Goal: Information Seeking & Learning: Learn about a topic

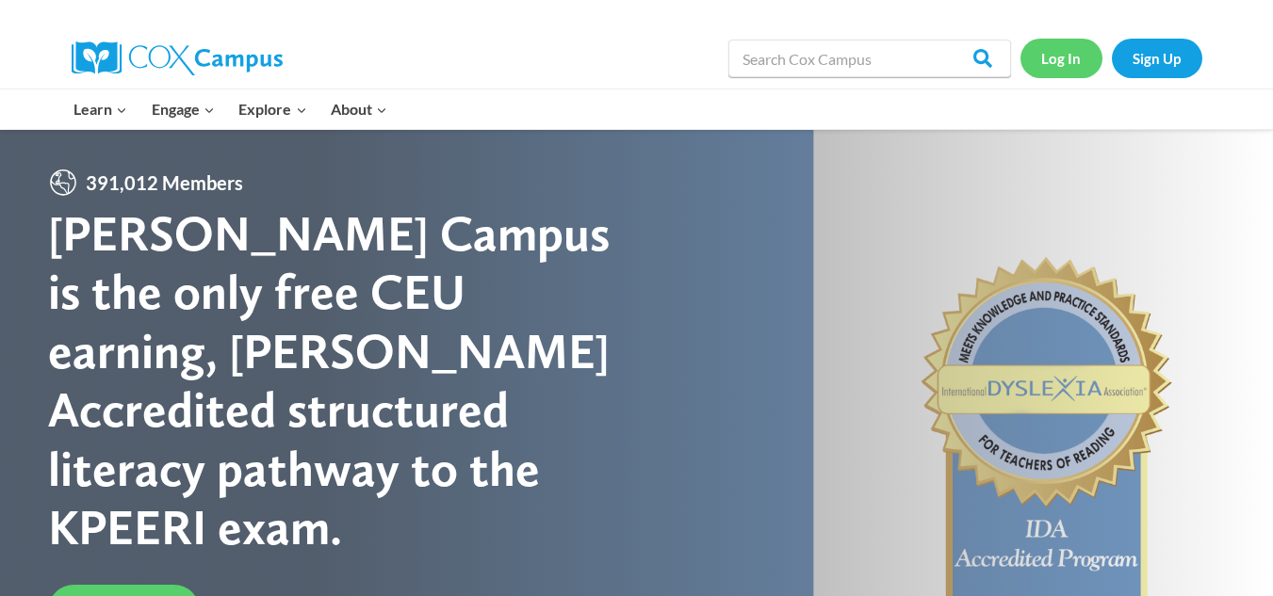
click at [1068, 51] on link "Log In" at bounding box center [1061, 58] width 82 height 39
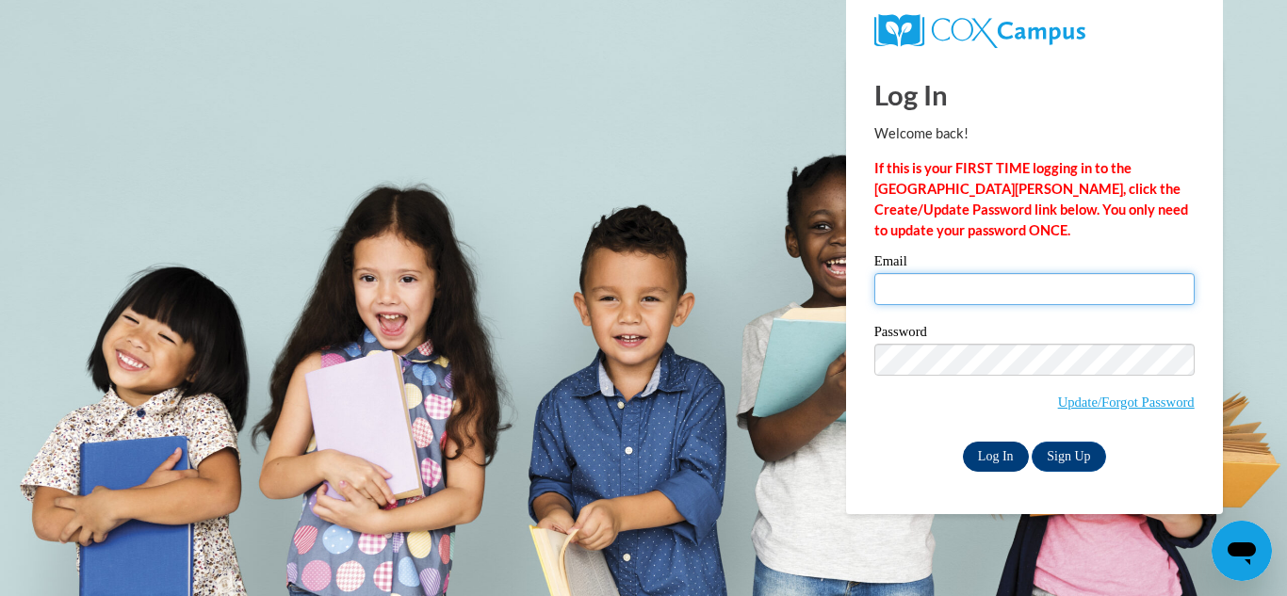
type input "npatterson@ware.k12.ga.us"
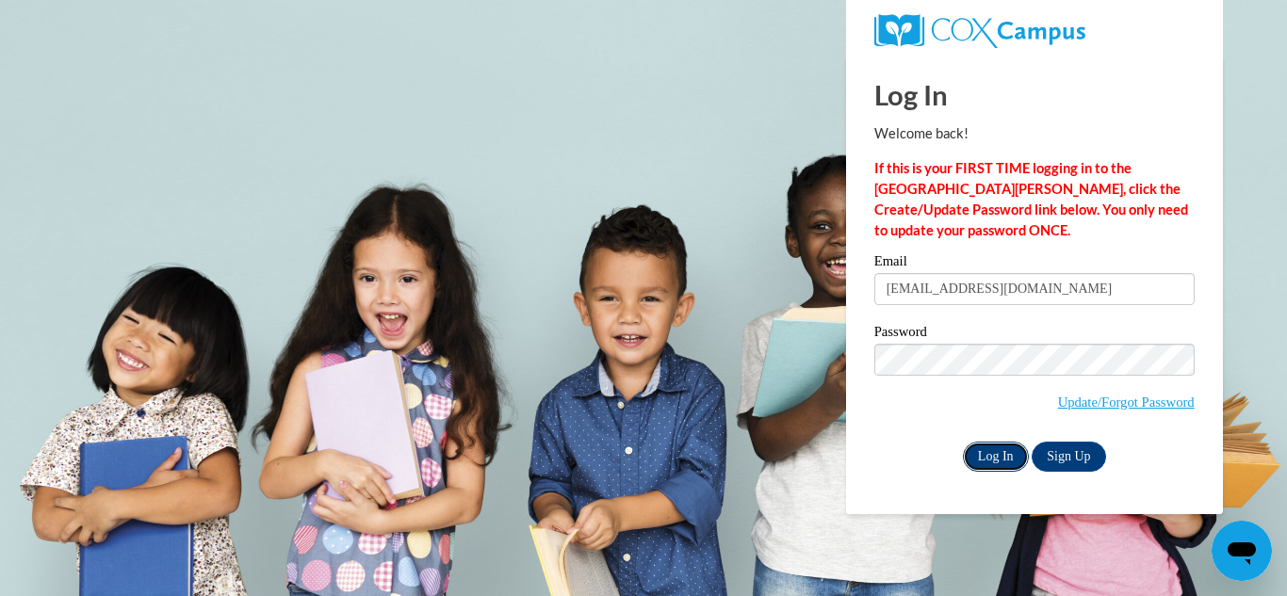
click at [985, 451] on input "Log In" at bounding box center [996, 457] width 66 height 30
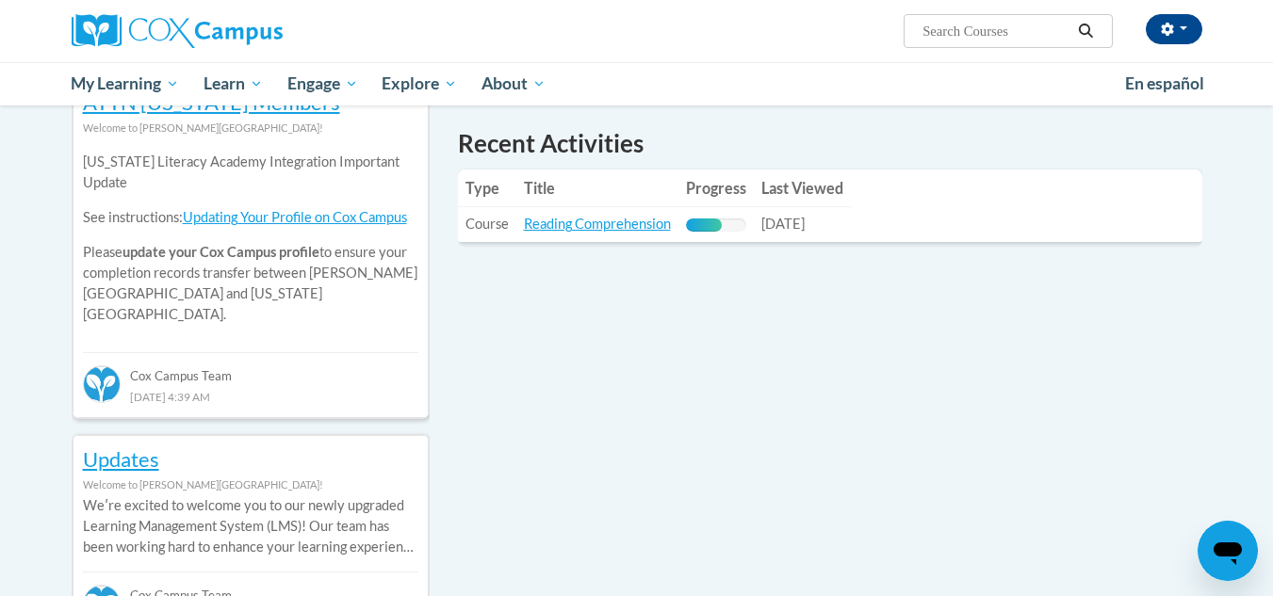
scroll to position [659, 0]
click at [633, 225] on link "Reading Comprehension" at bounding box center [597, 223] width 147 height 16
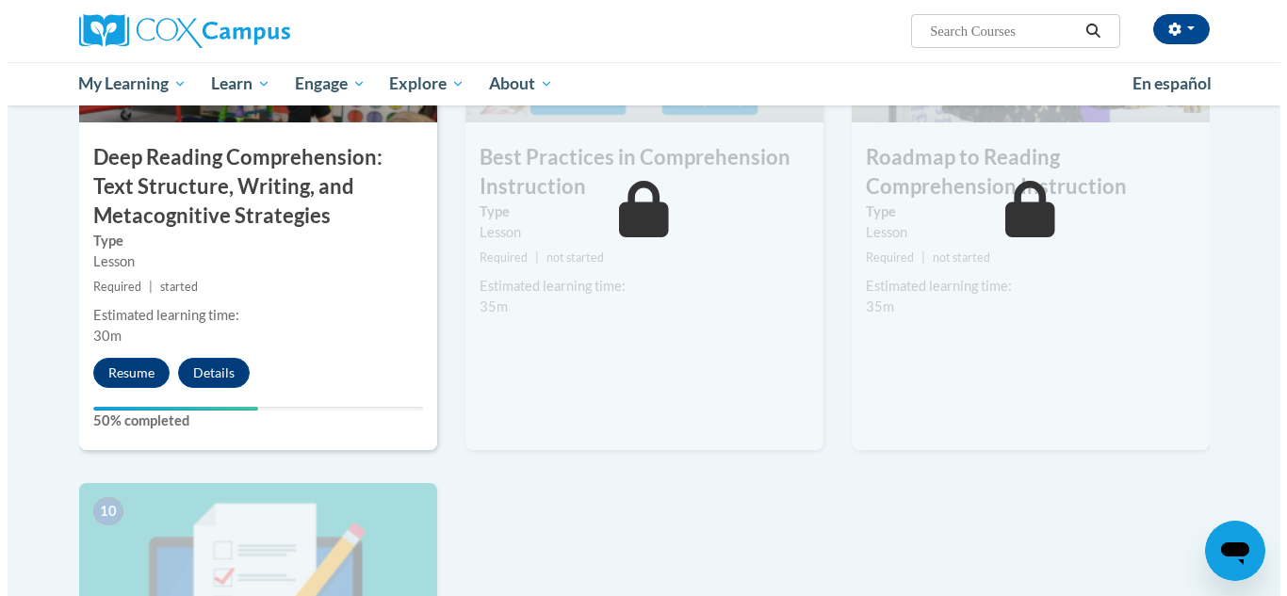
scroll to position [1645, 0]
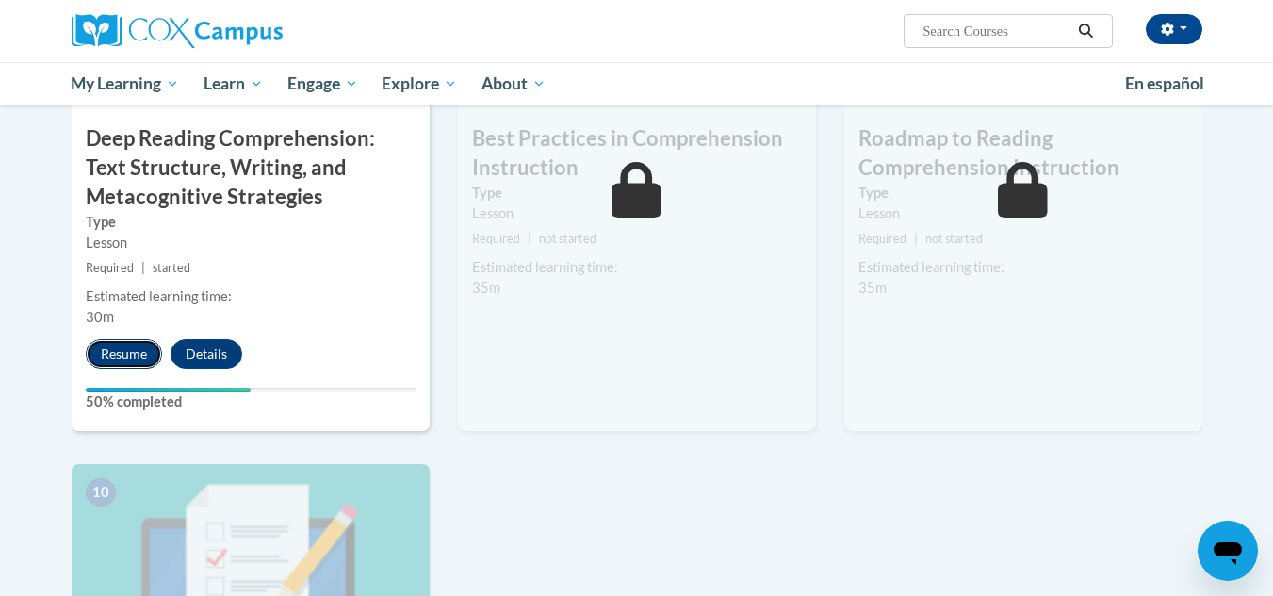
click at [112, 356] on button "Resume" at bounding box center [124, 354] width 76 height 30
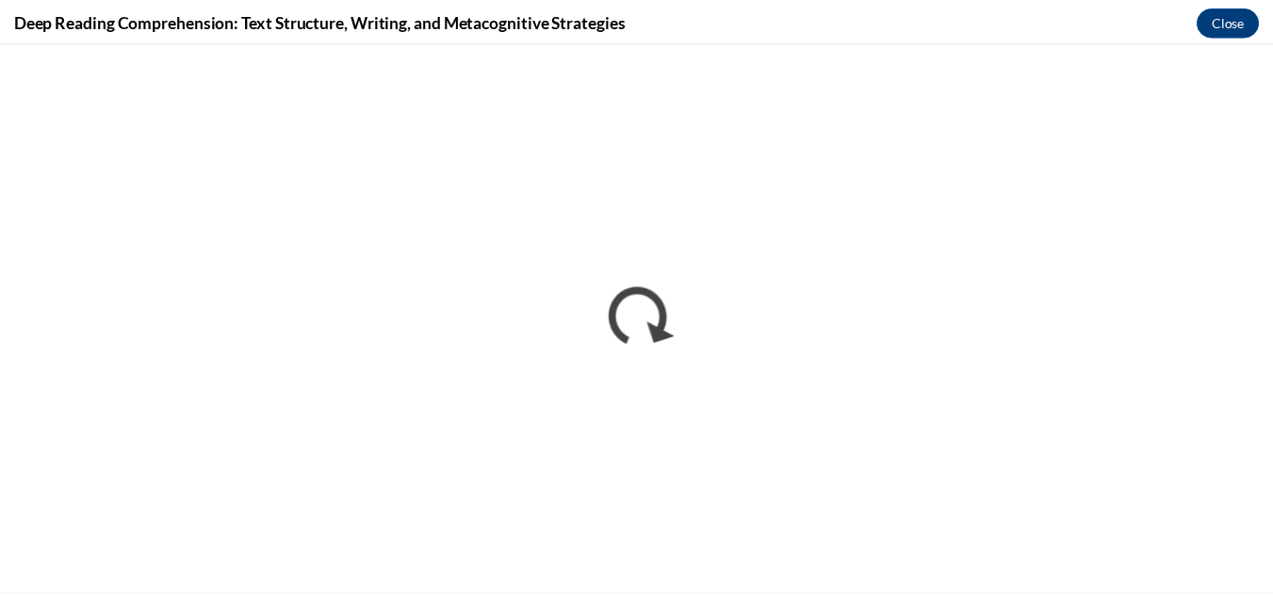
scroll to position [0, 0]
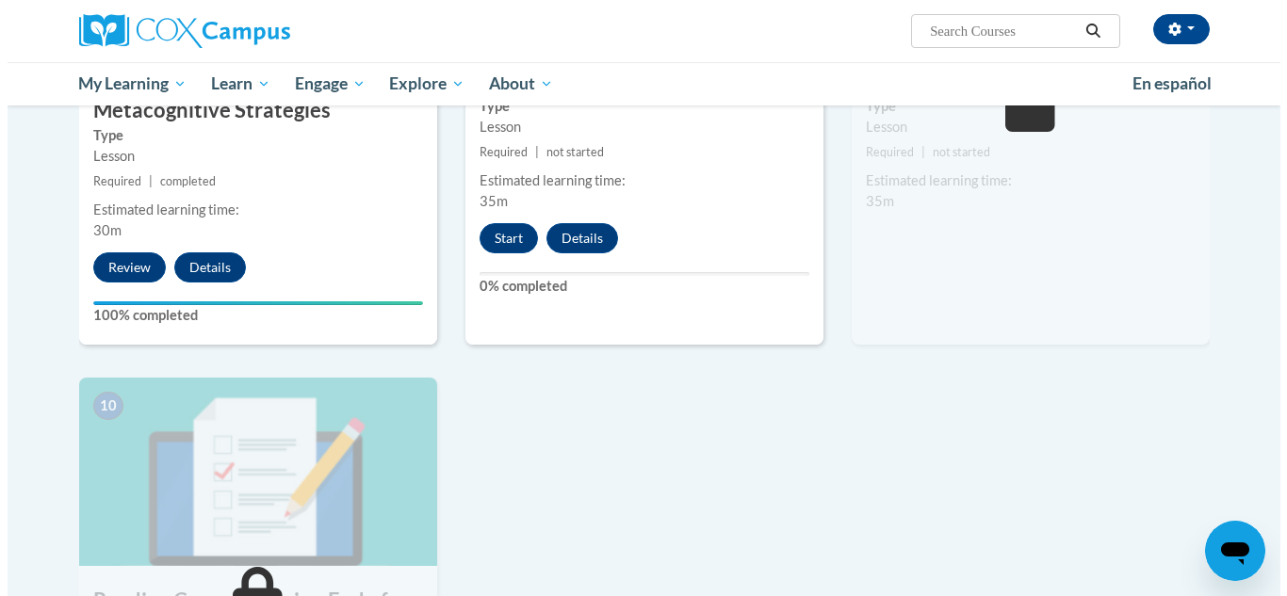
scroll to position [1790, 0]
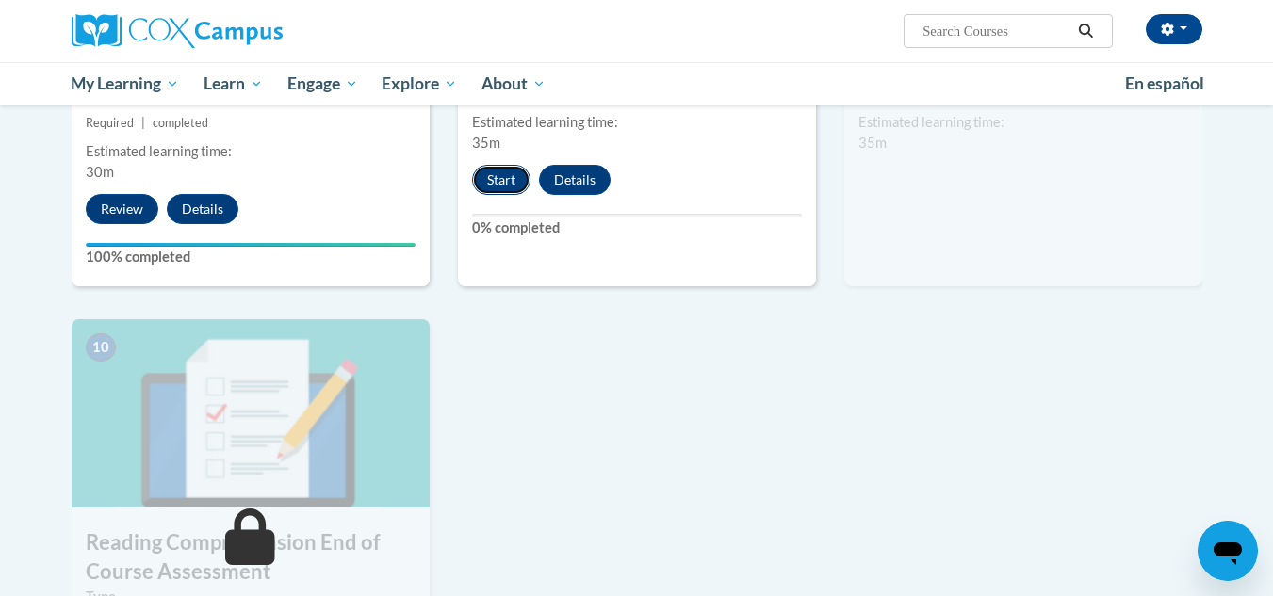
click at [513, 181] on button "Start" at bounding box center [501, 180] width 58 height 30
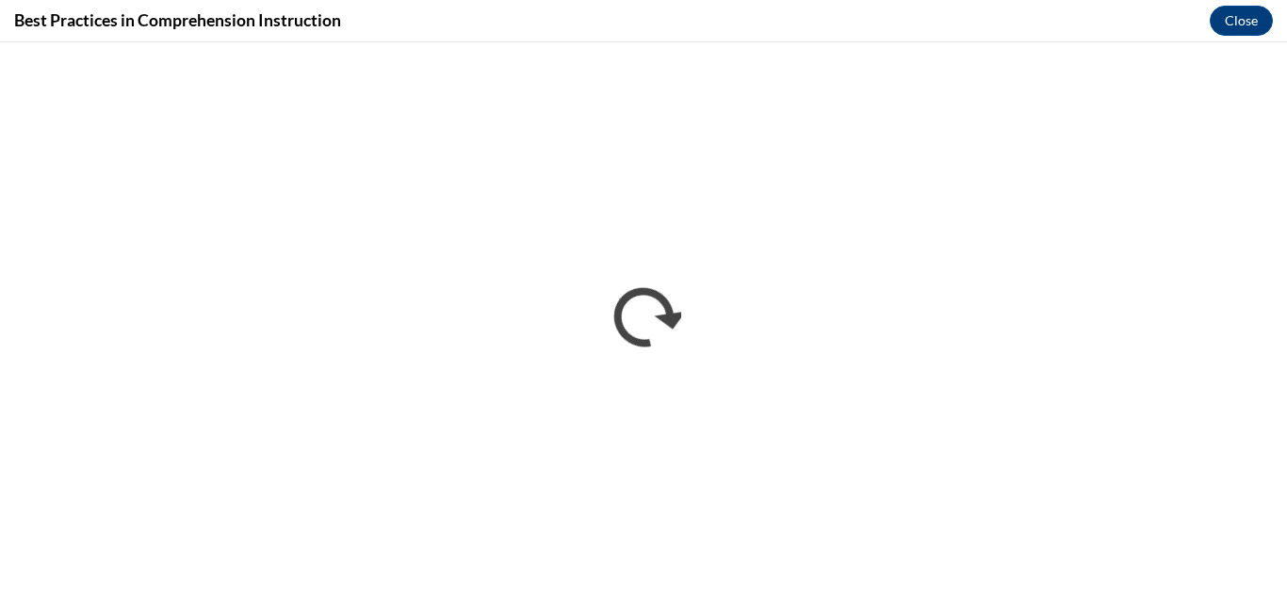
scroll to position [0, 0]
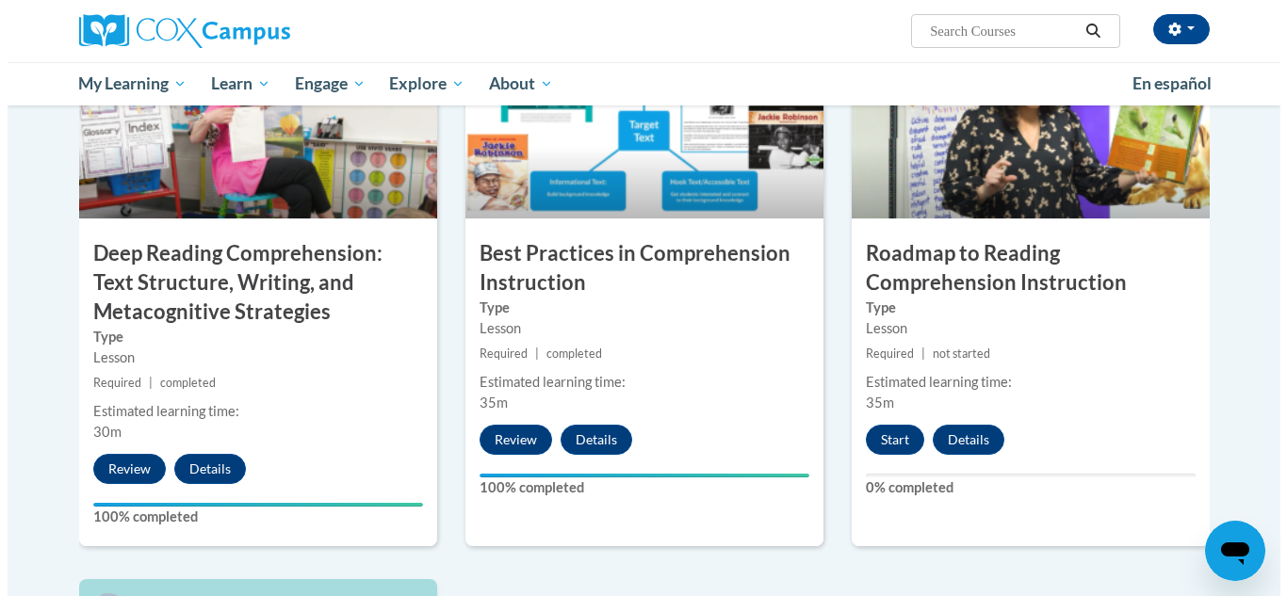
scroll to position [1507, 0]
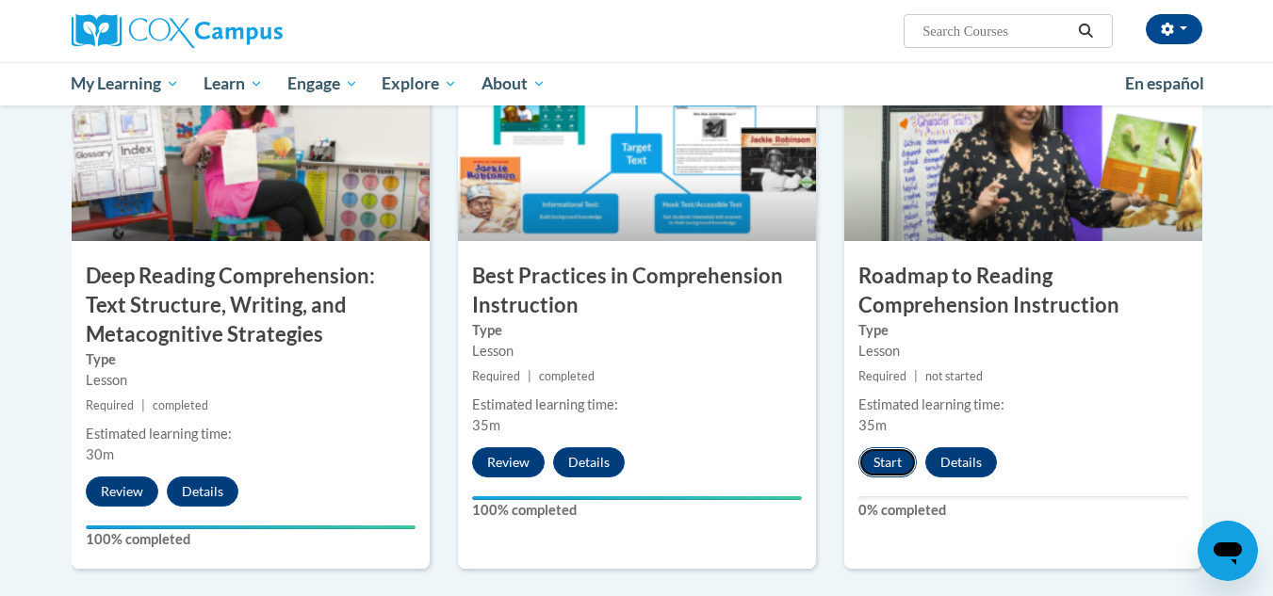
click at [884, 461] on button "Start" at bounding box center [887, 462] width 58 height 30
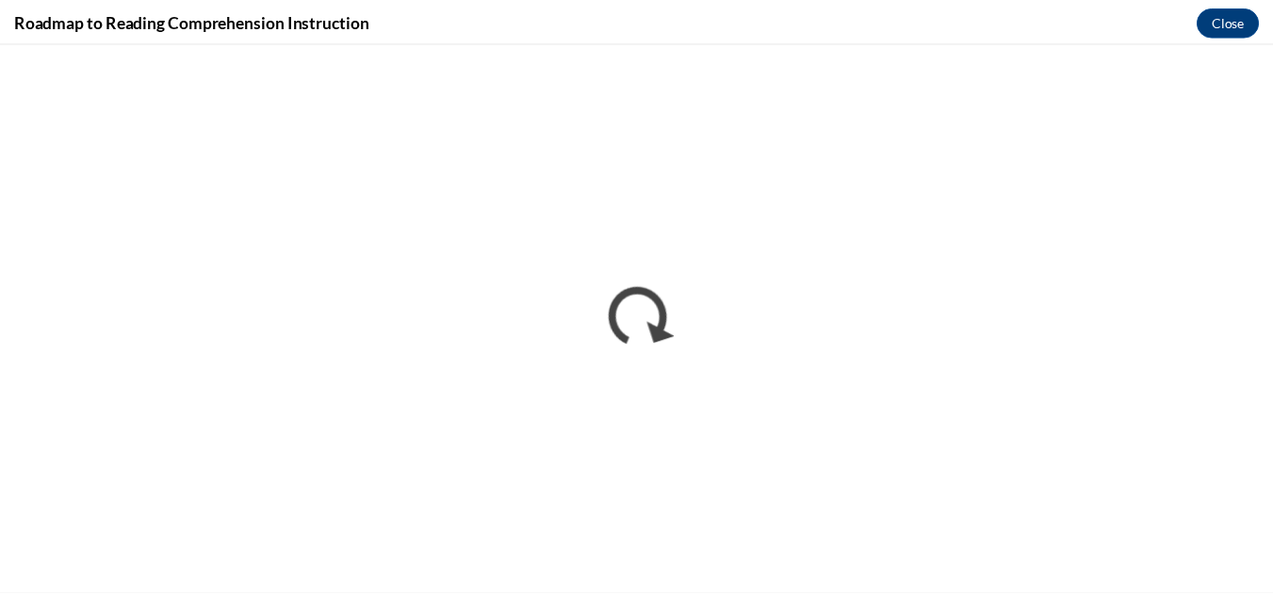
scroll to position [0, 0]
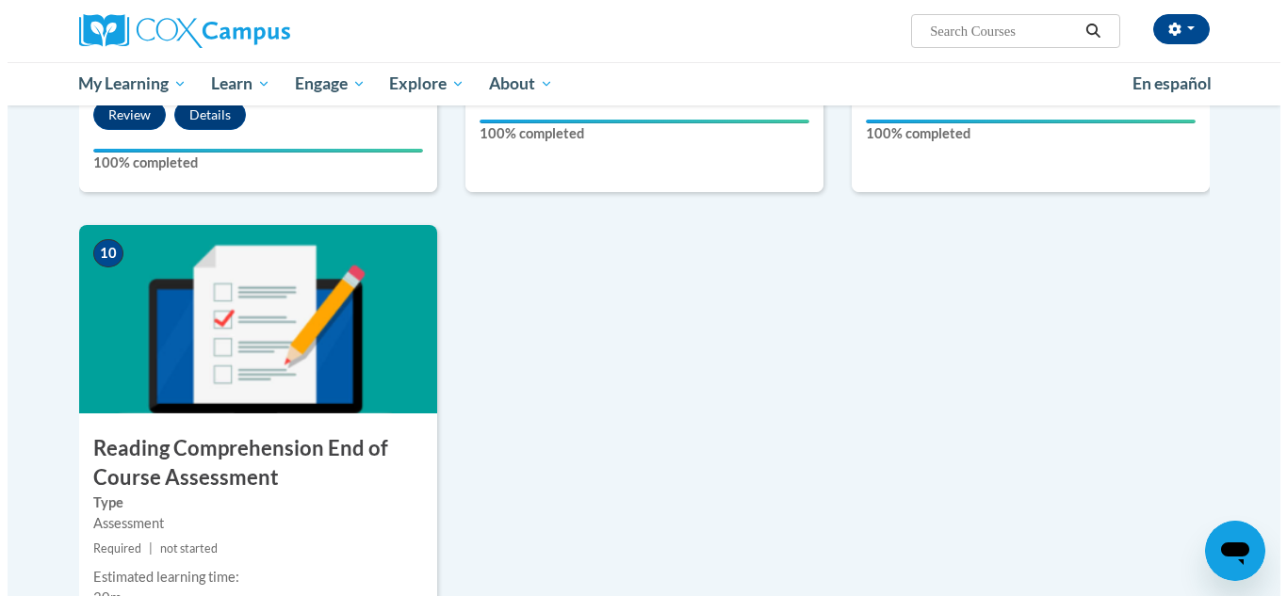
scroll to position [2261, 0]
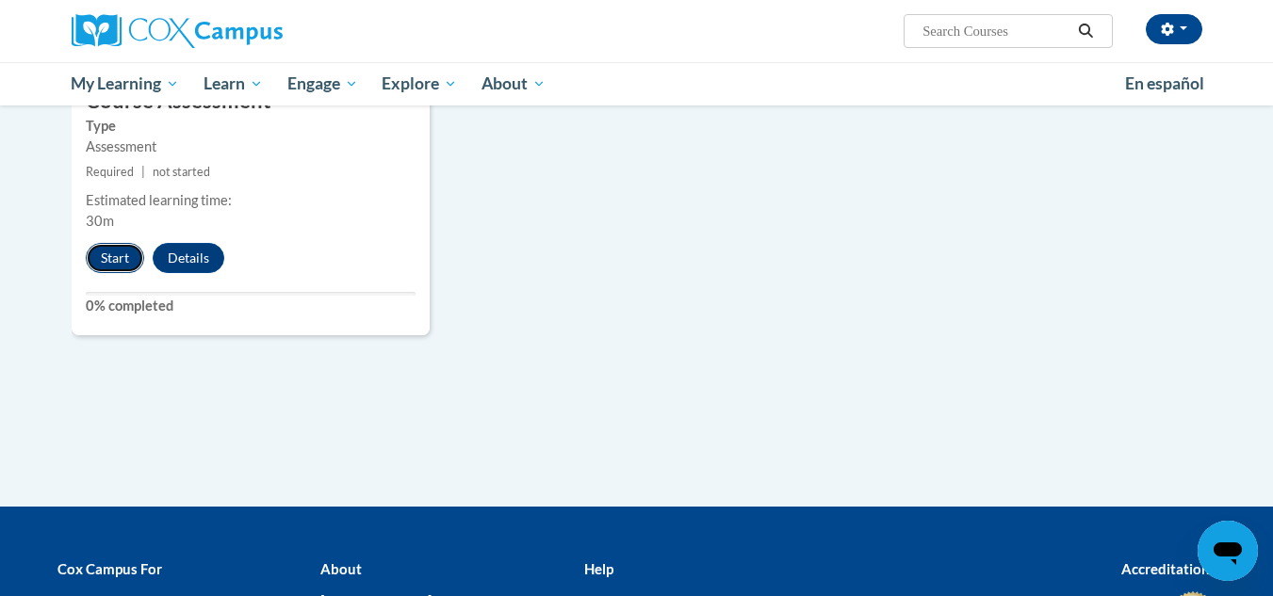
click at [101, 257] on button "Start" at bounding box center [115, 258] width 58 height 30
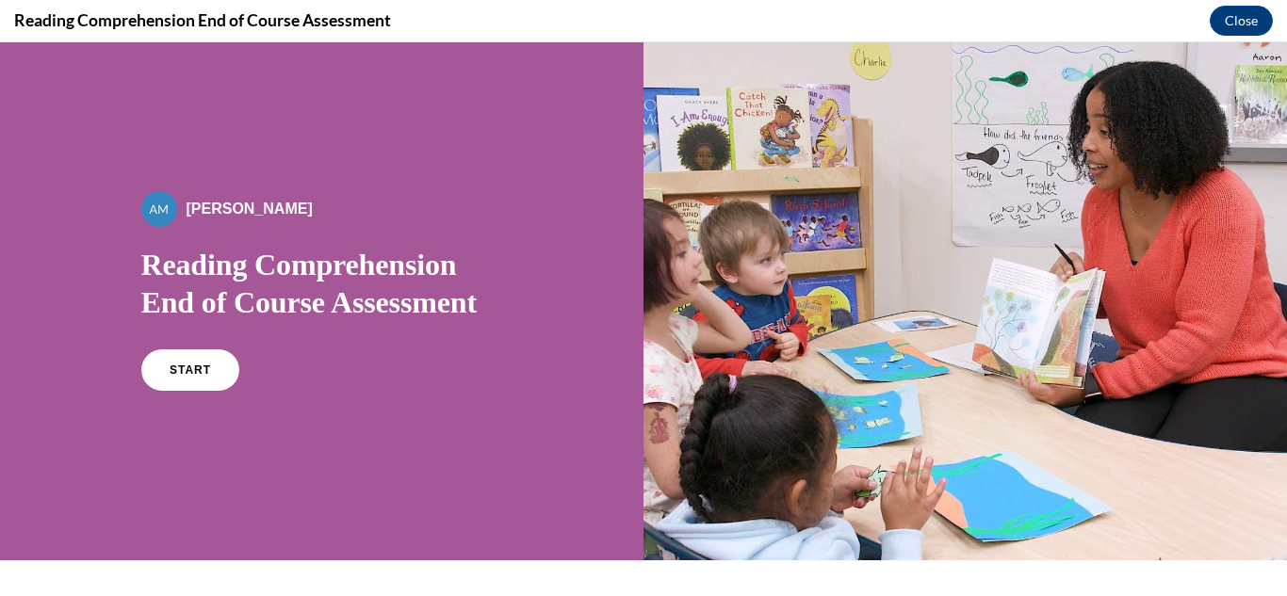
scroll to position [0, 0]
click at [210, 365] on link "START" at bounding box center [189, 370] width 103 height 43
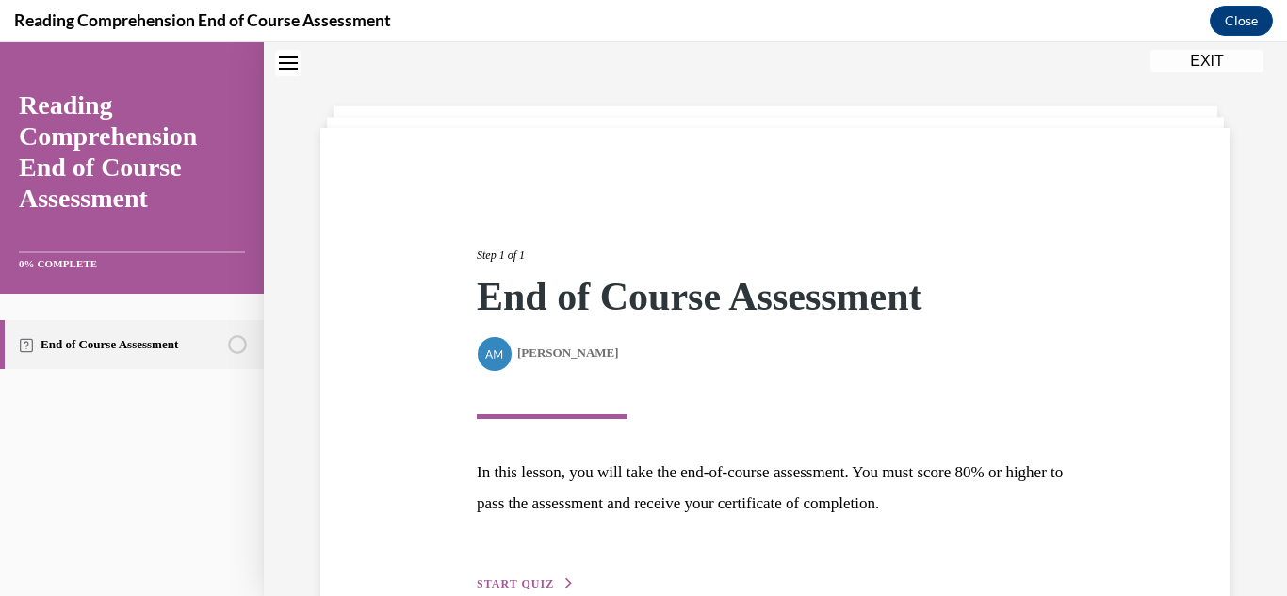
scroll to position [169, 0]
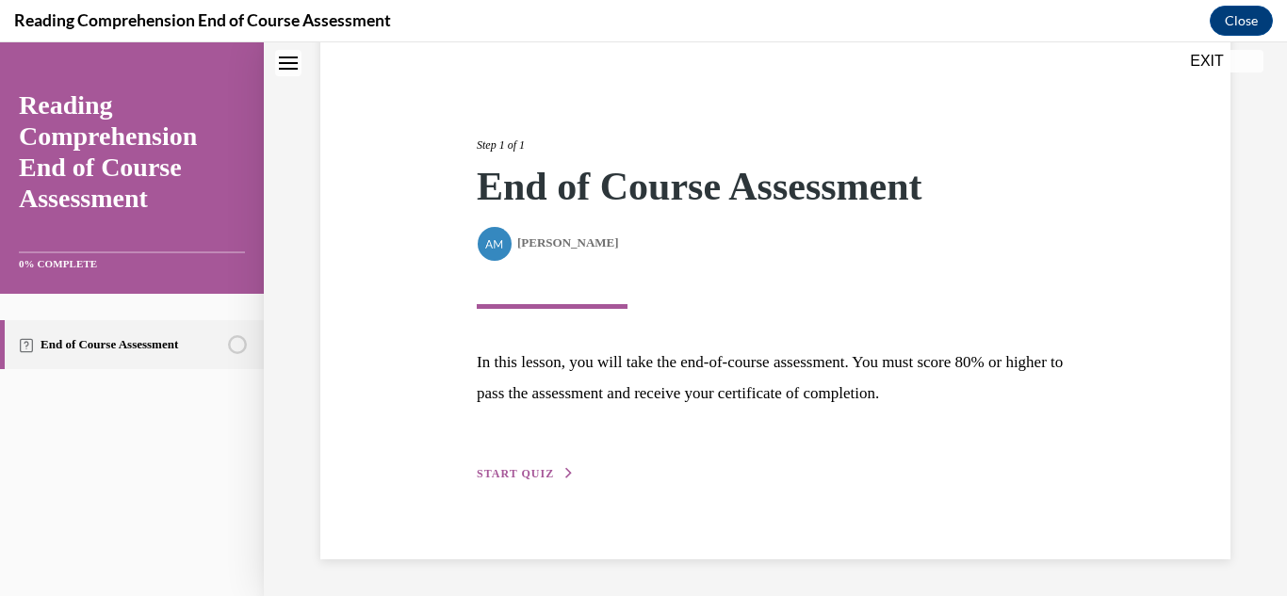
click at [530, 463] on div "Step 1 of 1 End of Course Assessment By [PERSON_NAME] [PERSON_NAME] In this les…" at bounding box center [776, 288] width 626 height 391
click at [525, 472] on span "START QUIZ" at bounding box center [515, 473] width 77 height 13
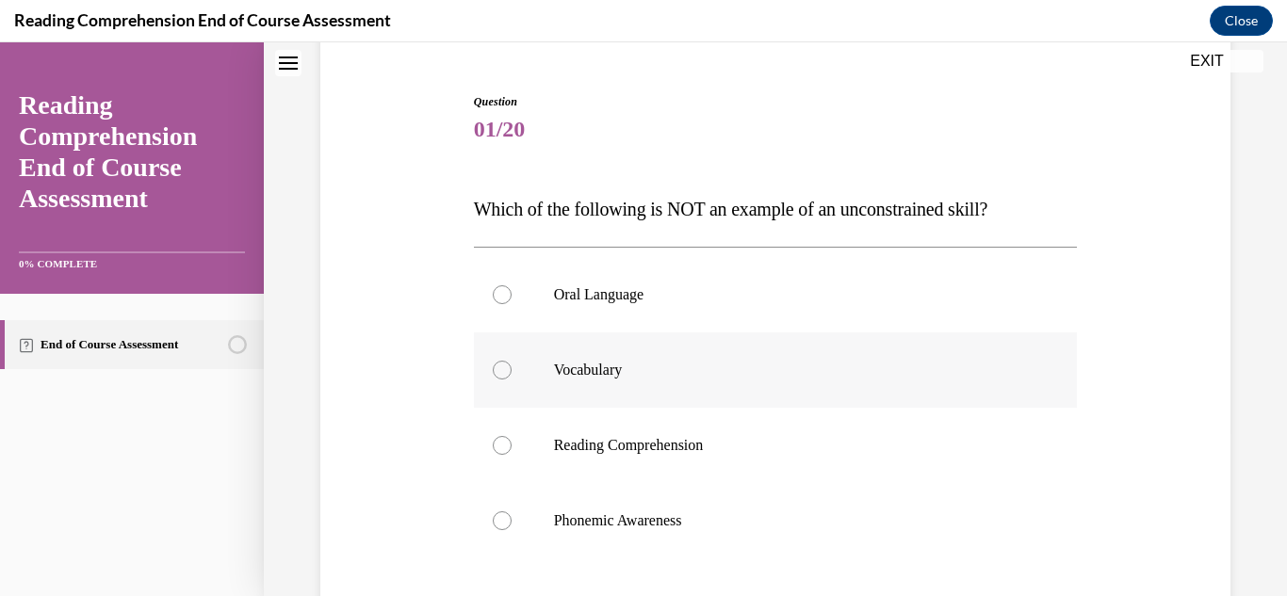
click at [576, 373] on p "Vocabulary" at bounding box center [792, 370] width 477 height 19
click at [512, 373] on input "Vocabulary" at bounding box center [502, 370] width 19 height 19
radio input "true"
click at [576, 300] on p "Oral Language" at bounding box center [792, 294] width 477 height 19
click at [512, 300] on input "Oral Language" at bounding box center [502, 294] width 19 height 19
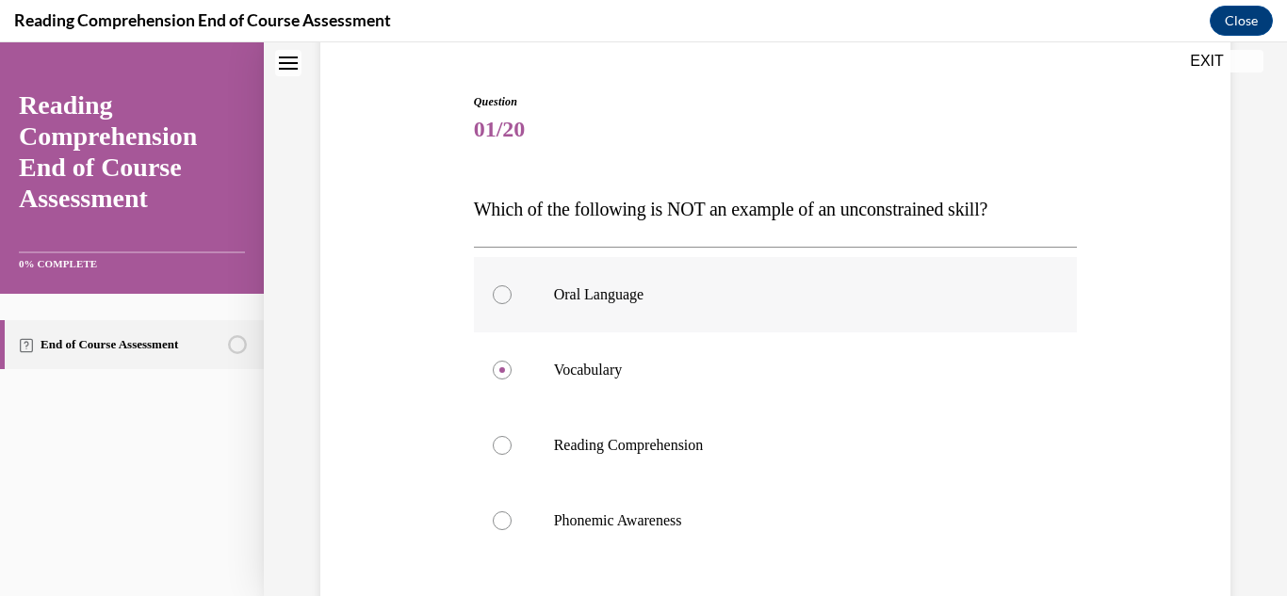
radio input "true"
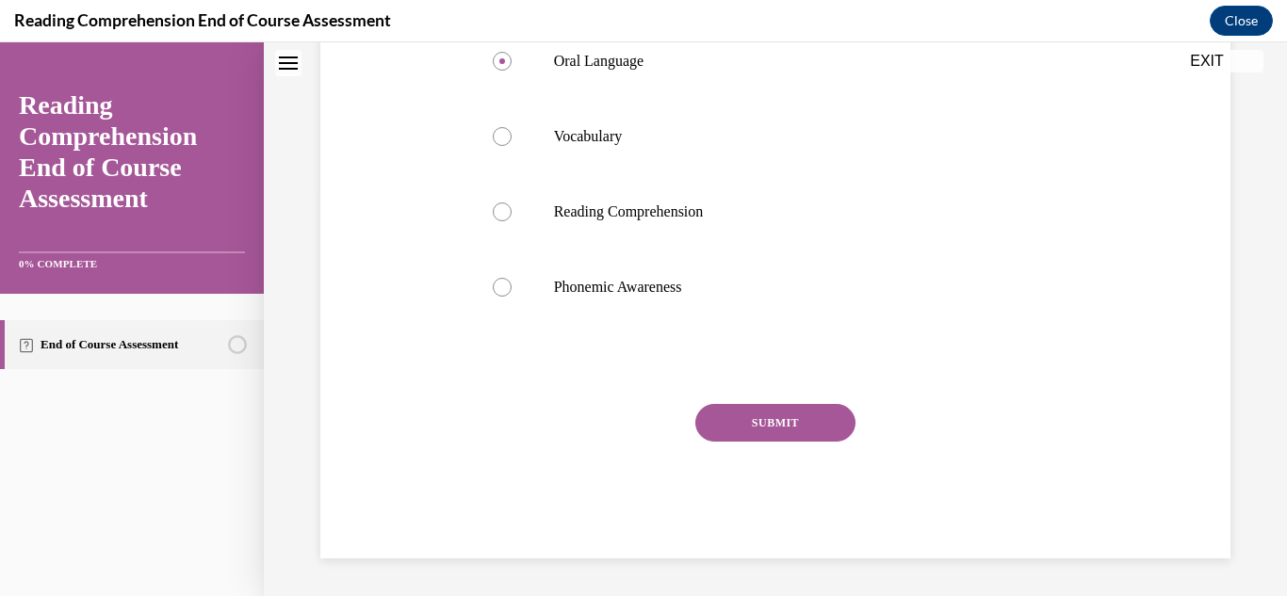
click at [765, 432] on button "SUBMIT" at bounding box center [775, 423] width 160 height 38
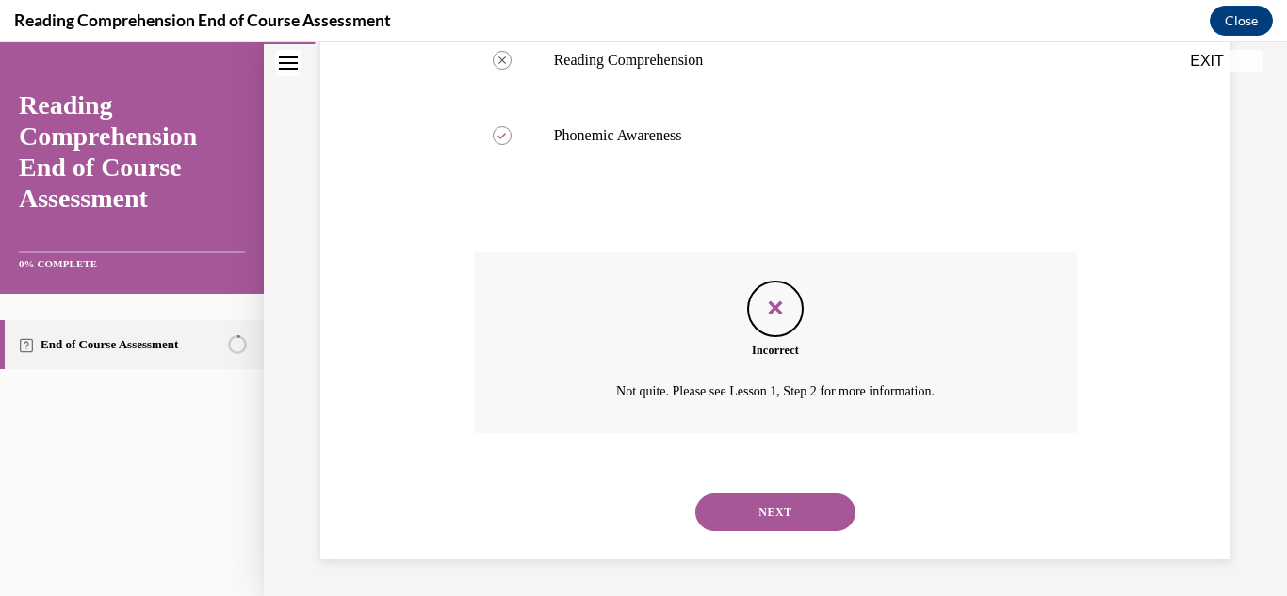
scroll to position [555, 0]
click at [777, 506] on button "NEXT" at bounding box center [775, 512] width 160 height 38
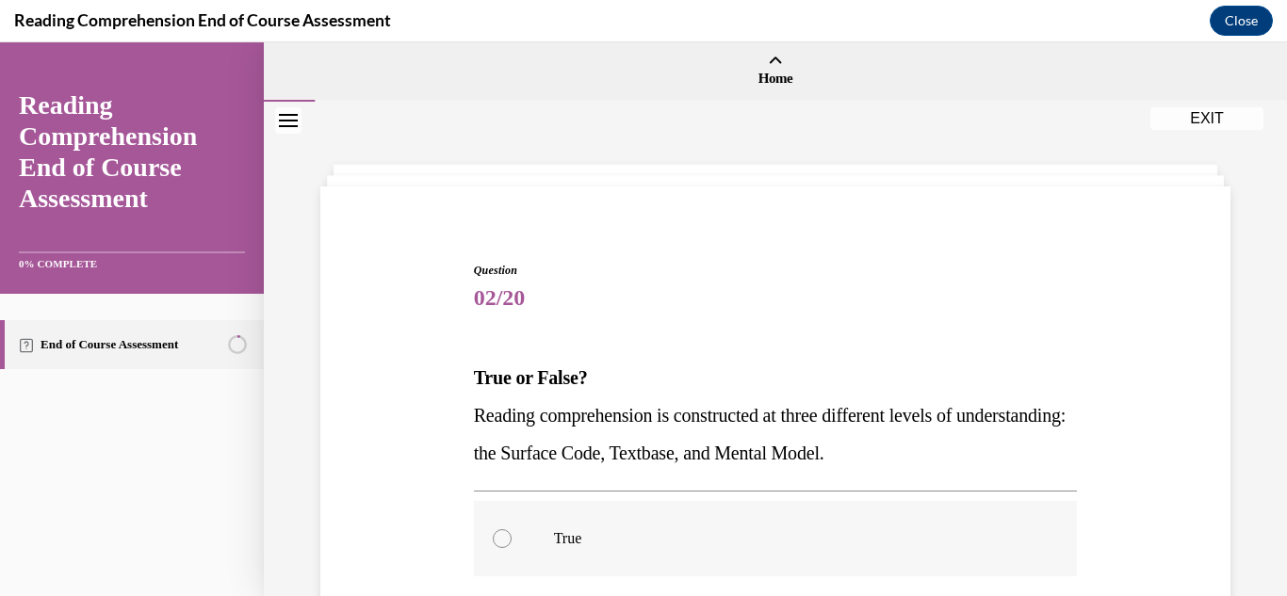
click at [501, 542] on div at bounding box center [502, 538] width 19 height 19
click at [501, 542] on input "True" at bounding box center [502, 538] width 19 height 19
radio input "true"
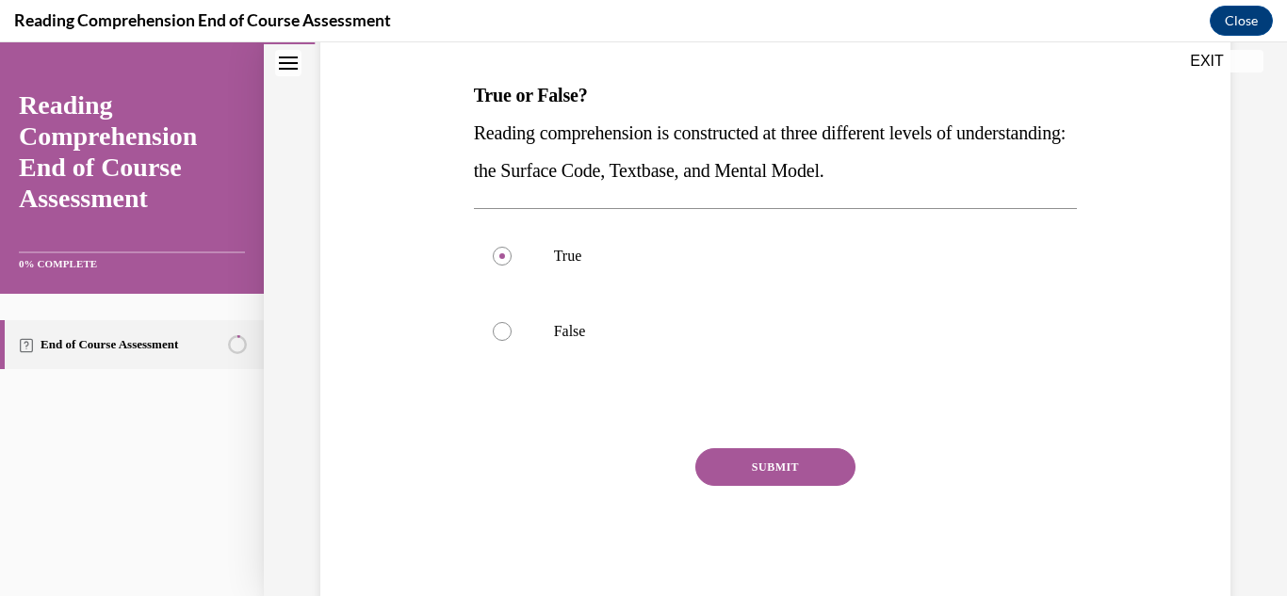
click at [734, 468] on button "SUBMIT" at bounding box center [775, 467] width 160 height 38
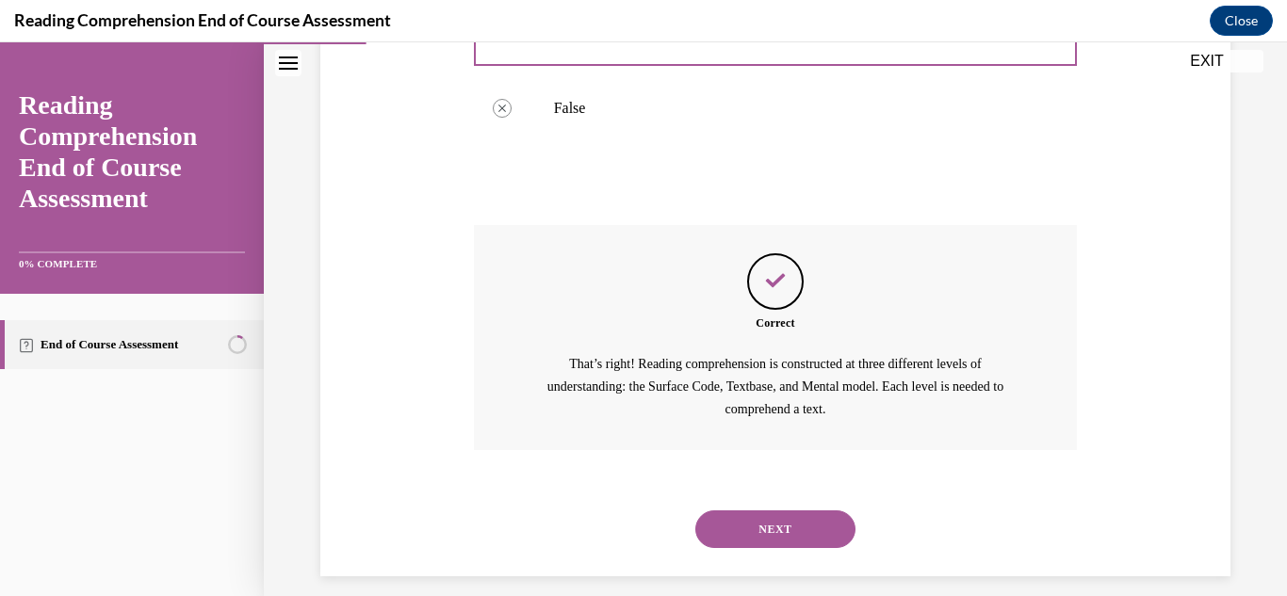
scroll to position [524, 0]
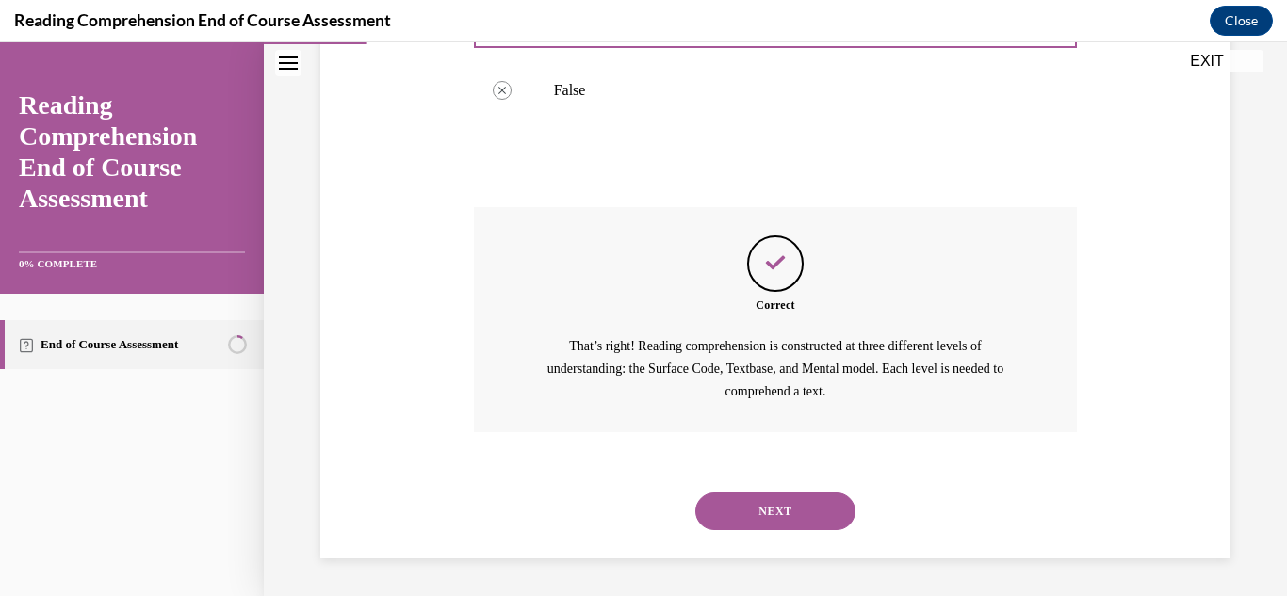
click at [799, 515] on button "NEXT" at bounding box center [775, 512] width 160 height 38
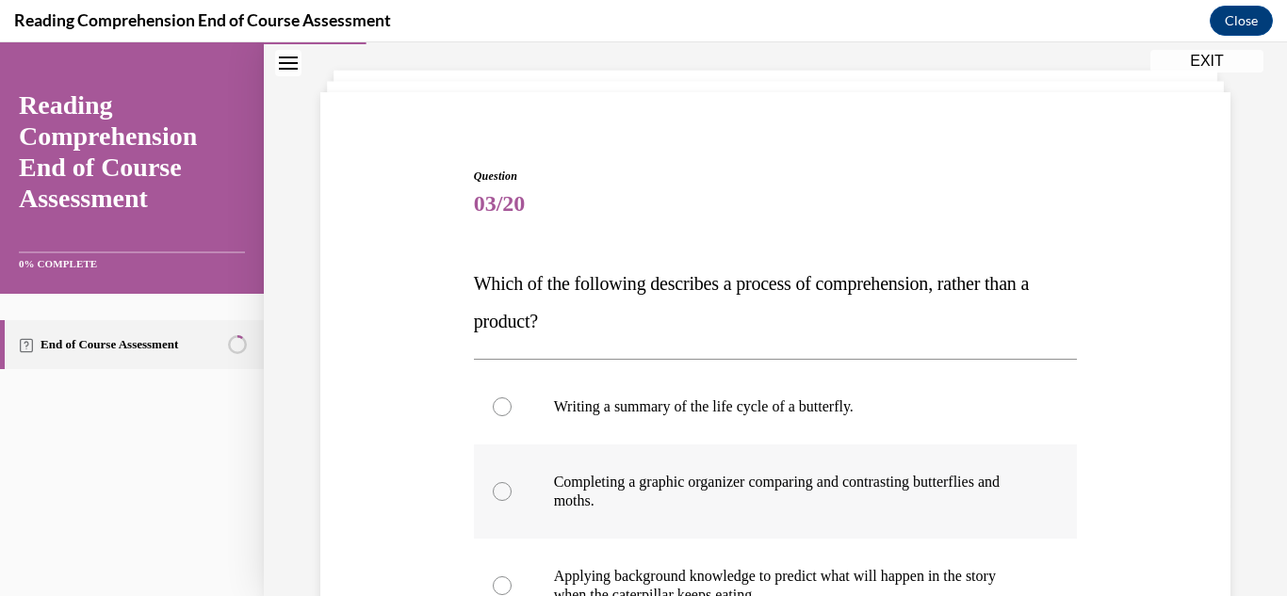
scroll to position [188, 0]
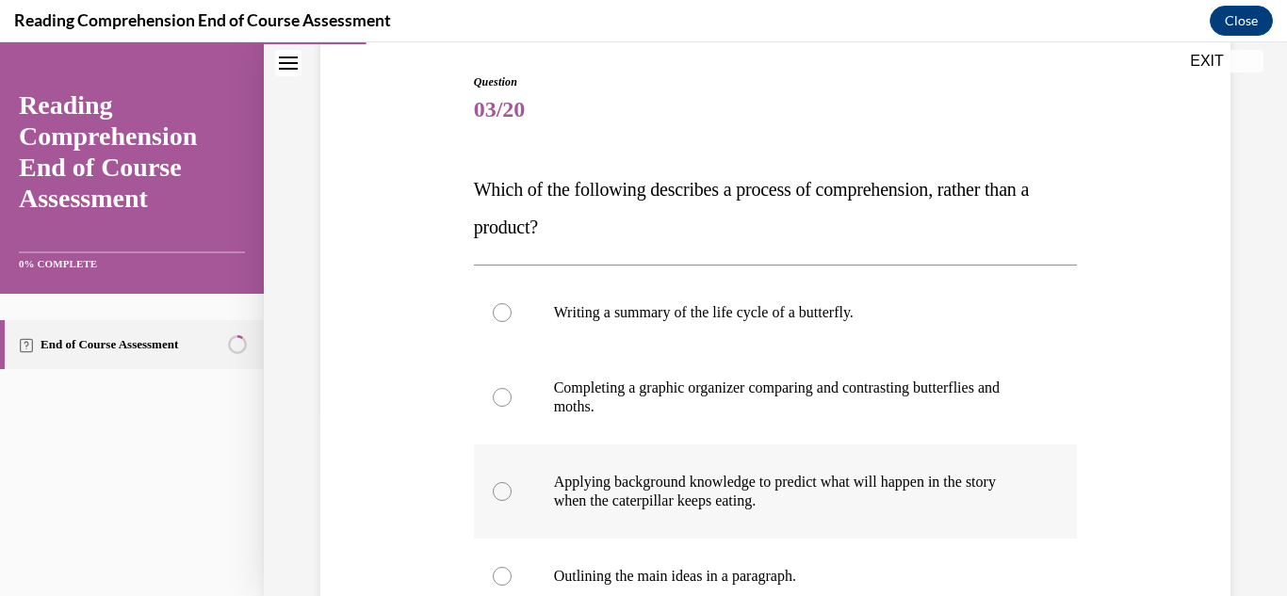
click at [625, 479] on p "Applying background knowledge to predict what will happen in the story when the…" at bounding box center [792, 492] width 477 height 38
click at [512, 482] on input "Applying background knowledge to predict what will happen in the story when the…" at bounding box center [502, 491] width 19 height 19
radio input "true"
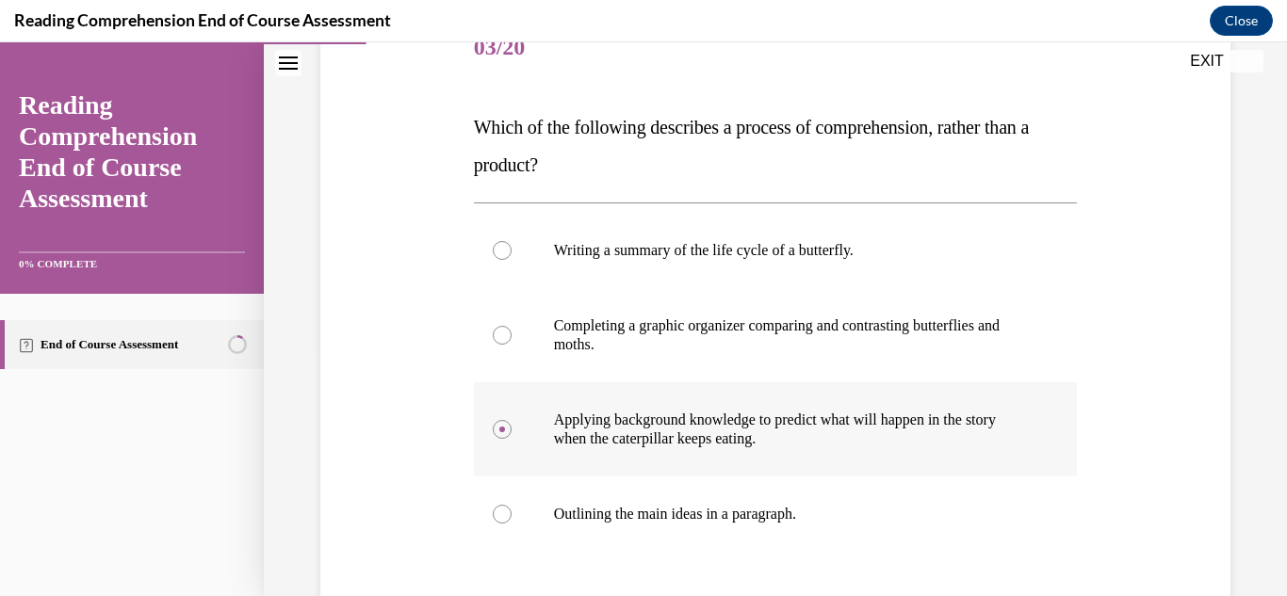
scroll to position [377, 0]
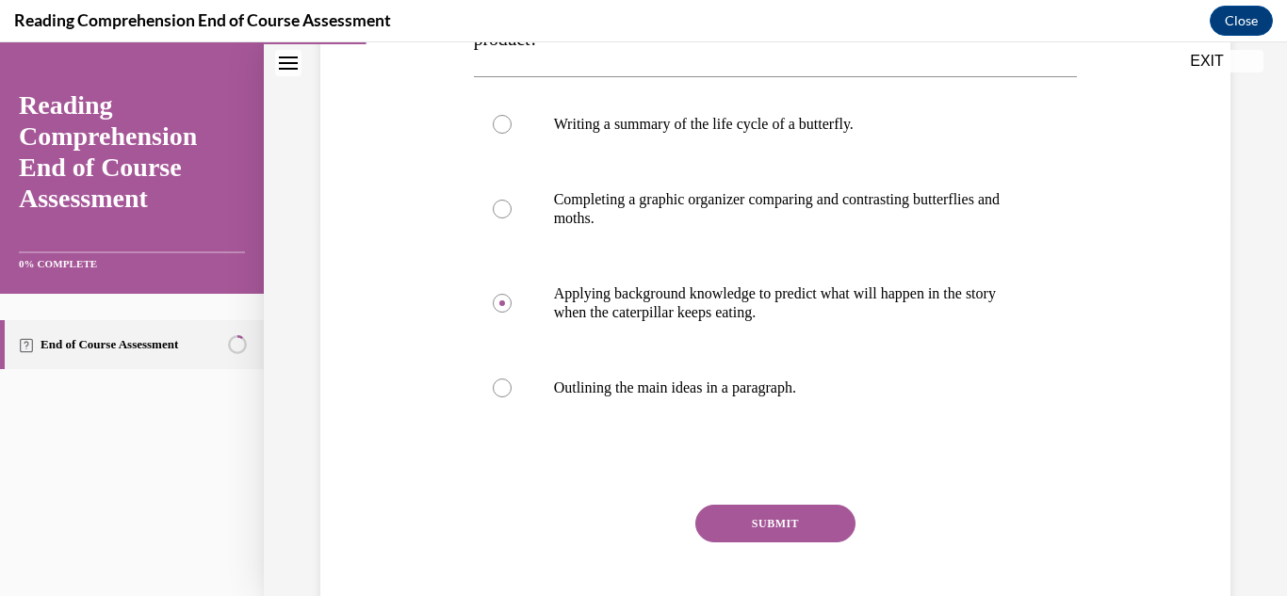
click at [825, 522] on button "SUBMIT" at bounding box center [775, 524] width 160 height 38
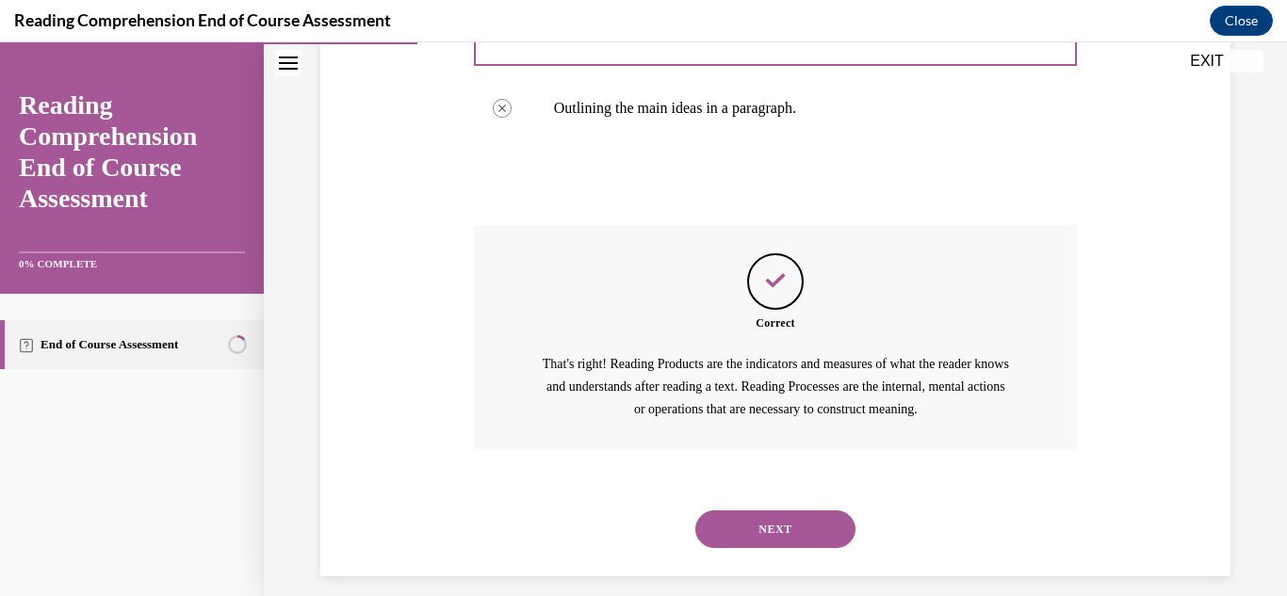
scroll to position [675, 0]
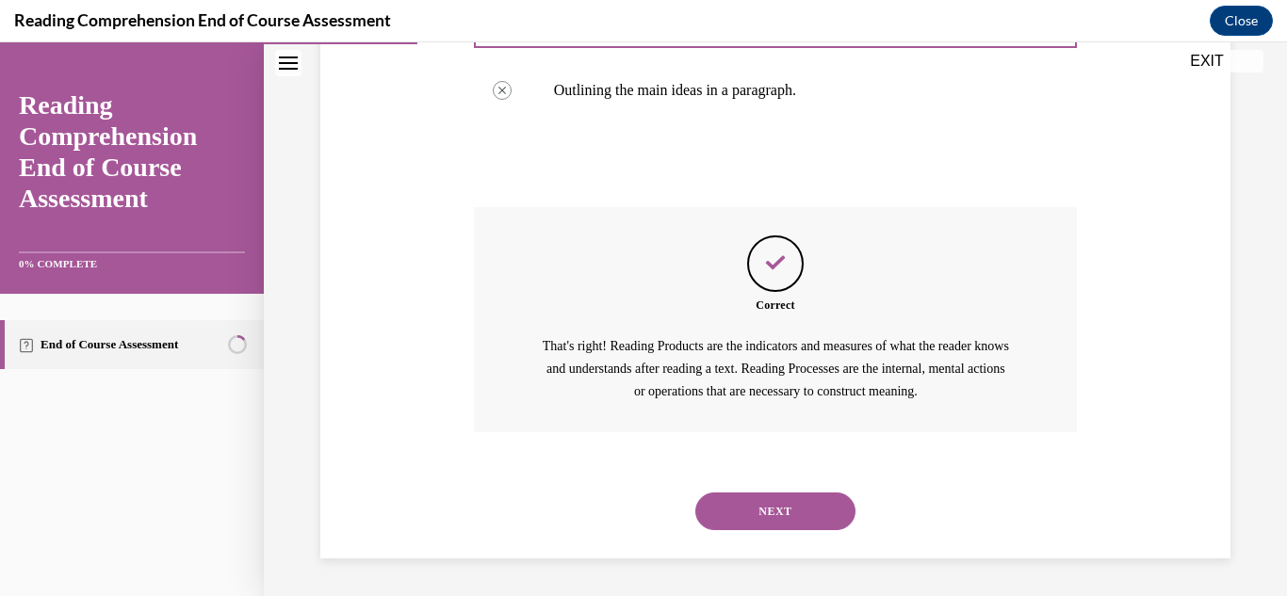
click at [780, 511] on button "NEXT" at bounding box center [775, 512] width 160 height 38
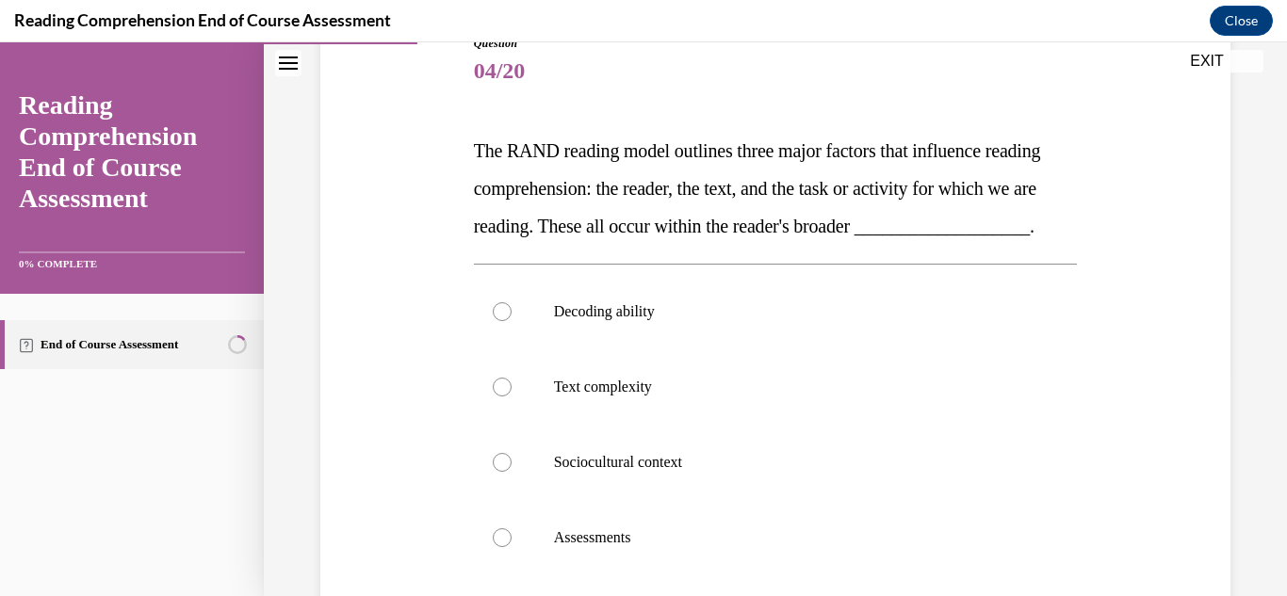
scroll to position [283, 0]
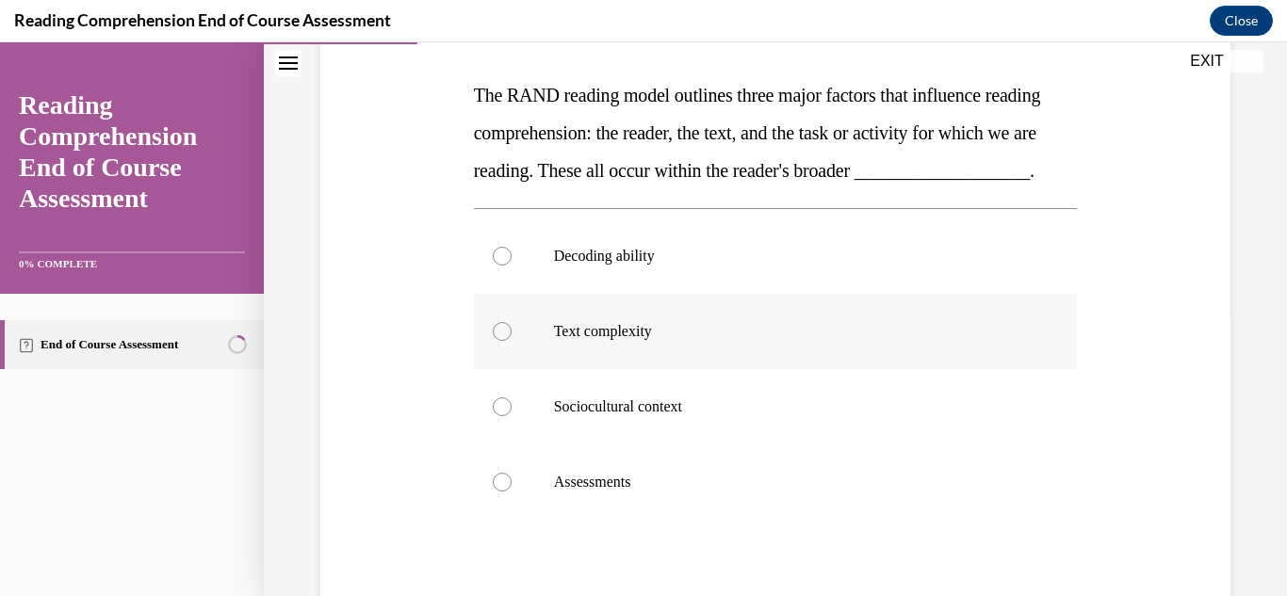
click at [619, 341] on p "Text complexity" at bounding box center [792, 331] width 477 height 19
click at [512, 341] on input "Text complexity" at bounding box center [502, 331] width 19 height 19
radio input "true"
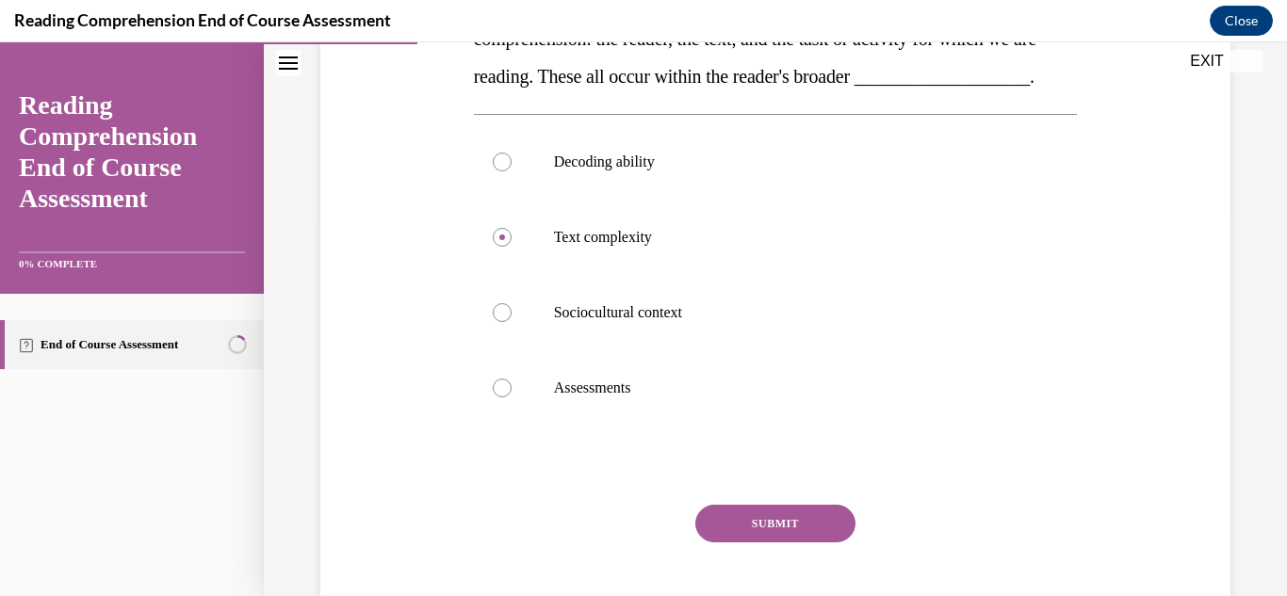
click at [771, 543] on button "SUBMIT" at bounding box center [775, 524] width 160 height 38
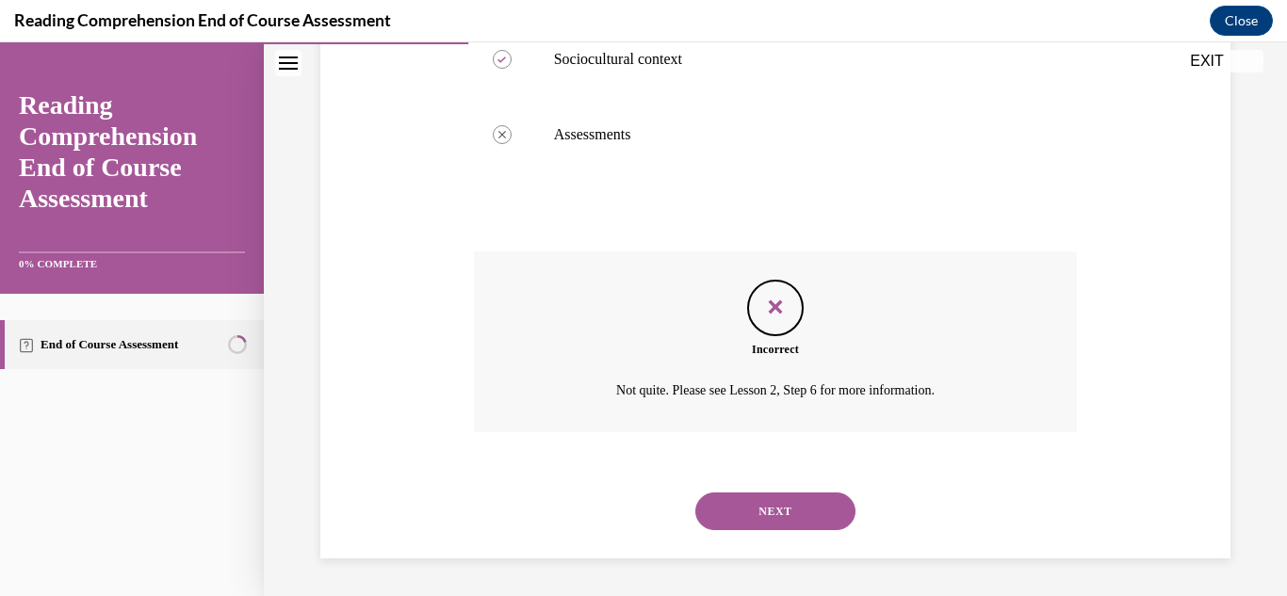
scroll to position [668, 0]
click at [772, 511] on button "NEXT" at bounding box center [775, 512] width 160 height 38
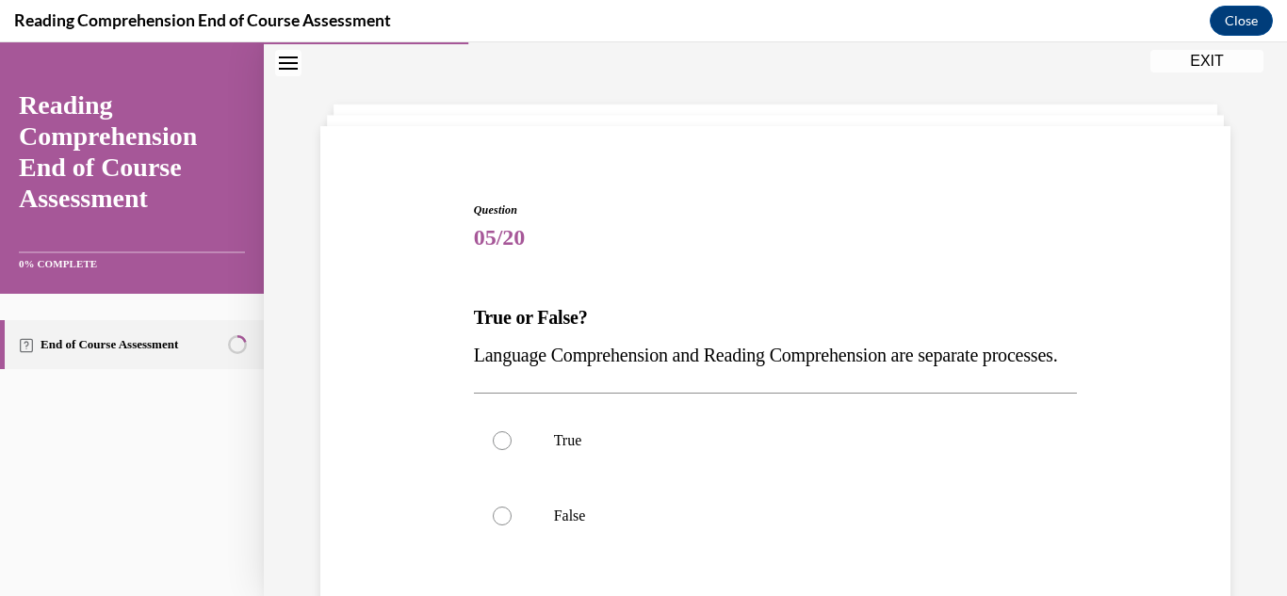
scroll to position [94, 0]
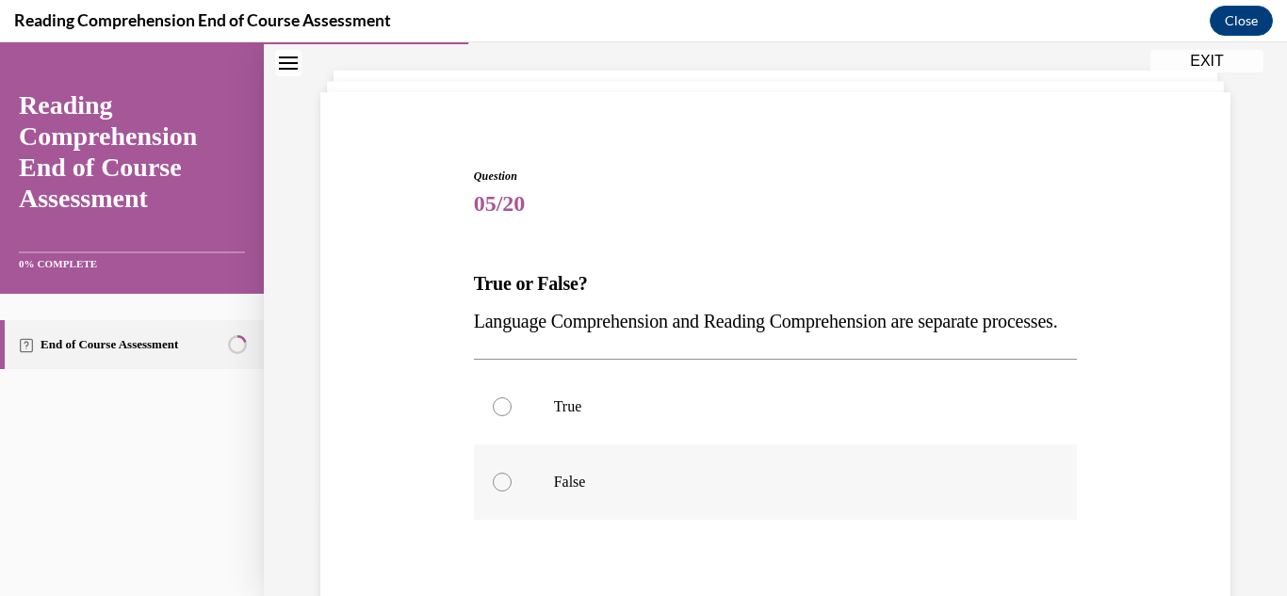
click at [500, 492] on div at bounding box center [502, 482] width 19 height 19
click at [500, 492] on input "False" at bounding box center [502, 482] width 19 height 19
radio input "true"
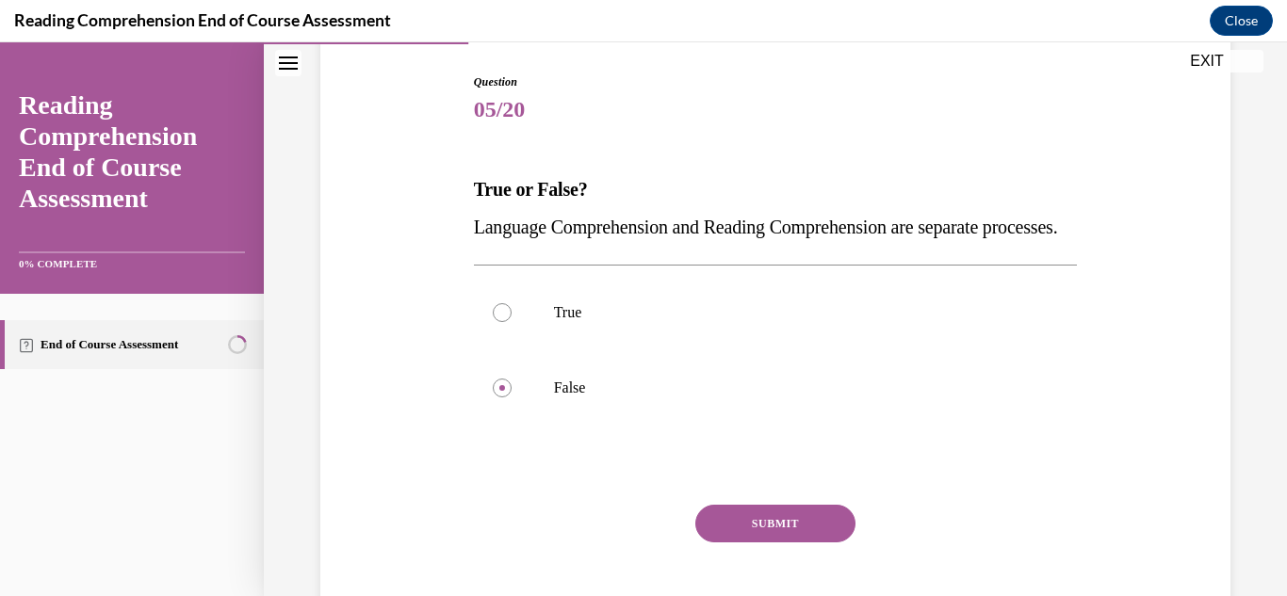
click at [789, 543] on button "SUBMIT" at bounding box center [775, 524] width 160 height 38
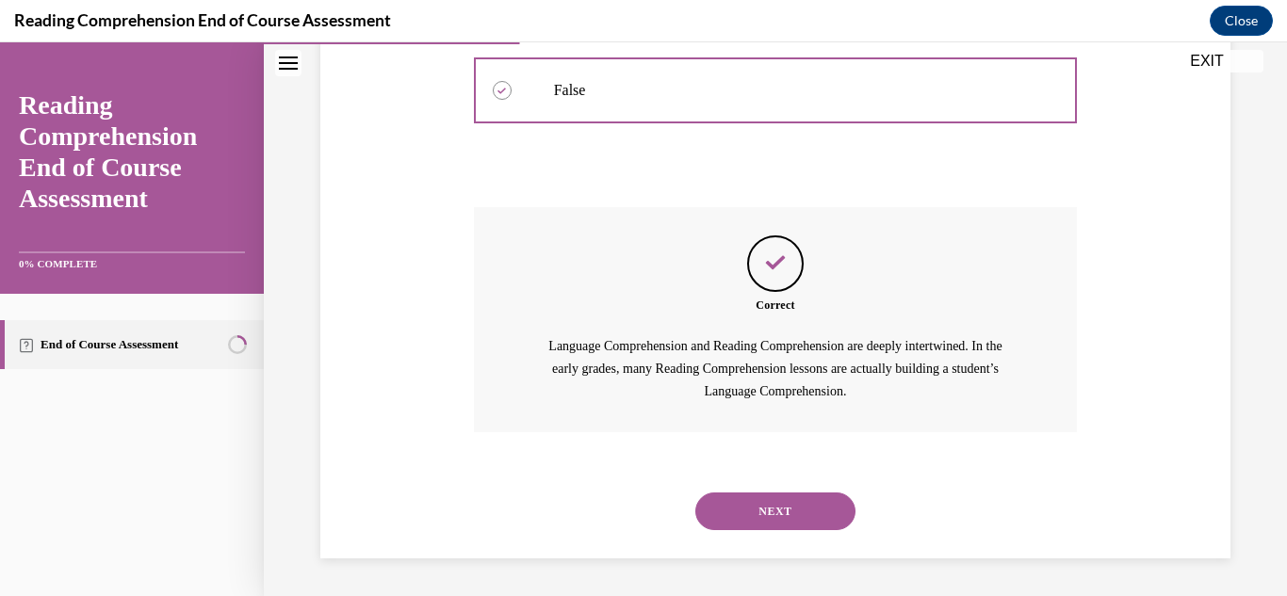
scroll to position [524, 0]
click at [774, 512] on button "NEXT" at bounding box center [775, 512] width 160 height 38
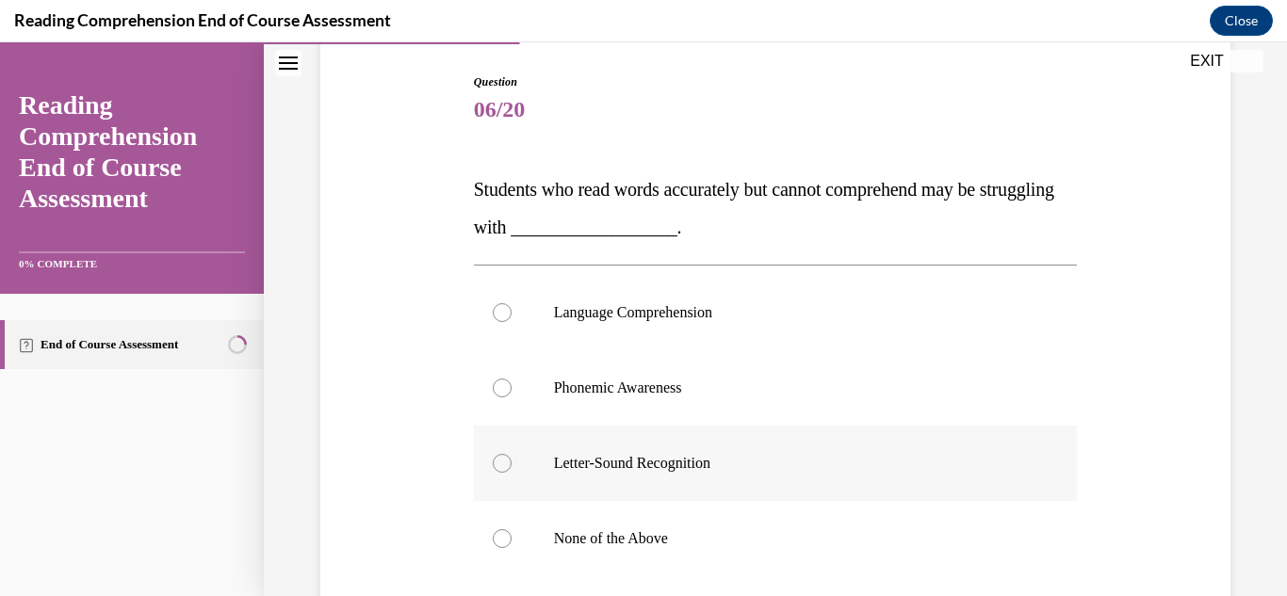
scroll to position [283, 0]
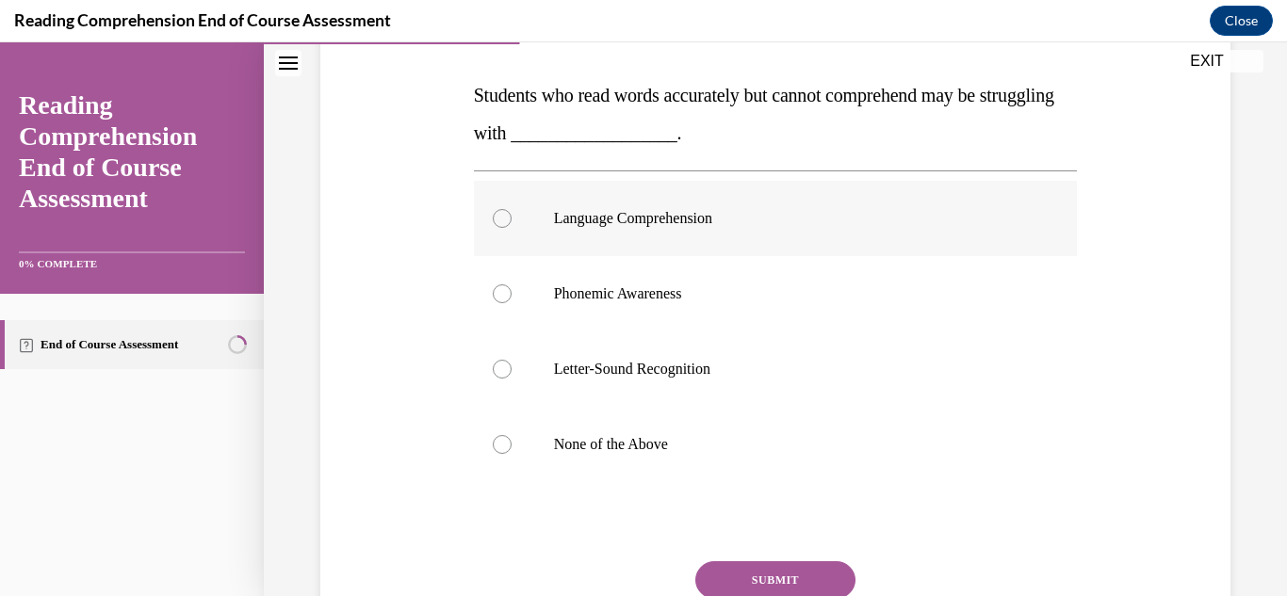
click at [577, 219] on p "Language Comprehension" at bounding box center [792, 218] width 477 height 19
click at [512, 219] on input "Language Comprehension" at bounding box center [502, 218] width 19 height 19
radio input "true"
click at [822, 582] on button "SUBMIT" at bounding box center [775, 580] width 160 height 38
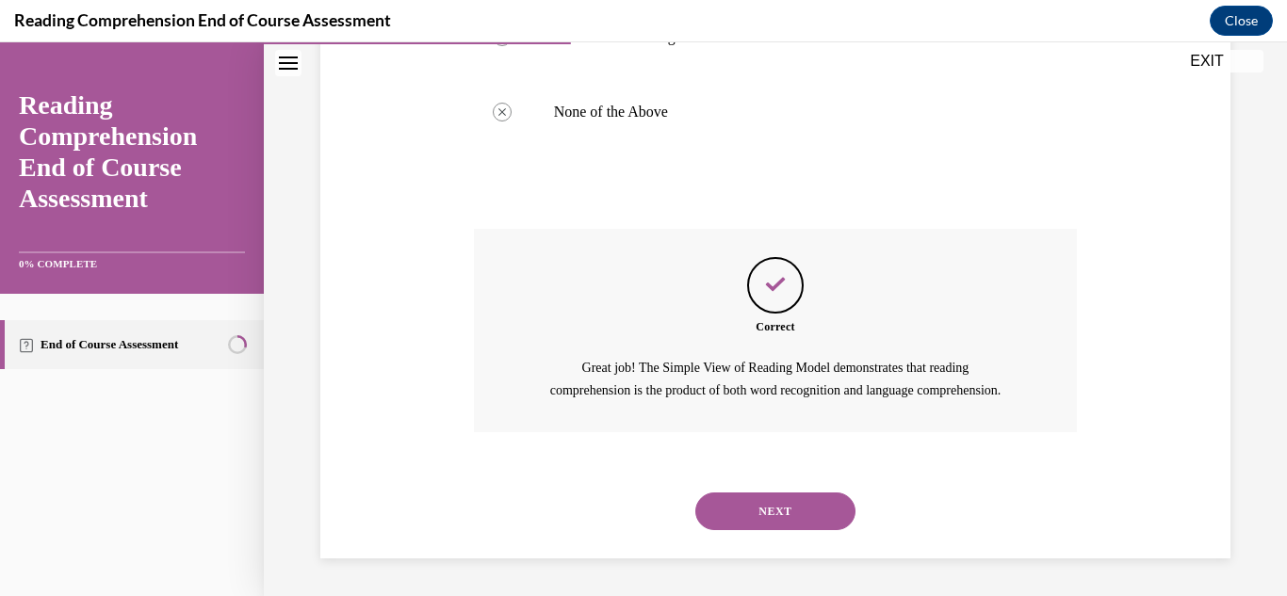
scroll to position [637, 0]
click at [786, 514] on button "NEXT" at bounding box center [775, 512] width 160 height 38
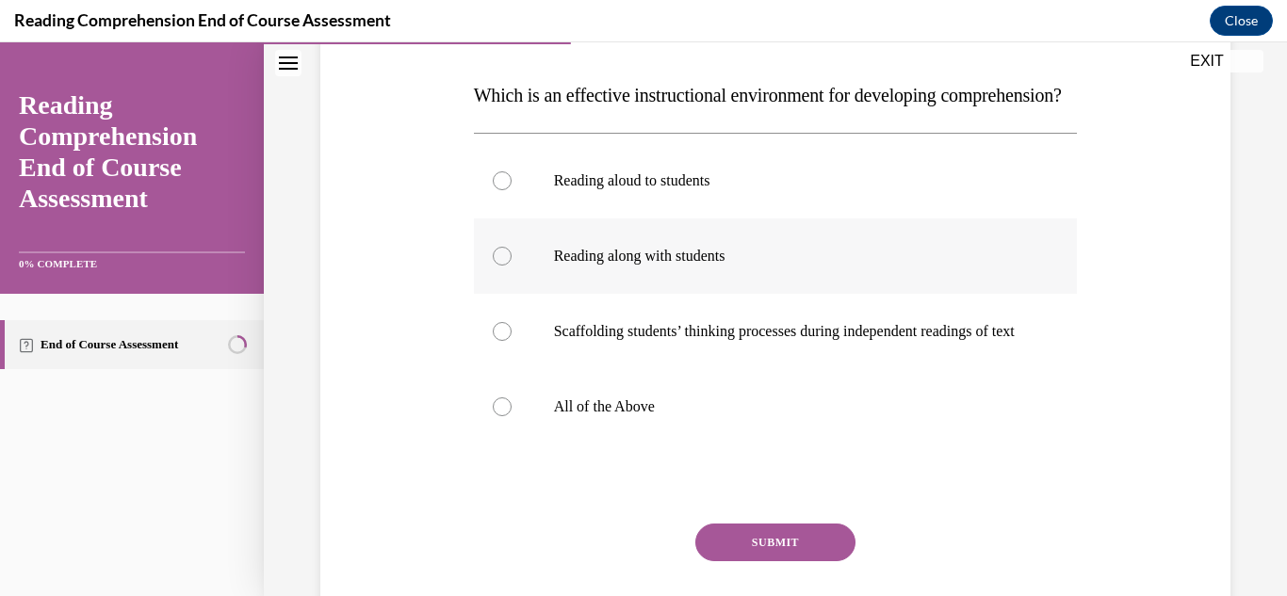
scroll to position [188, 0]
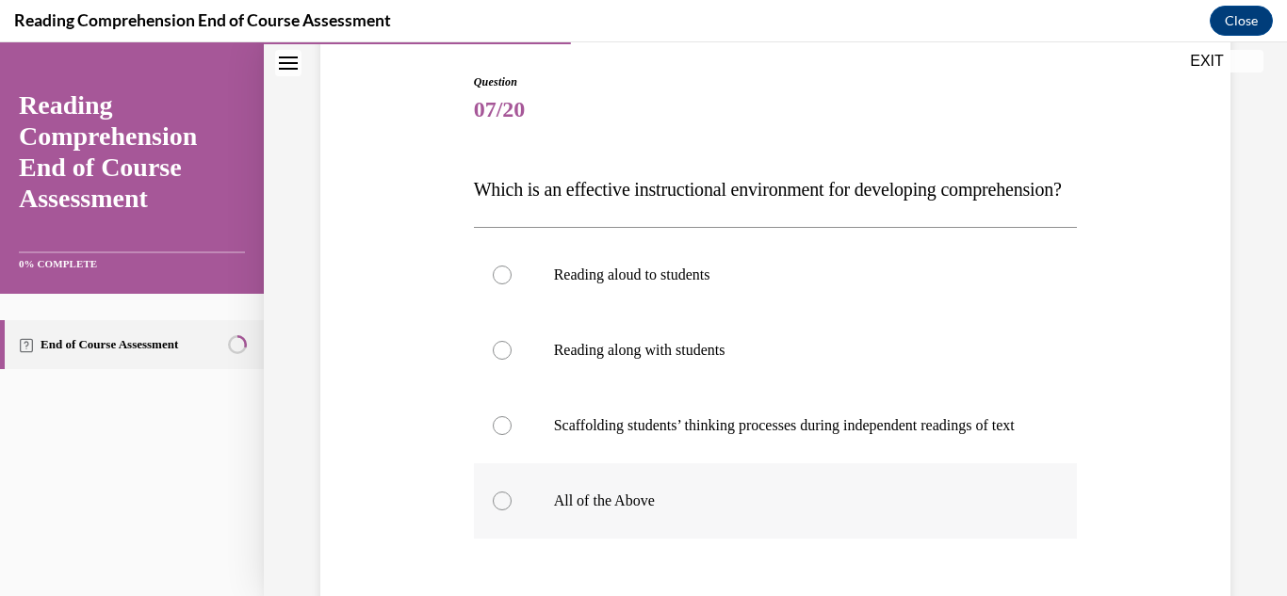
drag, startPoint x: 595, startPoint y: 561, endPoint x: 608, endPoint y: 561, distance: 12.2
click at [599, 511] on p "All of the Above" at bounding box center [792, 501] width 477 height 19
click at [512, 511] on input "All of the Above" at bounding box center [502, 501] width 19 height 19
radio input "true"
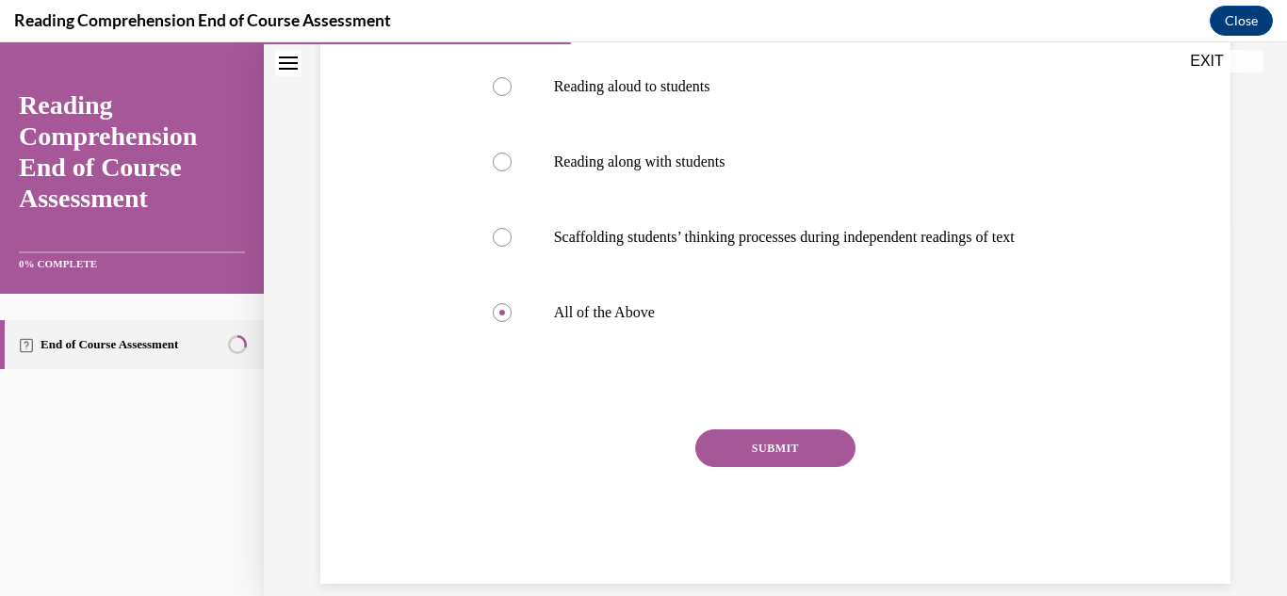
click at [731, 467] on button "SUBMIT" at bounding box center [775, 449] width 160 height 38
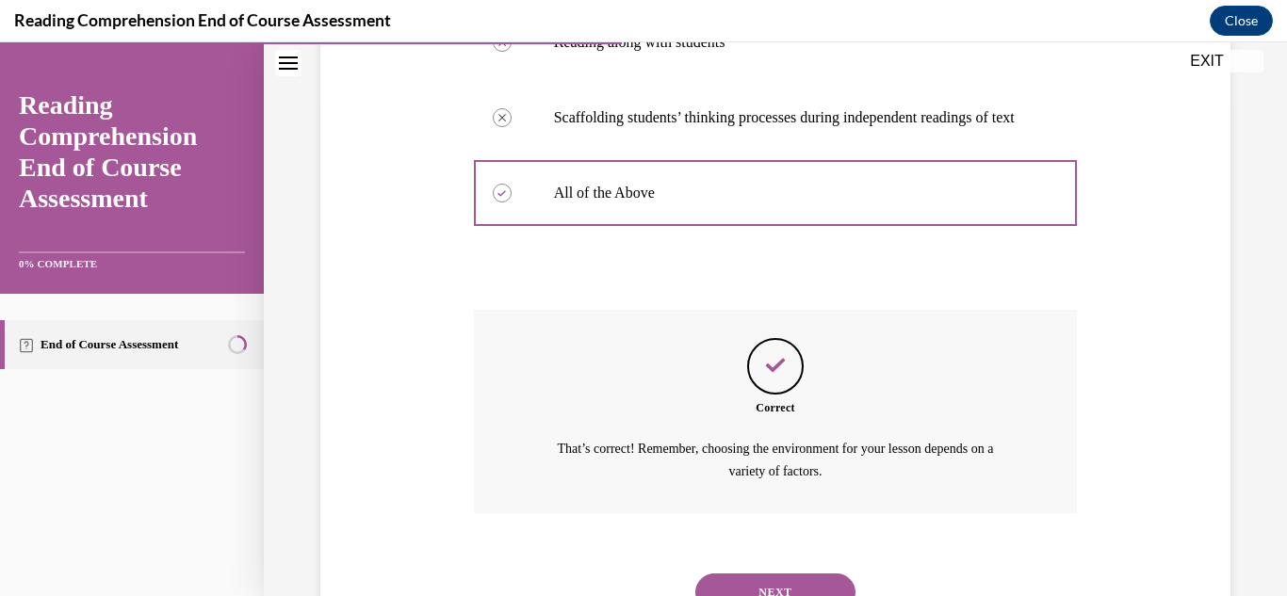
scroll to position [634, 0]
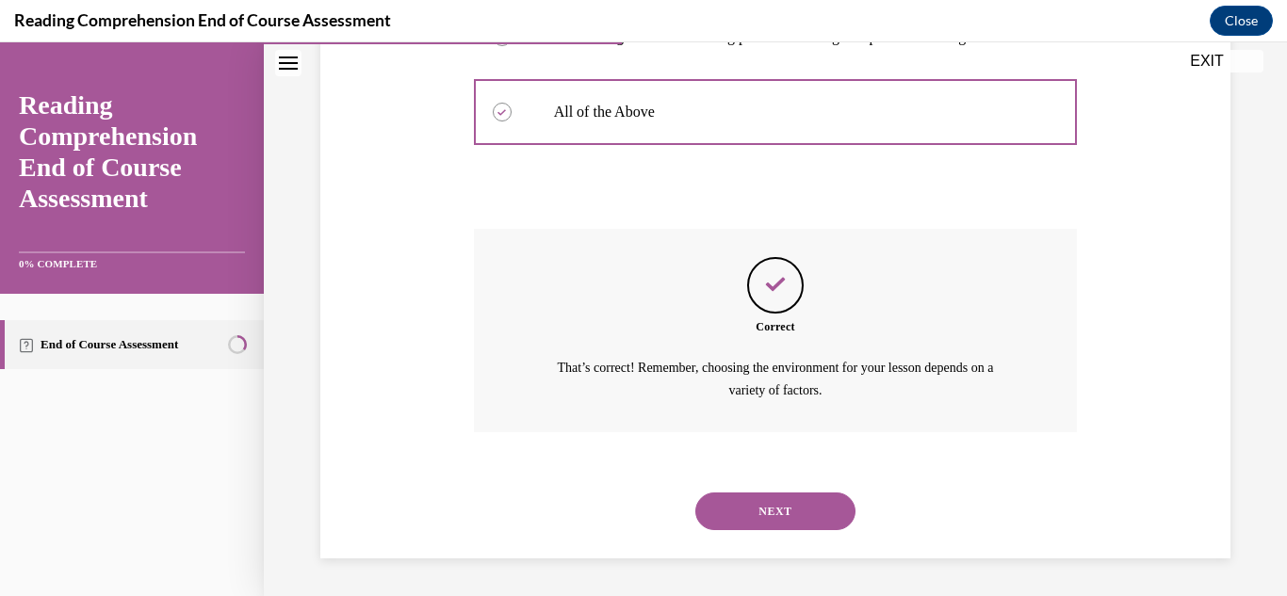
click at [749, 519] on button "NEXT" at bounding box center [775, 512] width 160 height 38
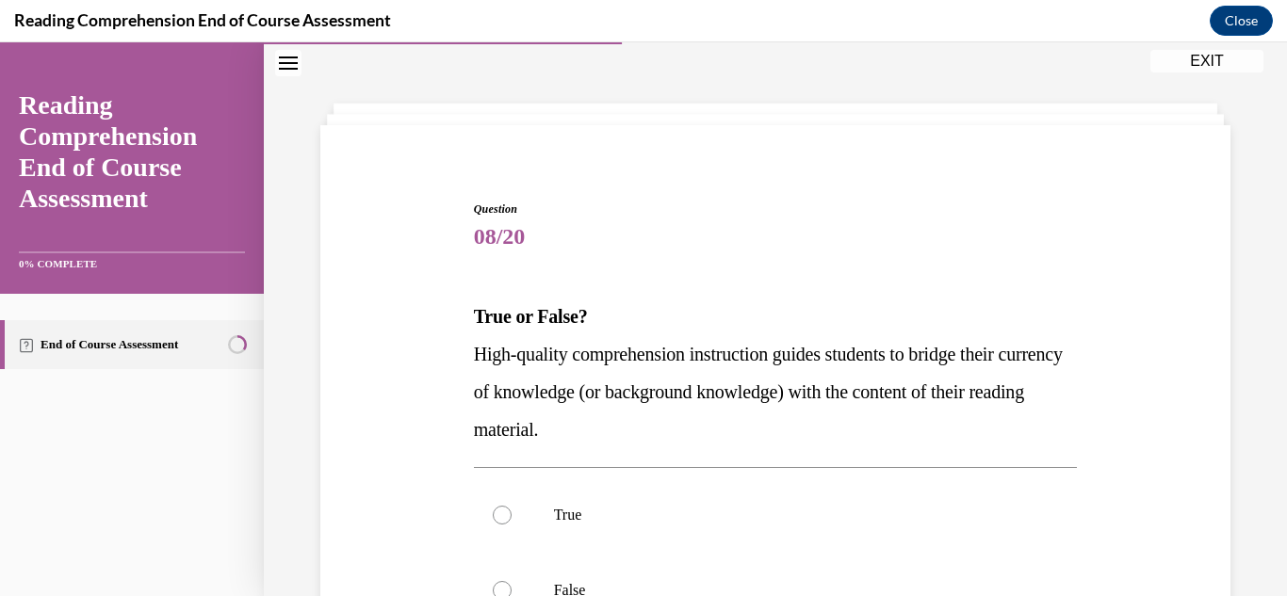
scroll to position [94, 0]
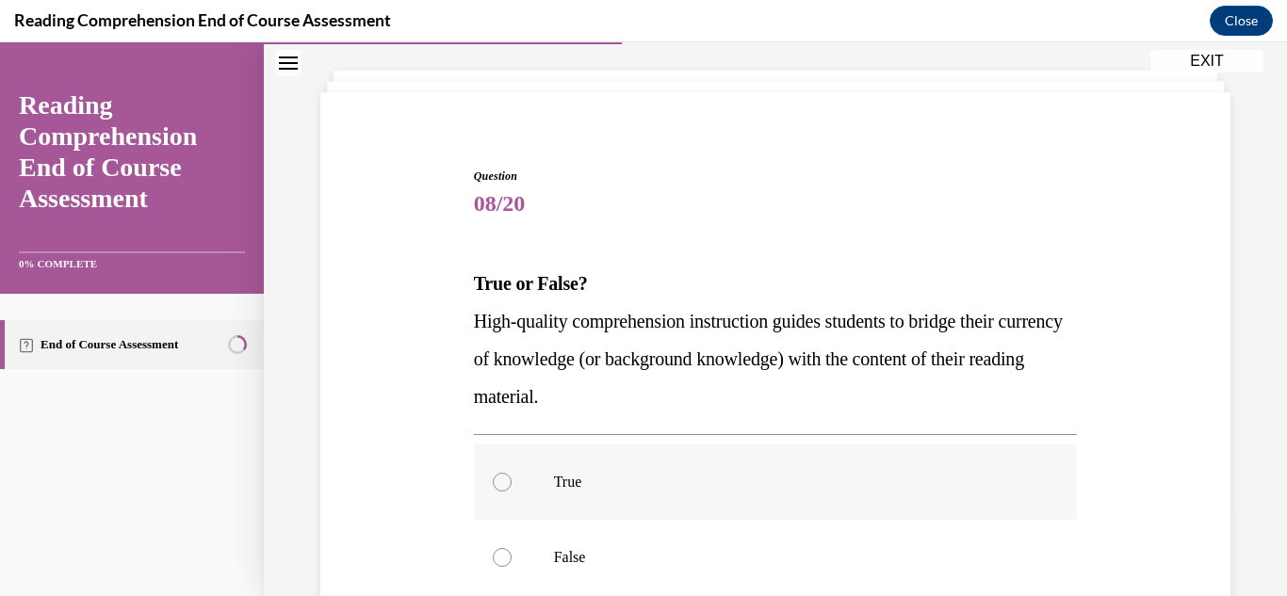
drag, startPoint x: 558, startPoint y: 477, endPoint x: 570, endPoint y: 478, distance: 12.3
click at [563, 478] on p "True" at bounding box center [792, 482] width 477 height 19
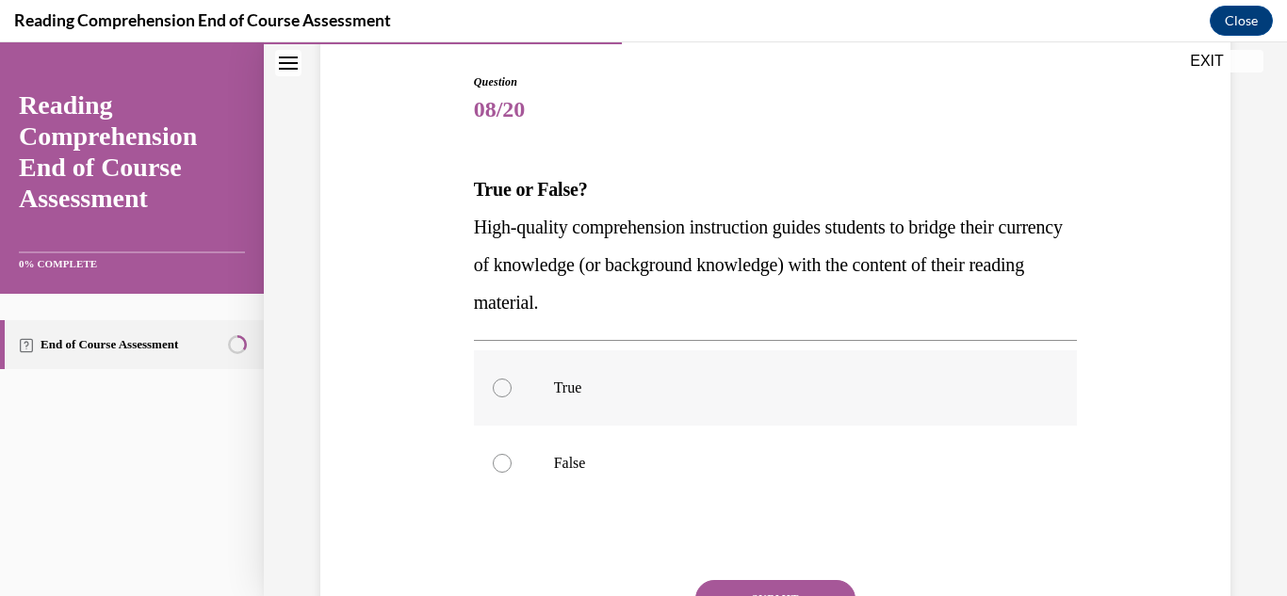
click at [497, 395] on div at bounding box center [502, 388] width 19 height 19
click at [497, 395] on input "True" at bounding box center [502, 388] width 19 height 19
radio input "true"
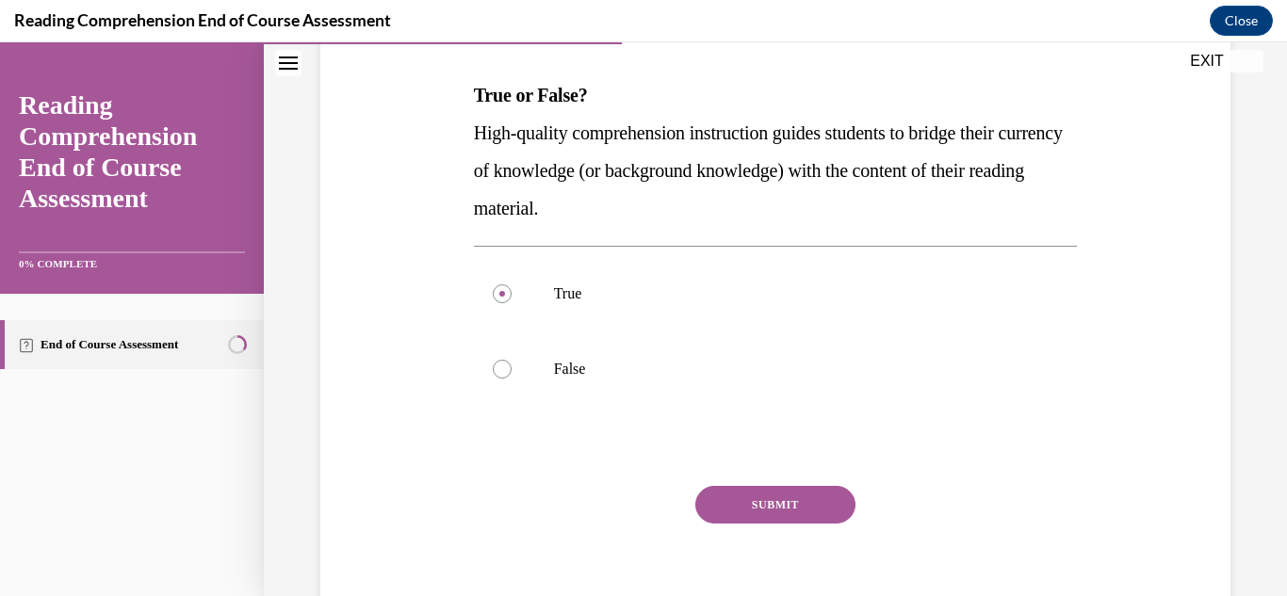
click at [764, 492] on button "SUBMIT" at bounding box center [775, 505] width 160 height 38
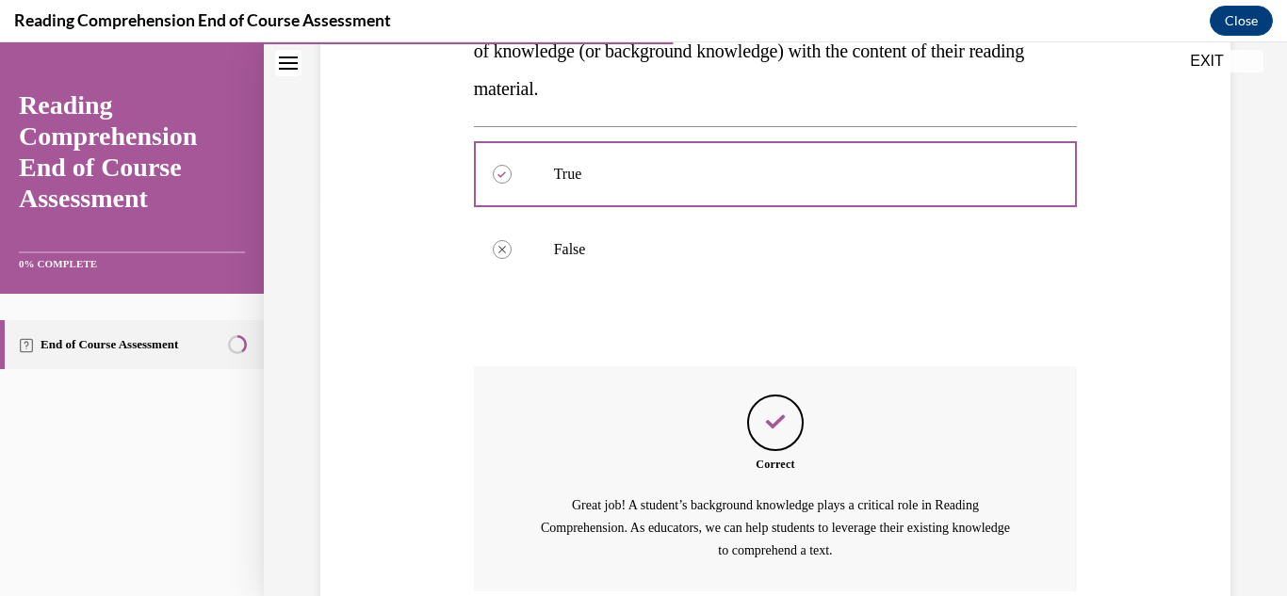
scroll to position [561, 0]
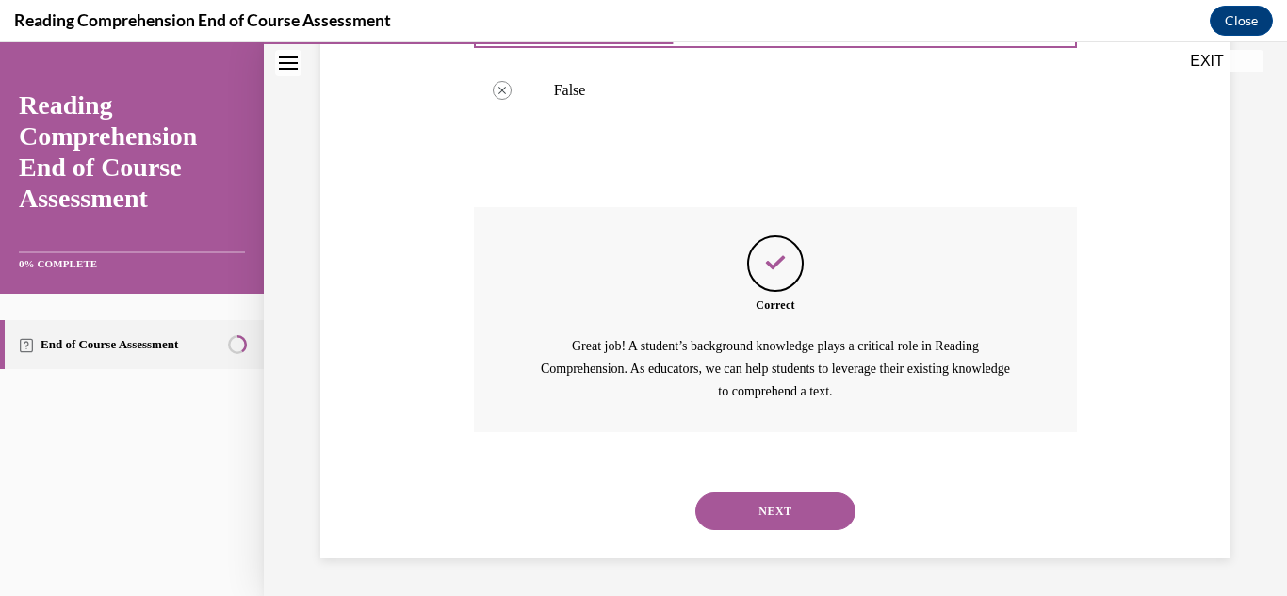
click at [755, 513] on button "NEXT" at bounding box center [775, 512] width 160 height 38
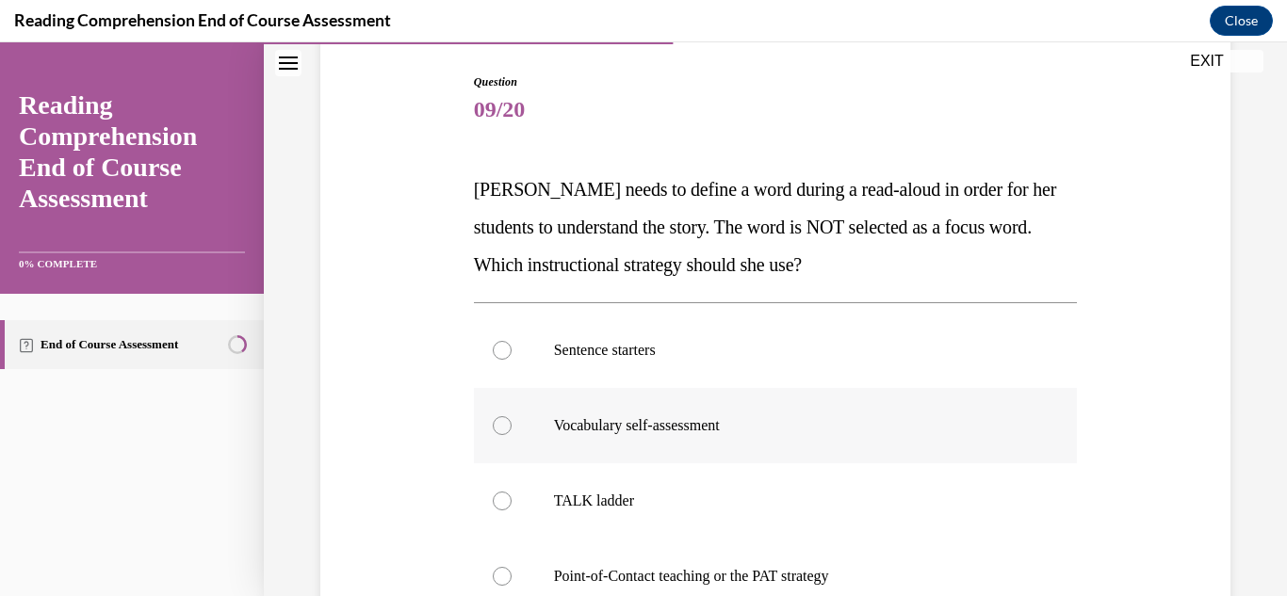
scroll to position [283, 0]
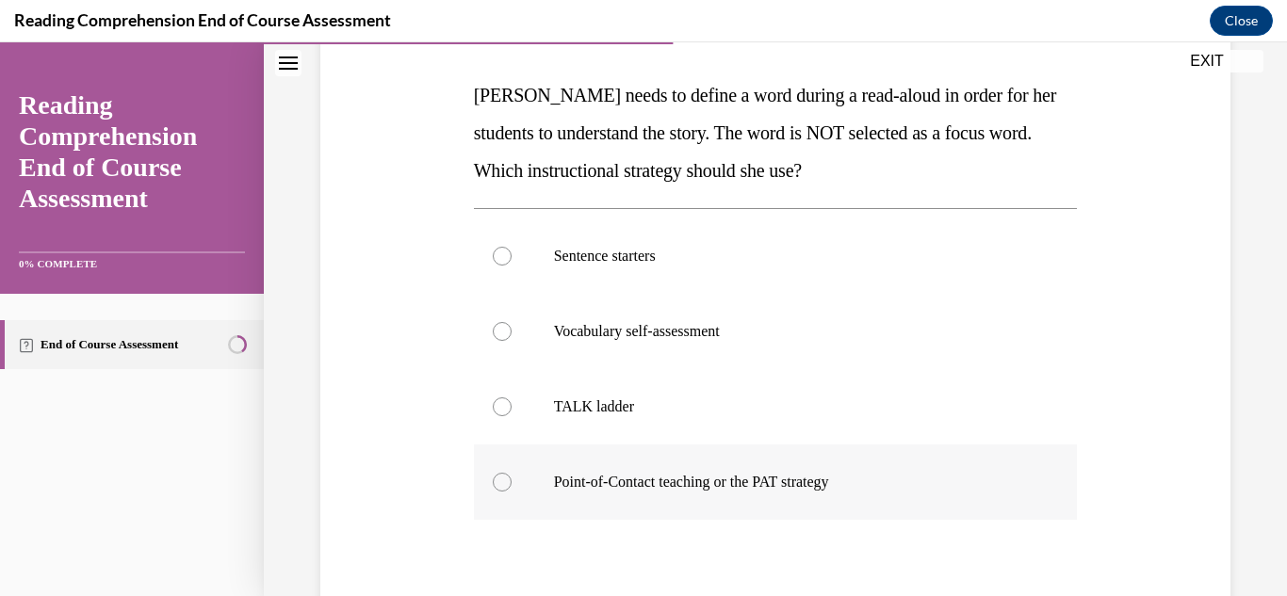
click at [613, 481] on p "Point-of-Contact teaching or the PAT strategy" at bounding box center [792, 482] width 477 height 19
click at [512, 481] on input "Point-of-Contact teaching or the PAT strategy" at bounding box center [502, 482] width 19 height 19
radio input "true"
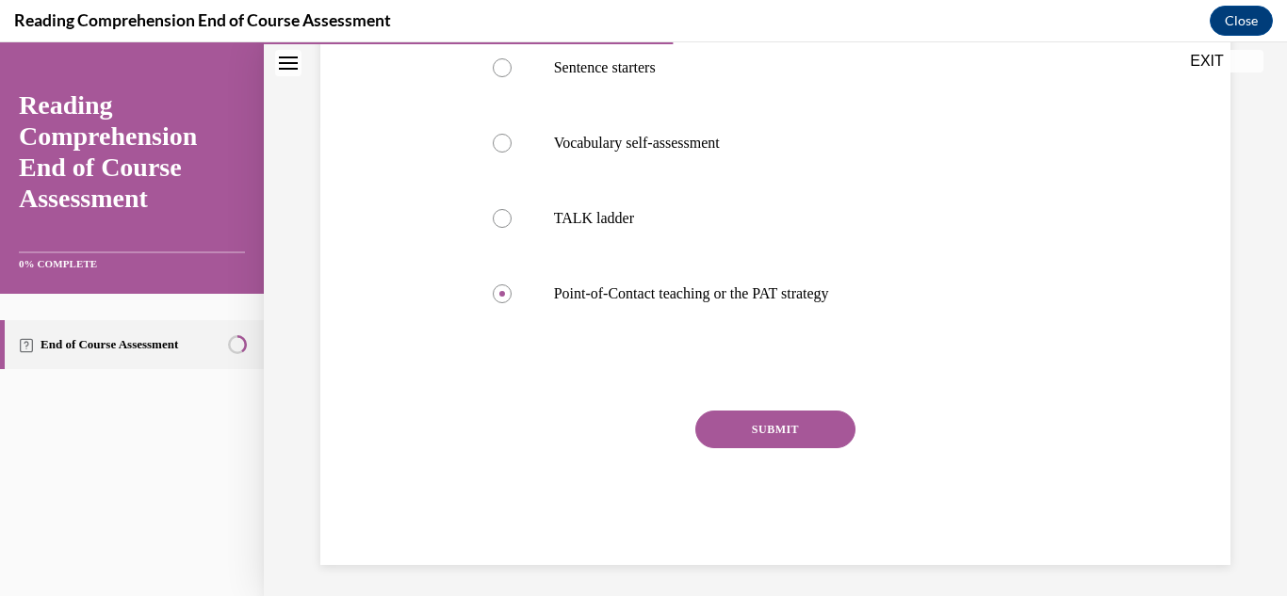
click at [761, 437] on button "SUBMIT" at bounding box center [775, 430] width 160 height 38
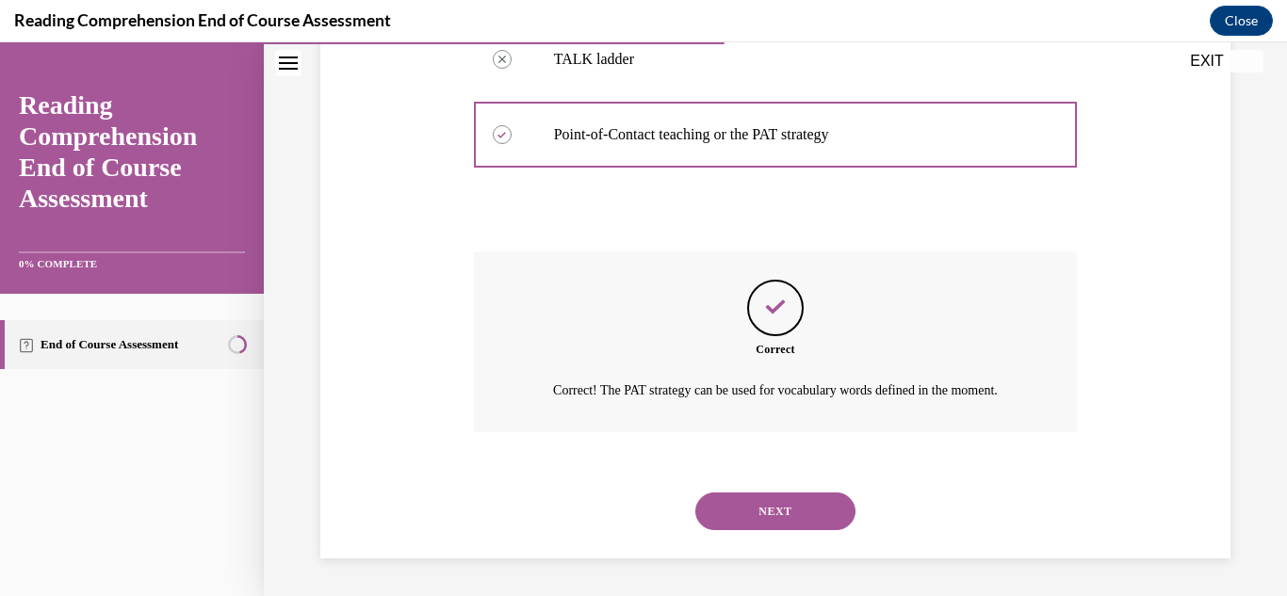
scroll to position [653, 0]
click at [739, 508] on button "NEXT" at bounding box center [775, 512] width 160 height 38
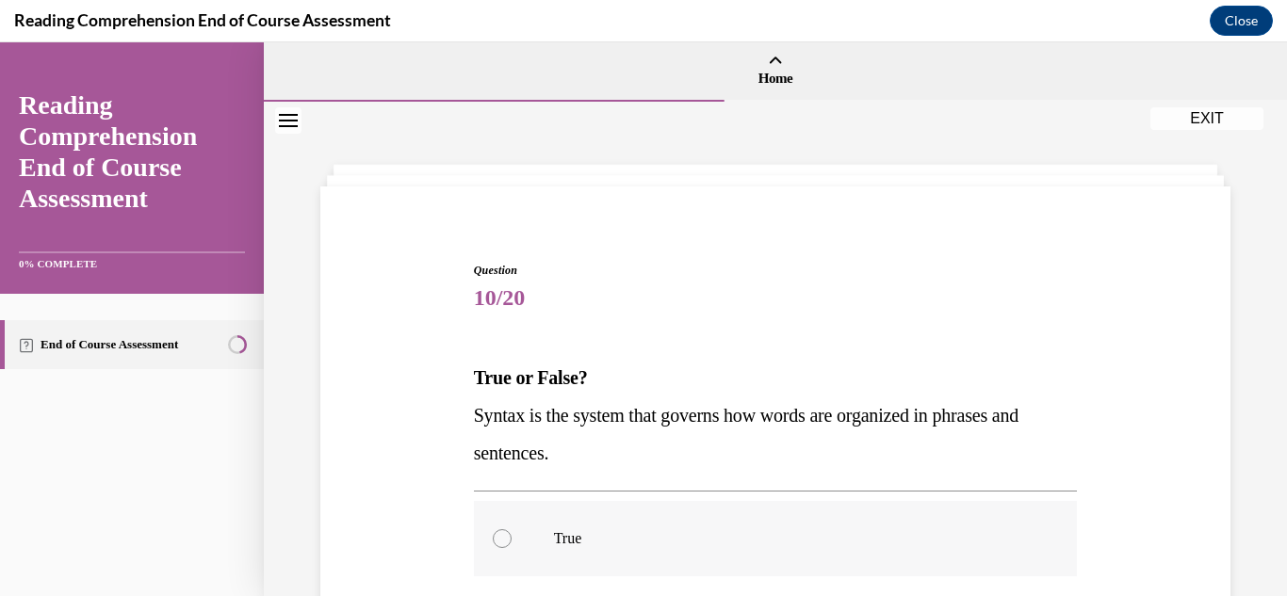
click at [488, 545] on label "True" at bounding box center [776, 538] width 604 height 75
click at [493, 545] on input "True" at bounding box center [502, 538] width 19 height 19
radio input "true"
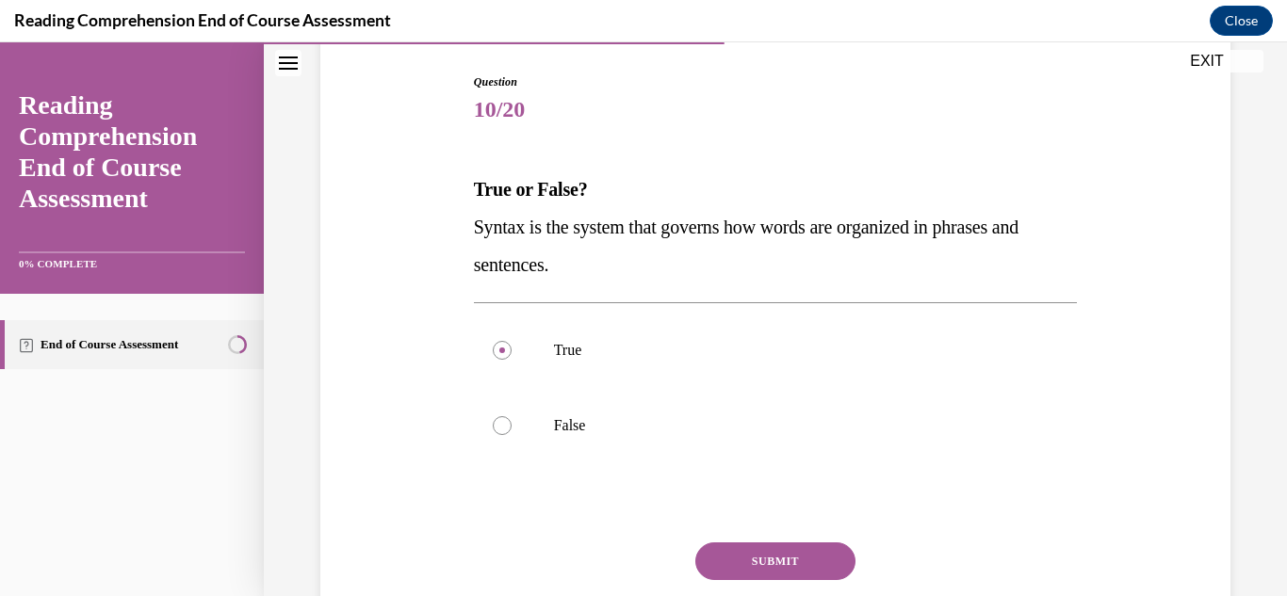
click at [721, 553] on button "SUBMIT" at bounding box center [775, 562] width 160 height 38
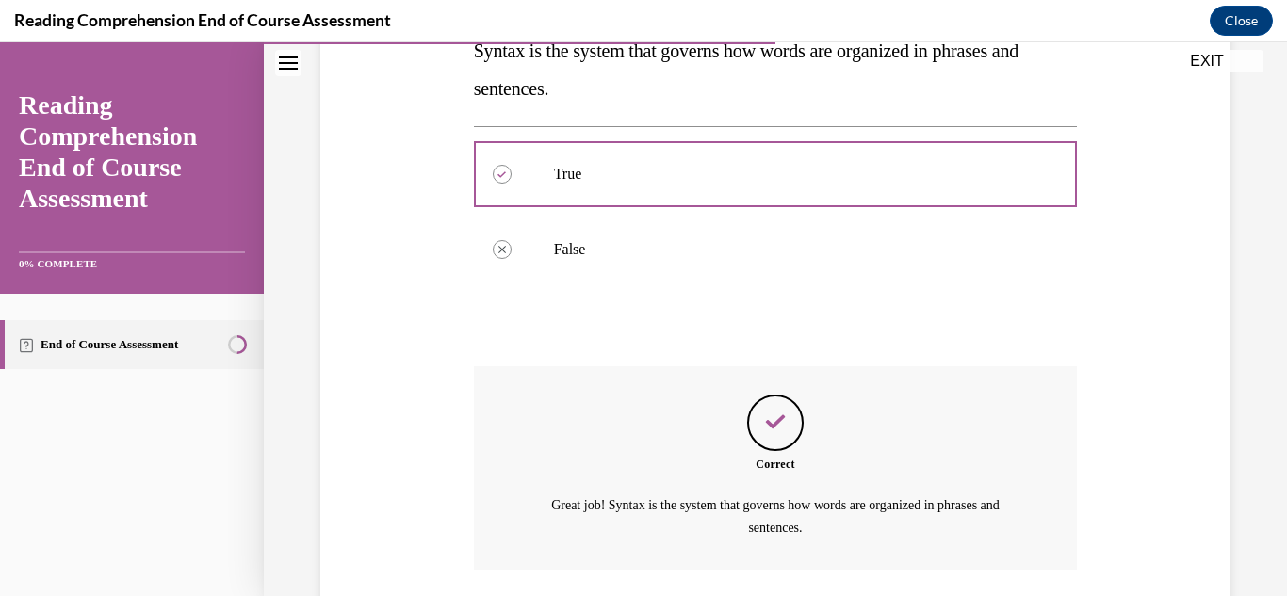
scroll to position [502, 0]
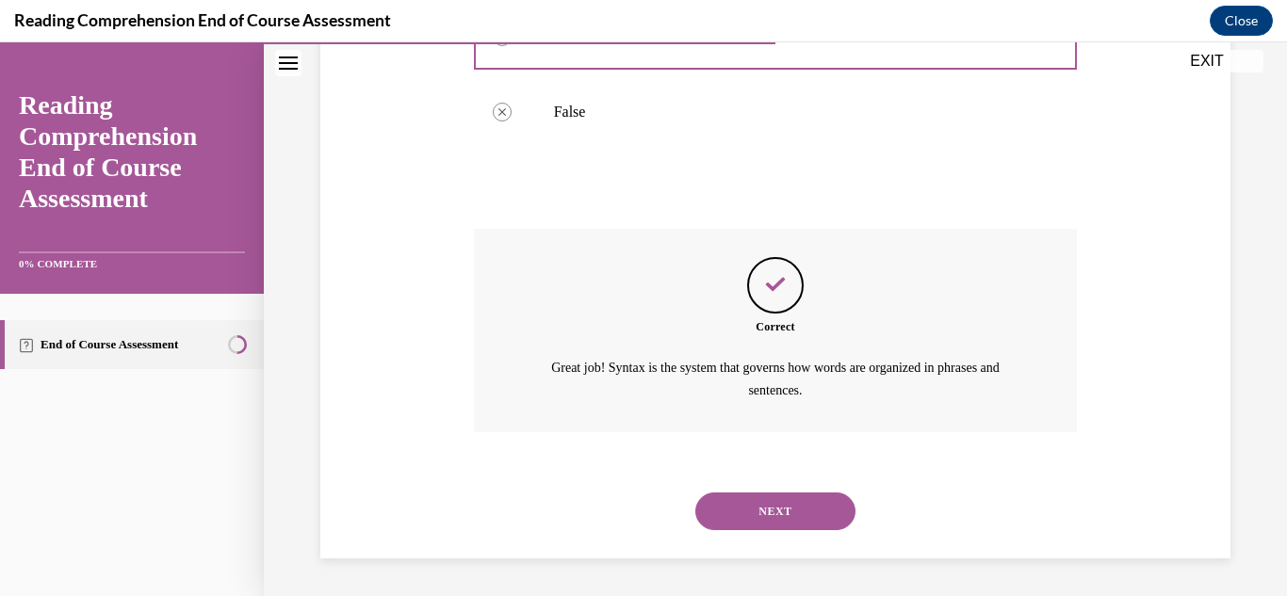
click at [740, 518] on button "NEXT" at bounding box center [775, 512] width 160 height 38
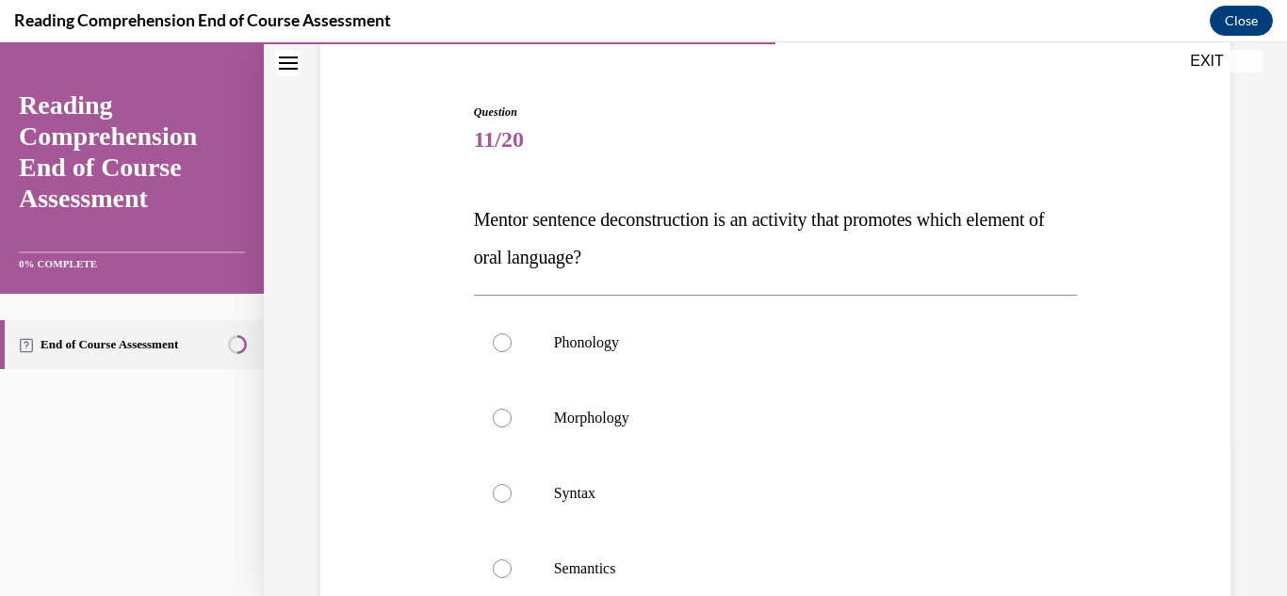
scroll to position [188, 0]
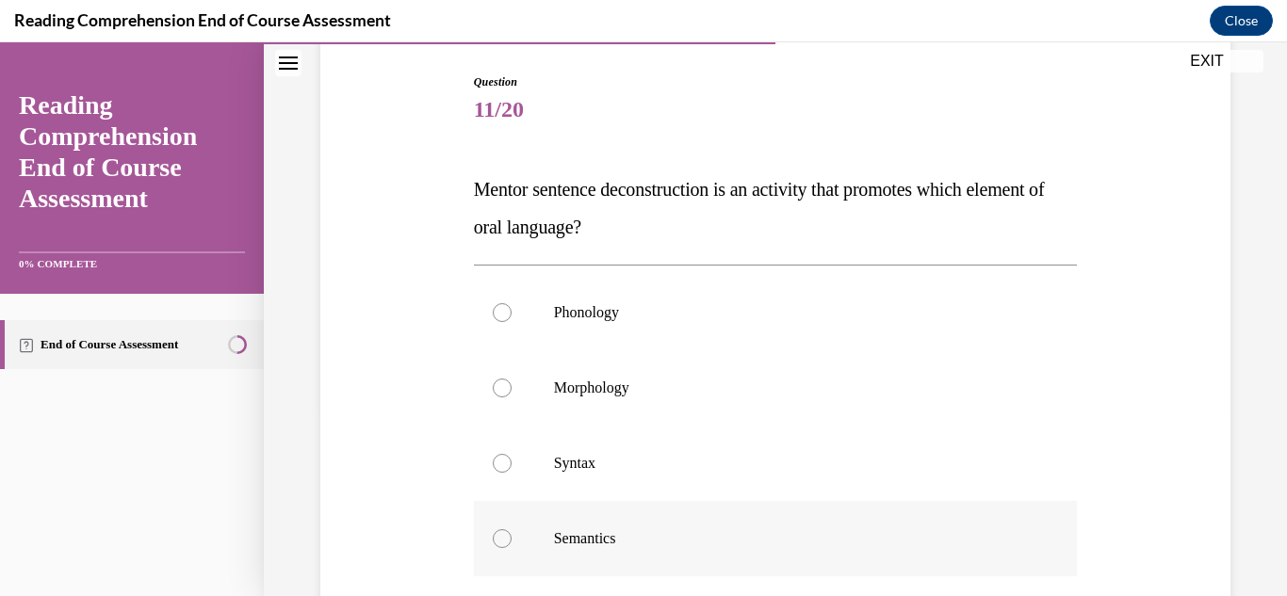
click at [570, 536] on p "Semantics" at bounding box center [792, 538] width 477 height 19
click at [512, 536] on input "Semantics" at bounding box center [502, 538] width 19 height 19
radio input "true"
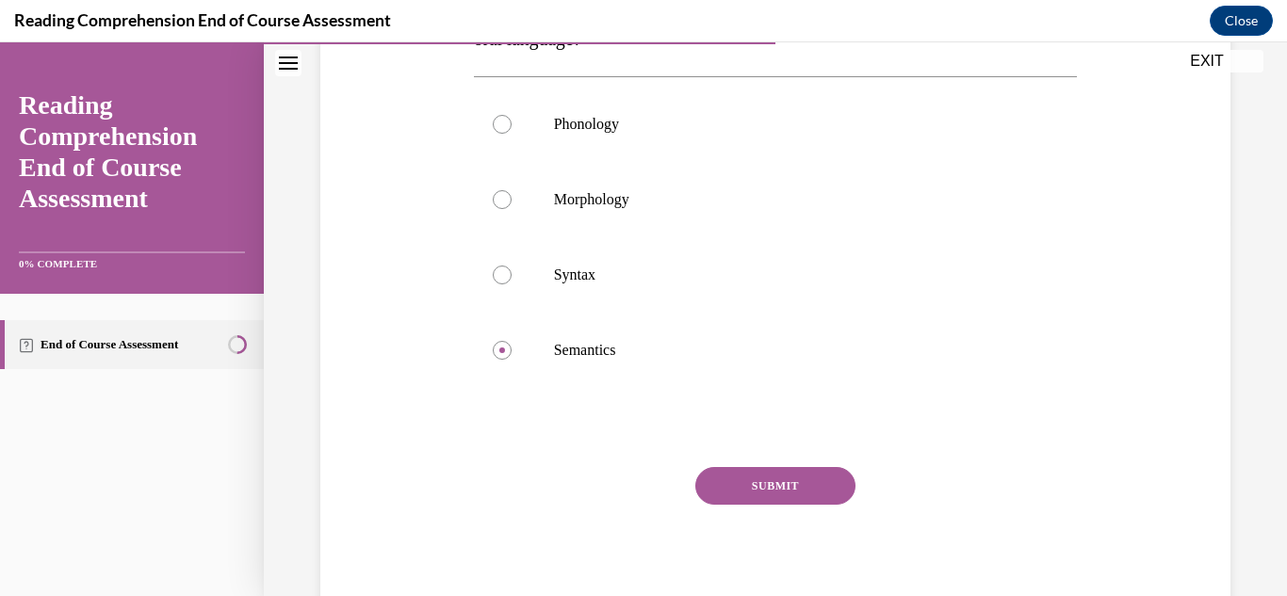
click at [773, 486] on button "SUBMIT" at bounding box center [775, 486] width 160 height 38
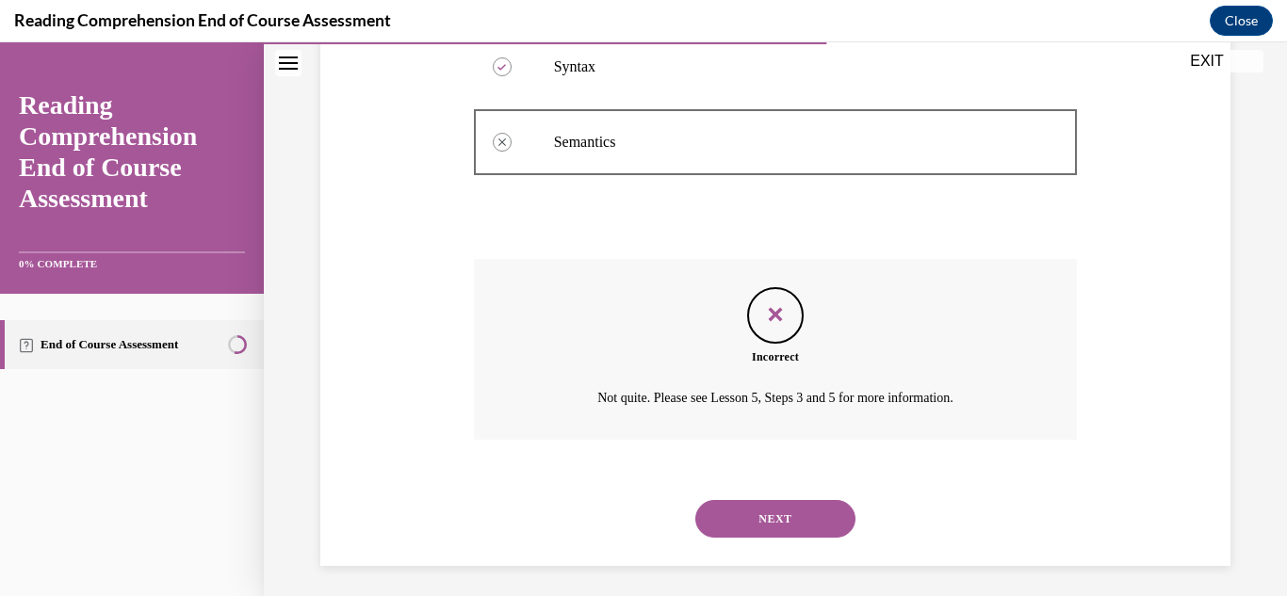
scroll to position [593, 0]
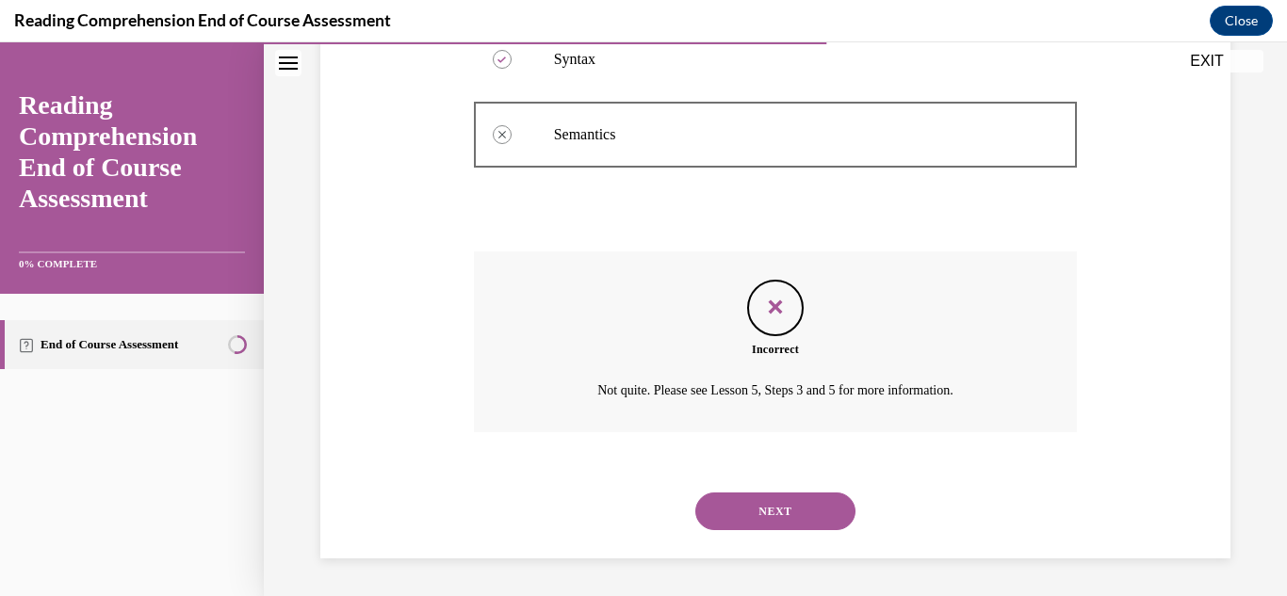
click at [802, 508] on button "NEXT" at bounding box center [775, 512] width 160 height 38
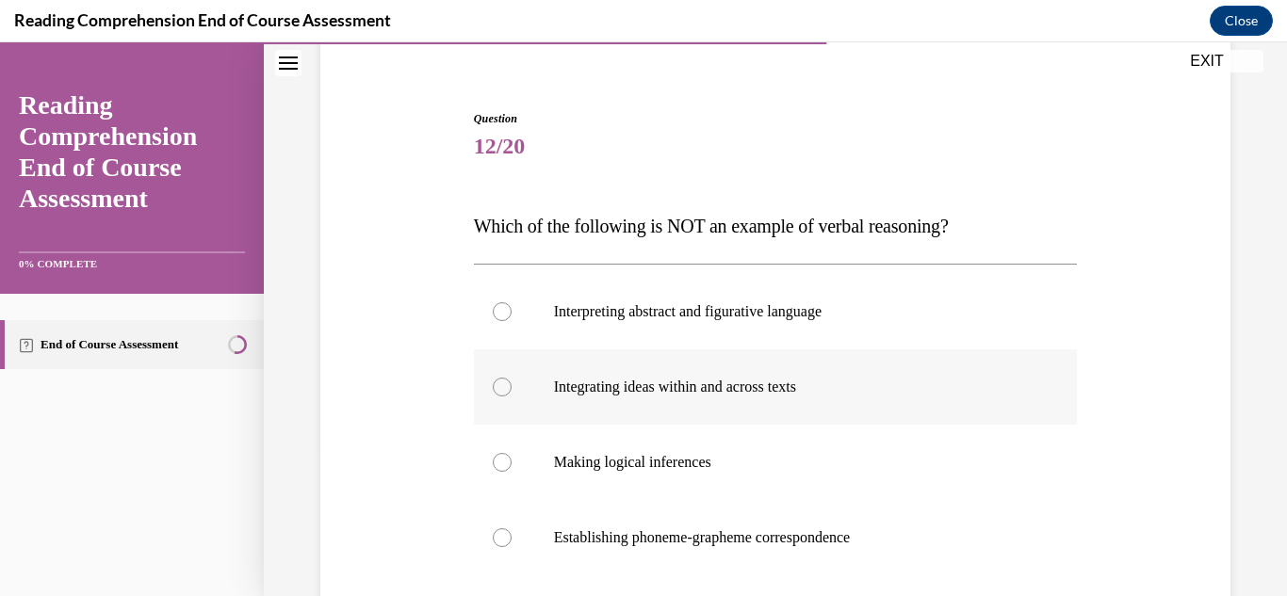
scroll to position [188, 0]
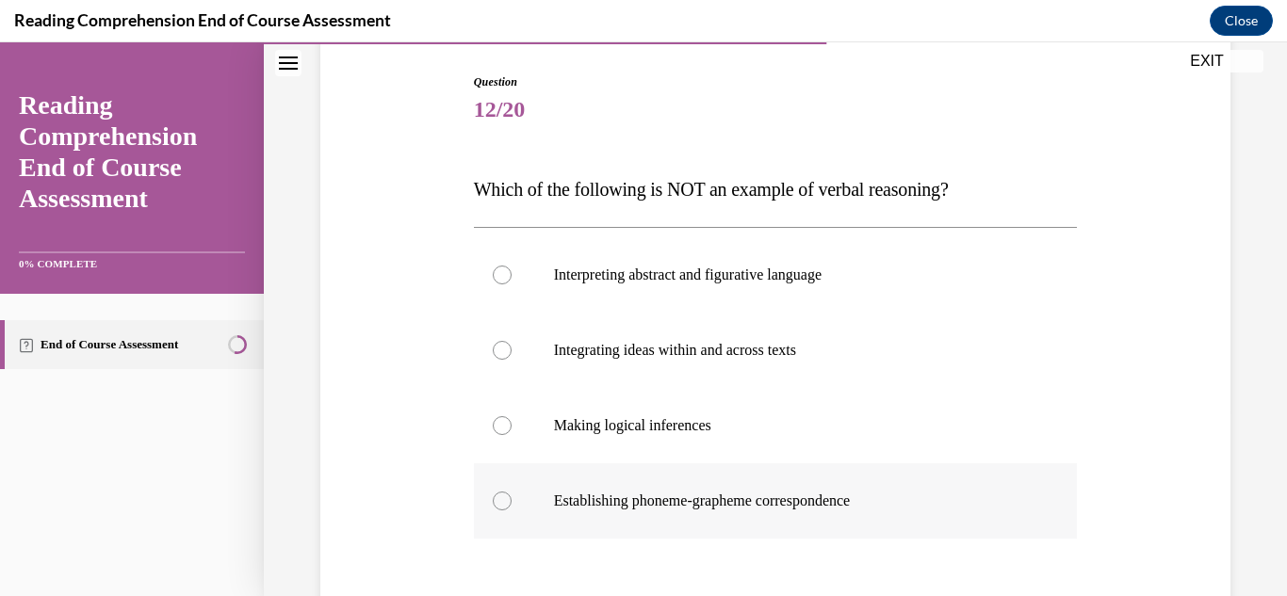
click at [594, 498] on p "Establishing phoneme-grapheme correspondence" at bounding box center [792, 501] width 477 height 19
click at [513, 499] on label "Establishing phoneme-grapheme correspondence" at bounding box center [776, 500] width 604 height 75
click at [512, 499] on input "Establishing phoneme-grapheme correspondence" at bounding box center [502, 501] width 19 height 19
radio input "true"
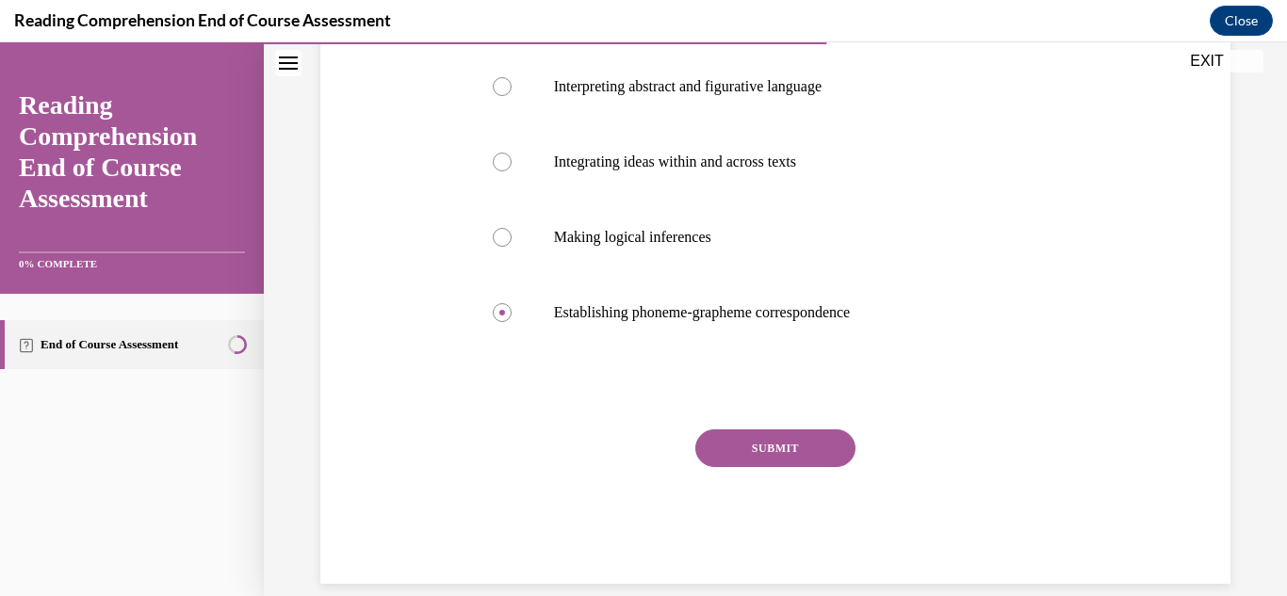
click at [749, 456] on button "SUBMIT" at bounding box center [775, 449] width 160 height 38
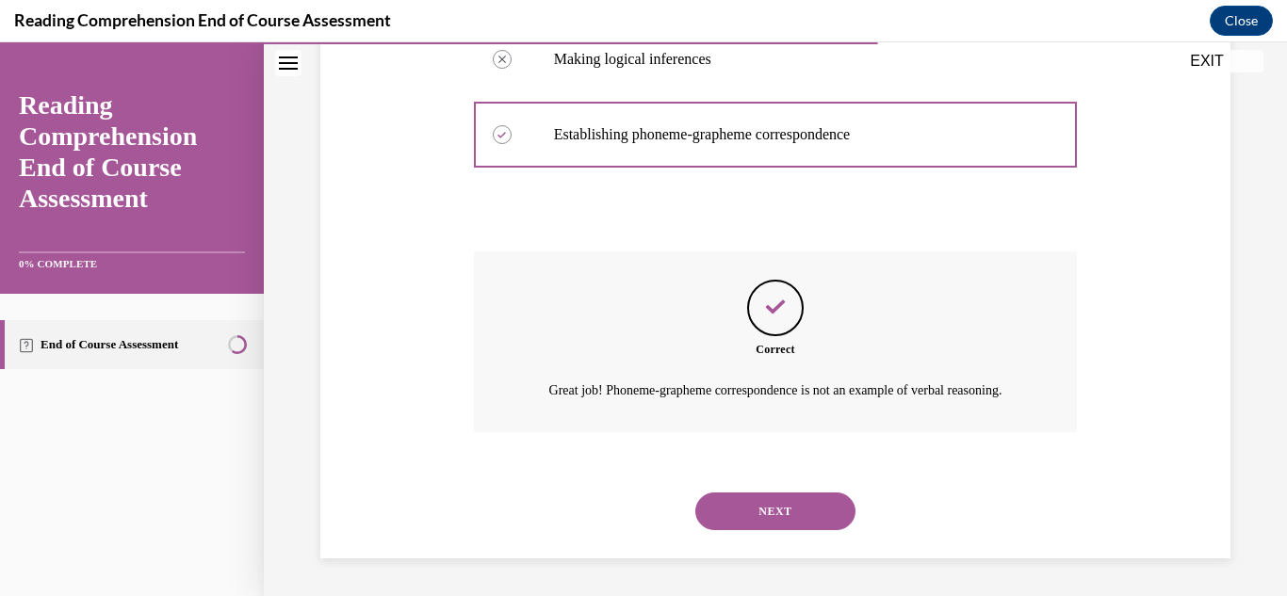
scroll to position [577, 0]
click at [756, 497] on button "NEXT" at bounding box center [775, 512] width 160 height 38
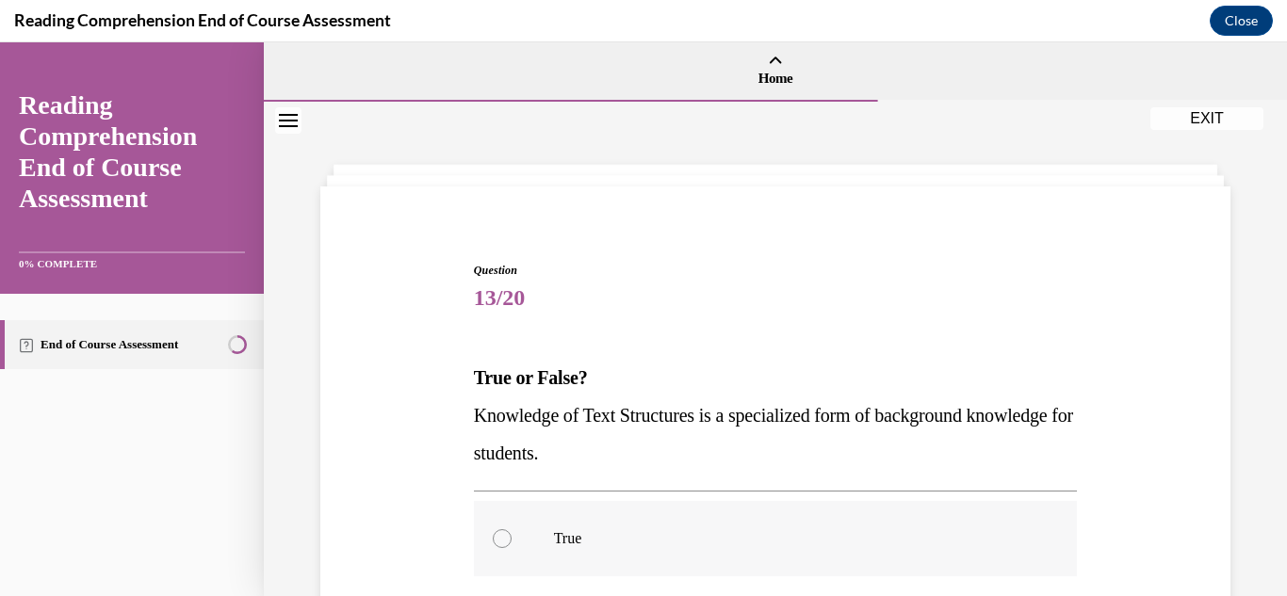
scroll to position [94, 0]
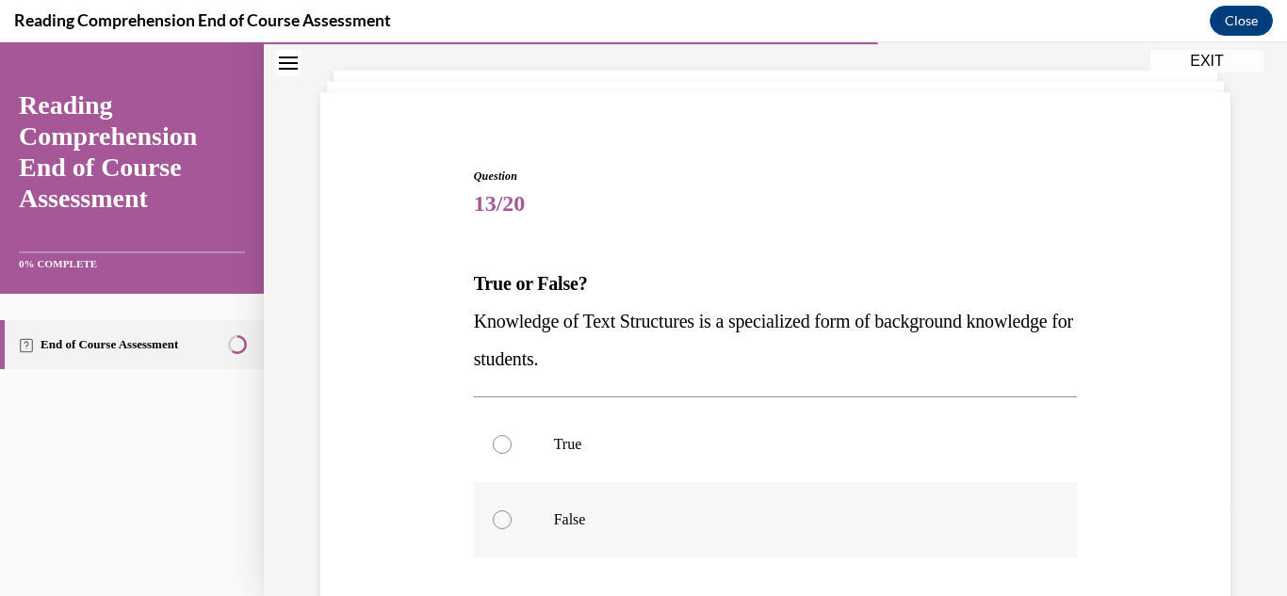
click at [496, 524] on div at bounding box center [502, 520] width 19 height 19
click at [496, 524] on input "False" at bounding box center [502, 520] width 19 height 19
radio input "true"
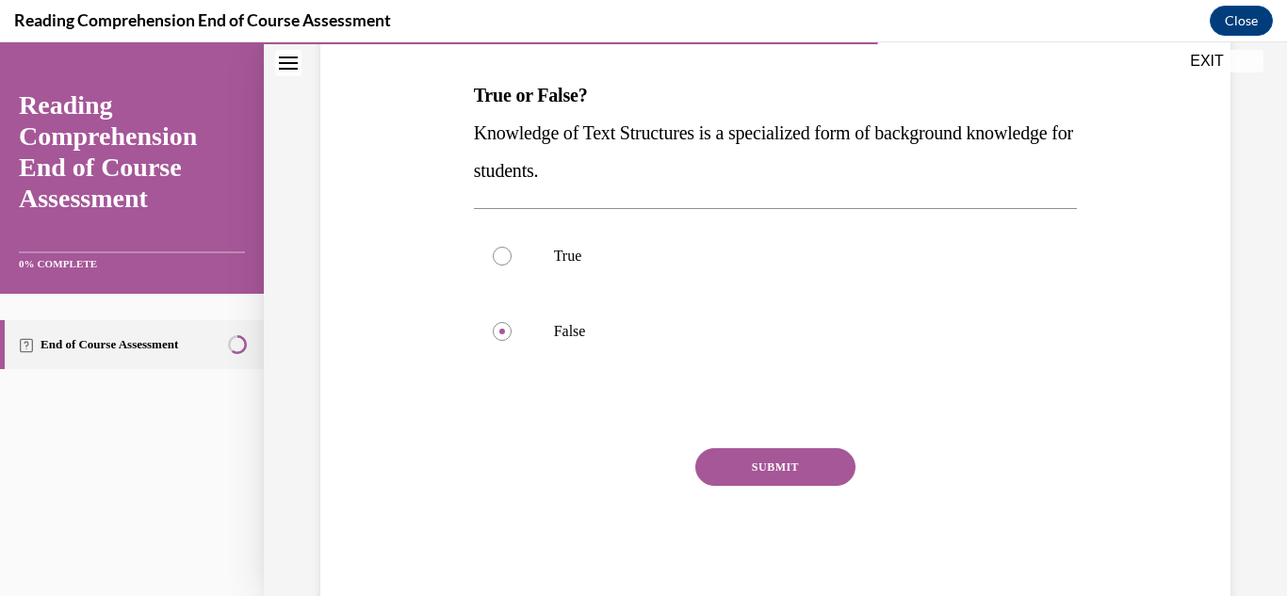
click at [739, 478] on button "SUBMIT" at bounding box center [775, 467] width 160 height 38
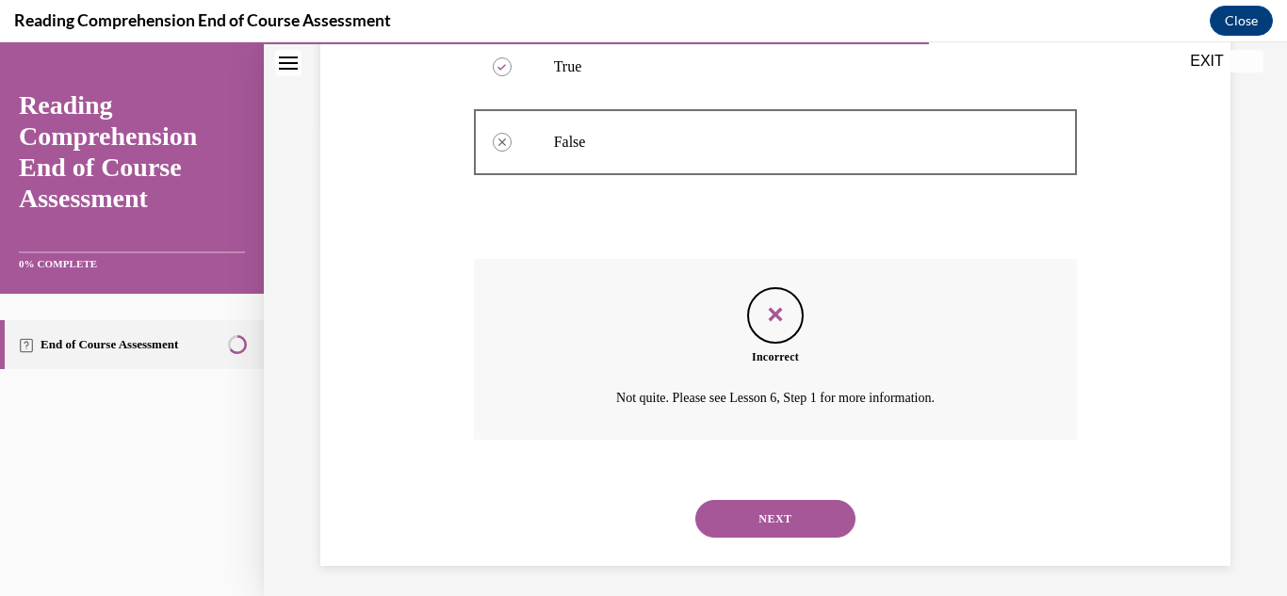
scroll to position [480, 0]
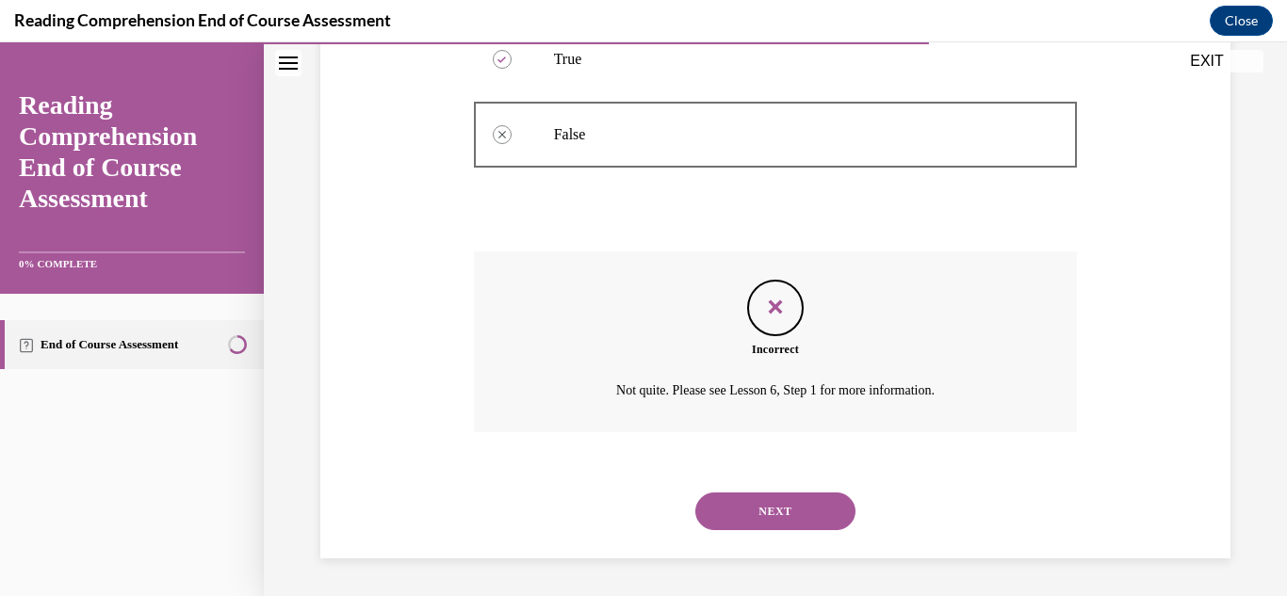
click at [763, 514] on button "NEXT" at bounding box center [775, 512] width 160 height 38
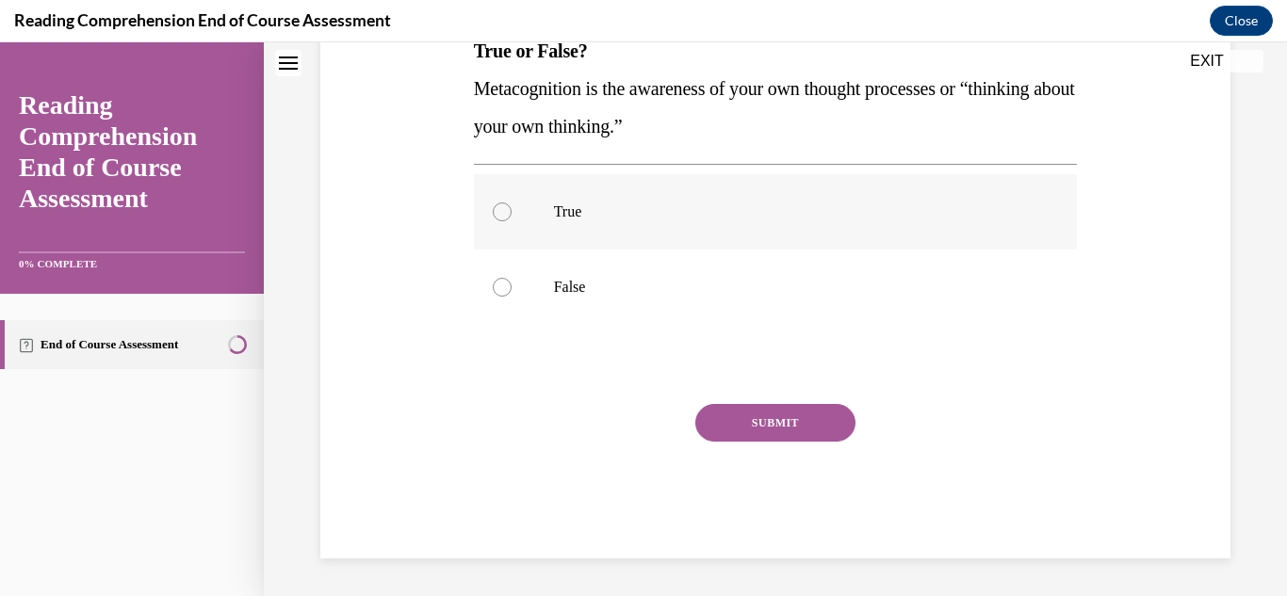
scroll to position [0, 0]
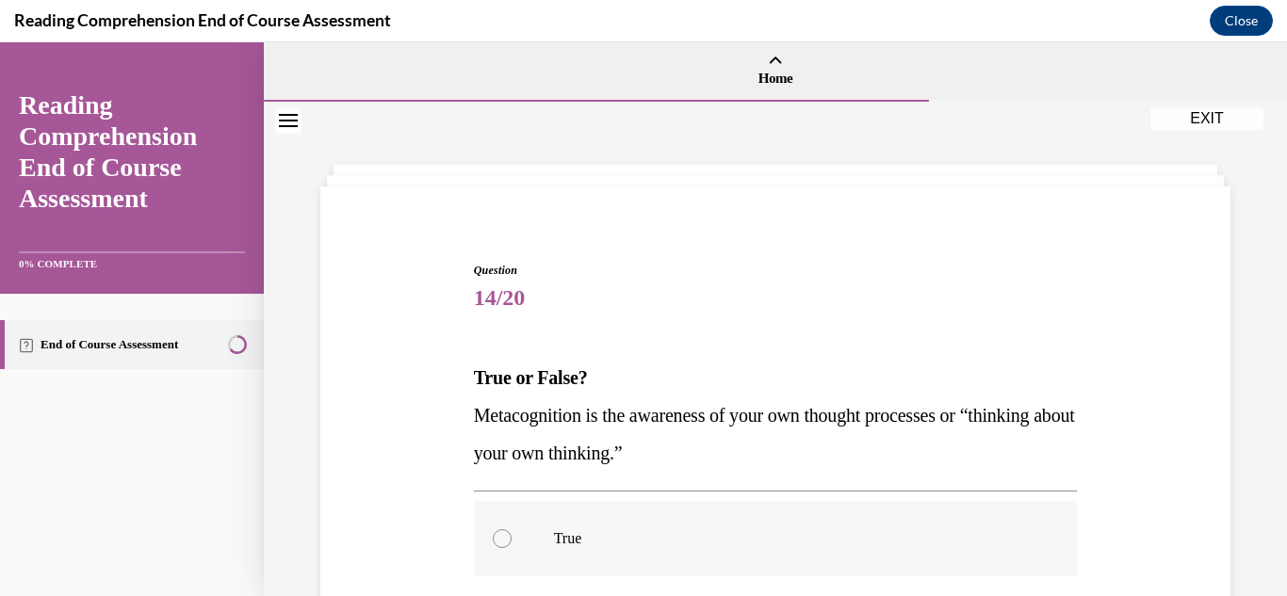
drag, startPoint x: 504, startPoint y: 541, endPoint x: 538, endPoint y: 539, distance: 34.0
click at [504, 540] on div at bounding box center [502, 538] width 19 height 19
click at [504, 540] on input "True" at bounding box center [502, 538] width 19 height 19
radio input "true"
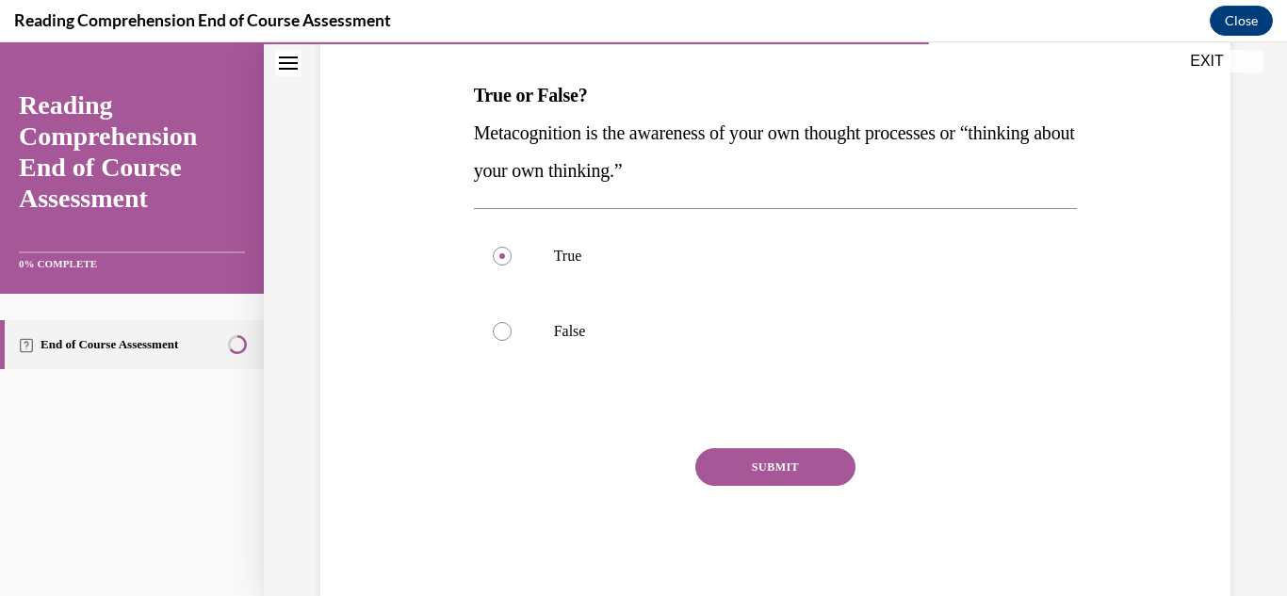
click at [757, 480] on button "SUBMIT" at bounding box center [775, 467] width 160 height 38
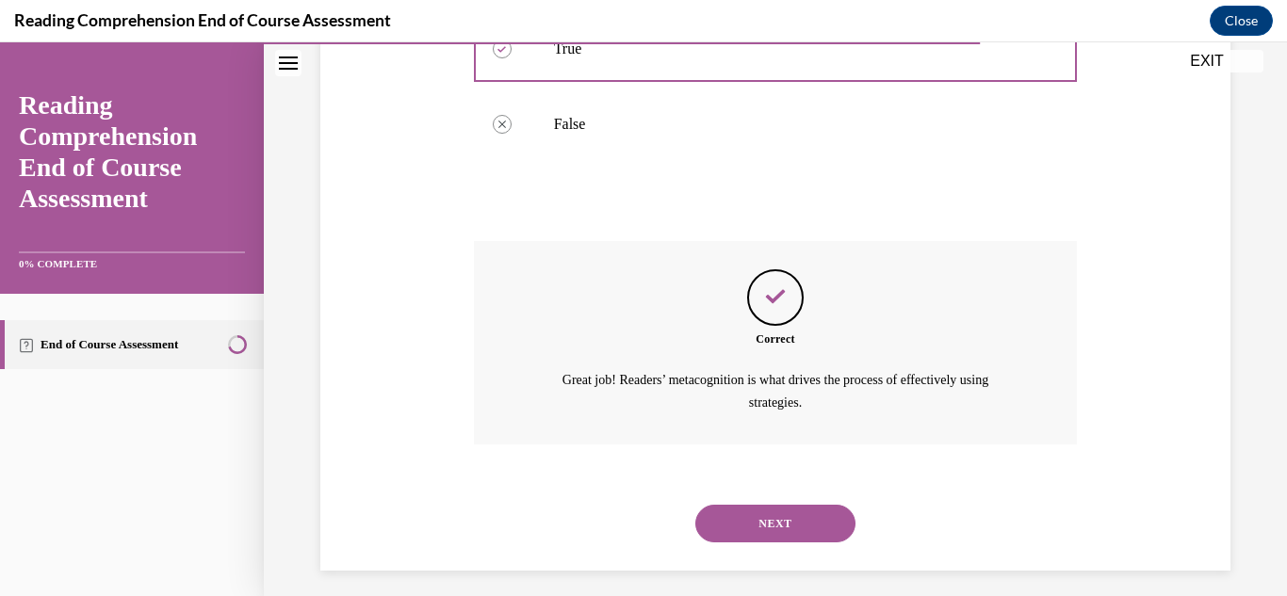
scroll to position [502, 0]
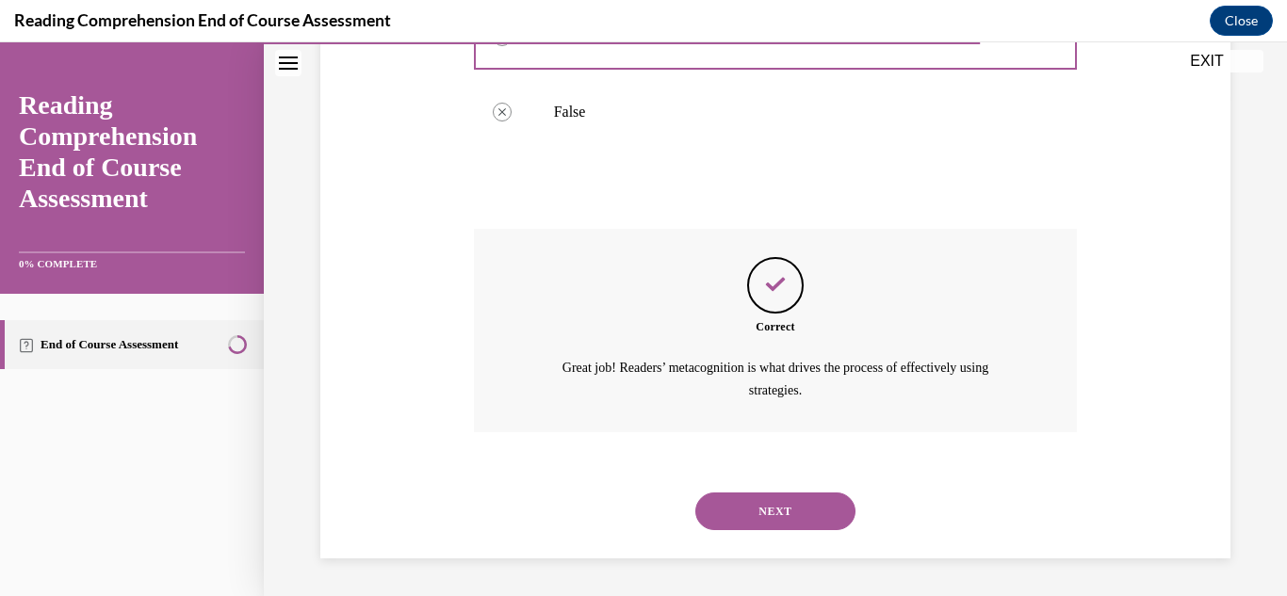
click at [768, 520] on button "NEXT" at bounding box center [775, 512] width 160 height 38
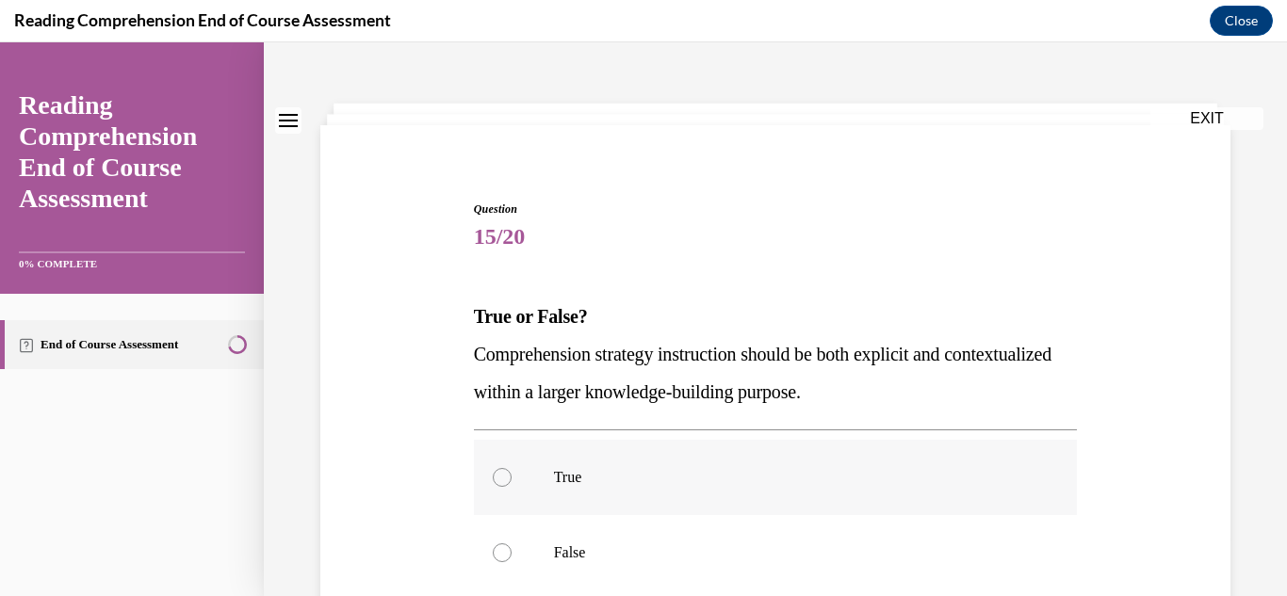
scroll to position [94, 0]
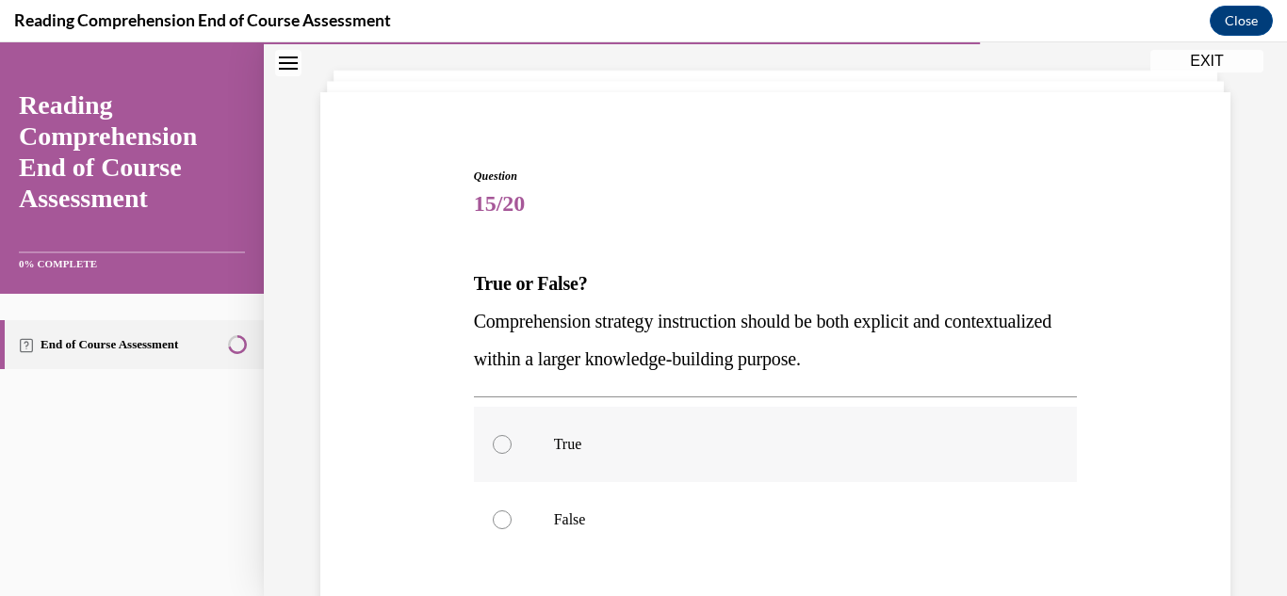
drag, startPoint x: 493, startPoint y: 444, endPoint x: 553, endPoint y: 461, distance: 62.6
click at [494, 444] on div at bounding box center [502, 444] width 19 height 19
click at [494, 444] on input "True" at bounding box center [502, 444] width 19 height 19
radio input "true"
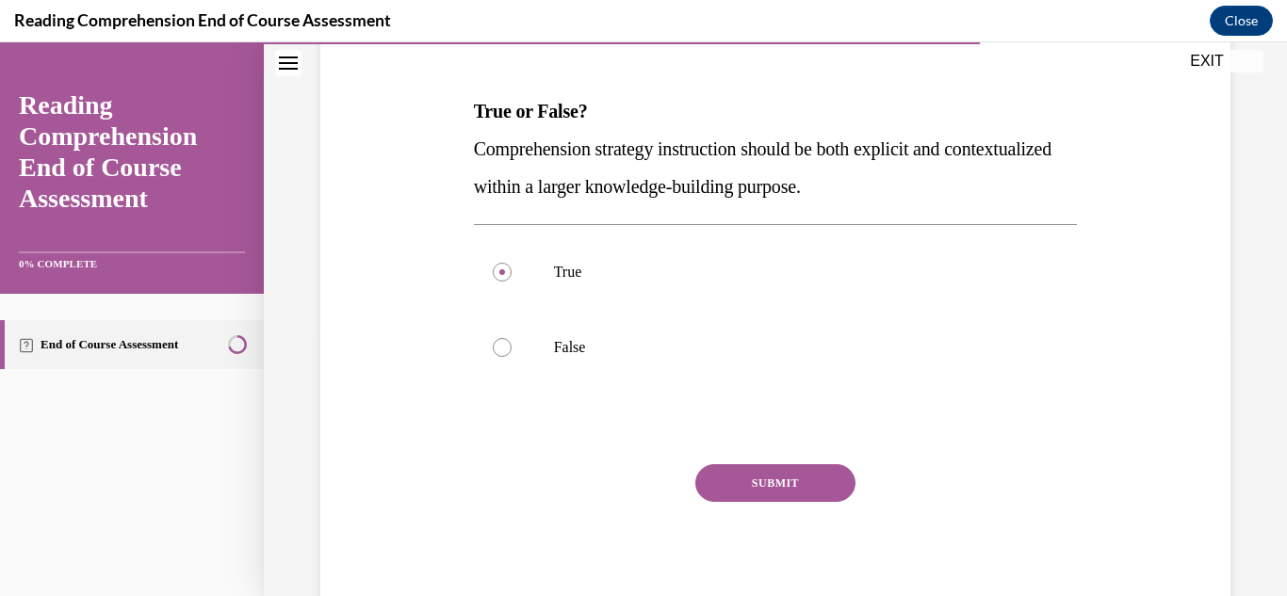
scroll to position [283, 0]
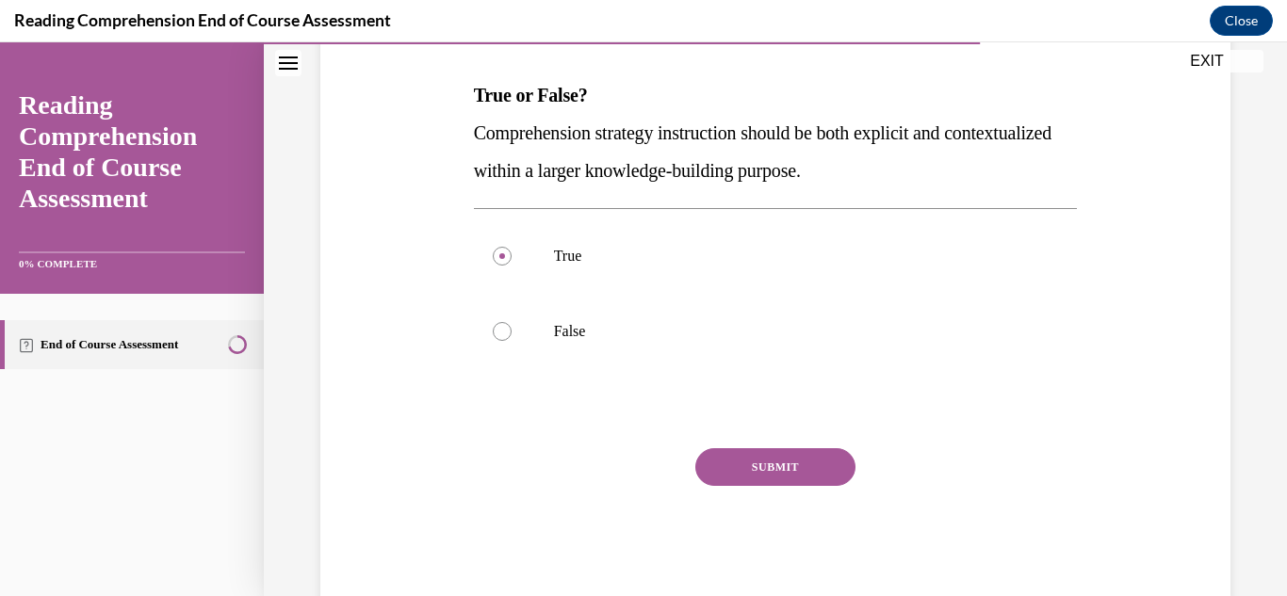
click at [747, 450] on button "SUBMIT" at bounding box center [775, 467] width 160 height 38
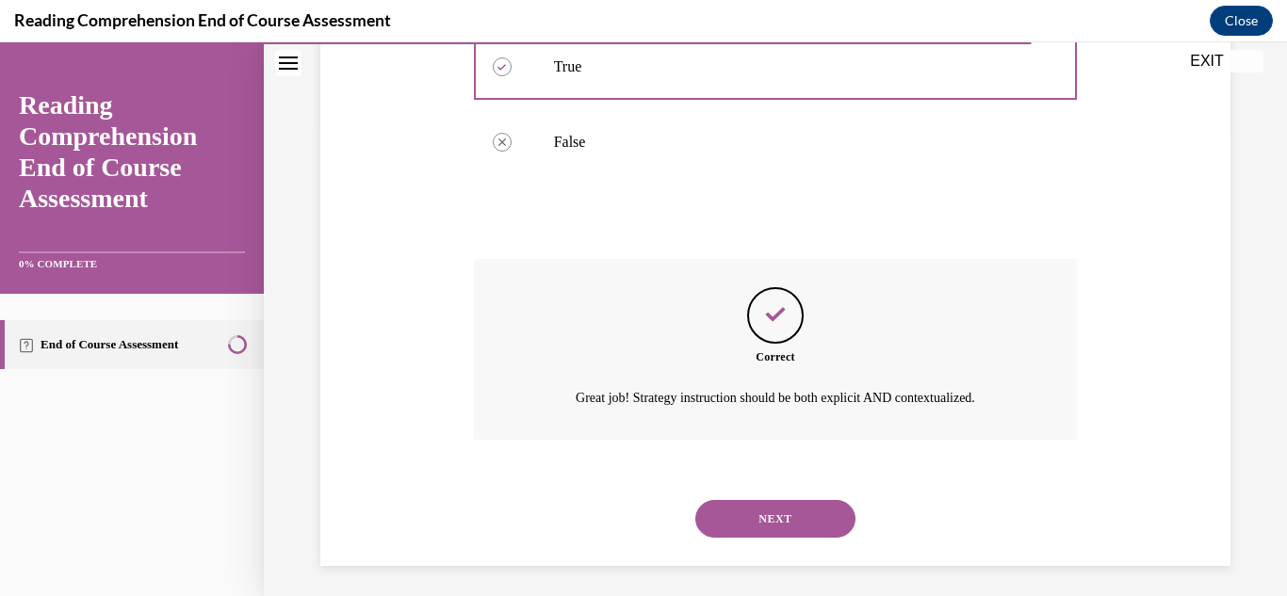
scroll to position [480, 0]
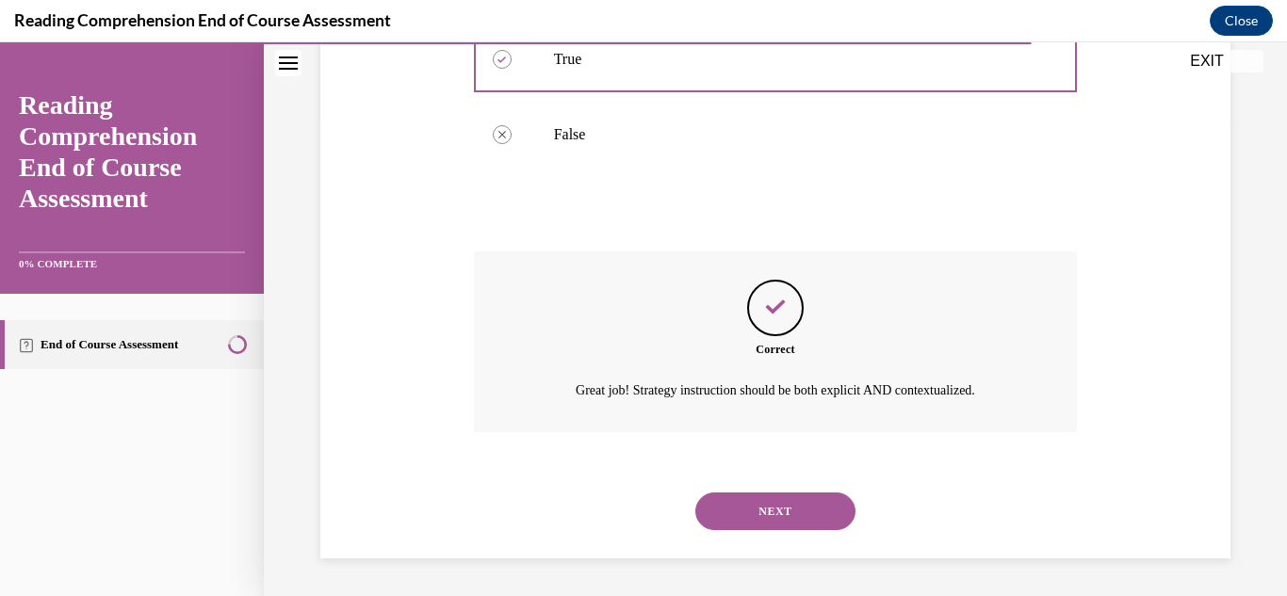
click at [771, 510] on button "NEXT" at bounding box center [775, 512] width 160 height 38
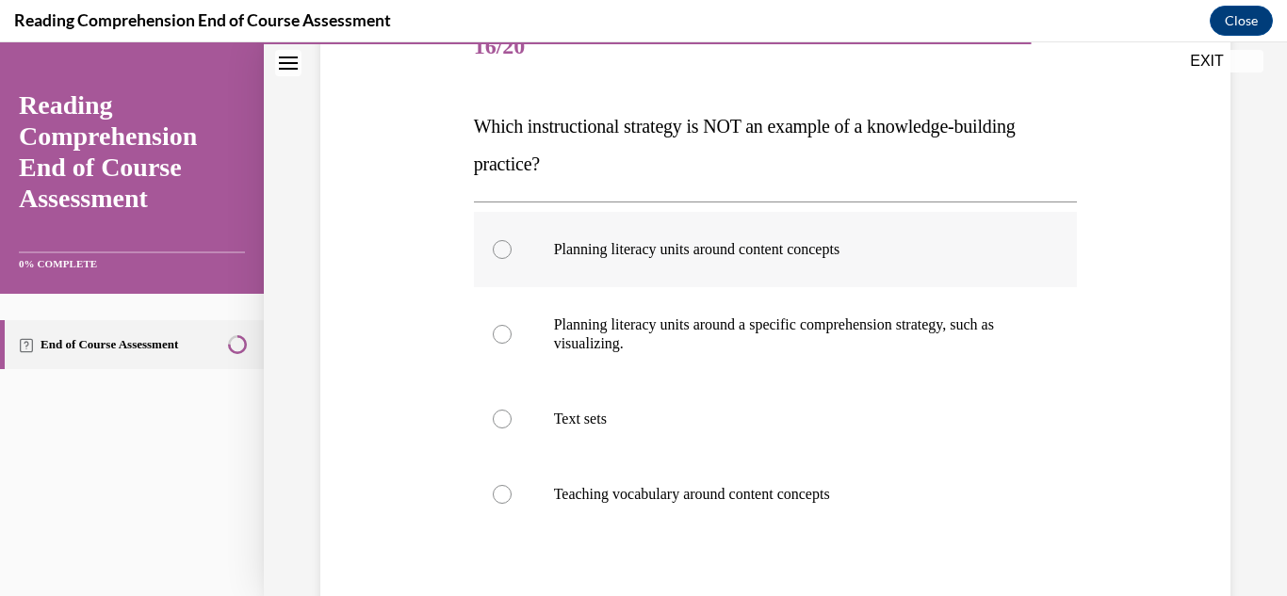
scroll to position [283, 0]
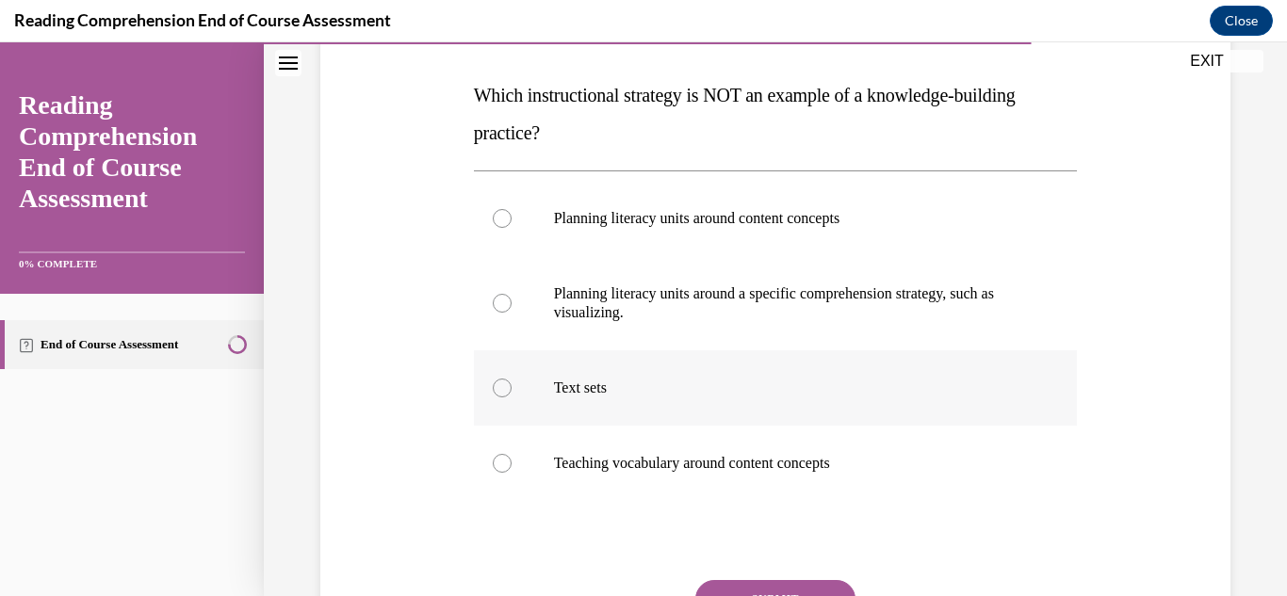
drag, startPoint x: 588, startPoint y: 377, endPoint x: 596, endPoint y: 383, distance: 10.7
click at [591, 379] on label "Text sets" at bounding box center [776, 387] width 604 height 75
click at [512, 379] on input "Text sets" at bounding box center [502, 388] width 19 height 19
radio input "true"
click at [771, 584] on button "SUBMIT" at bounding box center [775, 599] width 160 height 38
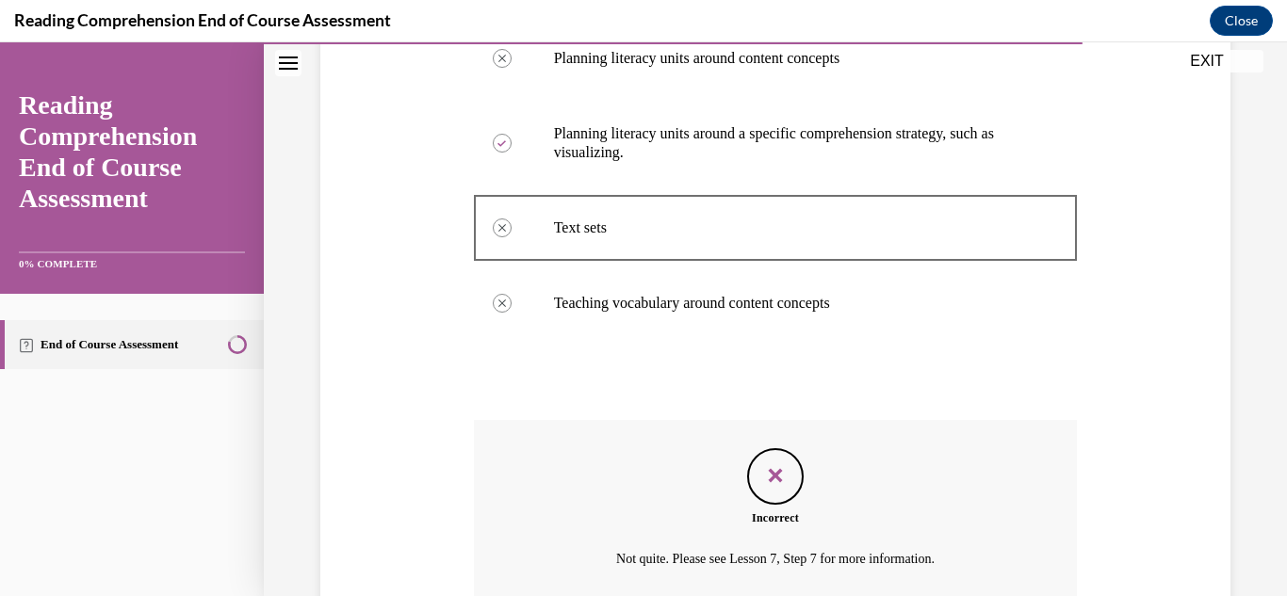
scroll to position [611, 0]
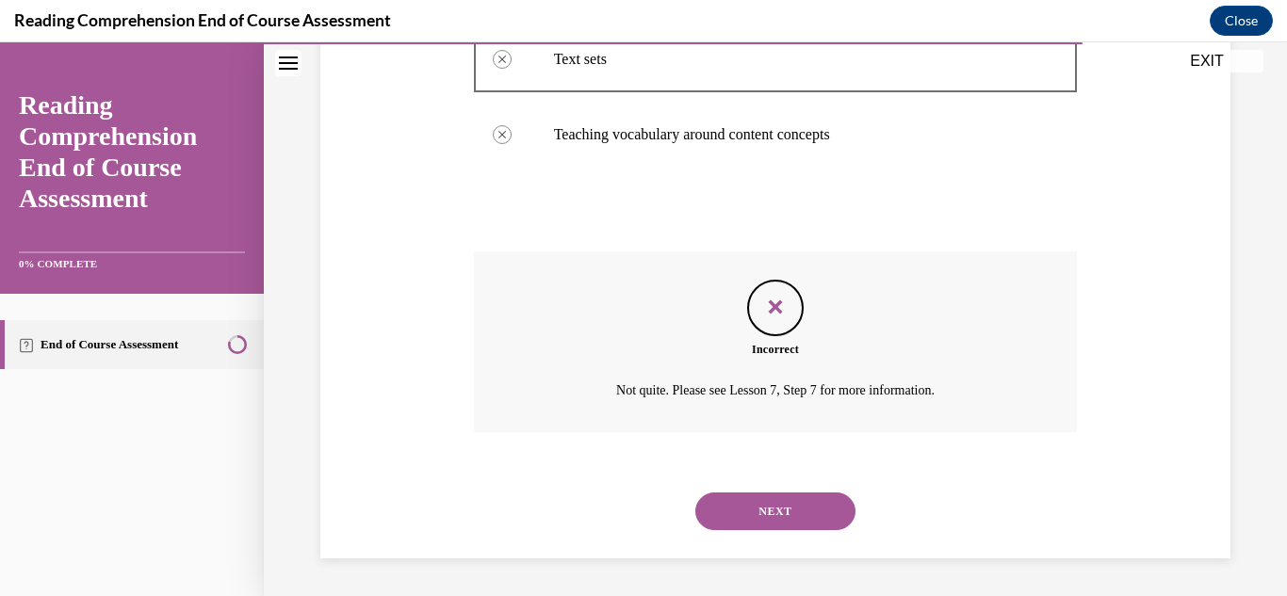
click at [763, 500] on button "NEXT" at bounding box center [775, 512] width 160 height 38
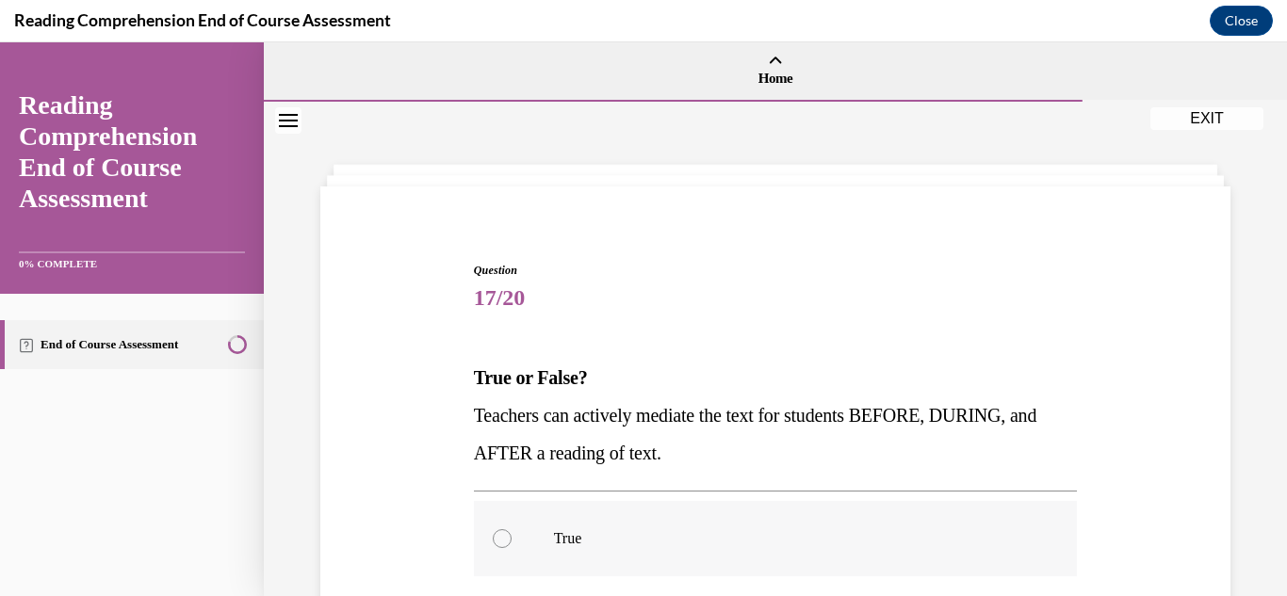
click at [495, 540] on div at bounding box center [502, 538] width 19 height 19
click at [495, 540] on input "True" at bounding box center [502, 538] width 19 height 19
radio input "true"
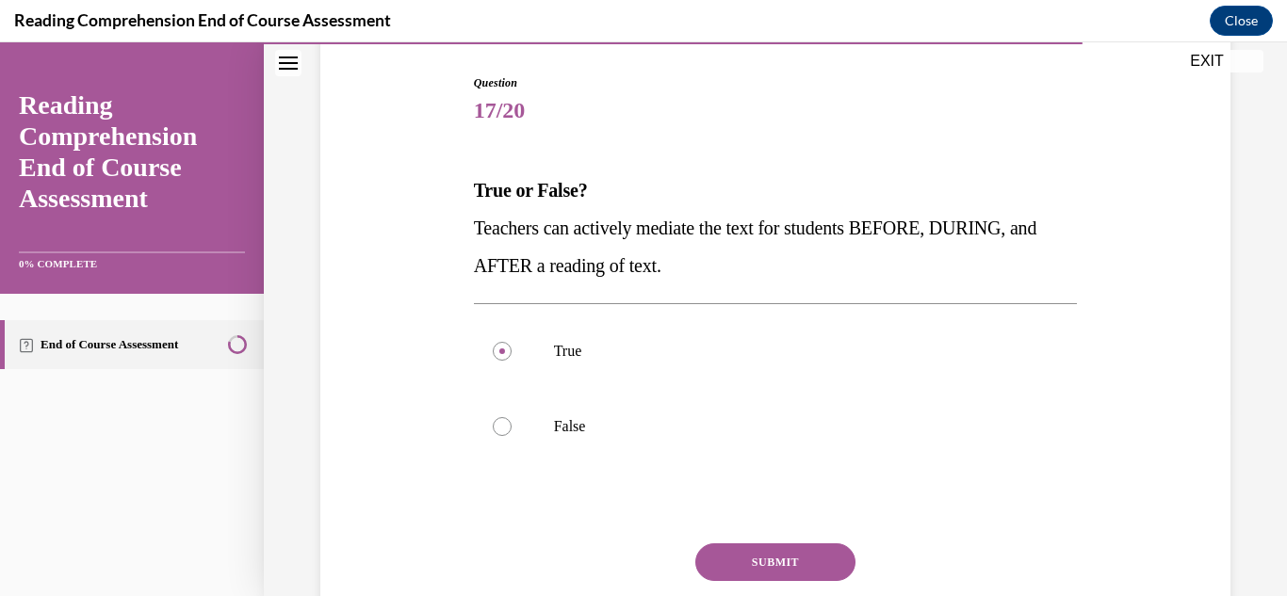
scroll to position [188, 0]
click at [752, 540] on div "Question 17/20 True or False? Teachers can actively mediate the text for studen…" at bounding box center [776, 385] width 604 height 624
click at [787, 556] on button "SUBMIT" at bounding box center [775, 562] width 160 height 38
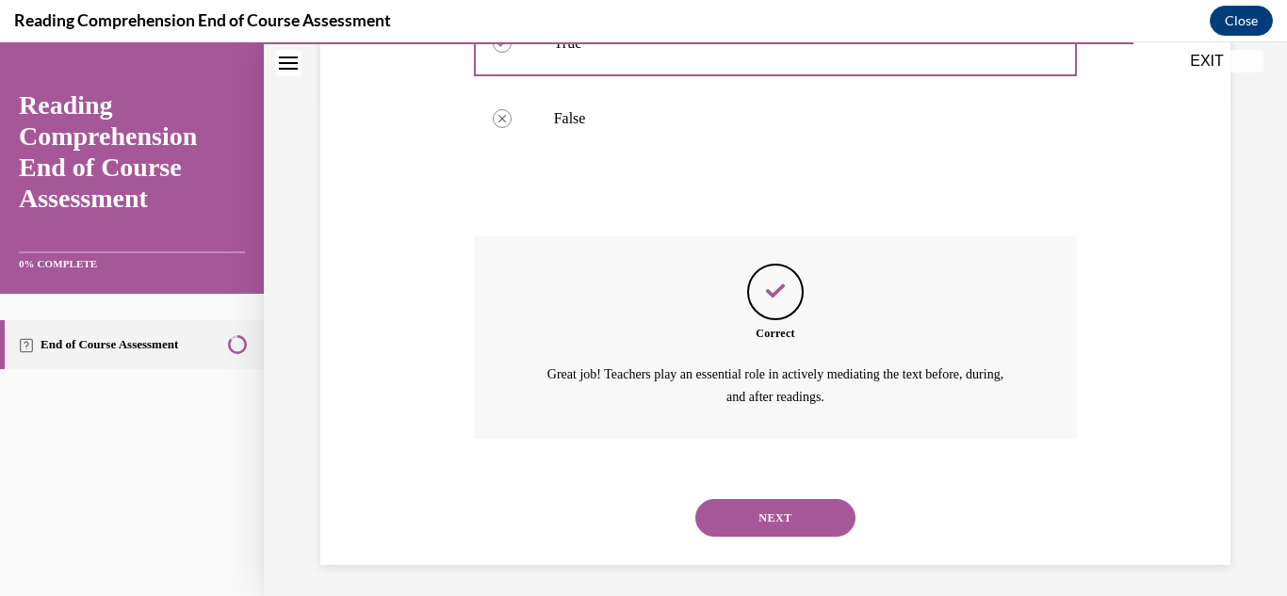
scroll to position [502, 0]
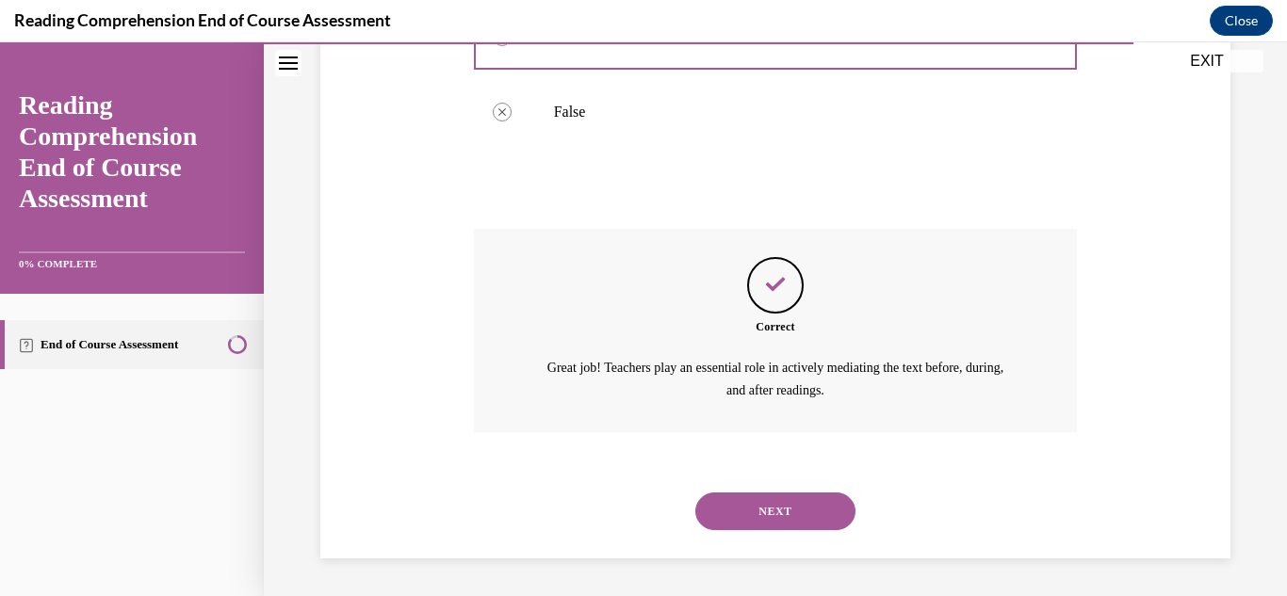
click at [765, 520] on button "NEXT" at bounding box center [775, 512] width 160 height 38
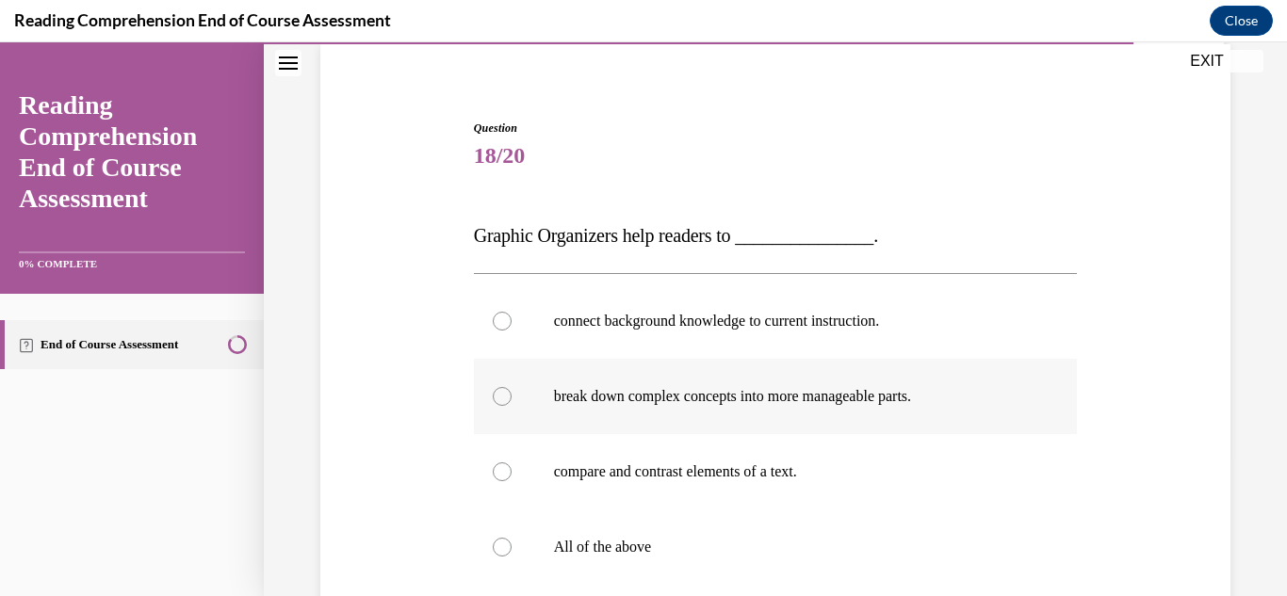
scroll to position [188, 0]
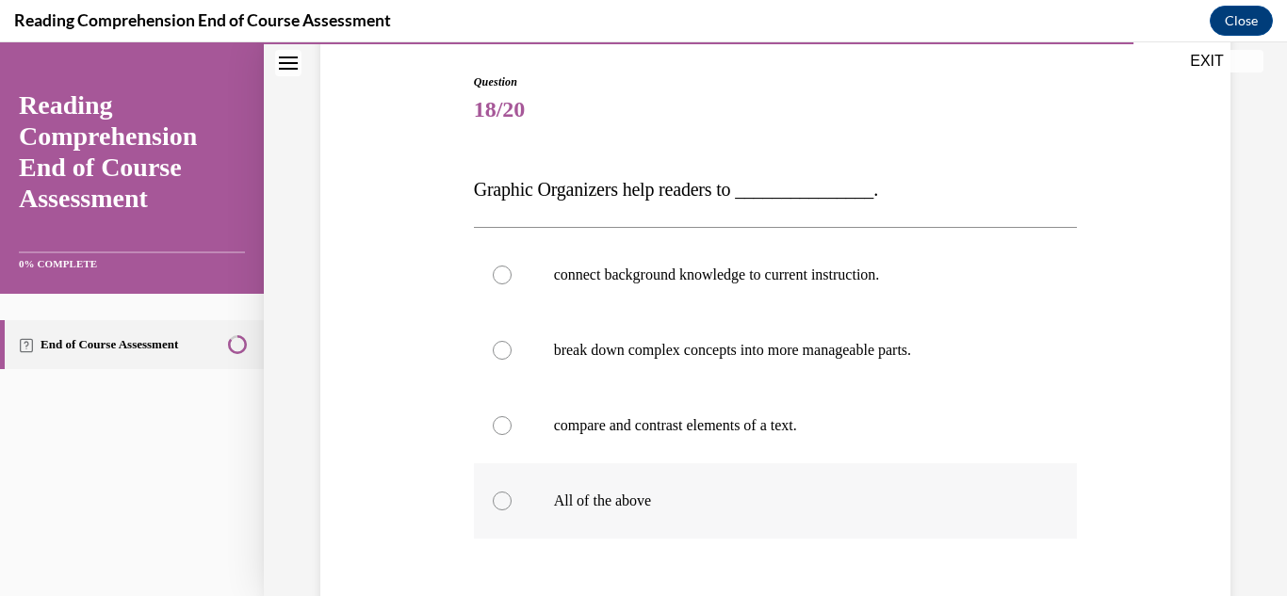
click at [617, 498] on p "All of the above" at bounding box center [792, 501] width 477 height 19
click at [512, 498] on input "All of the above" at bounding box center [502, 501] width 19 height 19
radio input "true"
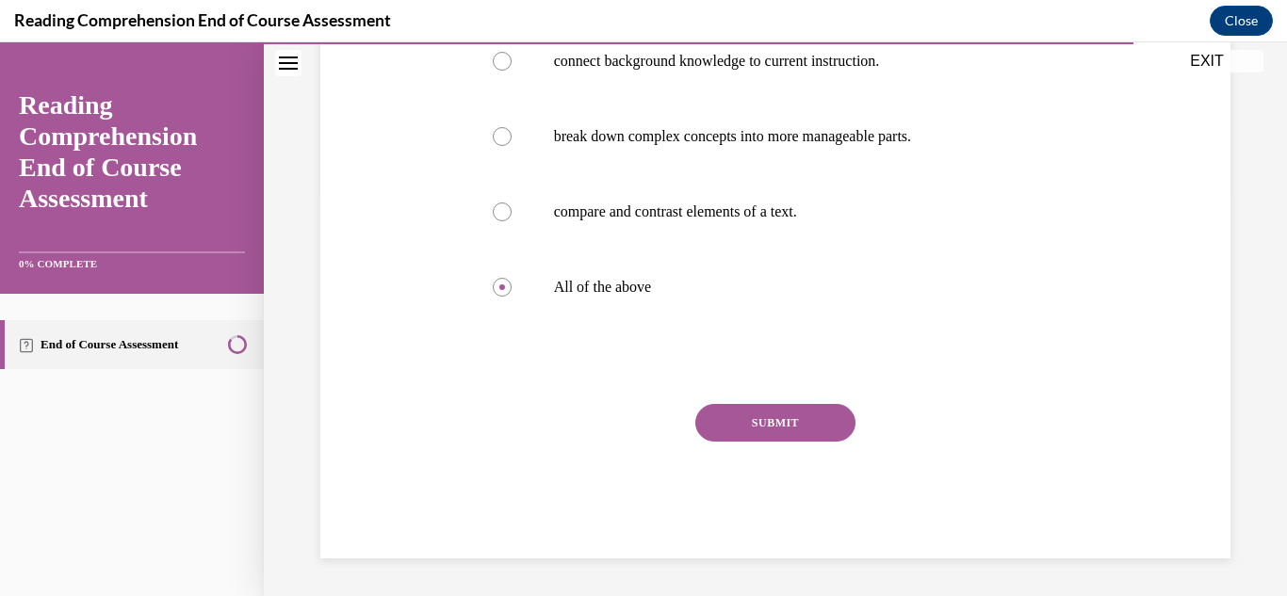
click at [760, 418] on button "SUBMIT" at bounding box center [775, 423] width 160 height 38
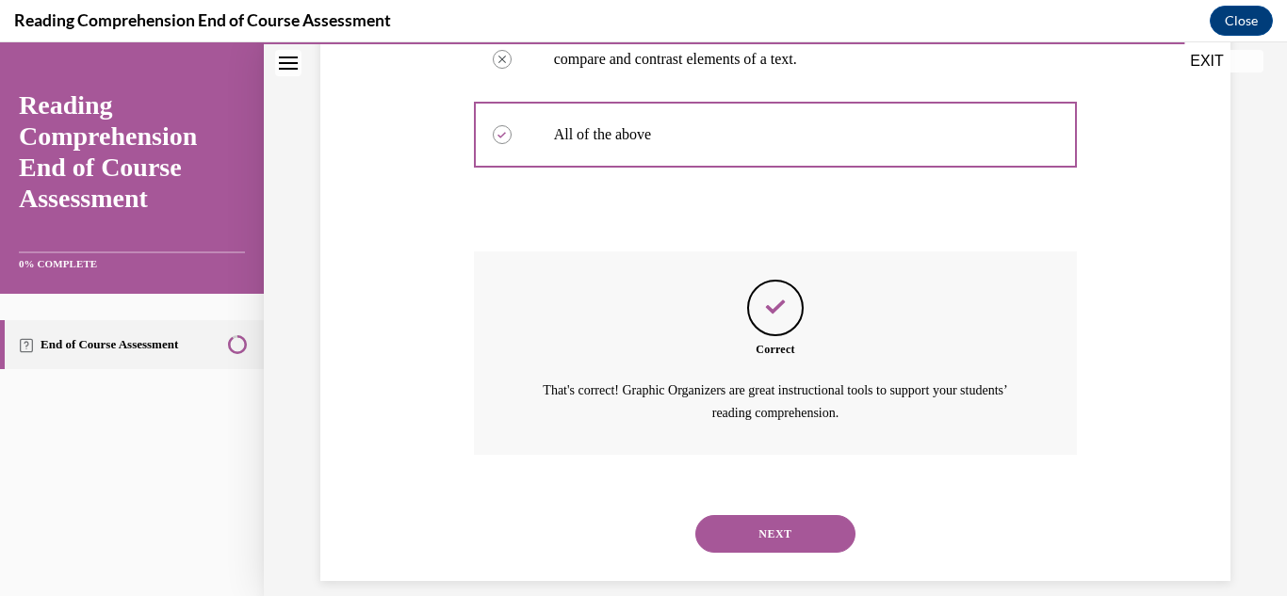
scroll to position [577, 0]
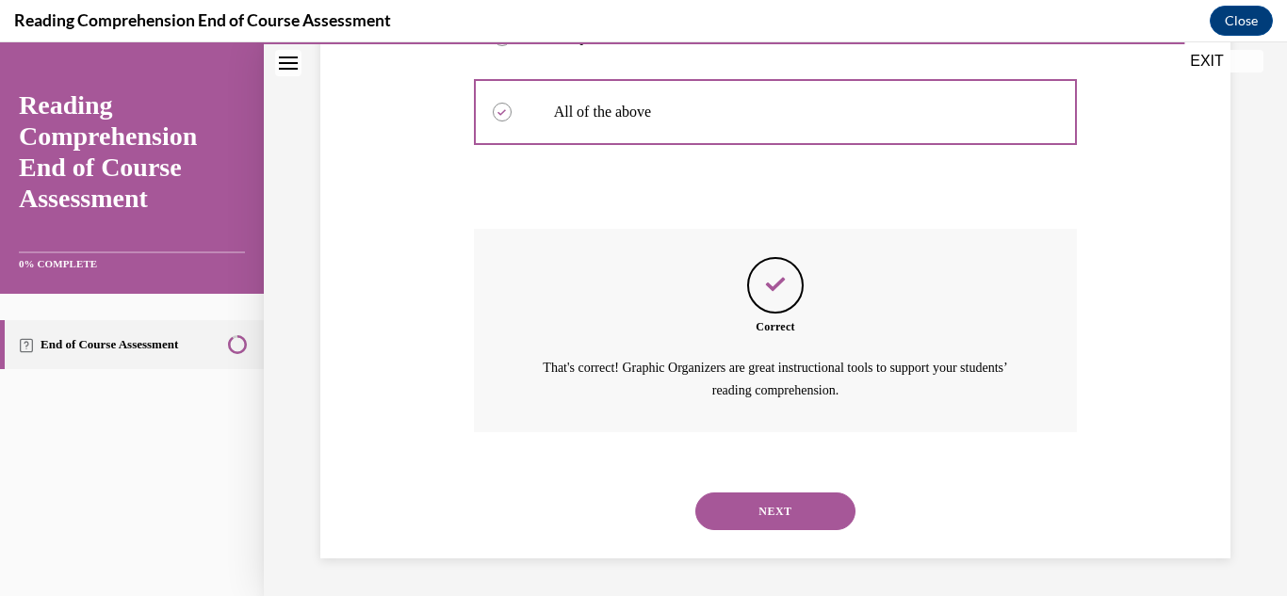
click at [781, 533] on div "NEXT" at bounding box center [776, 511] width 604 height 75
click at [772, 515] on button "NEXT" at bounding box center [775, 512] width 160 height 38
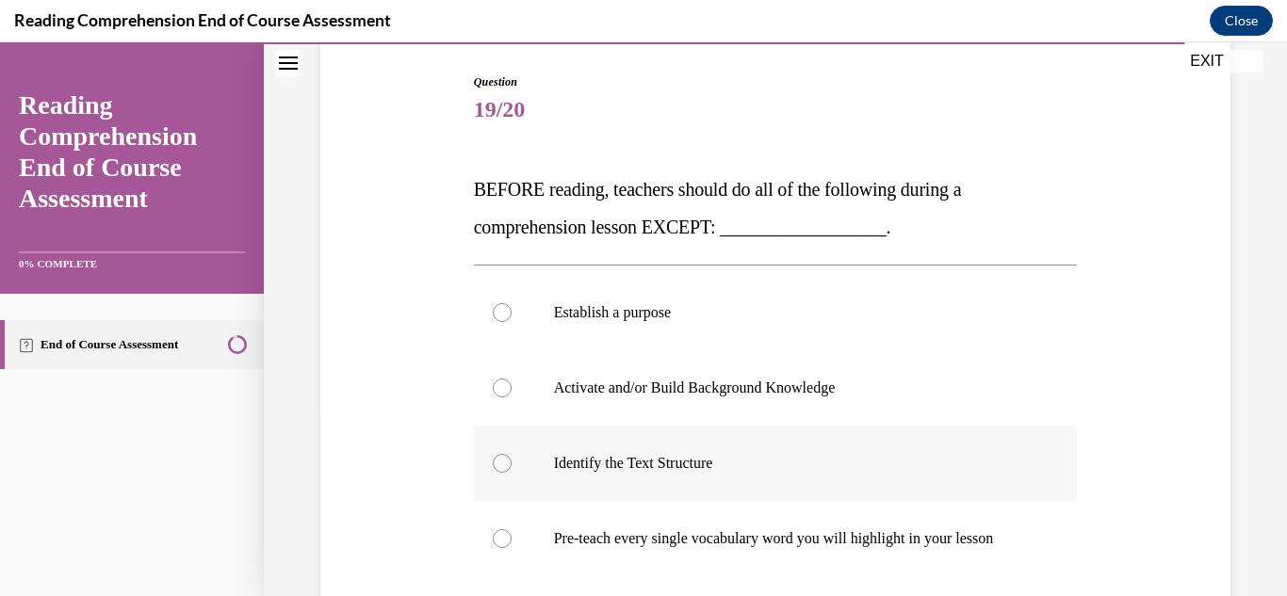
scroll to position [283, 0]
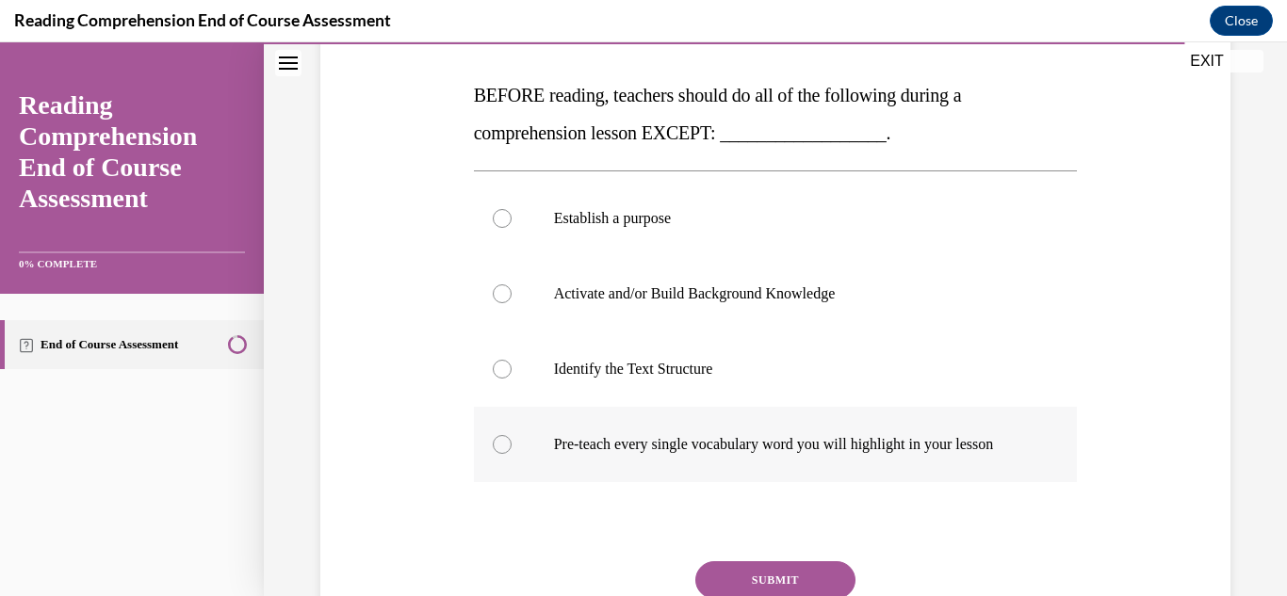
drag, startPoint x: 603, startPoint y: 443, endPoint x: 620, endPoint y: 455, distance: 20.9
click at [605, 443] on p "Pre-teach every single vocabulary word you will highlight in your lesson" at bounding box center [792, 444] width 477 height 19
click at [498, 451] on div at bounding box center [502, 444] width 19 height 19
click at [498, 451] on input "Pre-teach every single vocabulary word you will highlight in your lesson" at bounding box center [502, 444] width 19 height 19
radio input "true"
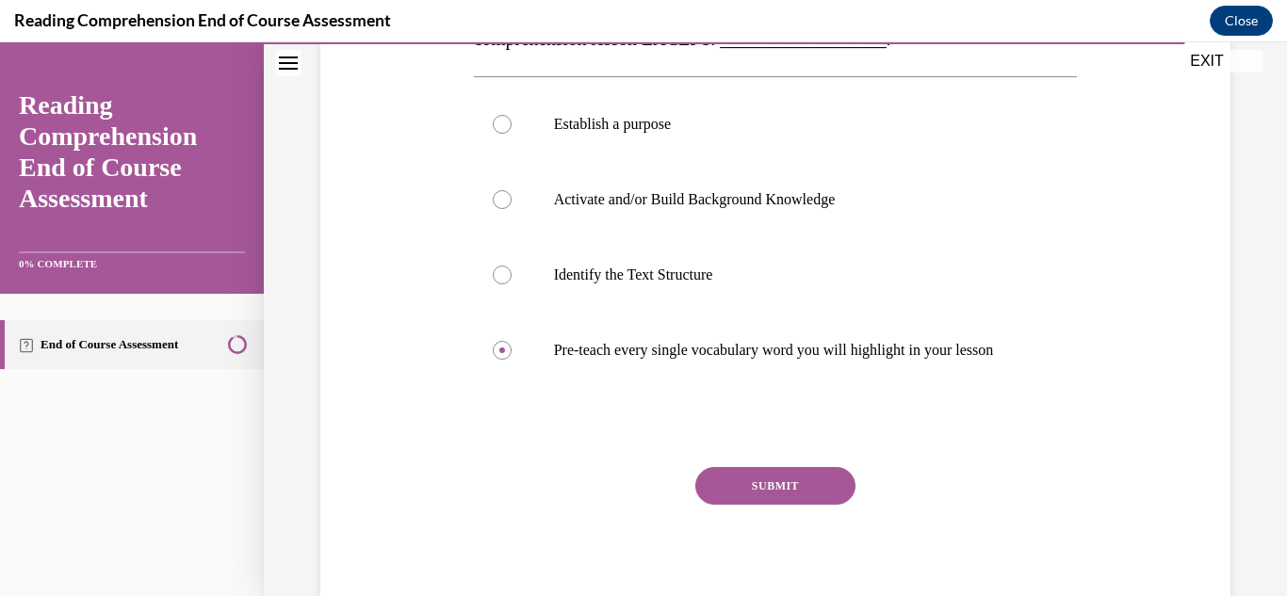
click at [793, 498] on button "SUBMIT" at bounding box center [775, 486] width 160 height 38
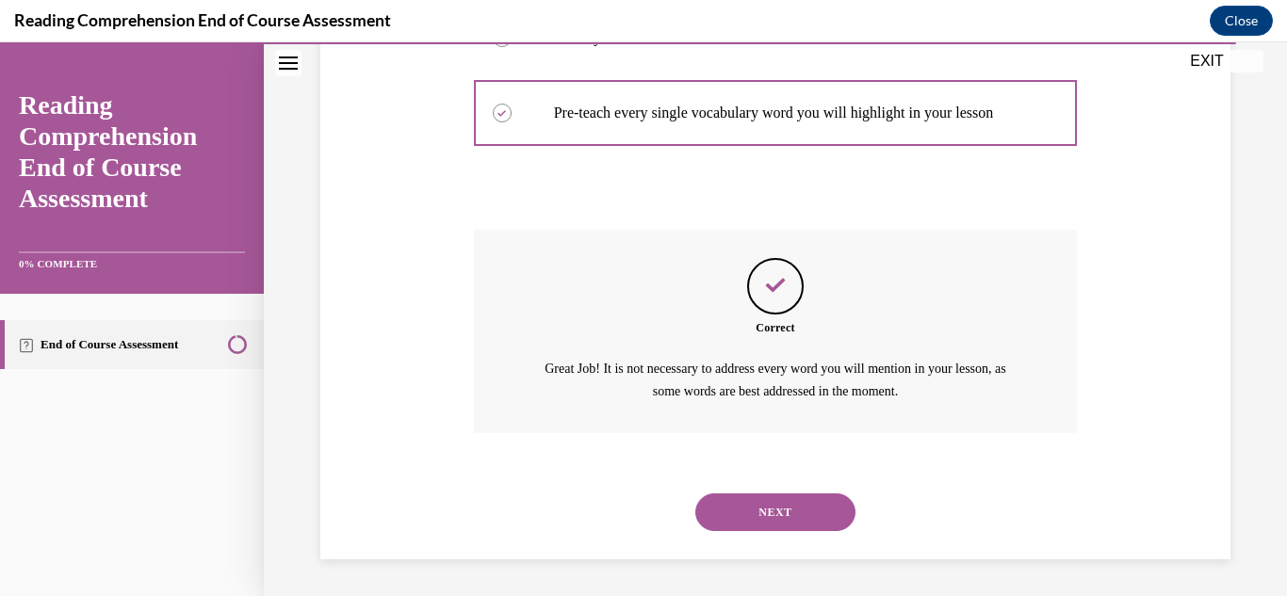
scroll to position [634, 0]
click at [753, 512] on button "NEXT" at bounding box center [775, 512] width 160 height 38
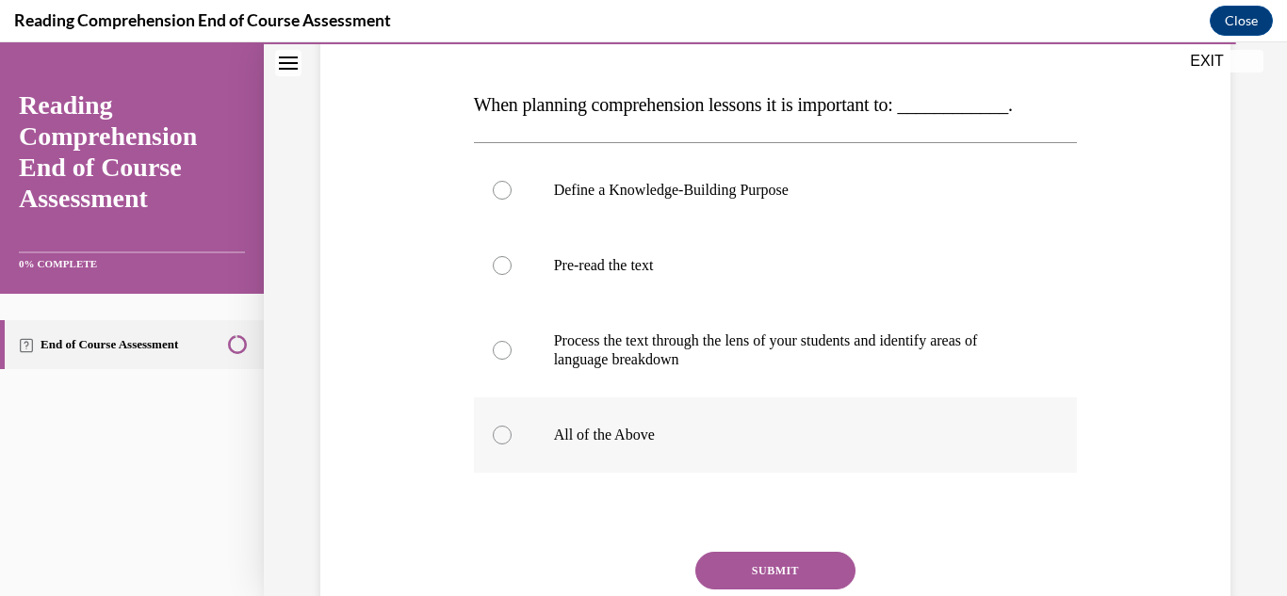
scroll to position [283, 0]
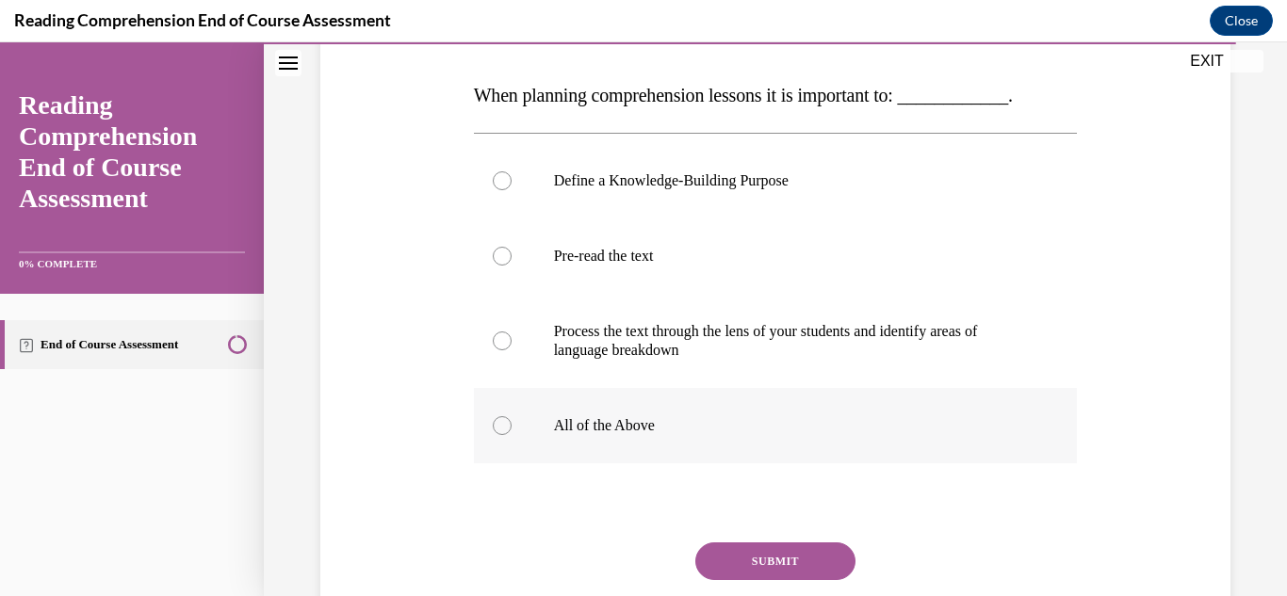
click at [624, 428] on p "All of the Above" at bounding box center [792, 425] width 477 height 19
click at [512, 428] on input "All of the Above" at bounding box center [502, 425] width 19 height 19
radio input "true"
click at [785, 563] on button "SUBMIT" at bounding box center [775, 562] width 160 height 38
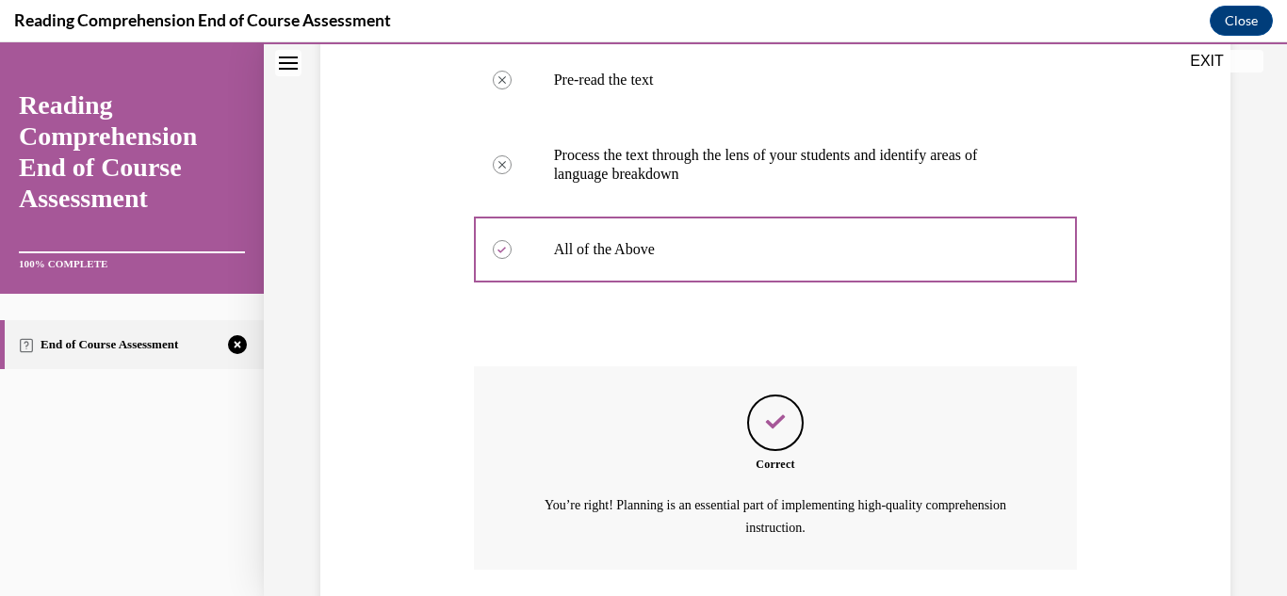
scroll to position [596, 0]
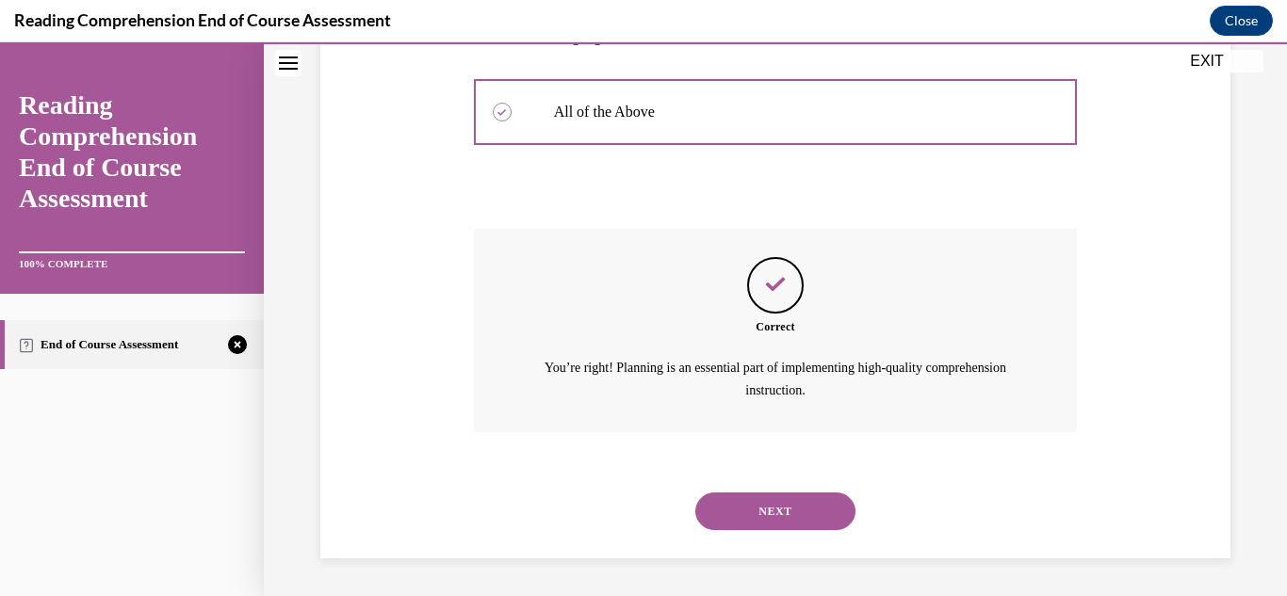
click at [791, 508] on button "NEXT" at bounding box center [775, 512] width 160 height 38
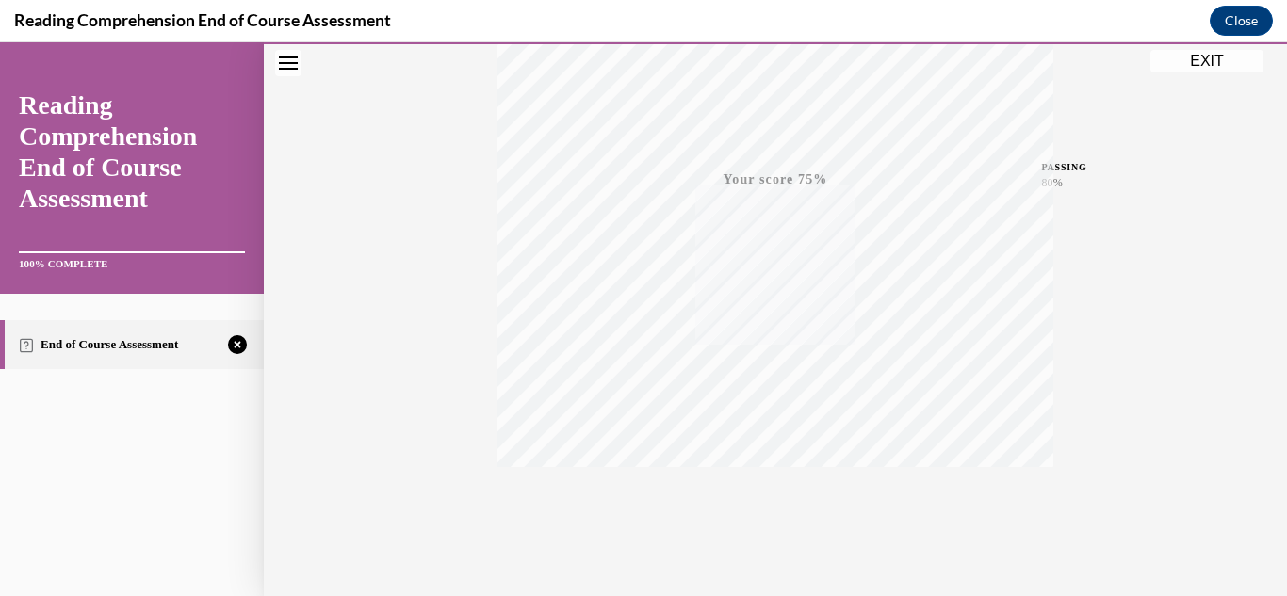
scroll to position [412, 0]
click at [763, 483] on icon "button" at bounding box center [775, 481] width 67 height 21
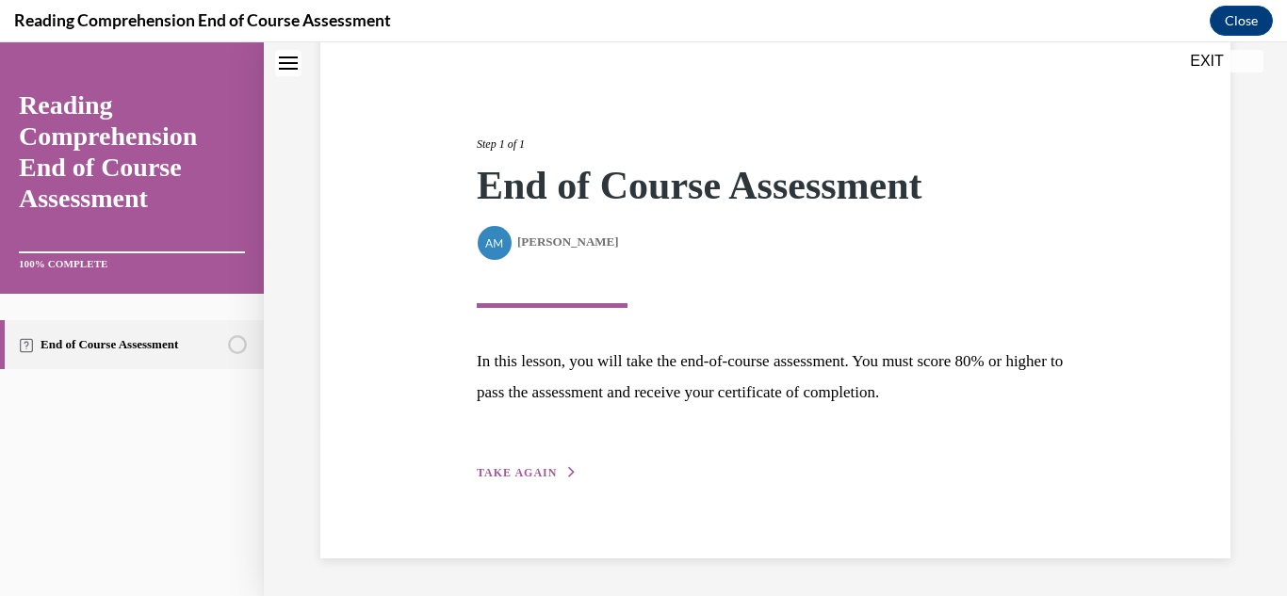
scroll to position [169, 0]
click at [527, 469] on span "TAKE AGAIN" at bounding box center [517, 473] width 80 height 13
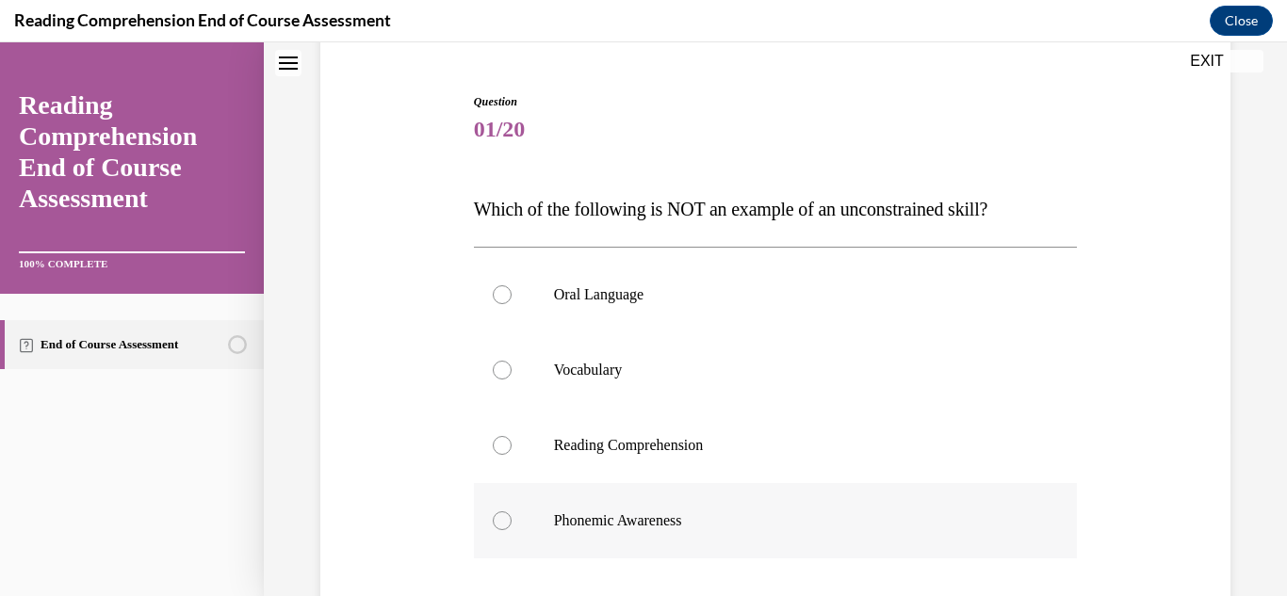
drag, startPoint x: 506, startPoint y: 512, endPoint x: 516, endPoint y: 513, distance: 10.5
click at [510, 512] on label "Phonemic Awareness" at bounding box center [776, 520] width 604 height 75
click at [510, 512] on input "Phonemic Awareness" at bounding box center [502, 521] width 19 height 19
radio input "true"
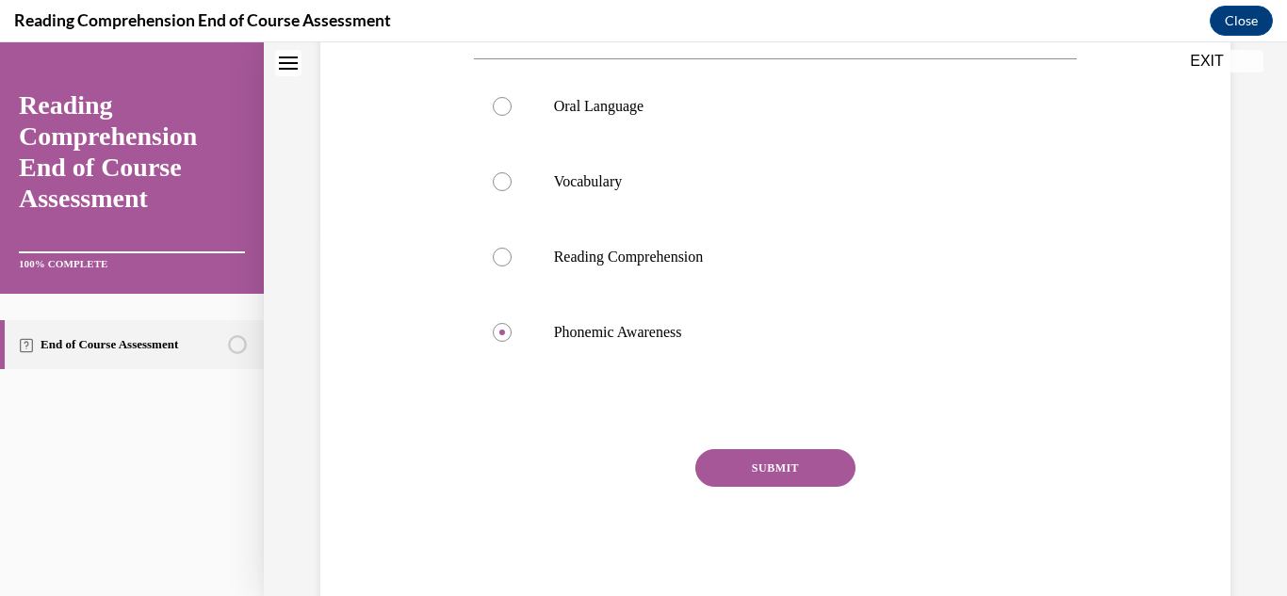
click at [717, 475] on button "SUBMIT" at bounding box center [775, 468] width 160 height 38
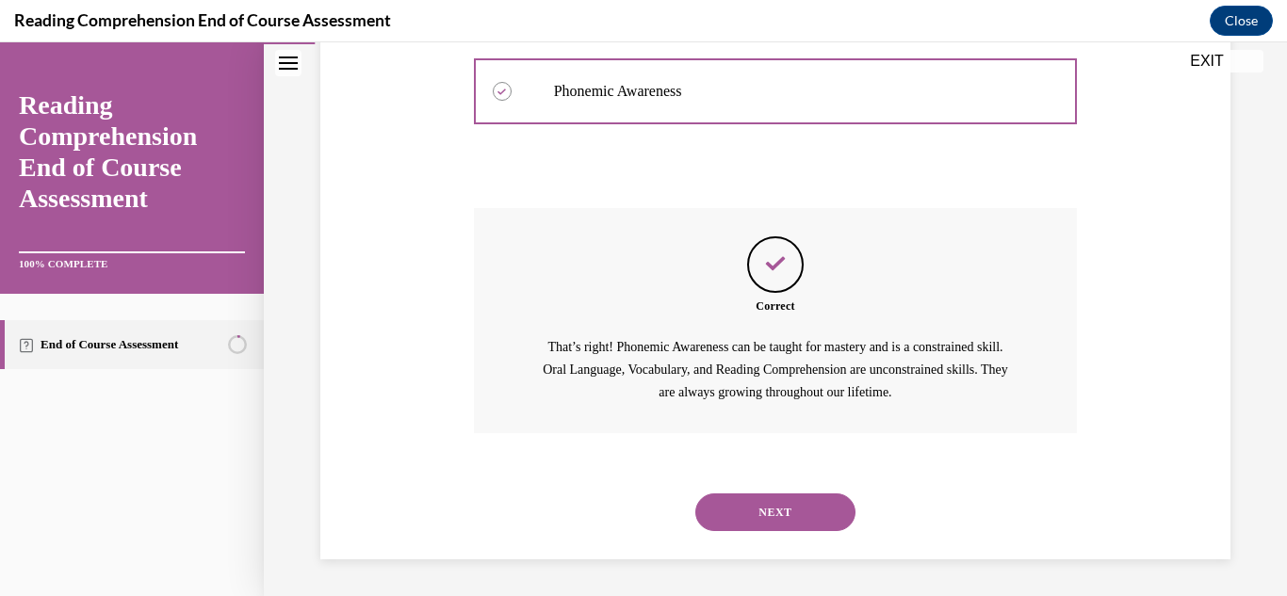
scroll to position [599, 0]
click at [786, 516] on button "NEXT" at bounding box center [775, 512] width 160 height 38
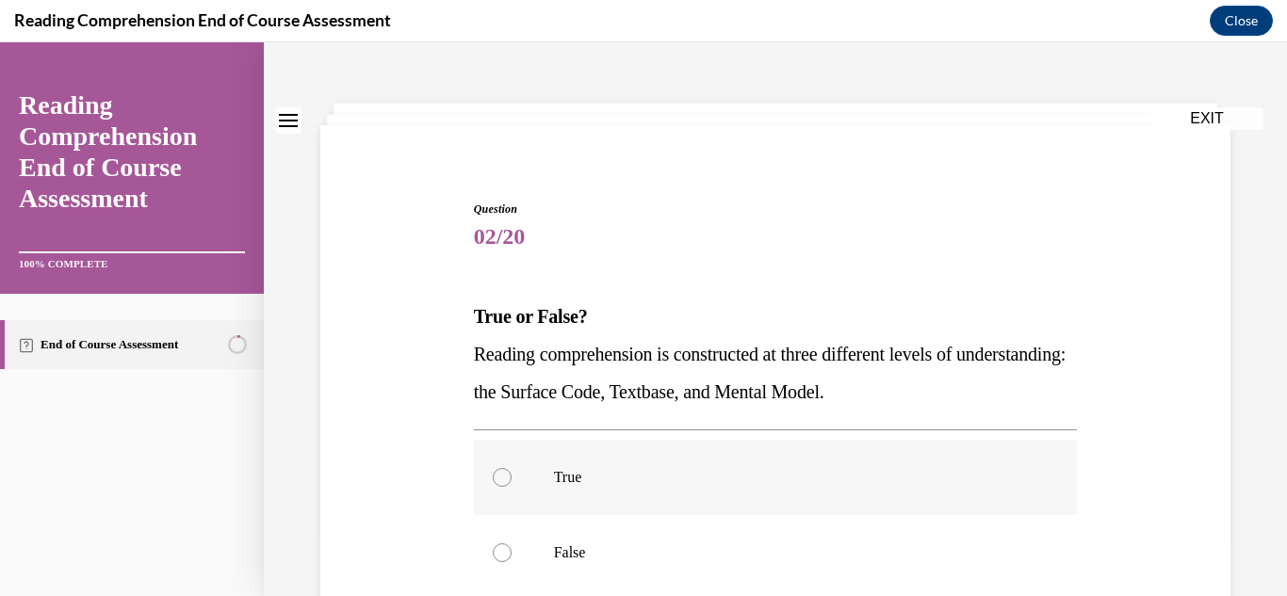
scroll to position [94, 0]
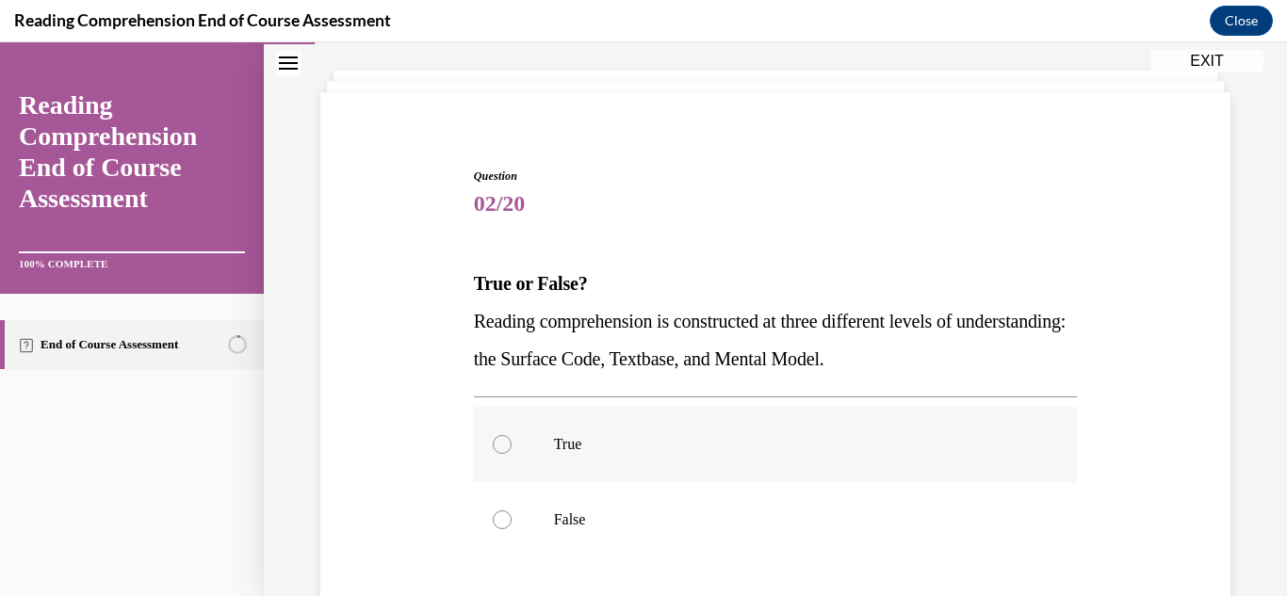
click at [574, 454] on label "True" at bounding box center [776, 444] width 604 height 75
click at [512, 454] on input "True" at bounding box center [502, 444] width 19 height 19
radio input "true"
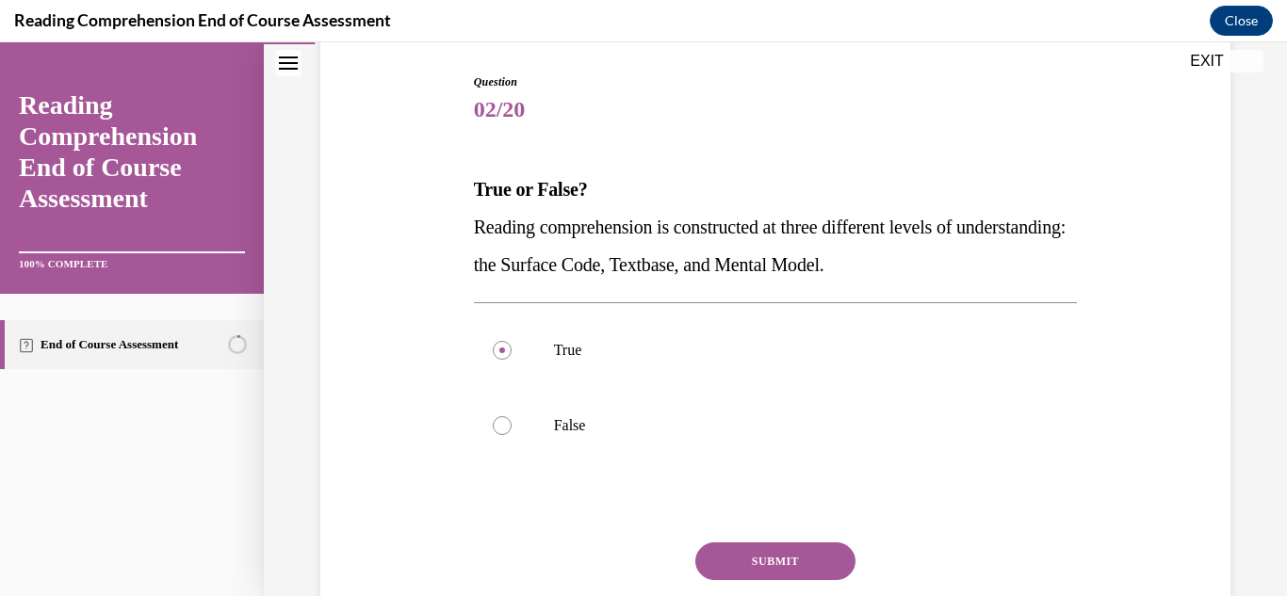
click at [772, 561] on button "SUBMIT" at bounding box center [775, 562] width 160 height 38
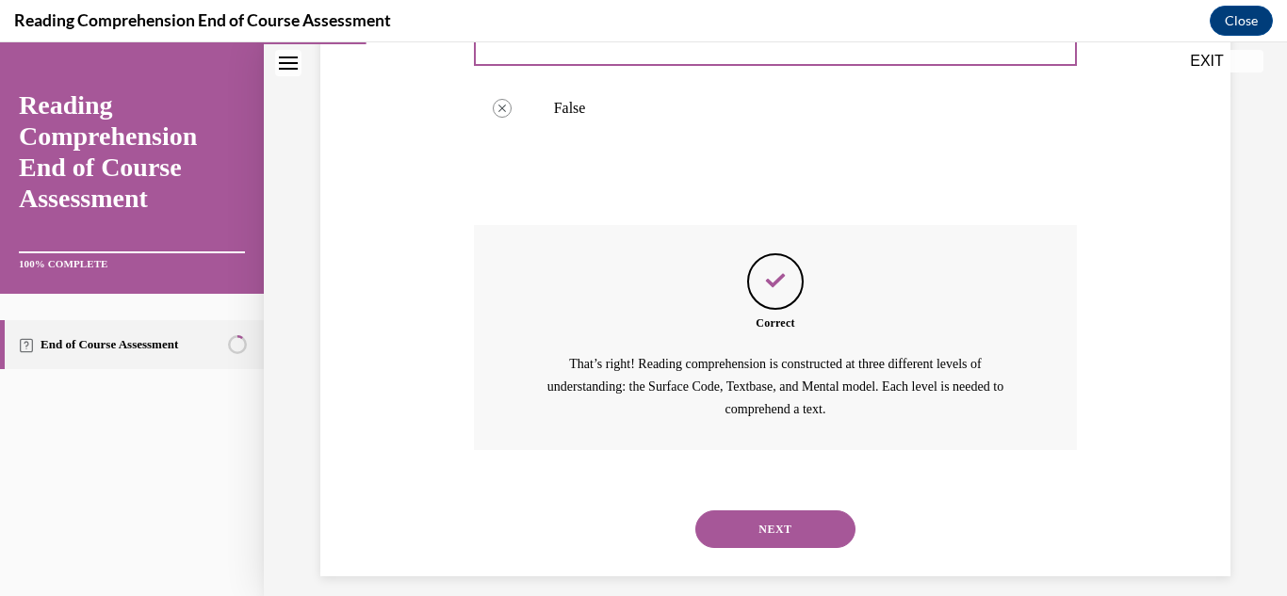
scroll to position [524, 0]
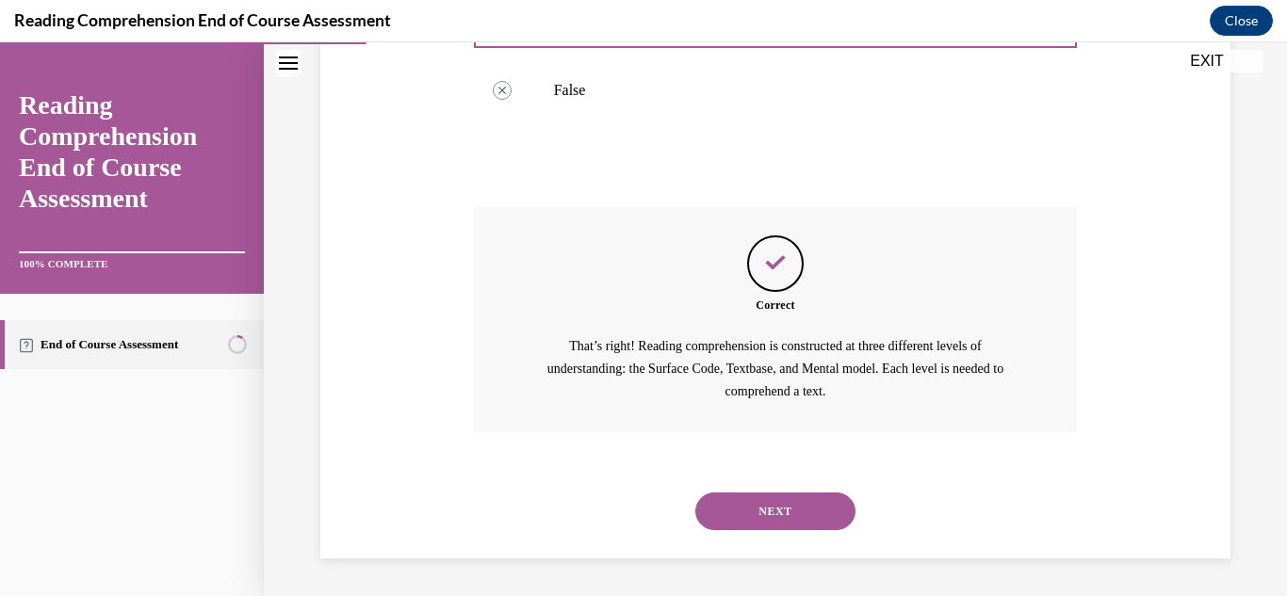
click at [768, 513] on button "NEXT" at bounding box center [775, 512] width 160 height 38
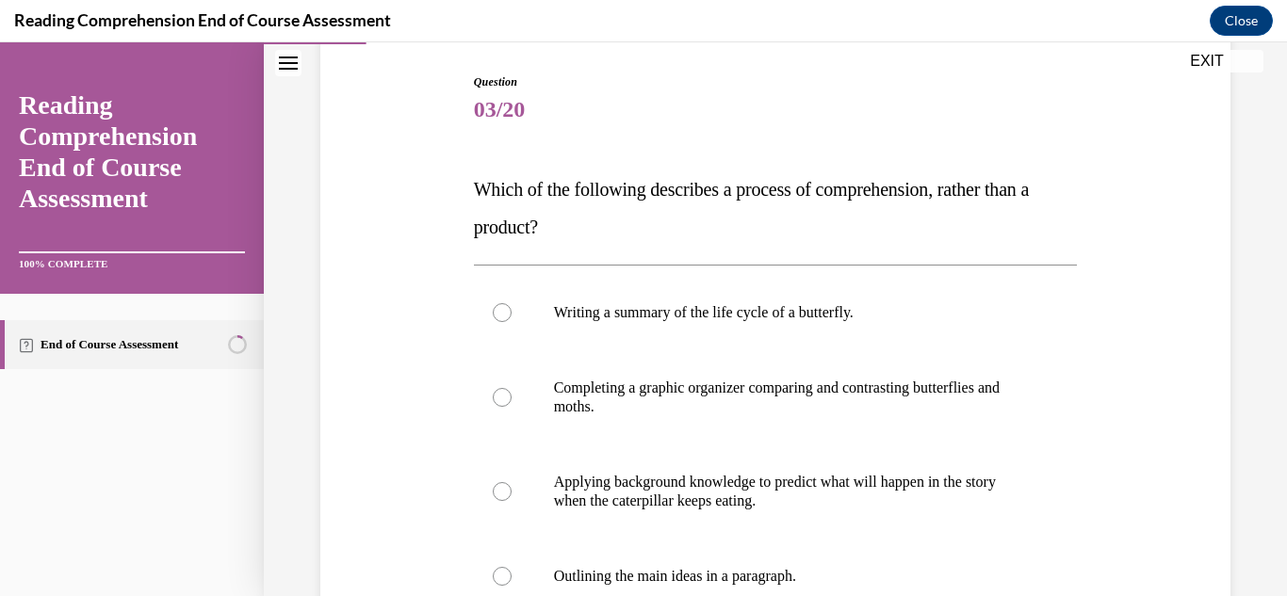
scroll to position [283, 0]
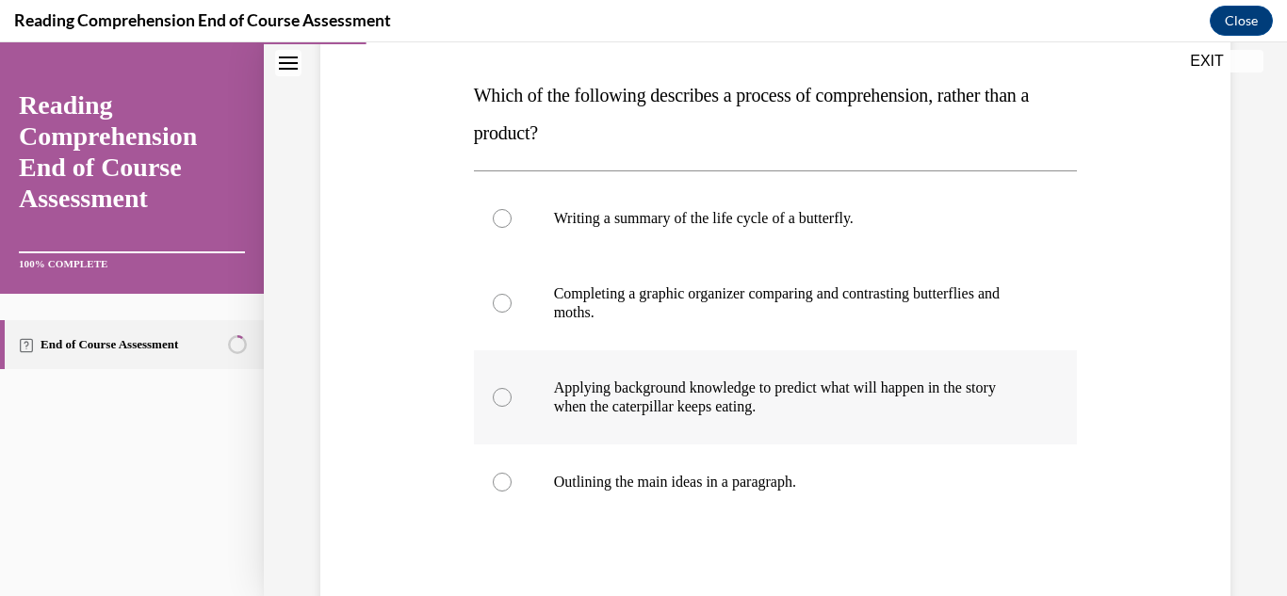
click at [619, 380] on p "Applying background knowledge to predict what will happen in the story when the…" at bounding box center [792, 398] width 477 height 38
click at [512, 388] on input "Applying background knowledge to predict what will happen in the story when the…" at bounding box center [502, 397] width 19 height 19
radio input "true"
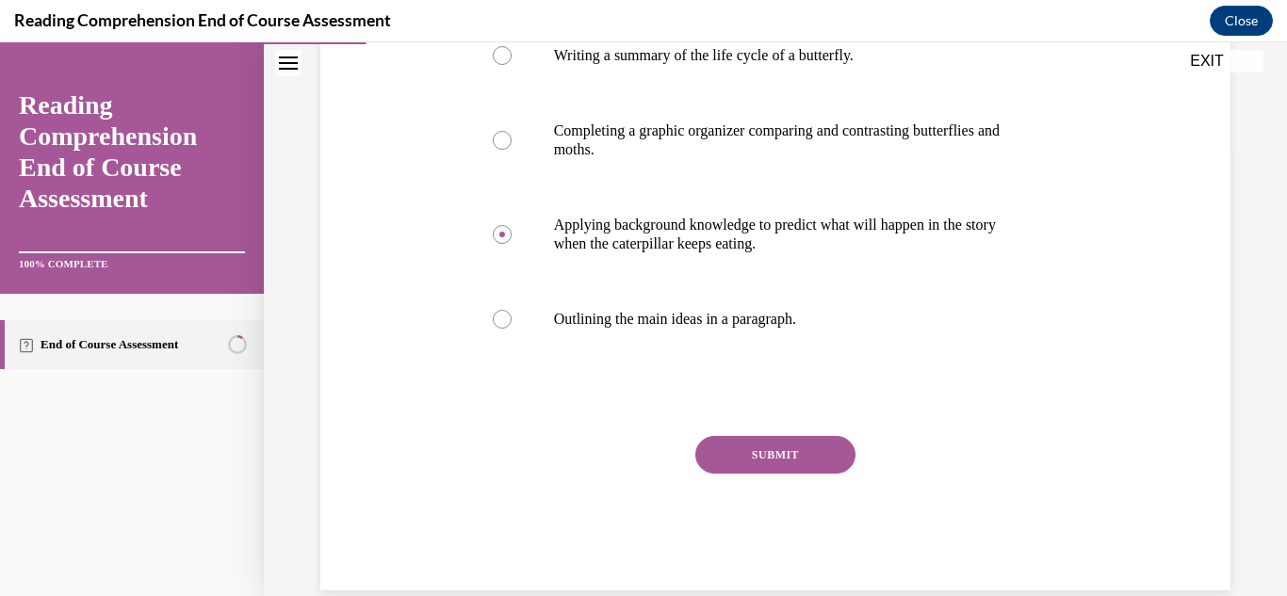
scroll to position [471, 0]
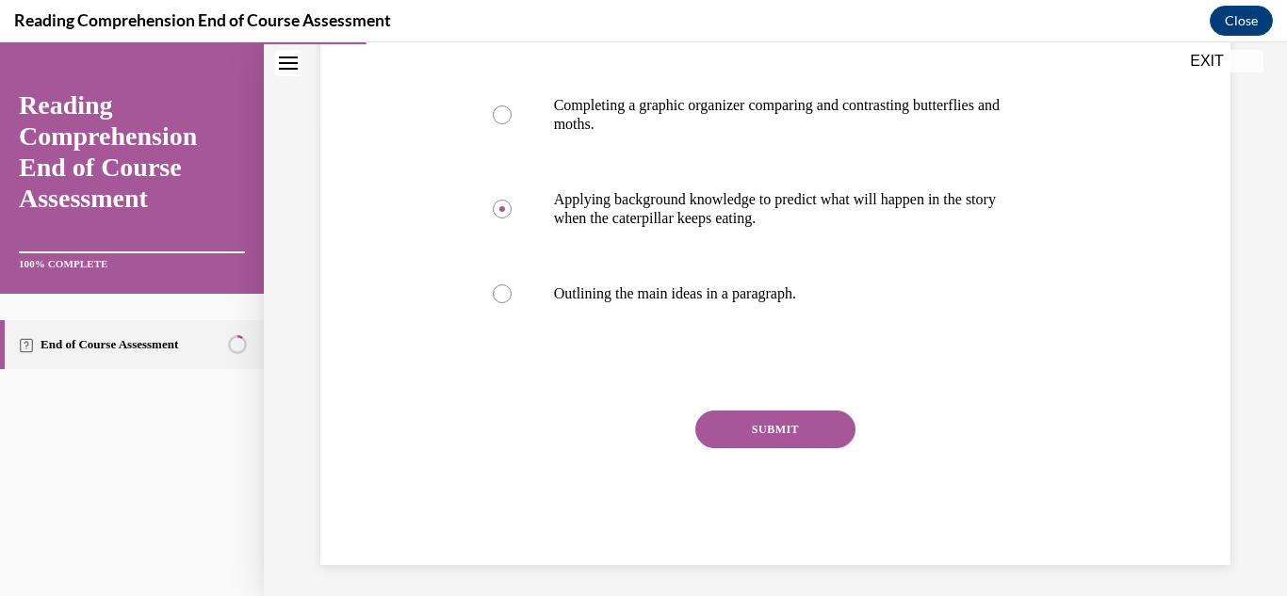
click at [790, 423] on button "SUBMIT" at bounding box center [775, 430] width 160 height 38
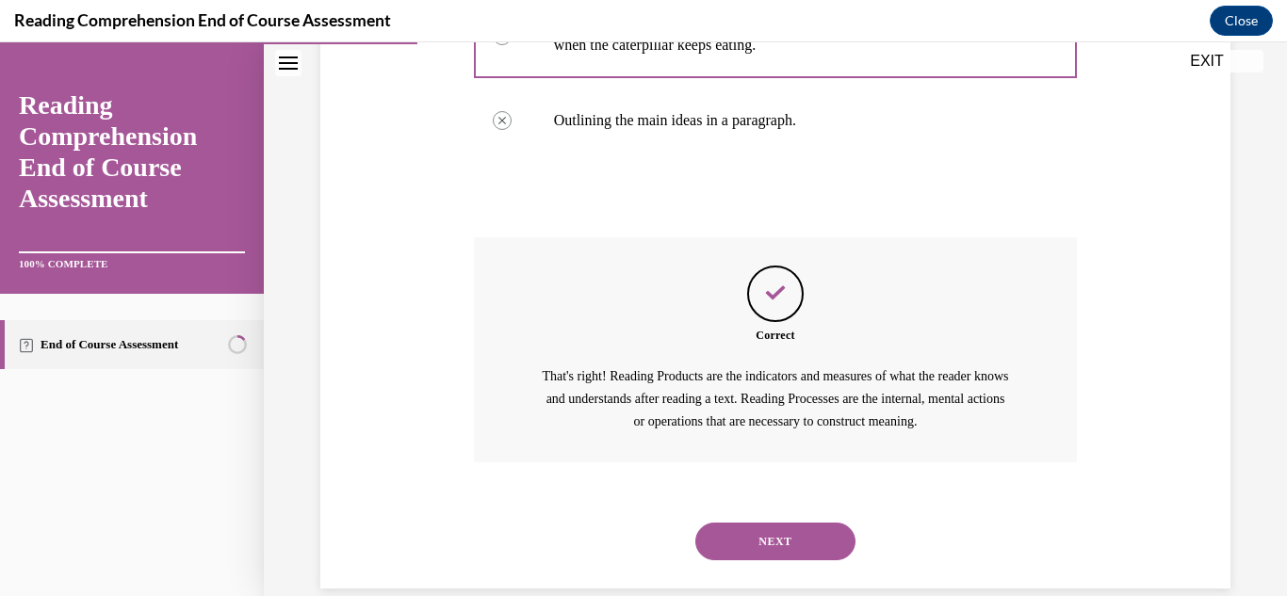
scroll to position [675, 0]
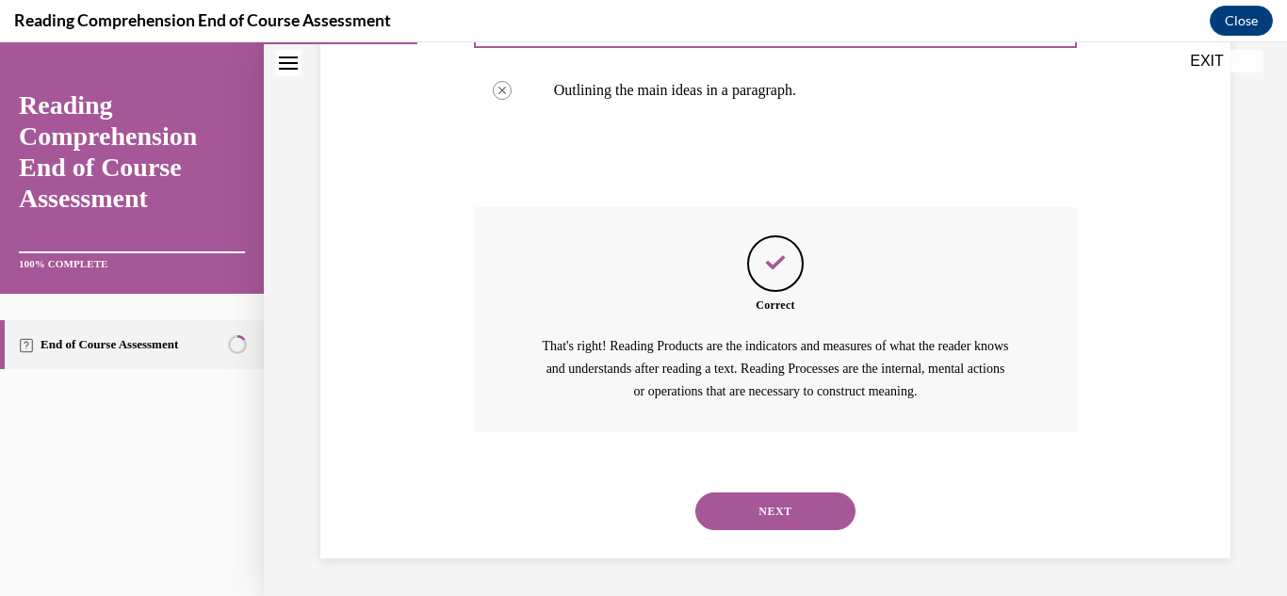
click at [776, 509] on button "NEXT" at bounding box center [775, 512] width 160 height 38
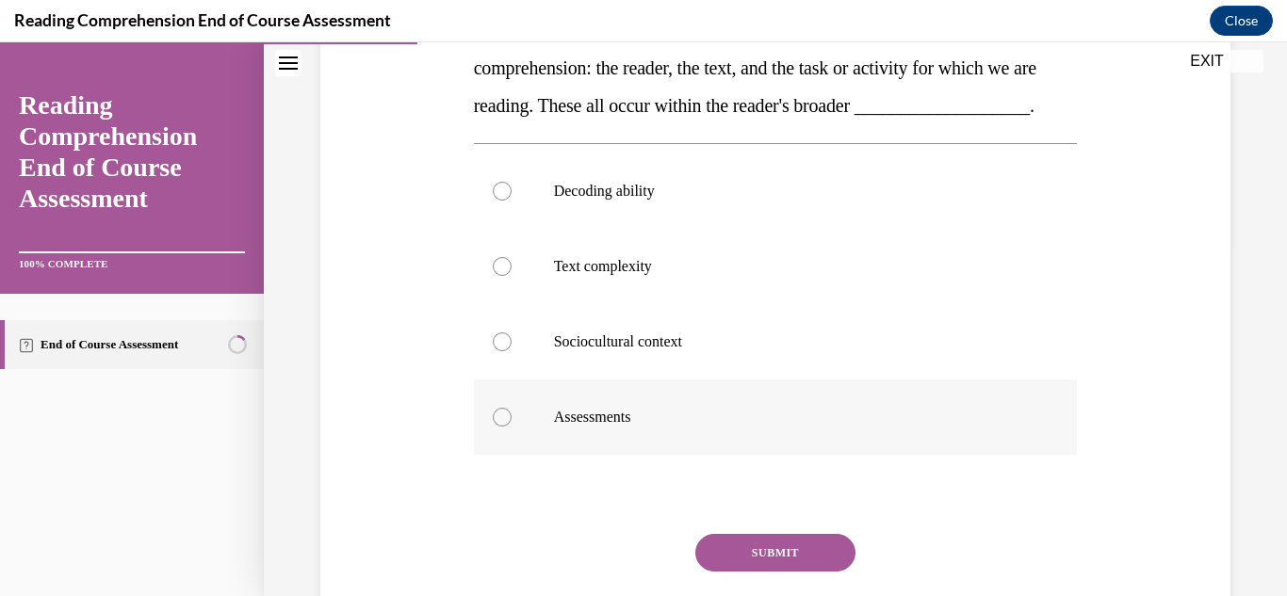
scroll to position [377, 0]
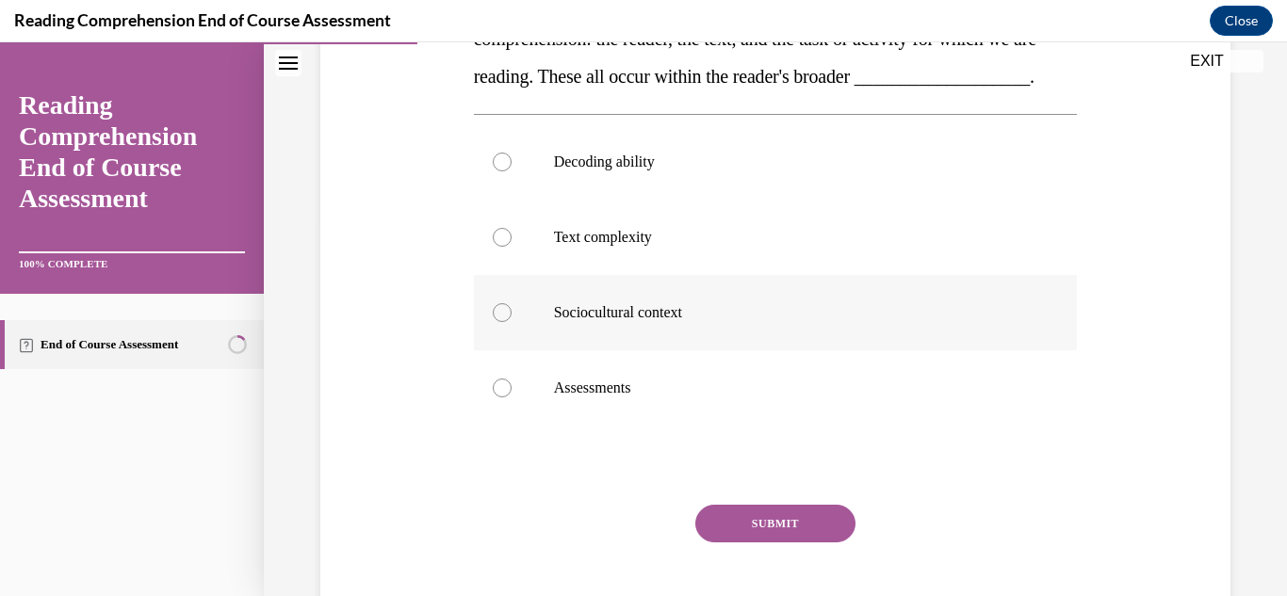
click at [641, 322] on p "Sociocultural context" at bounding box center [792, 312] width 477 height 19
click at [512, 322] on input "Sociocultural context" at bounding box center [502, 312] width 19 height 19
radio input "true"
click at [809, 543] on button "SUBMIT" at bounding box center [775, 524] width 160 height 38
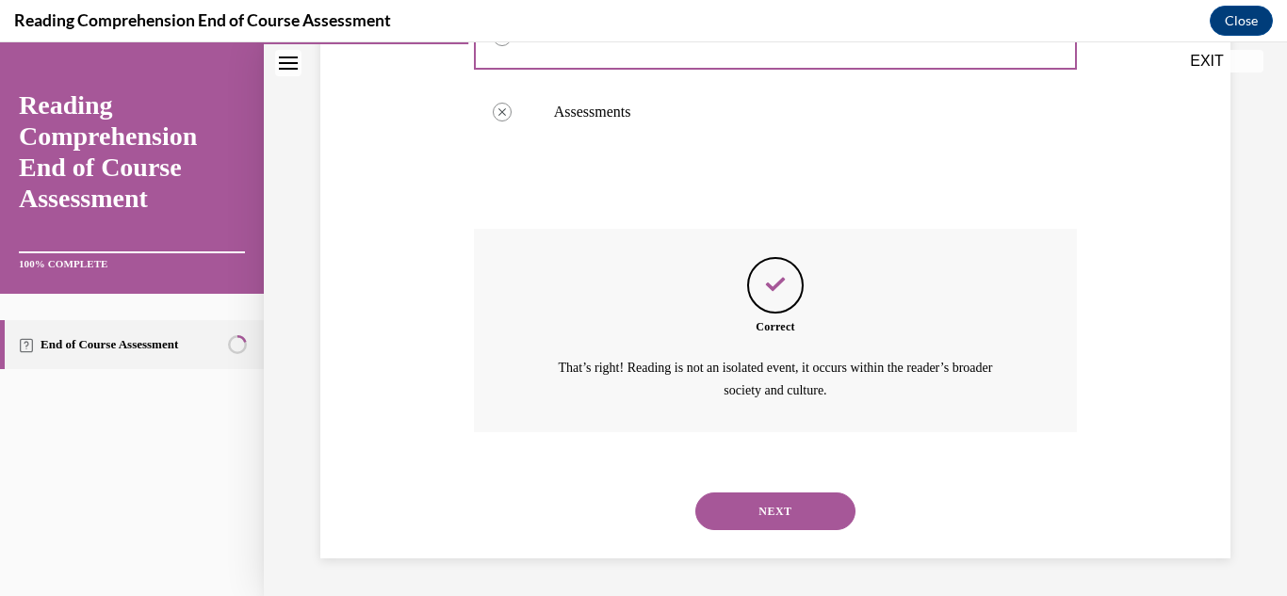
scroll to position [691, 0]
click at [778, 528] on button "NEXT" at bounding box center [775, 512] width 160 height 38
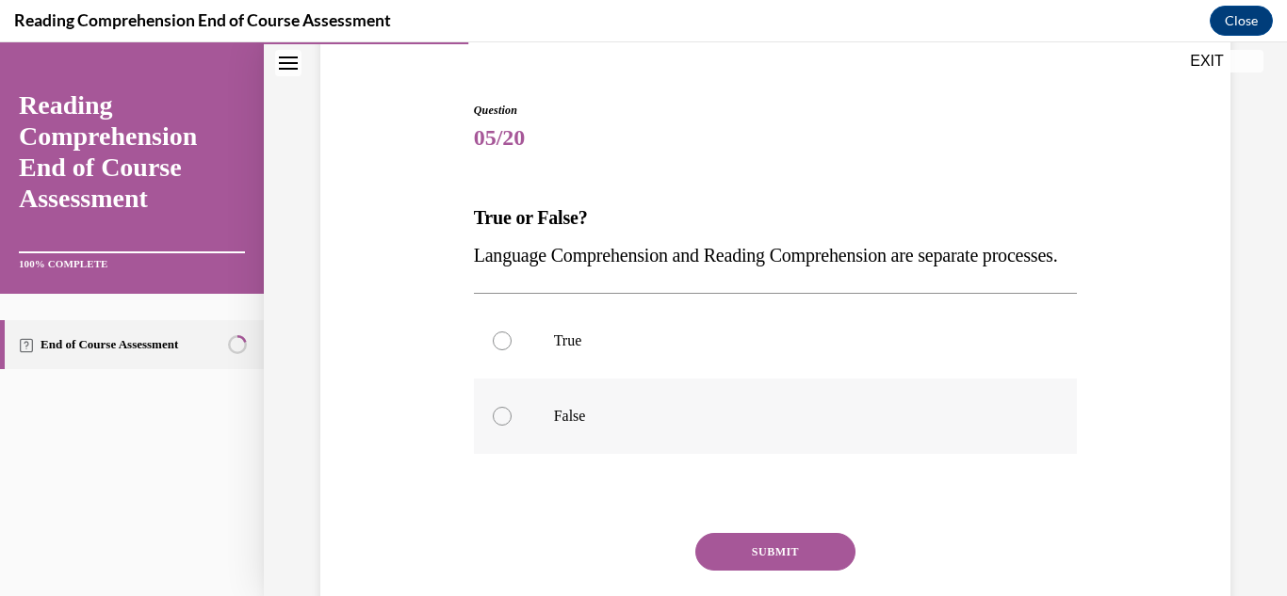
scroll to position [188, 0]
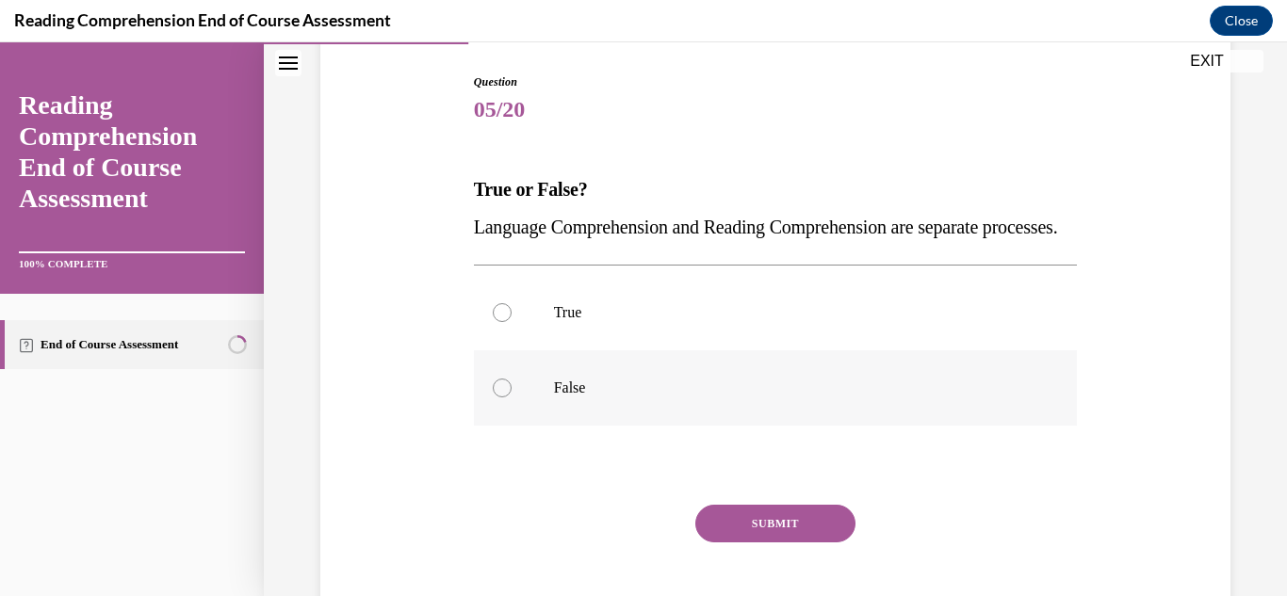
click at [495, 398] on div at bounding box center [502, 388] width 19 height 19
click at [495, 398] on input "False" at bounding box center [502, 388] width 19 height 19
radio input "true"
click at [788, 543] on button "SUBMIT" at bounding box center [775, 524] width 160 height 38
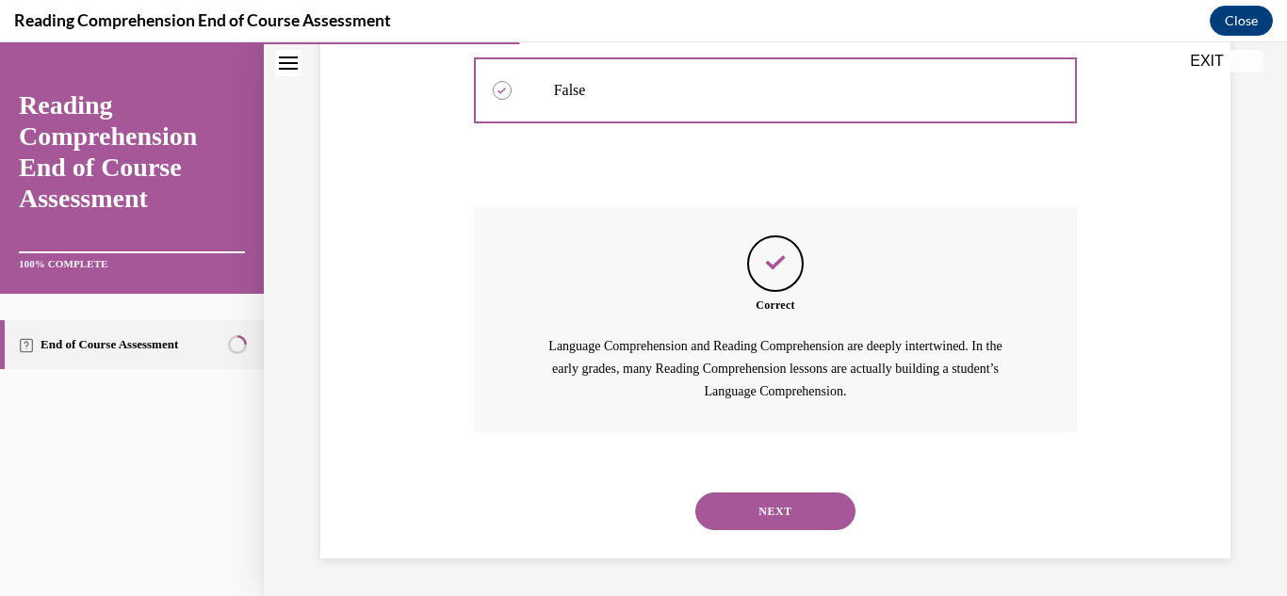
scroll to position [524, 0]
click at [772, 524] on button "NEXT" at bounding box center [775, 512] width 160 height 38
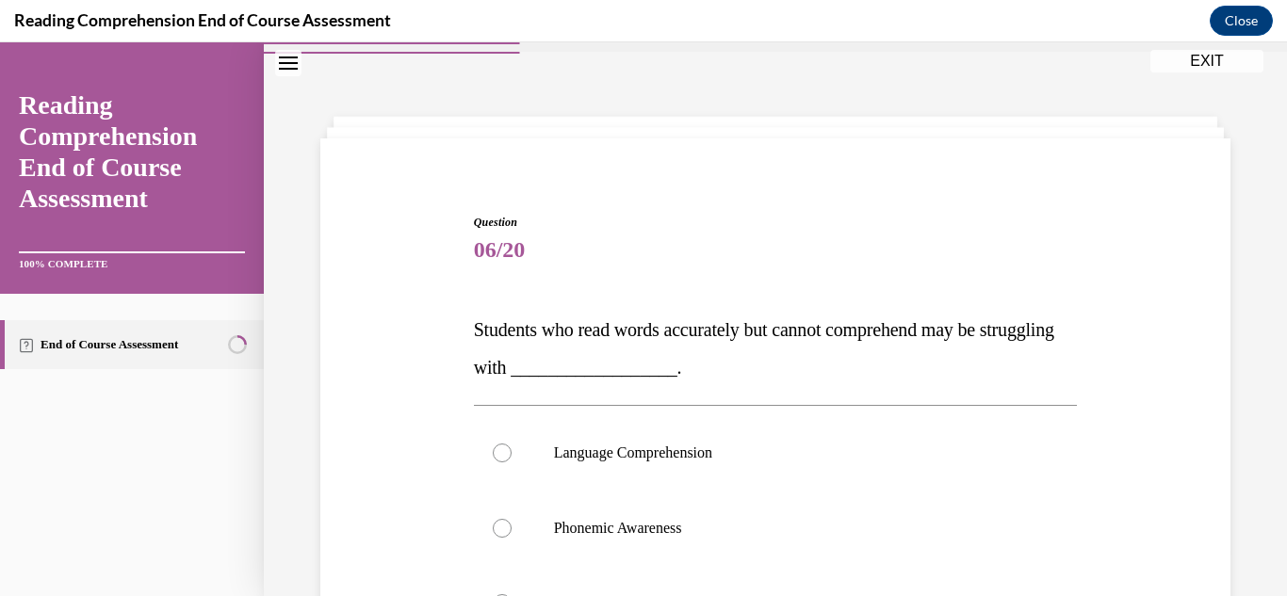
scroll to position [94, 0]
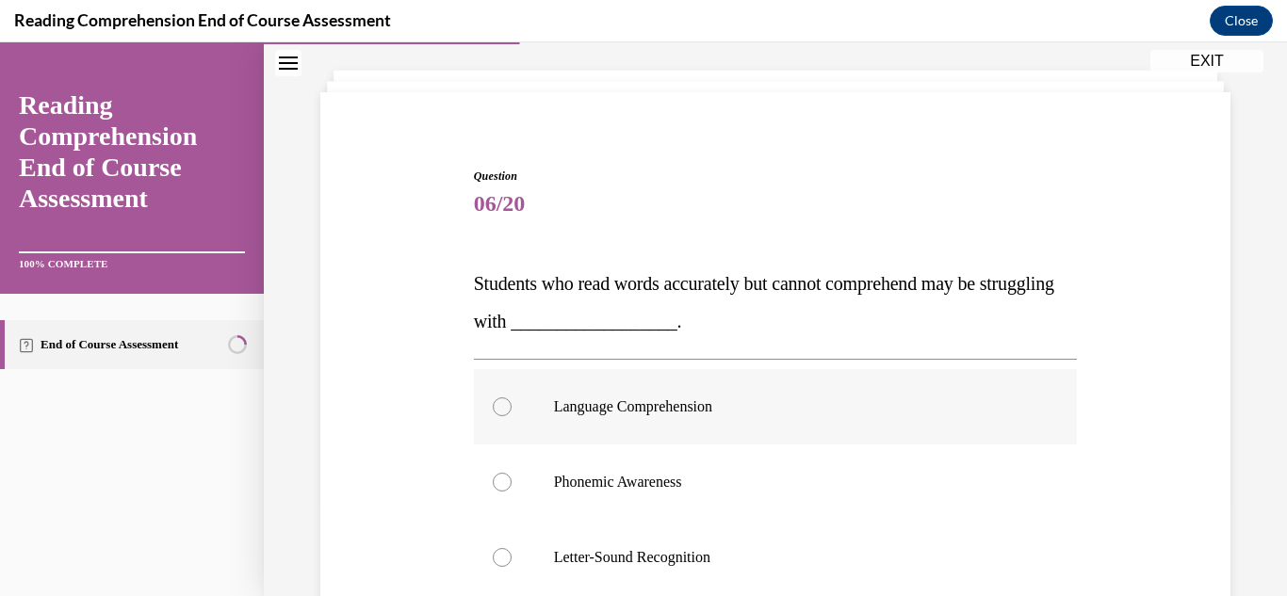
click at [647, 401] on p "Language Comprehension" at bounding box center [792, 407] width 477 height 19
click at [512, 401] on input "Language Comprehension" at bounding box center [502, 407] width 19 height 19
radio input "true"
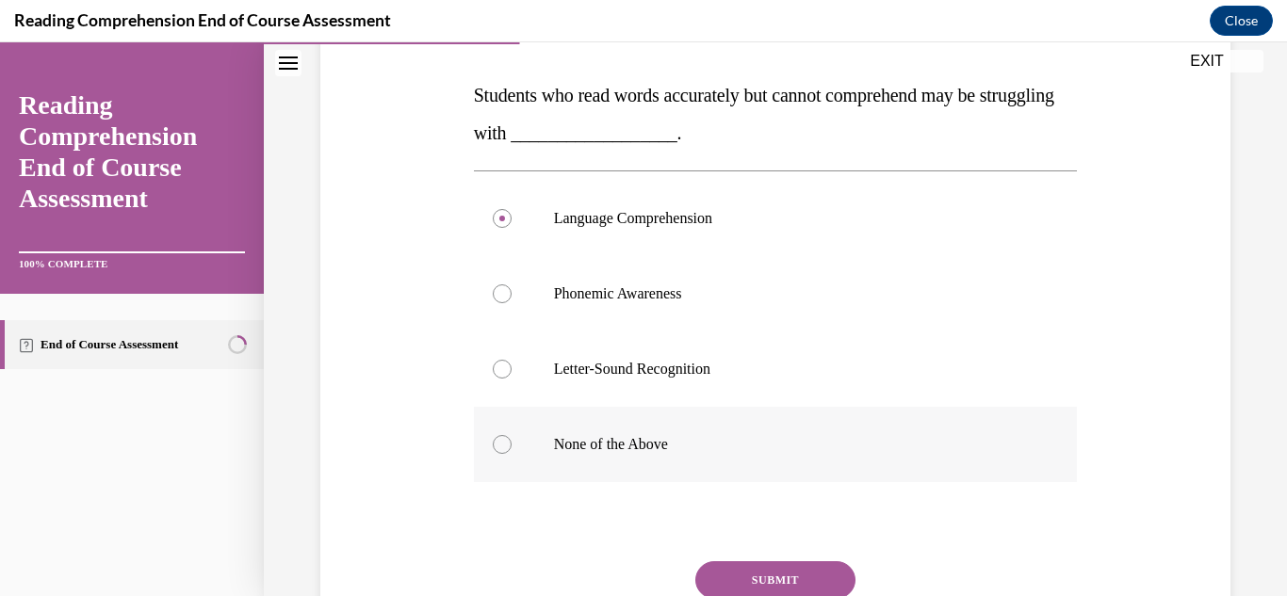
scroll to position [377, 0]
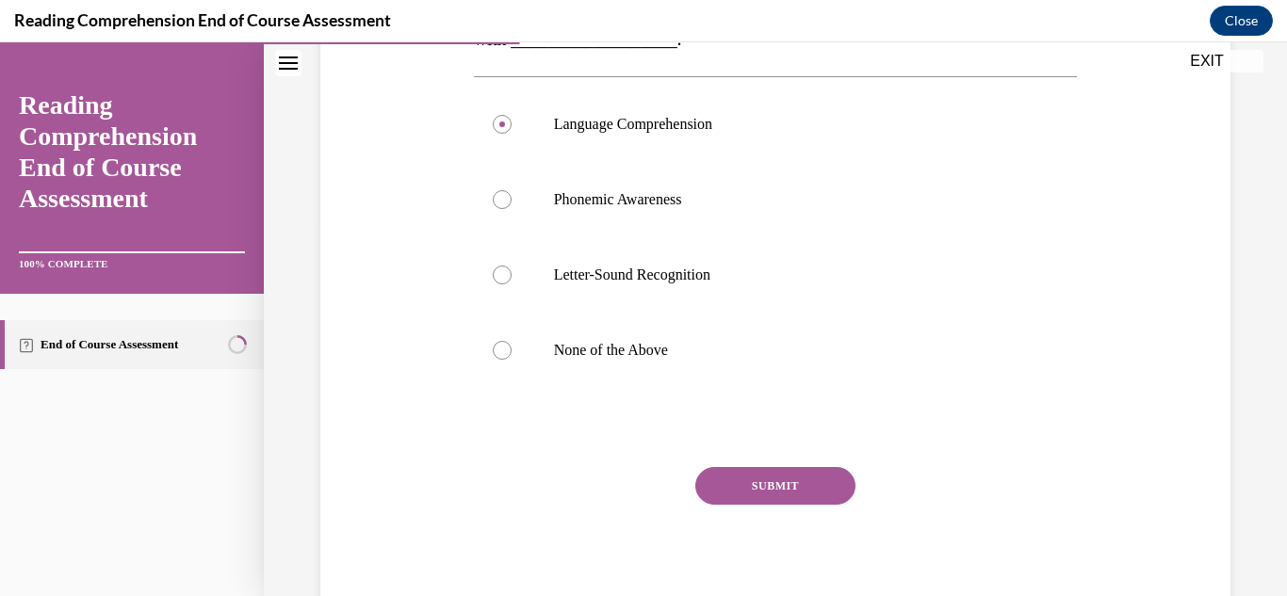
click at [764, 487] on button "SUBMIT" at bounding box center [775, 486] width 160 height 38
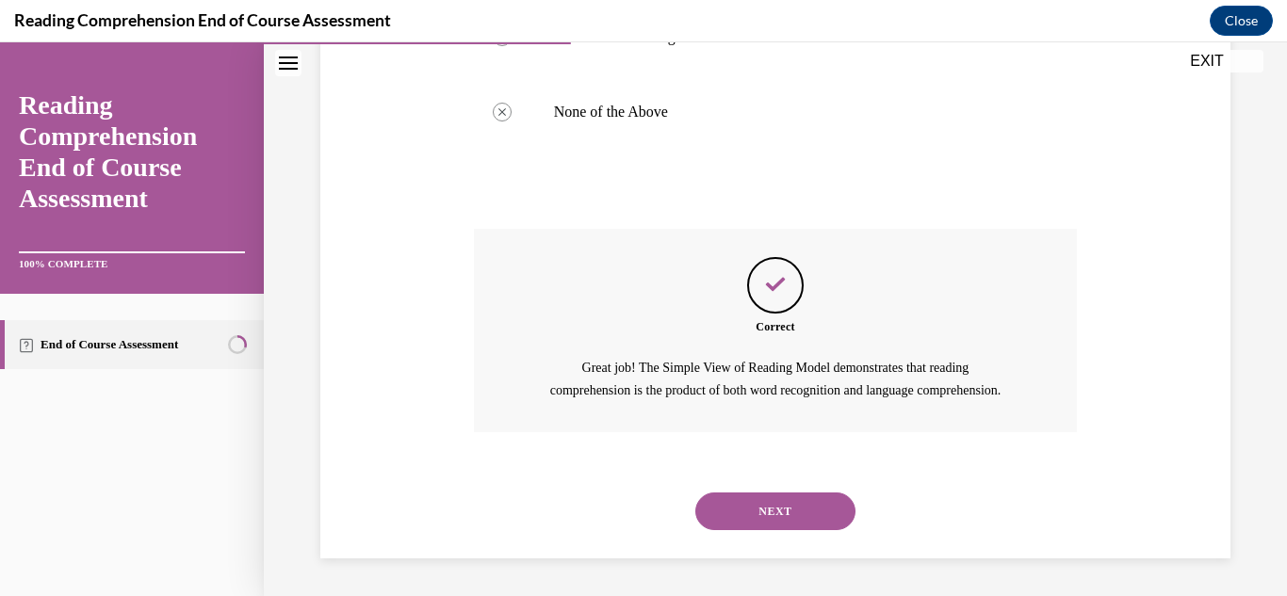
scroll to position [637, 0]
click at [785, 513] on button "NEXT" at bounding box center [775, 512] width 160 height 38
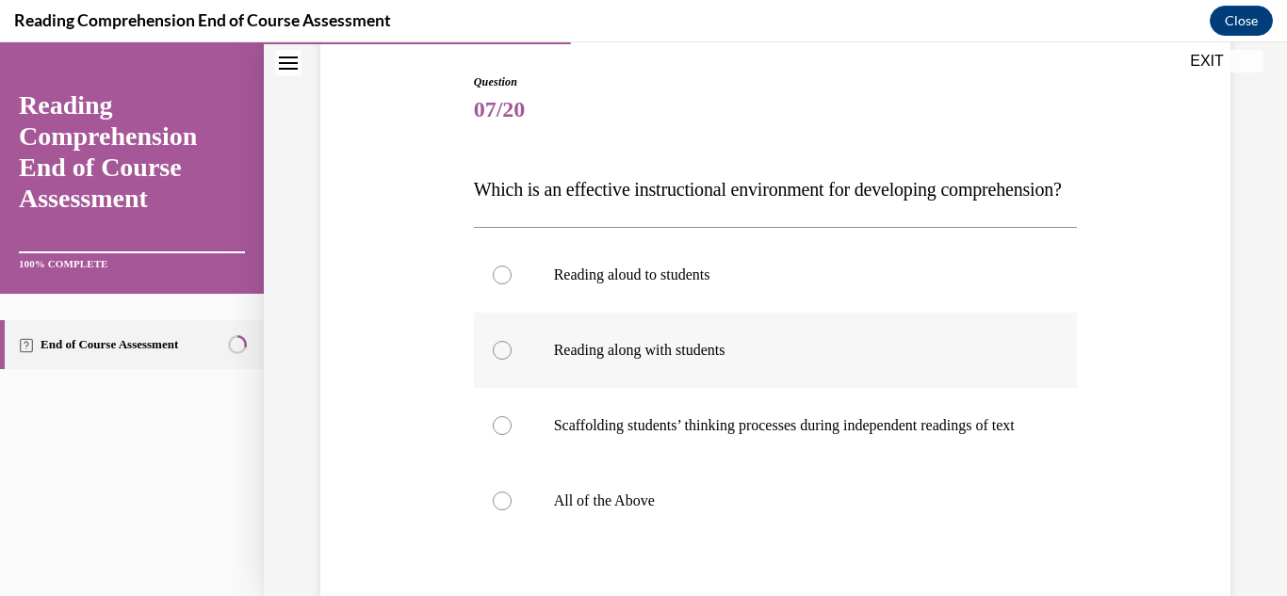
scroll to position [283, 0]
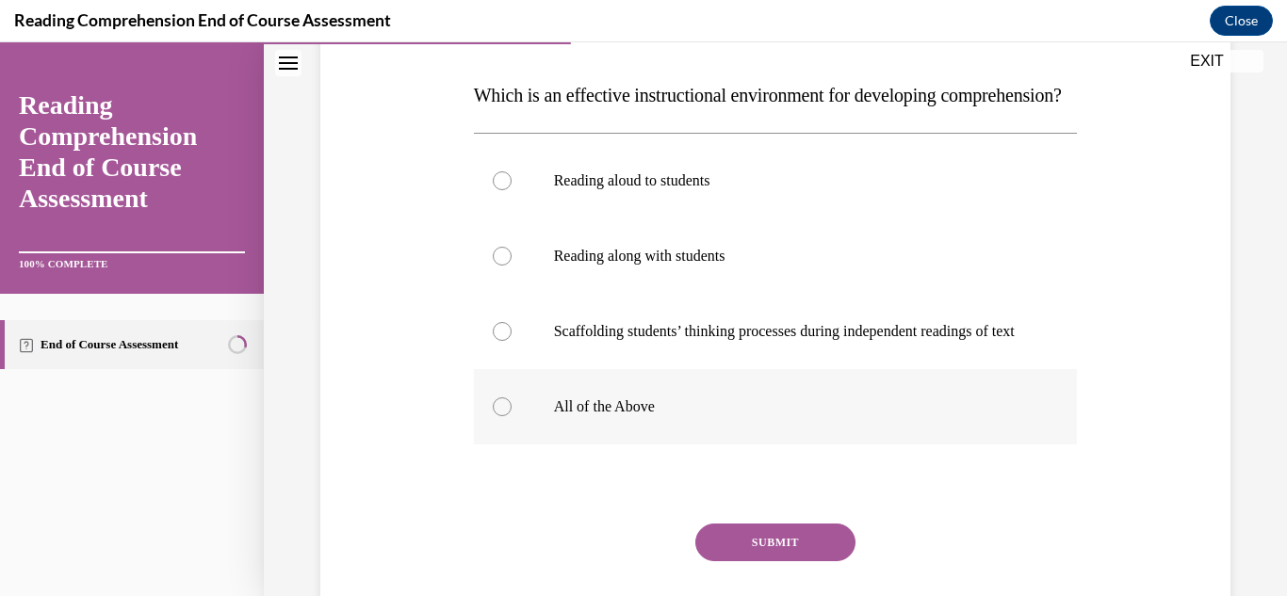
click at [599, 416] on p "All of the Above" at bounding box center [792, 407] width 477 height 19
click at [512, 416] on input "All of the Above" at bounding box center [502, 407] width 19 height 19
radio input "true"
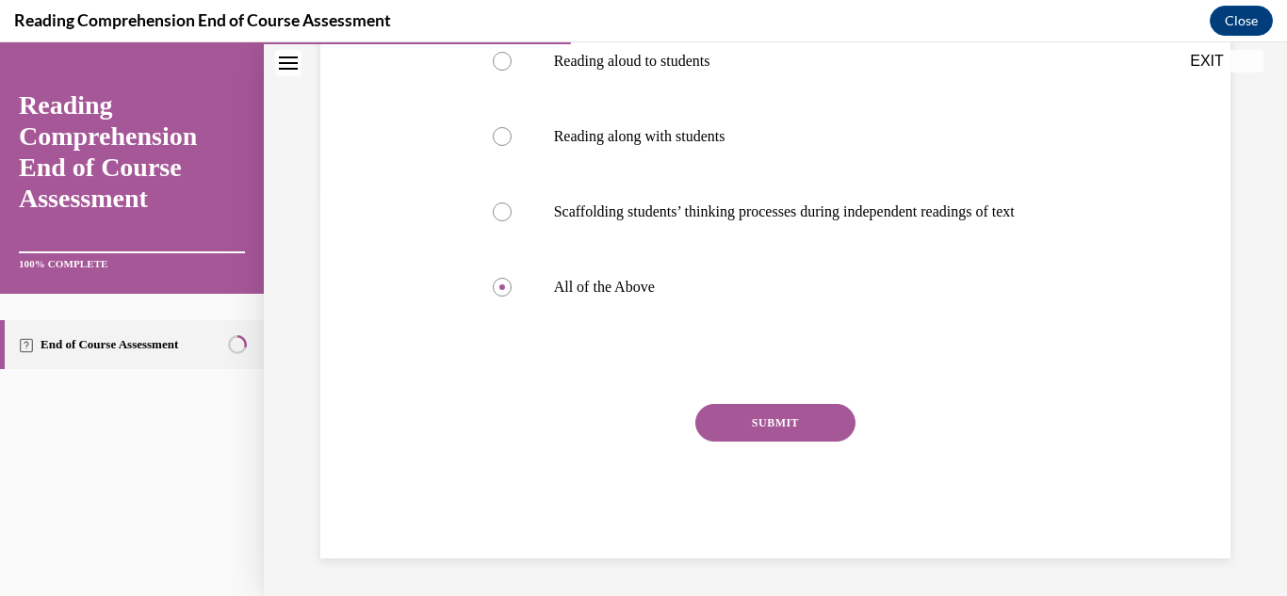
click at [737, 432] on button "SUBMIT" at bounding box center [775, 423] width 160 height 38
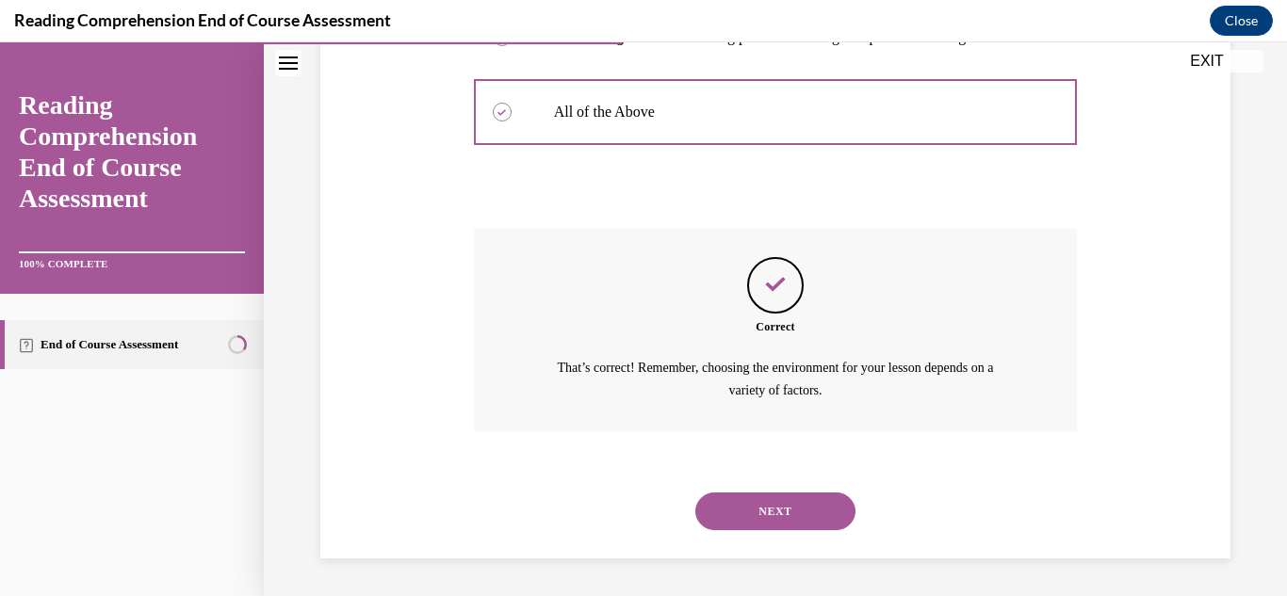
scroll to position [634, 0]
click at [742, 508] on button "NEXT" at bounding box center [775, 512] width 160 height 38
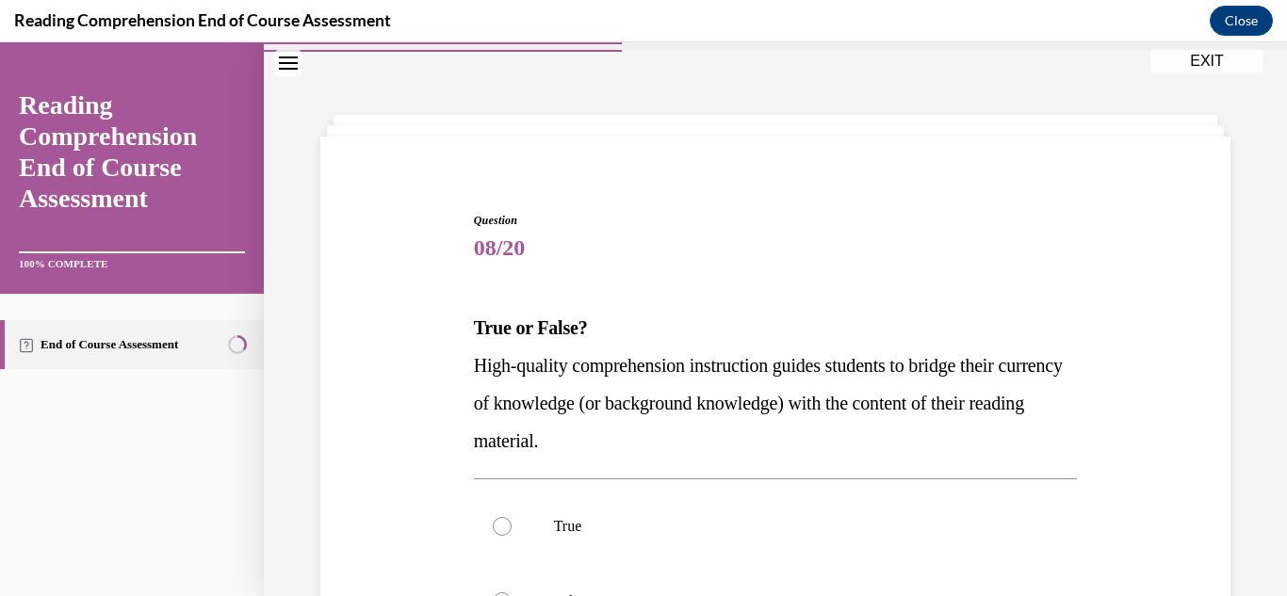
scroll to position [94, 0]
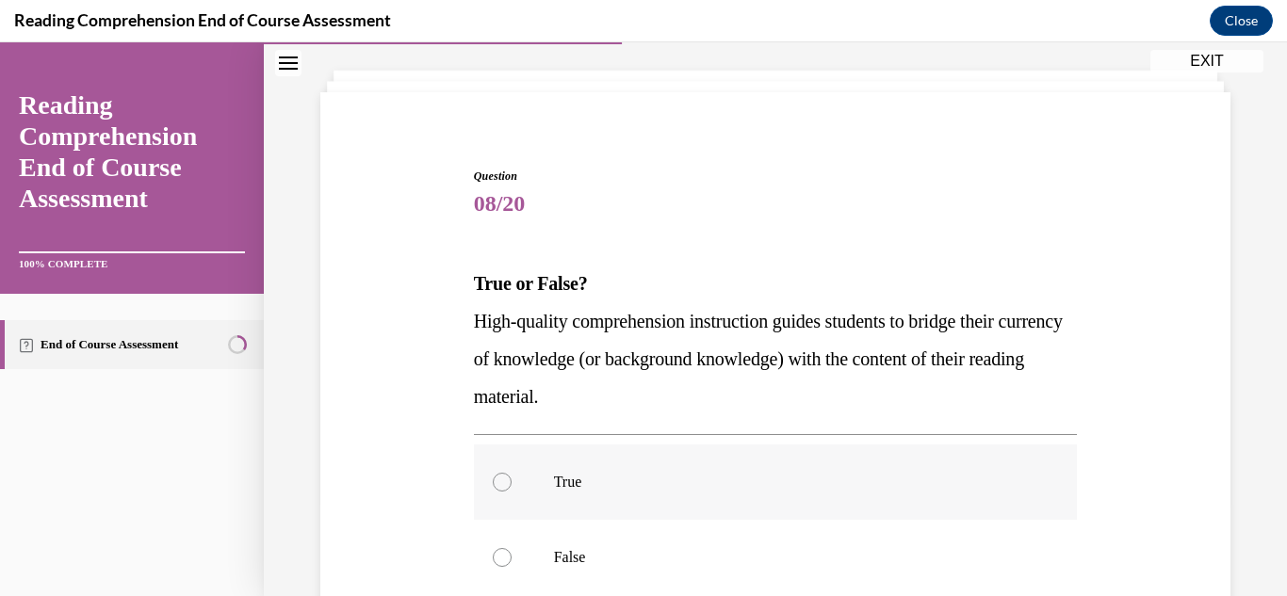
click at [510, 483] on label "True" at bounding box center [776, 482] width 604 height 75
click at [510, 483] on input "True" at bounding box center [502, 482] width 19 height 19
radio input "true"
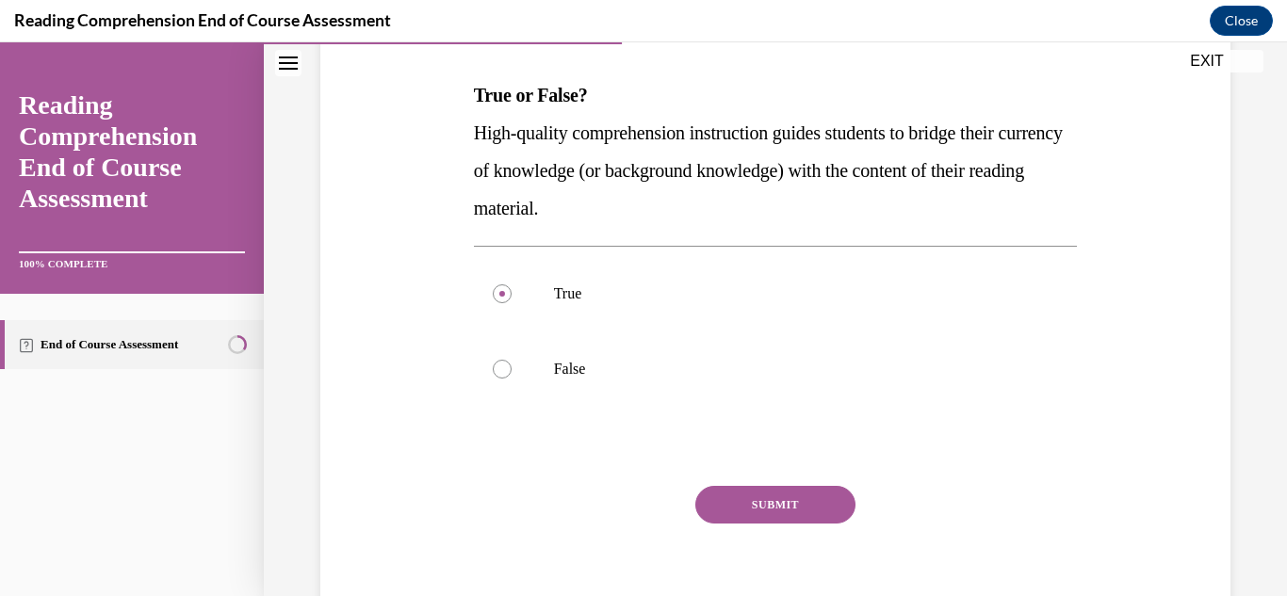
click at [755, 503] on button "SUBMIT" at bounding box center [775, 505] width 160 height 38
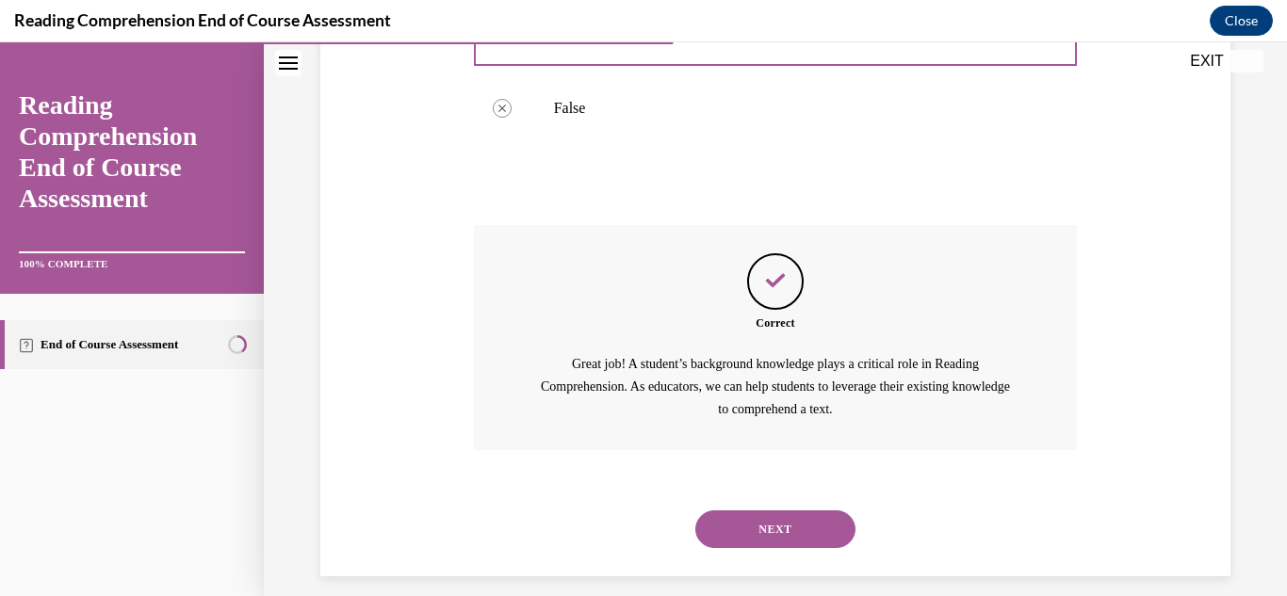
scroll to position [561, 0]
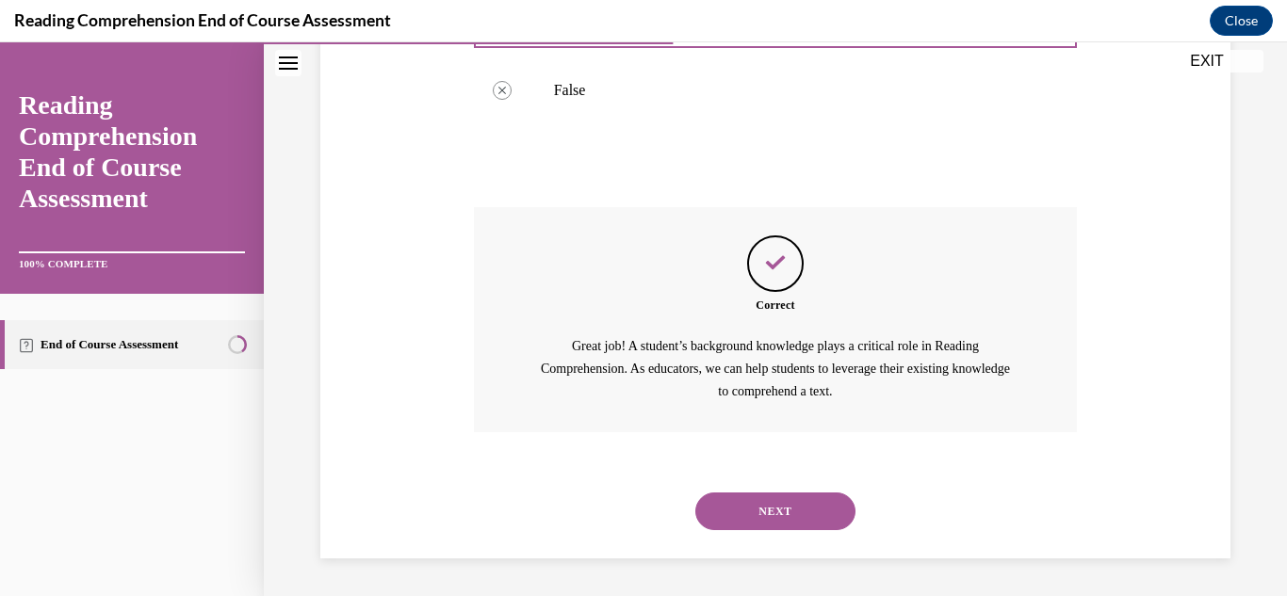
click at [756, 516] on button "NEXT" at bounding box center [775, 512] width 160 height 38
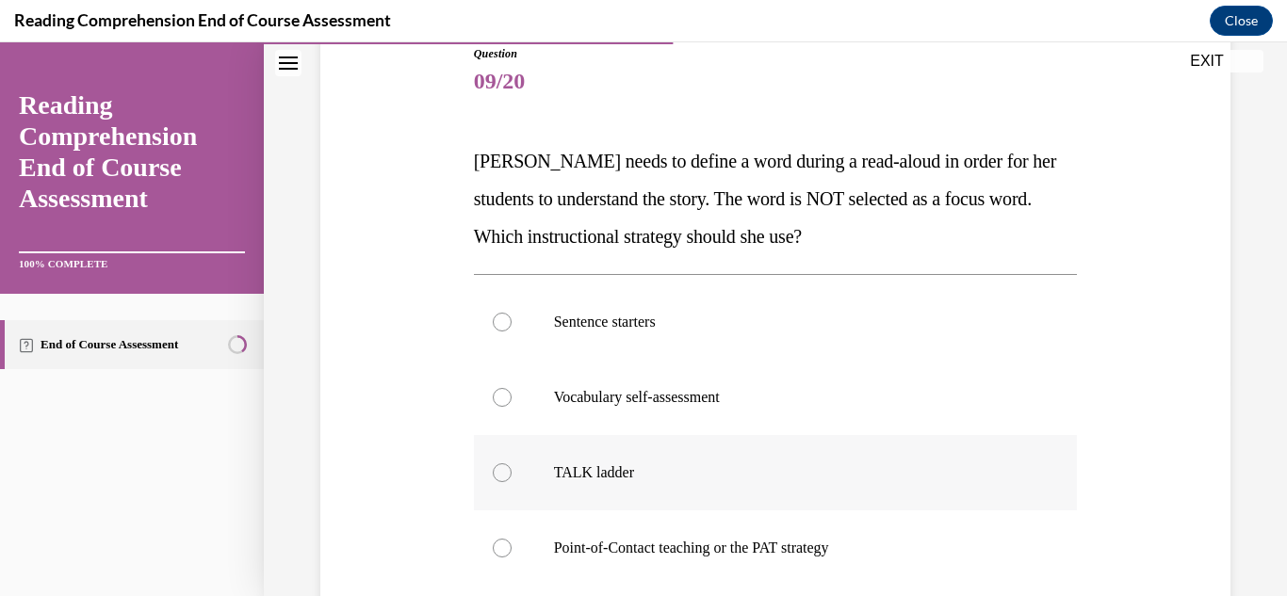
scroll to position [283, 0]
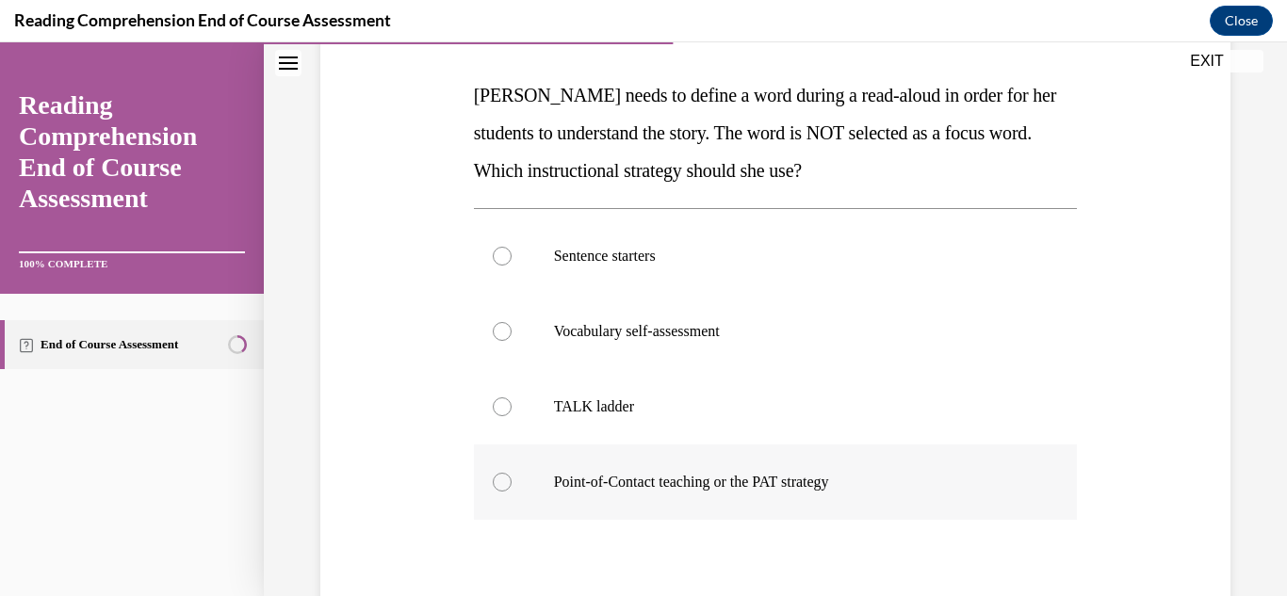
click at [594, 474] on p "Point-of-Contact teaching or the PAT strategy" at bounding box center [792, 482] width 477 height 19
click at [512, 474] on input "Point-of-Contact teaching or the PAT strategy" at bounding box center [502, 482] width 19 height 19
radio input "true"
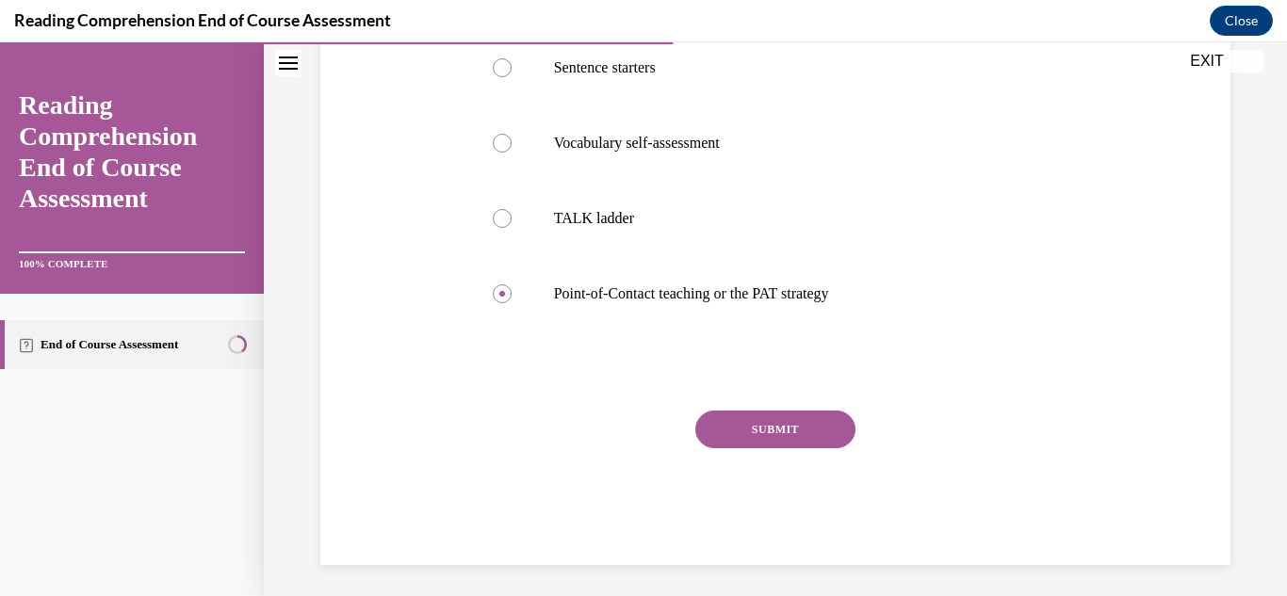
click at [732, 438] on button "SUBMIT" at bounding box center [775, 430] width 160 height 38
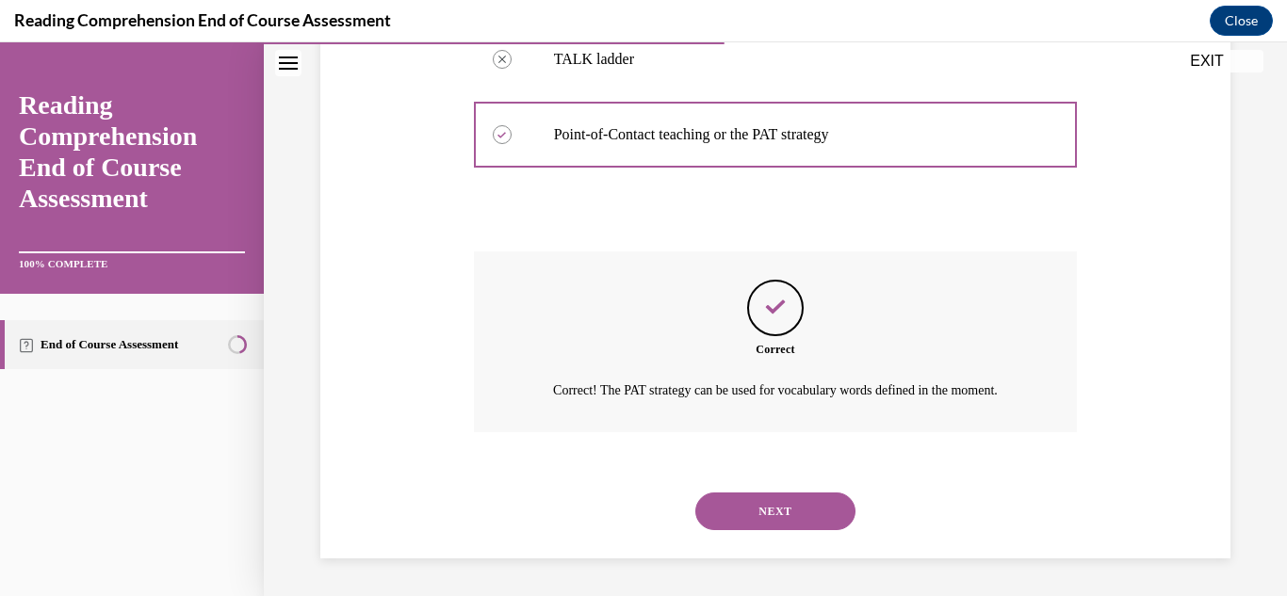
scroll to position [653, 0]
click at [739, 497] on button "NEXT" at bounding box center [775, 512] width 160 height 38
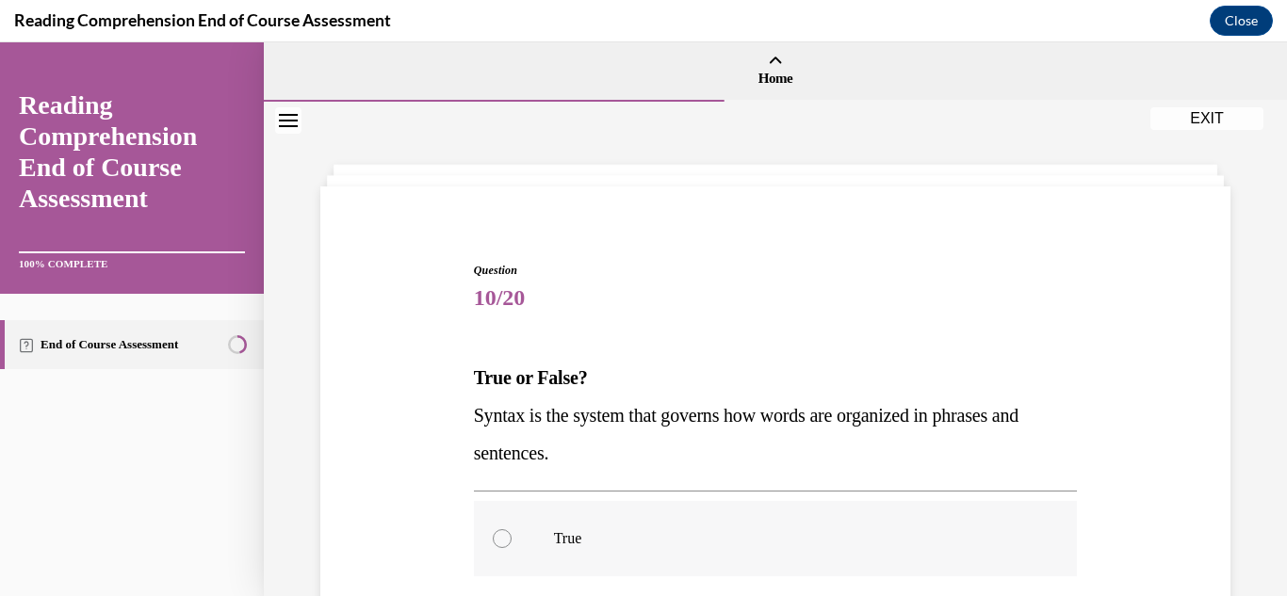
click at [502, 538] on div at bounding box center [502, 538] width 19 height 19
click at [502, 538] on input "True" at bounding box center [502, 538] width 19 height 19
radio input "true"
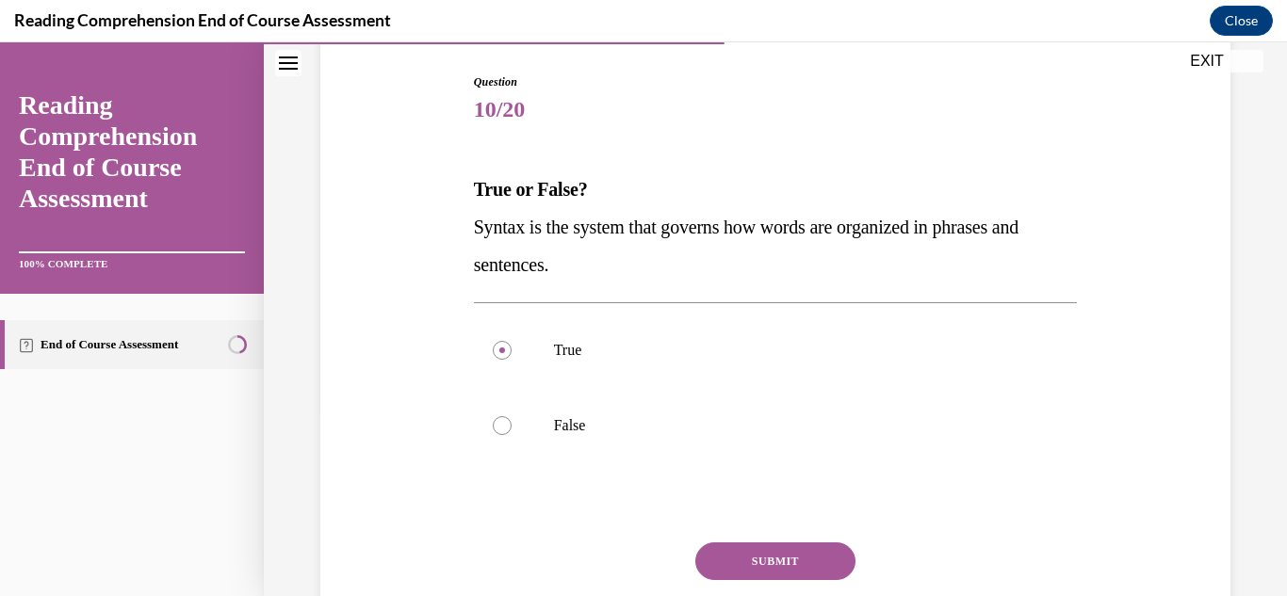
click at [754, 558] on button "SUBMIT" at bounding box center [775, 562] width 160 height 38
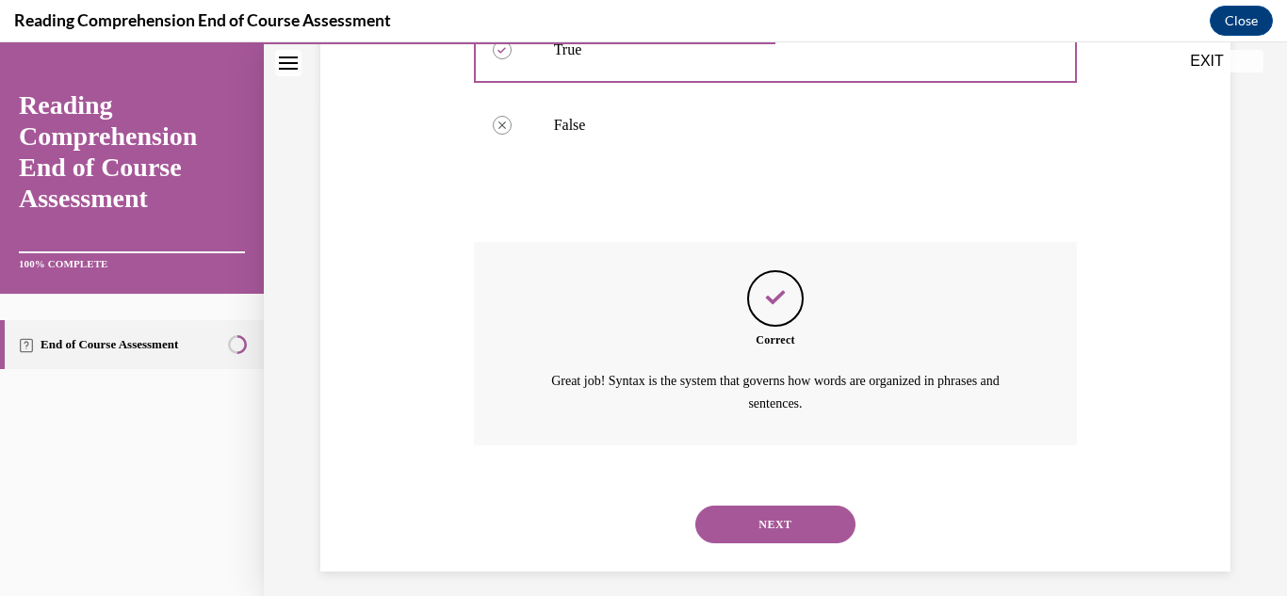
scroll to position [502, 0]
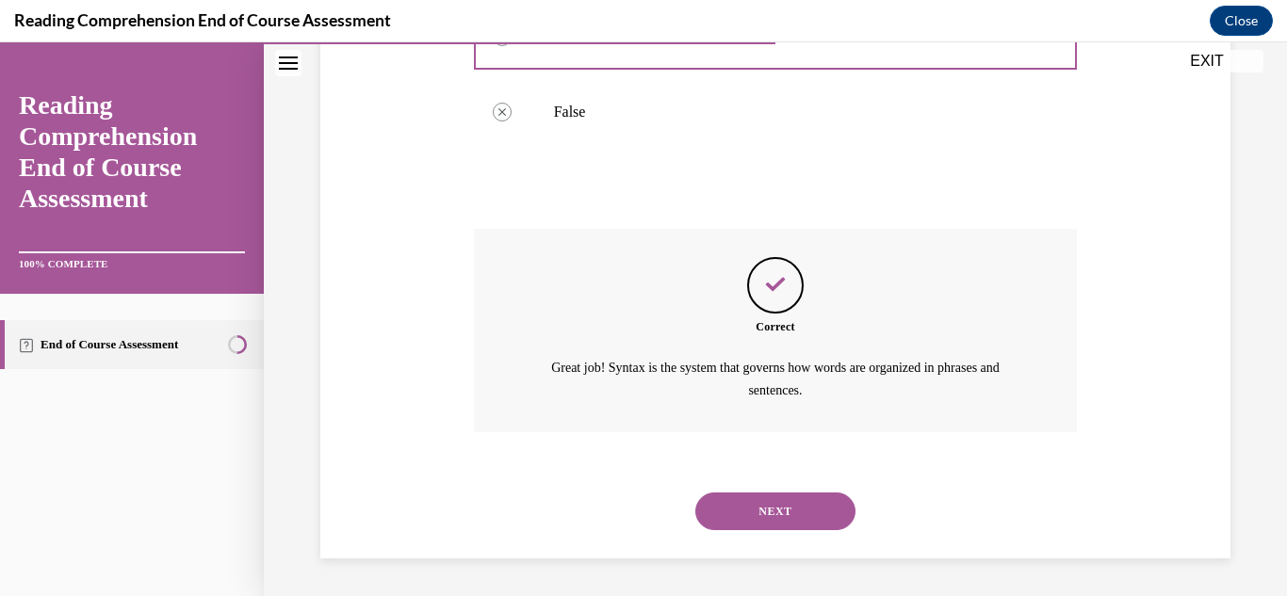
click at [743, 508] on button "NEXT" at bounding box center [775, 512] width 160 height 38
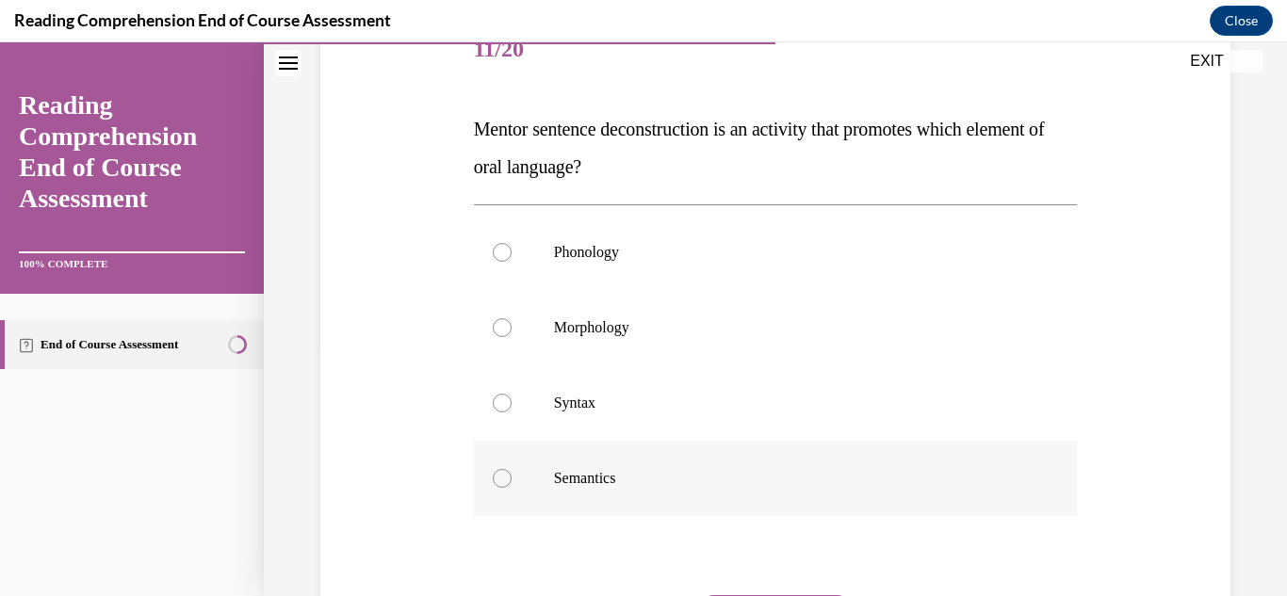
scroll to position [283, 0]
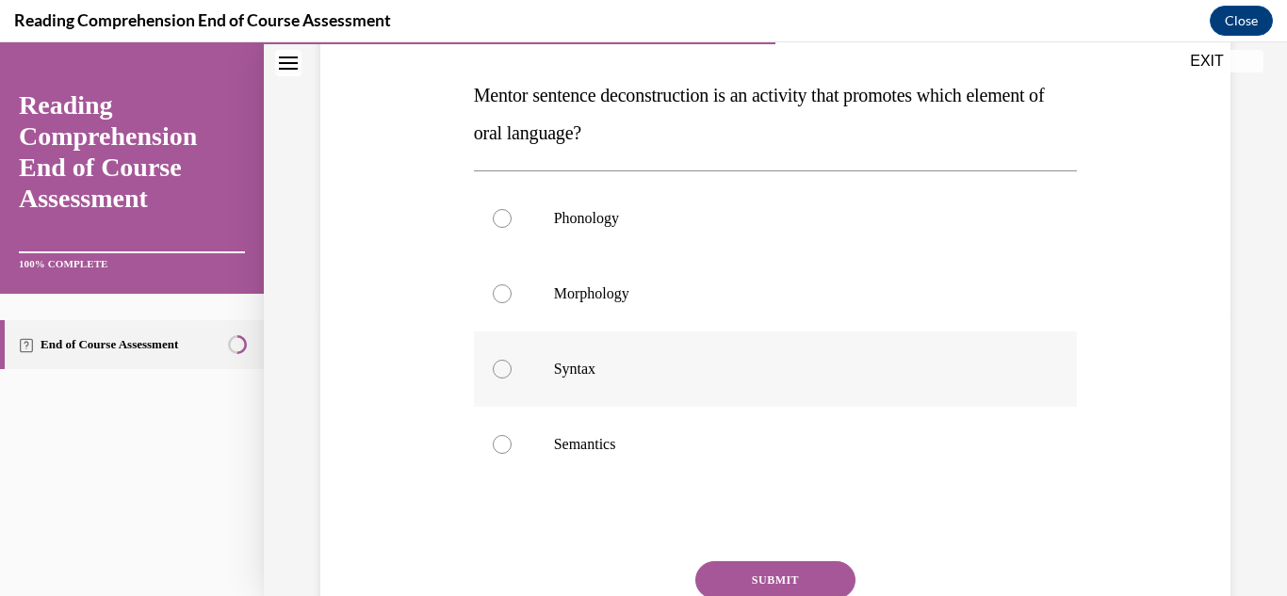
click at [560, 373] on p "Syntax" at bounding box center [792, 369] width 477 height 19
click at [512, 373] on input "Syntax" at bounding box center [502, 369] width 19 height 19
radio input "true"
click at [740, 574] on button "SUBMIT" at bounding box center [775, 580] width 160 height 38
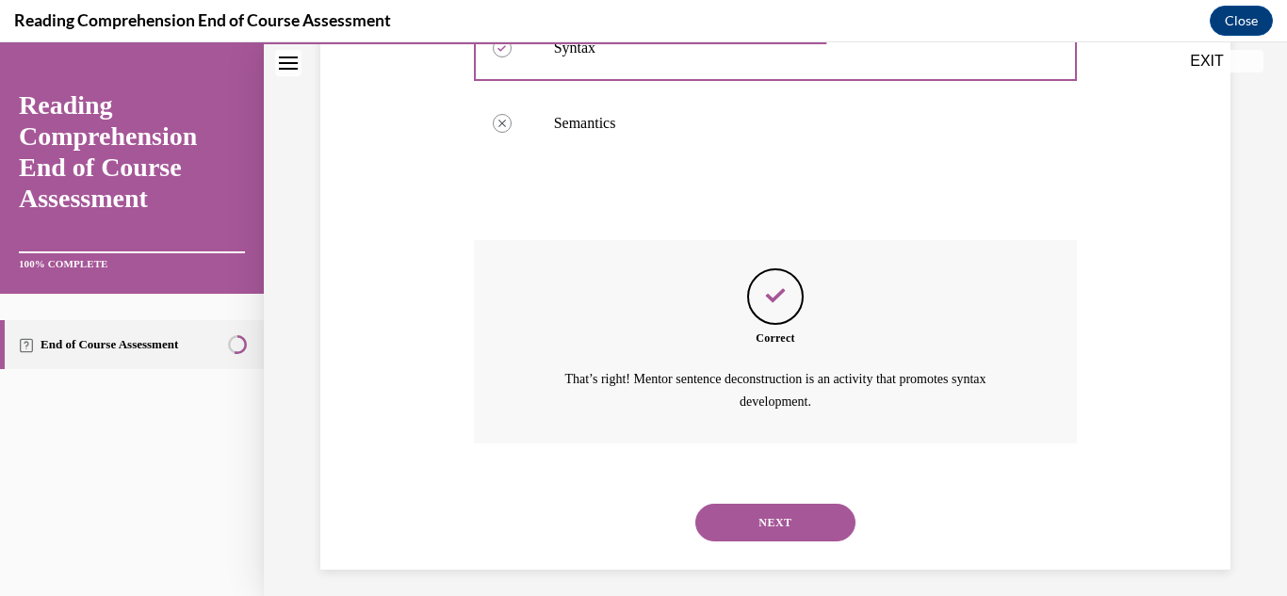
scroll to position [615, 0]
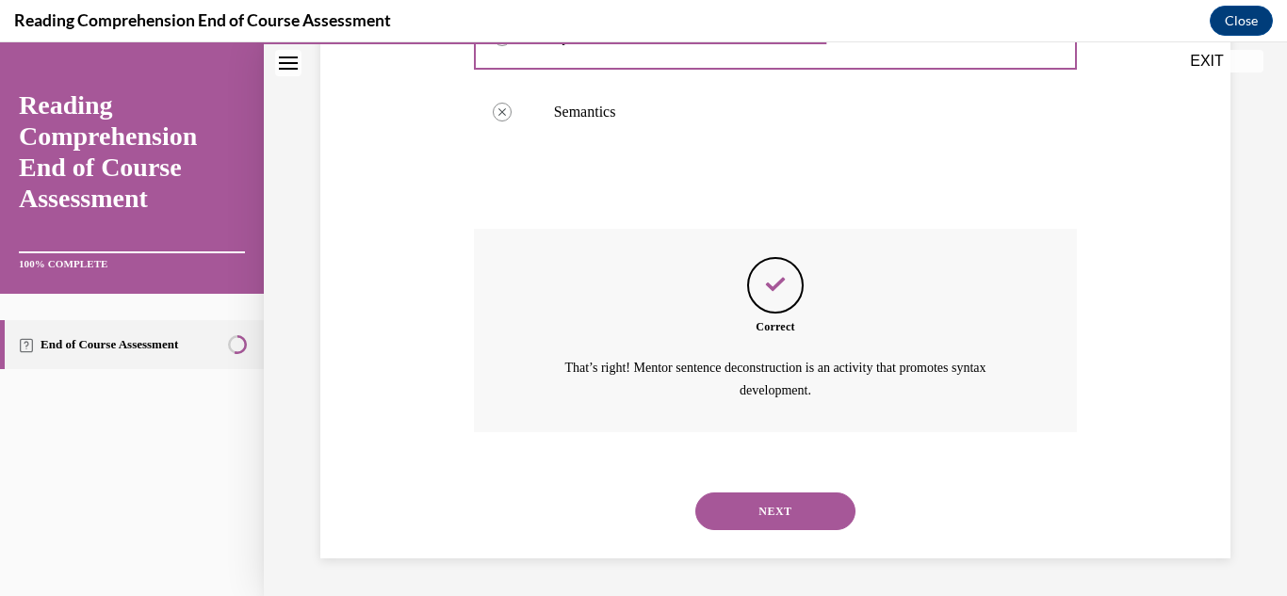
click at [752, 514] on button "NEXT" at bounding box center [775, 512] width 160 height 38
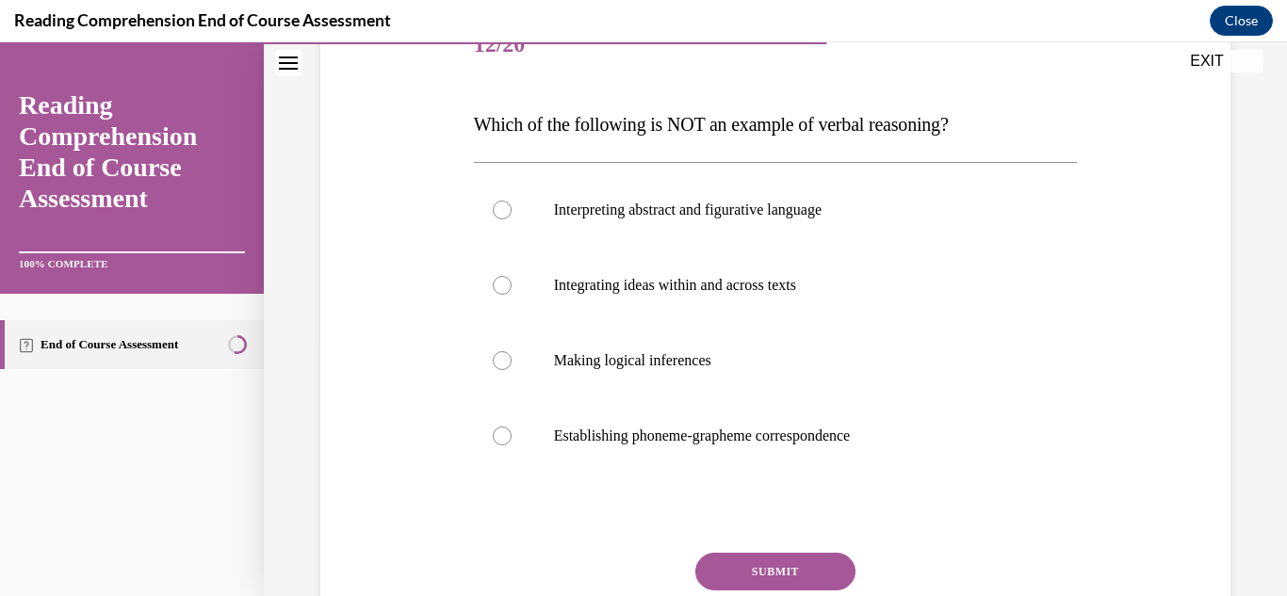
scroll to position [283, 0]
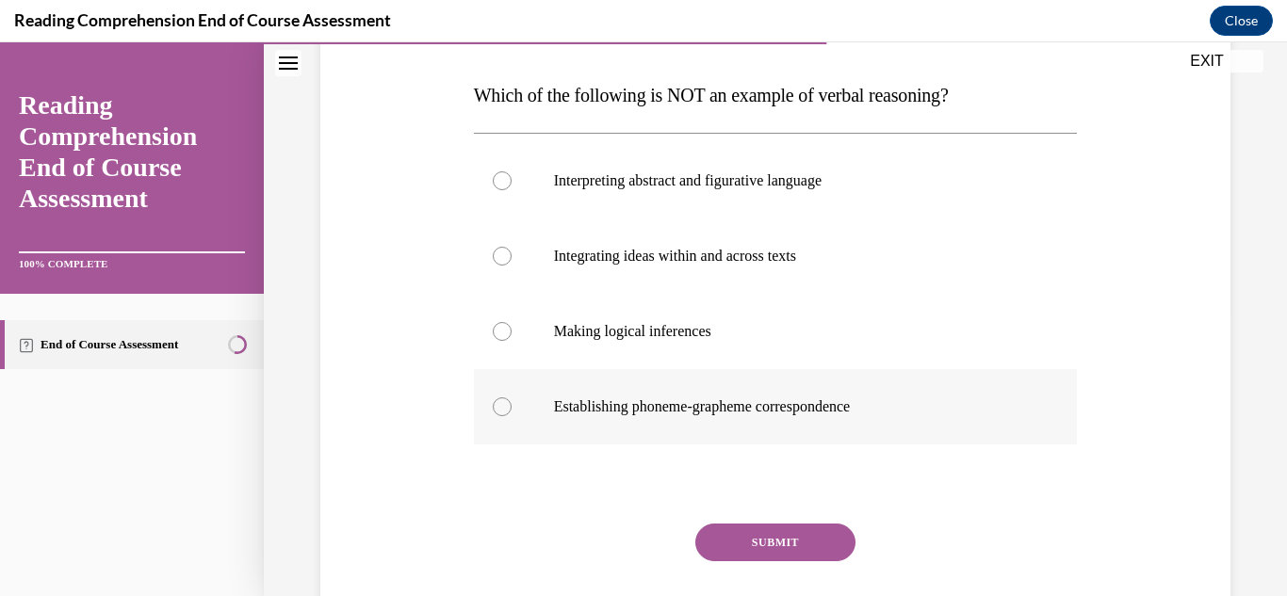
click at [675, 408] on p "Establishing phoneme-grapheme correspondence" at bounding box center [792, 407] width 477 height 19
click at [512, 408] on input "Establishing phoneme-grapheme correspondence" at bounding box center [502, 407] width 19 height 19
radio input "true"
click at [760, 539] on button "SUBMIT" at bounding box center [775, 543] width 160 height 38
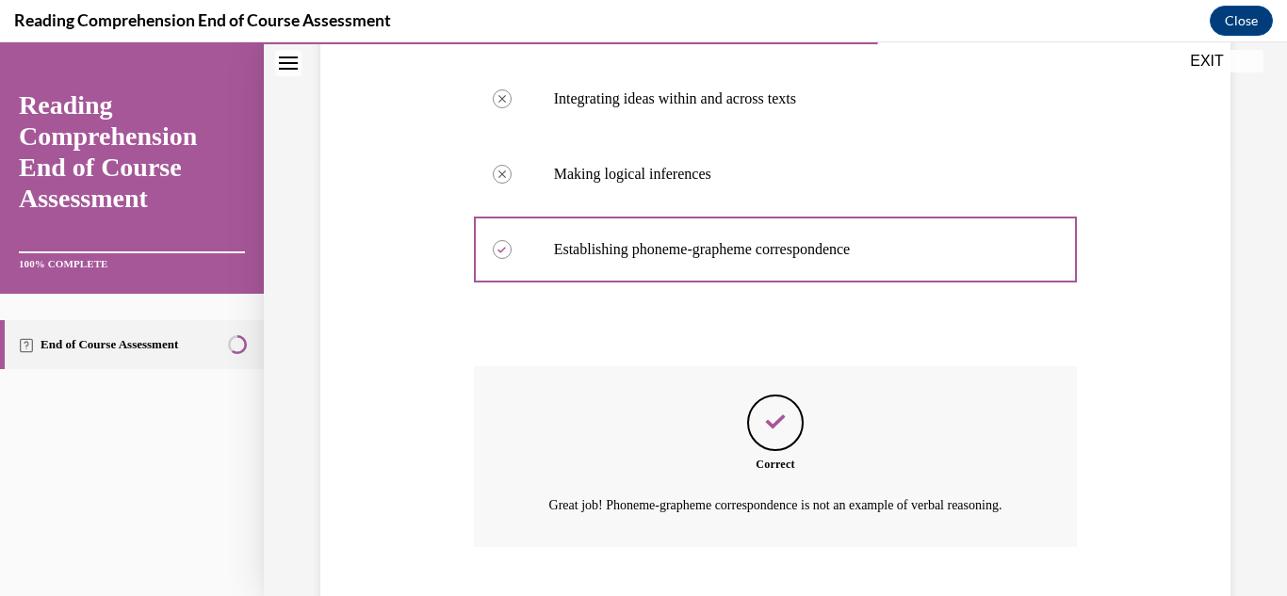
scroll to position [577, 0]
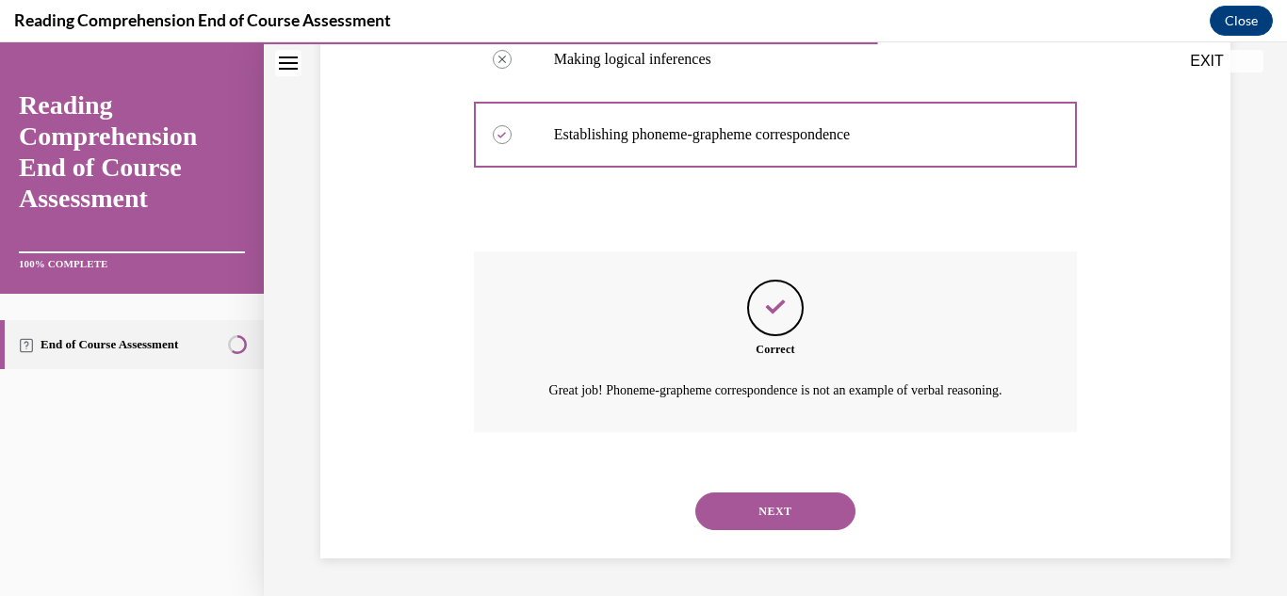
click at [756, 515] on button "NEXT" at bounding box center [775, 512] width 160 height 38
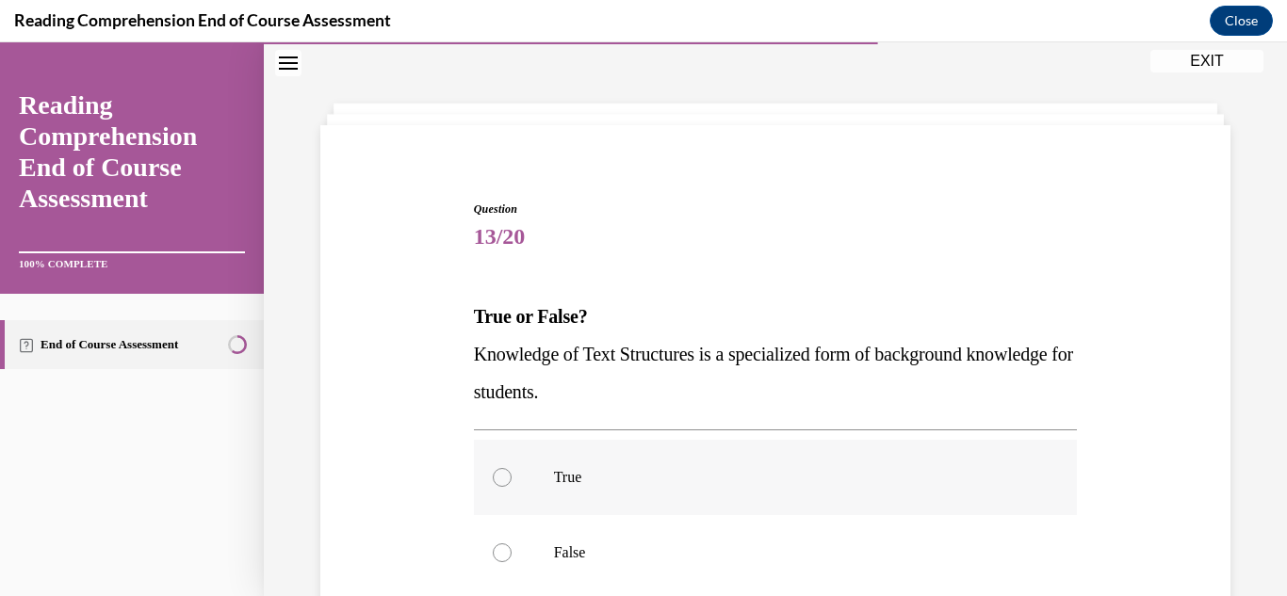
scroll to position [94, 0]
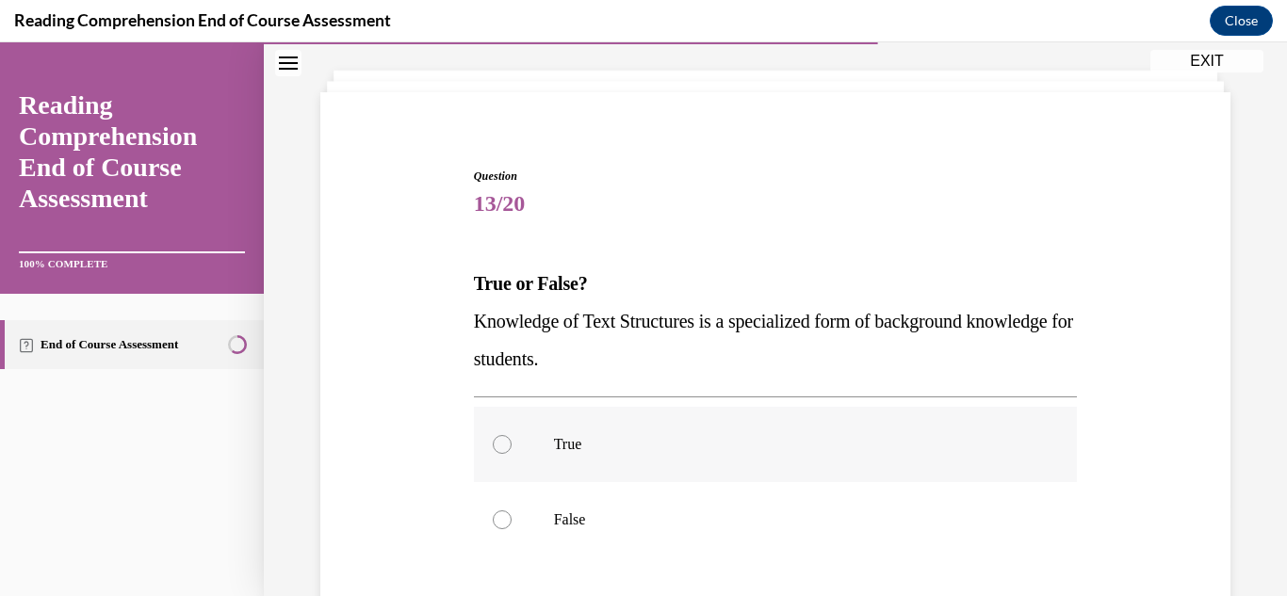
click at [506, 437] on div at bounding box center [502, 444] width 19 height 19
click at [506, 437] on input "True" at bounding box center [502, 444] width 19 height 19
radio input "true"
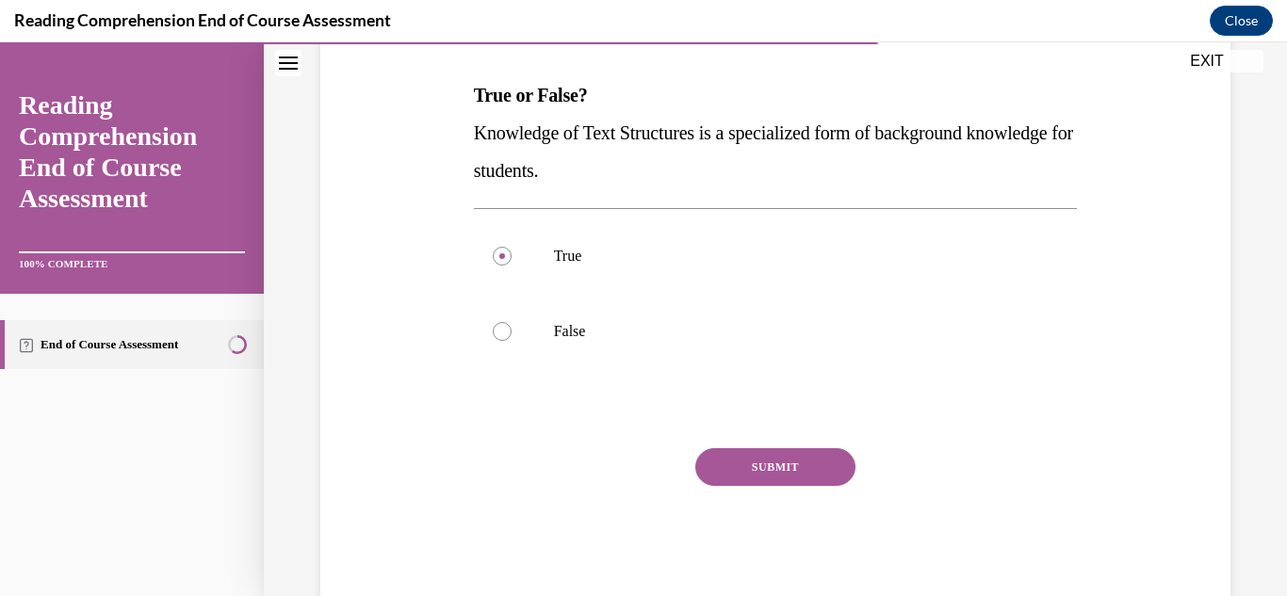
click at [732, 469] on button "SUBMIT" at bounding box center [775, 467] width 160 height 38
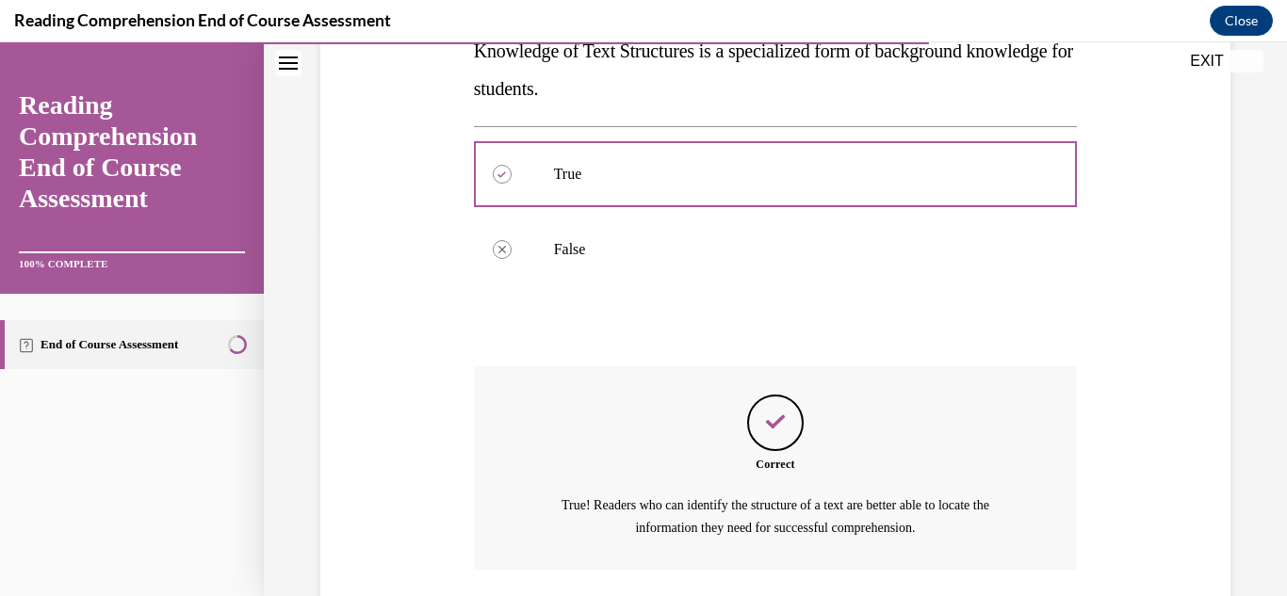
scroll to position [502, 0]
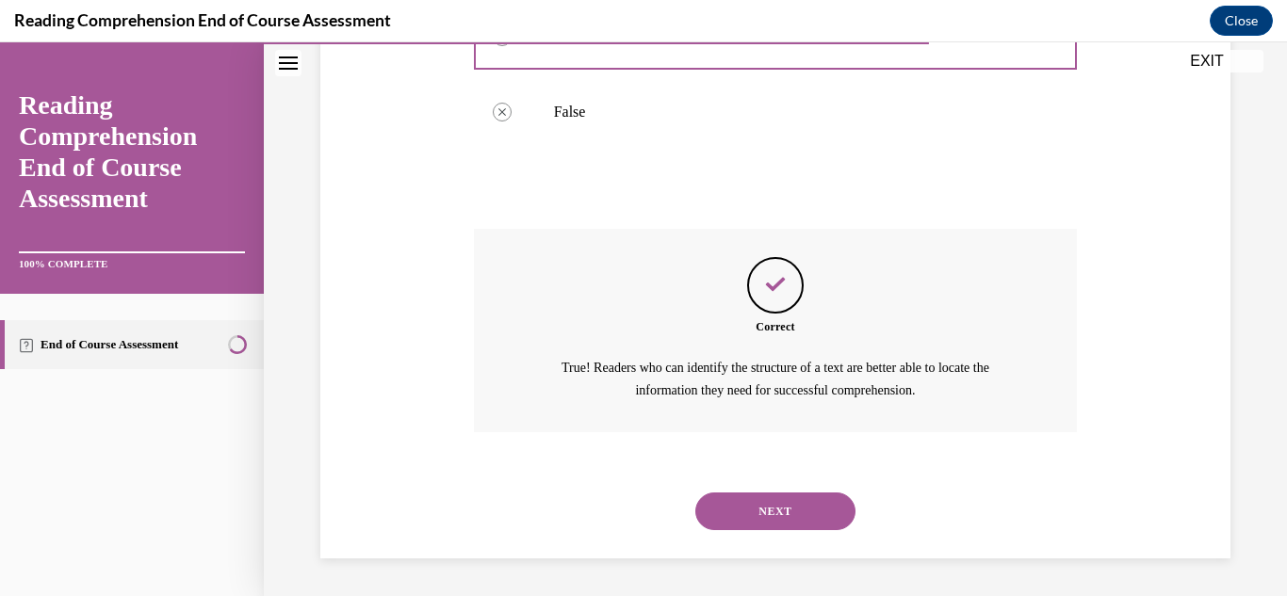
click at [767, 509] on button "NEXT" at bounding box center [775, 512] width 160 height 38
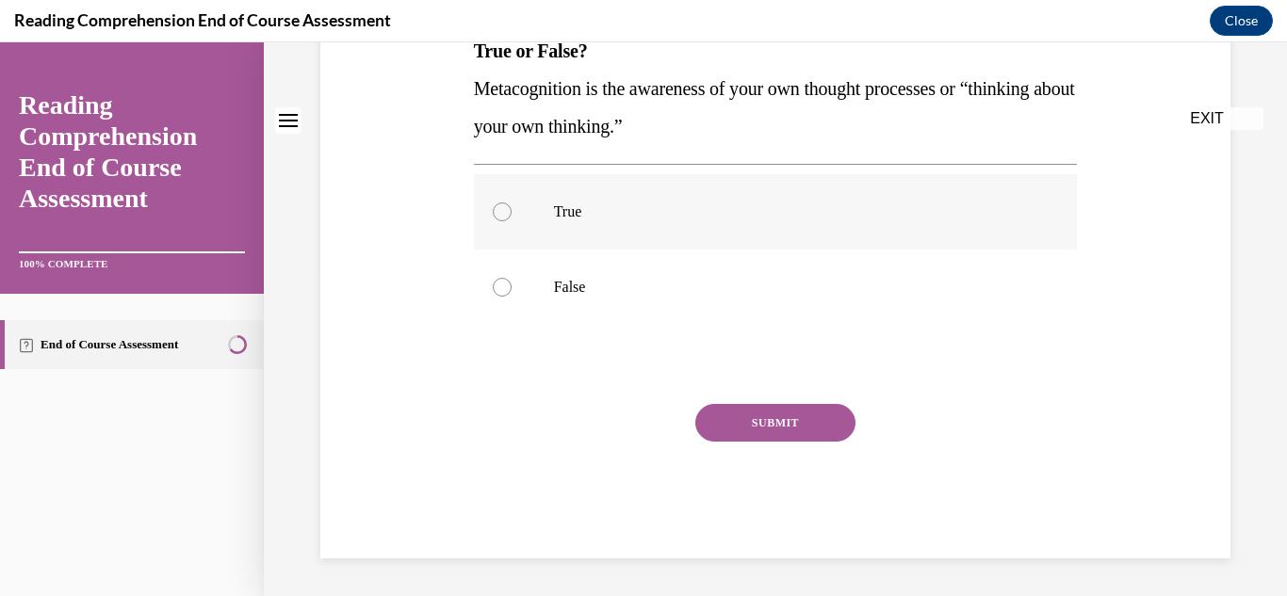
scroll to position [0, 0]
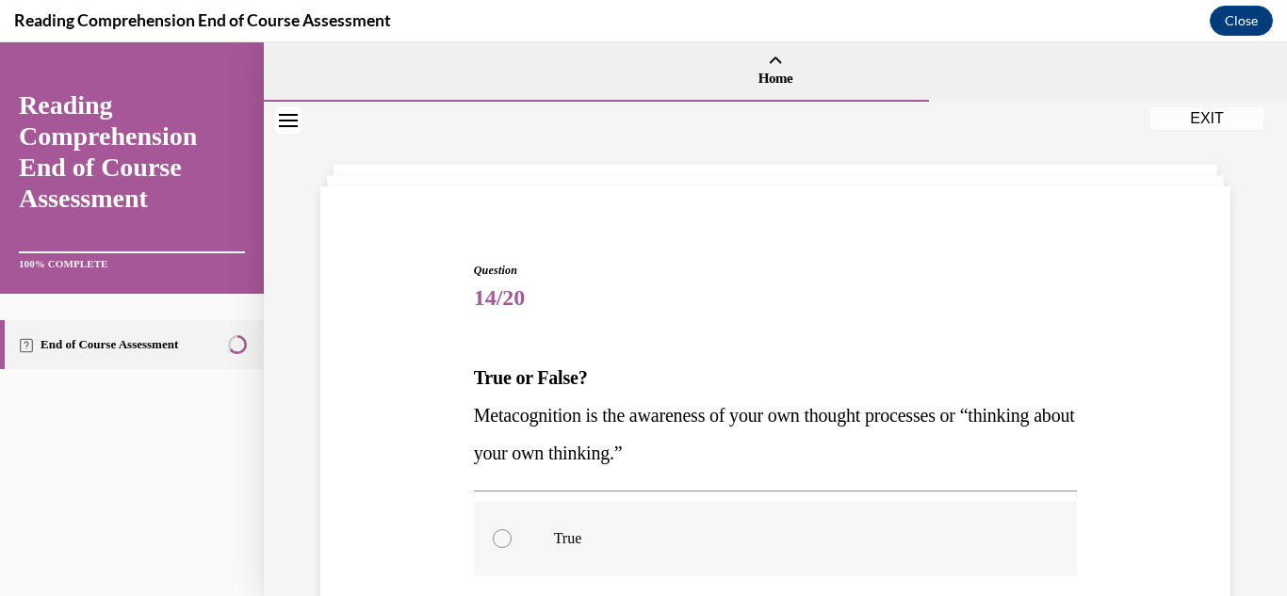
click at [516, 533] on label "True" at bounding box center [776, 538] width 604 height 75
click at [512, 533] on input "True" at bounding box center [502, 538] width 19 height 19
radio input "true"
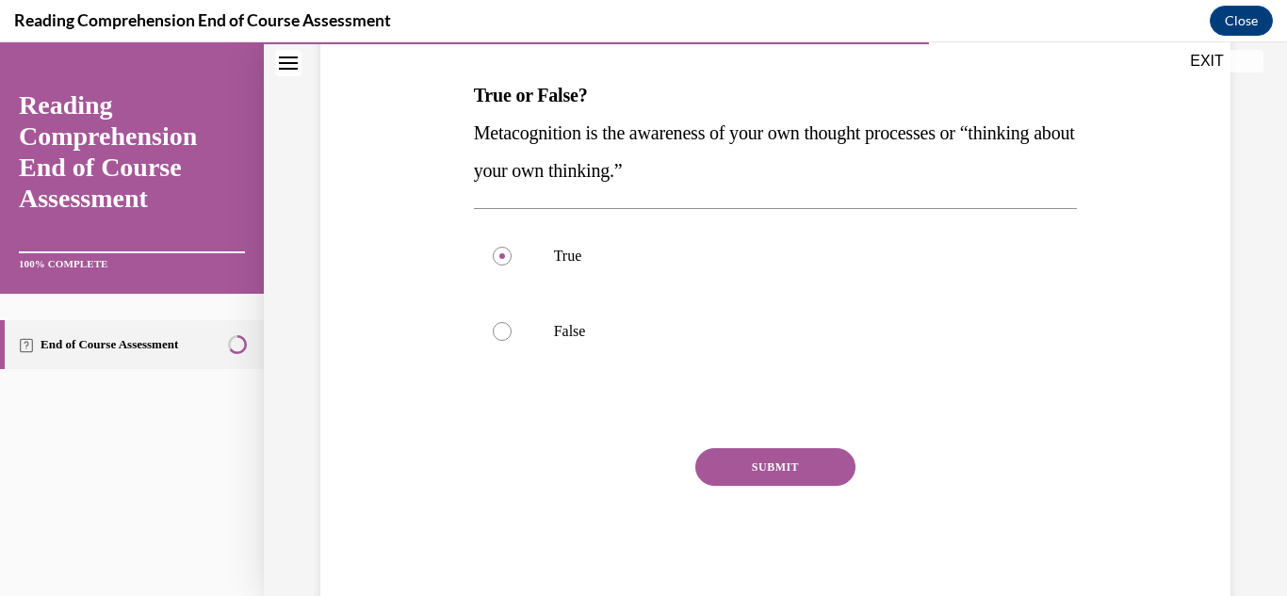
click at [732, 464] on button "SUBMIT" at bounding box center [775, 467] width 160 height 38
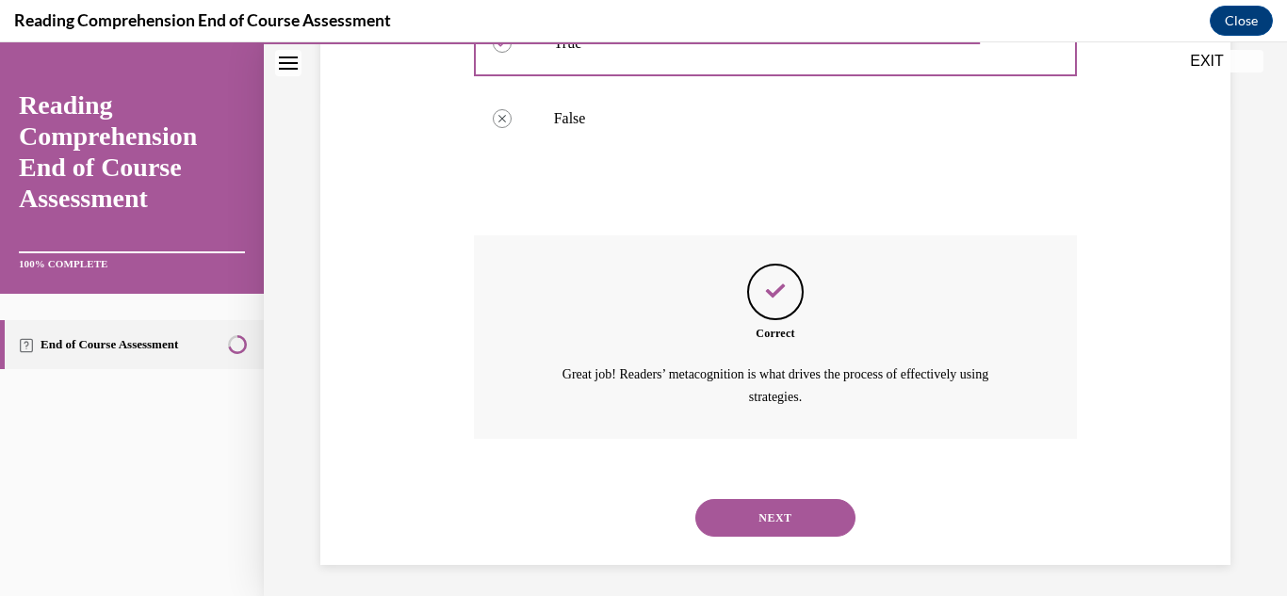
scroll to position [502, 0]
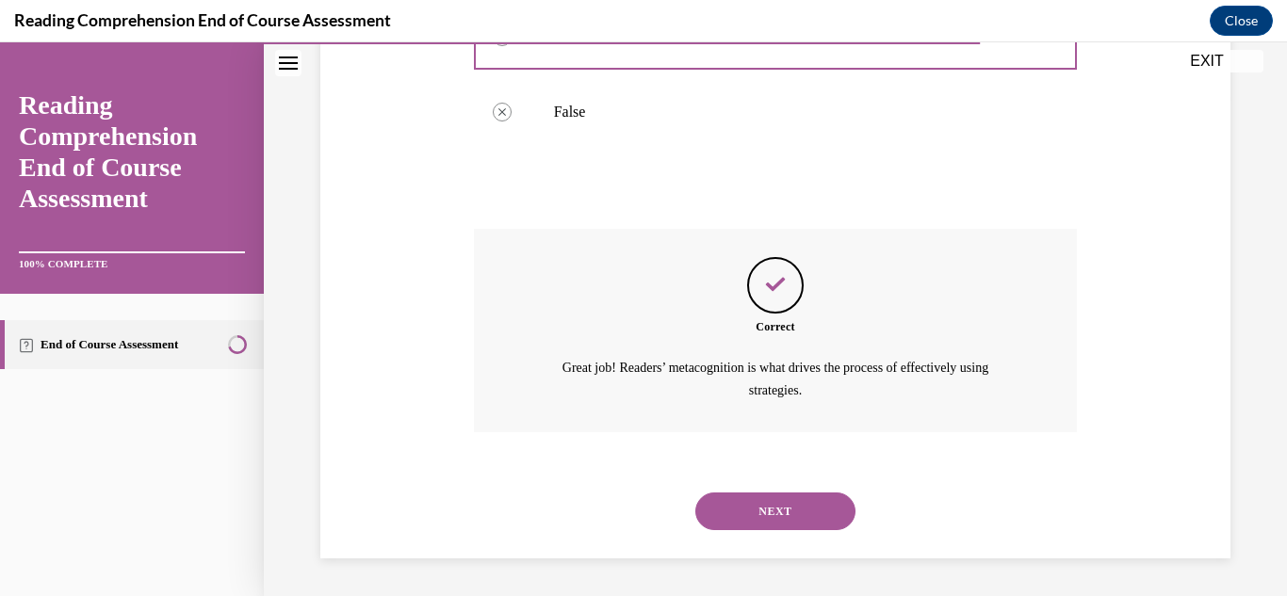
click at [753, 508] on button "NEXT" at bounding box center [775, 512] width 160 height 38
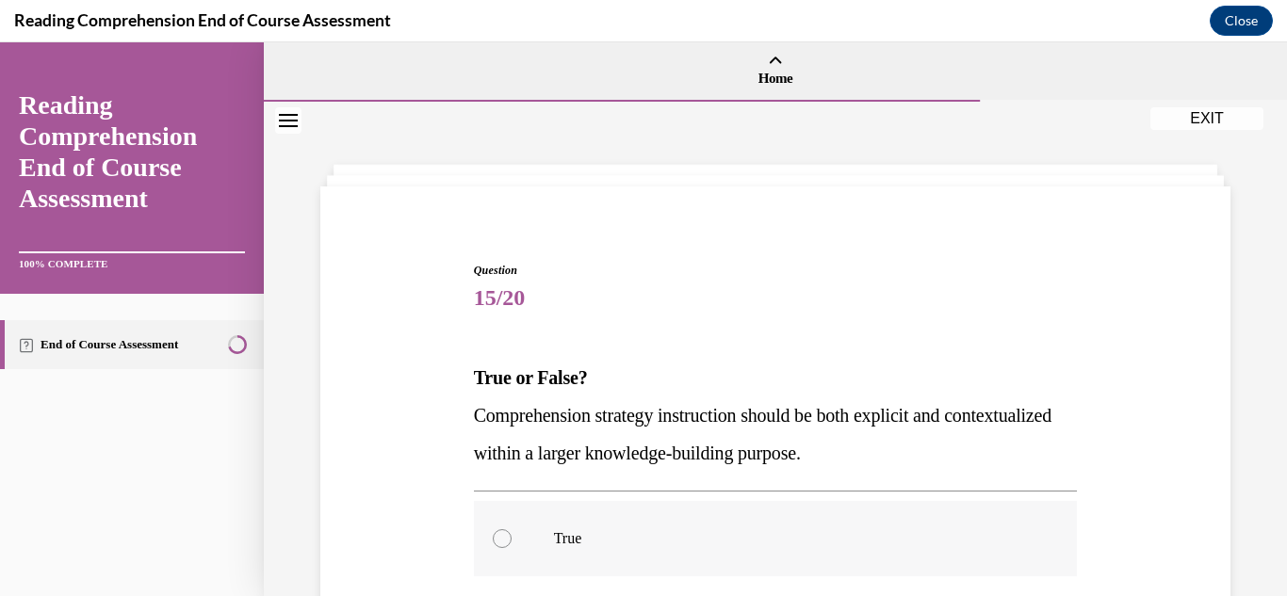
click at [507, 531] on label "True" at bounding box center [776, 538] width 604 height 75
click at [507, 531] on input "True" at bounding box center [502, 538] width 19 height 19
radio input "true"
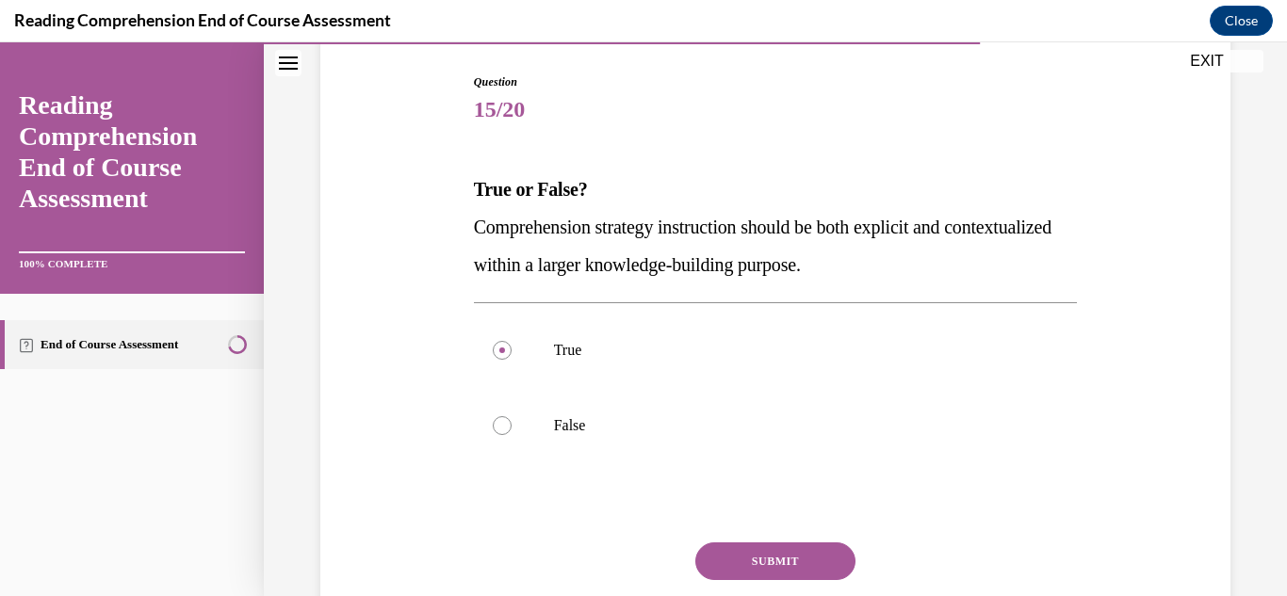
click at [755, 570] on button "SUBMIT" at bounding box center [775, 562] width 160 height 38
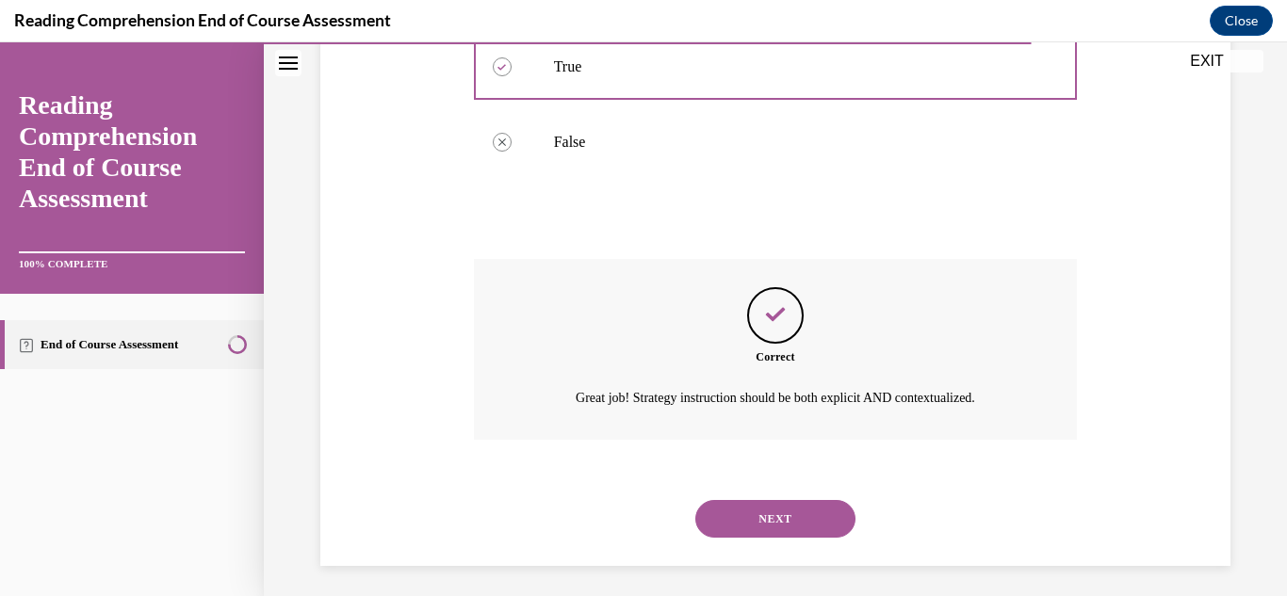
scroll to position [480, 0]
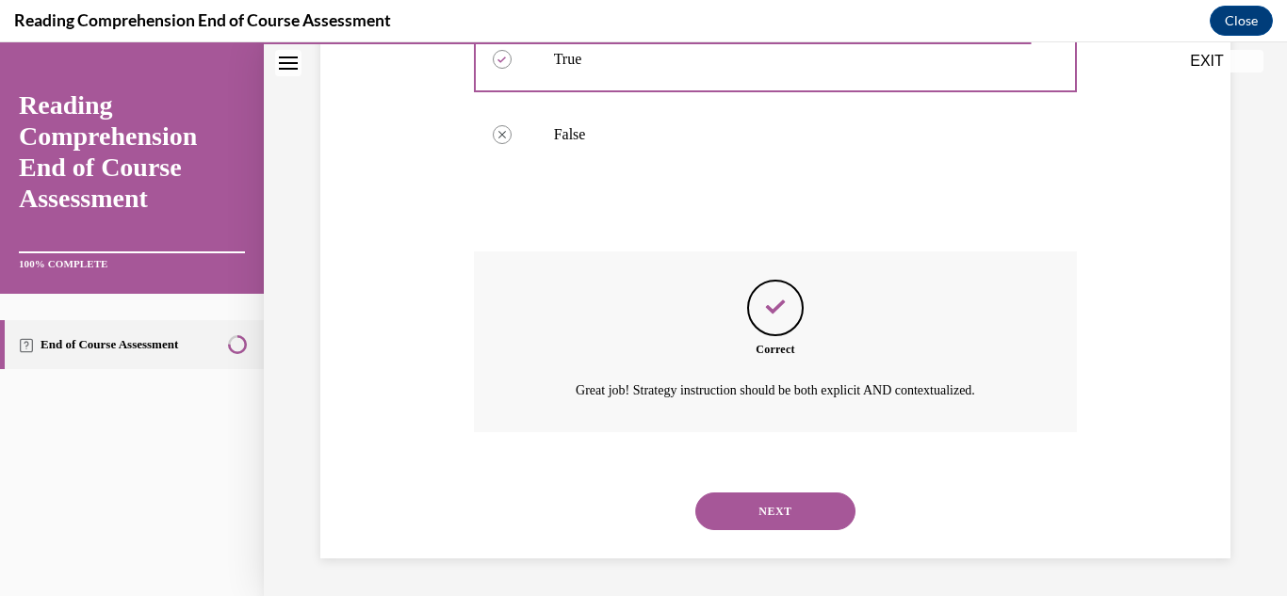
click at [741, 505] on button "NEXT" at bounding box center [775, 512] width 160 height 38
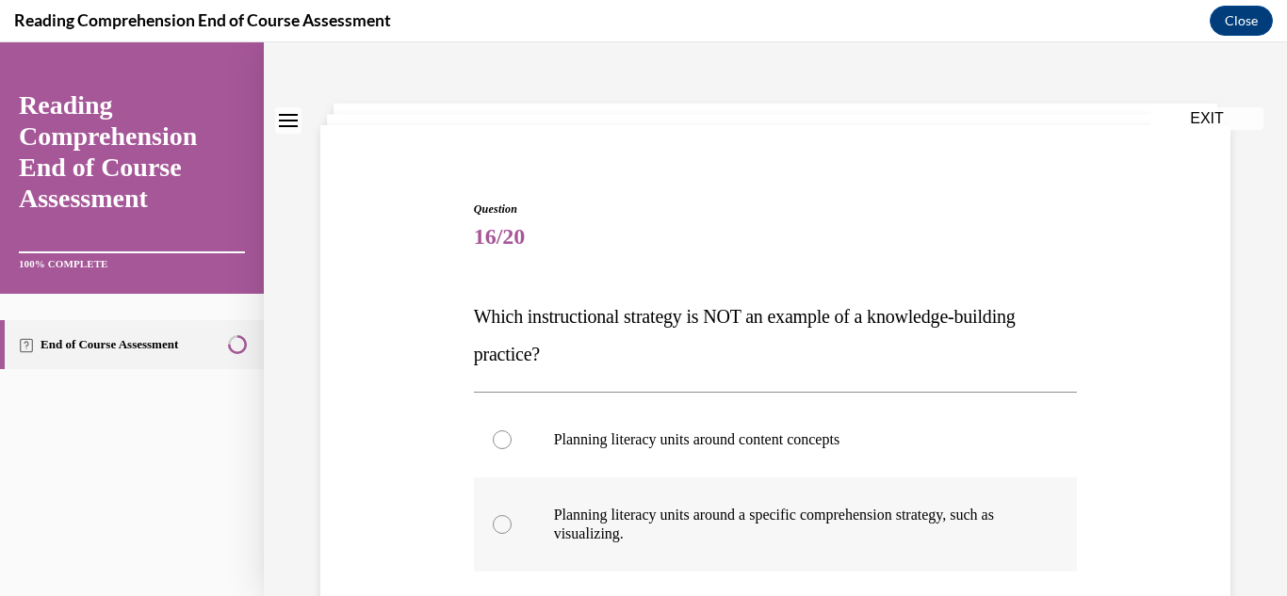
scroll to position [94, 0]
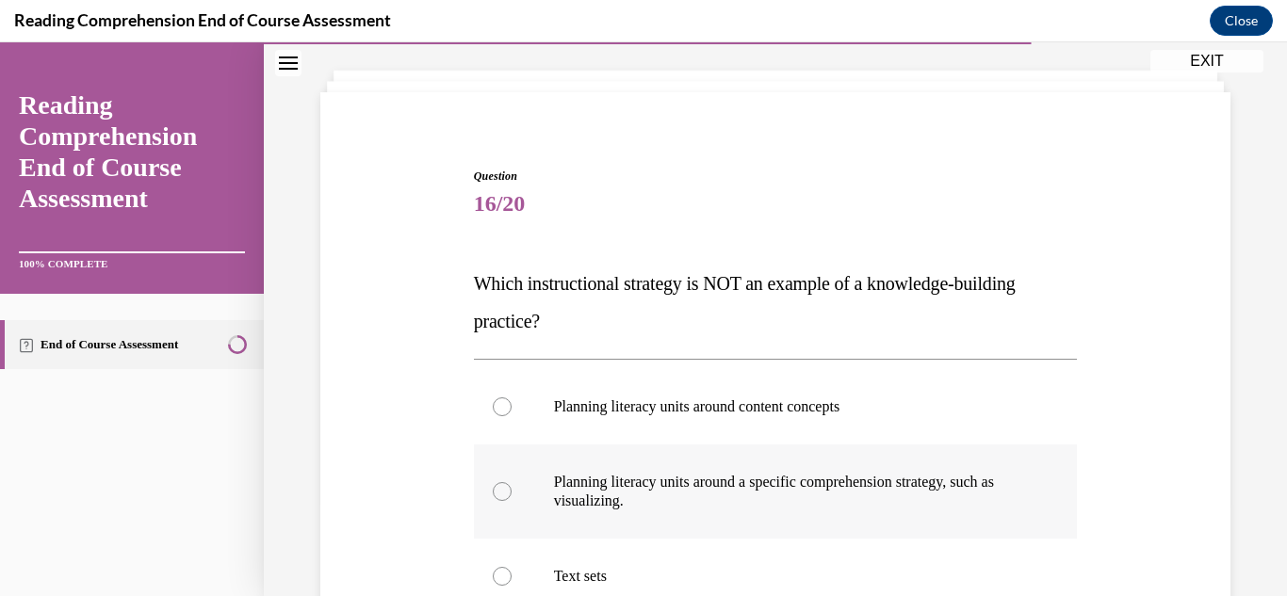
drag, startPoint x: 612, startPoint y: 481, endPoint x: 627, endPoint y: 480, distance: 15.1
click at [614, 481] on p "Planning literacy units around a specific comprehension strategy, such as visua…" at bounding box center [792, 492] width 477 height 38
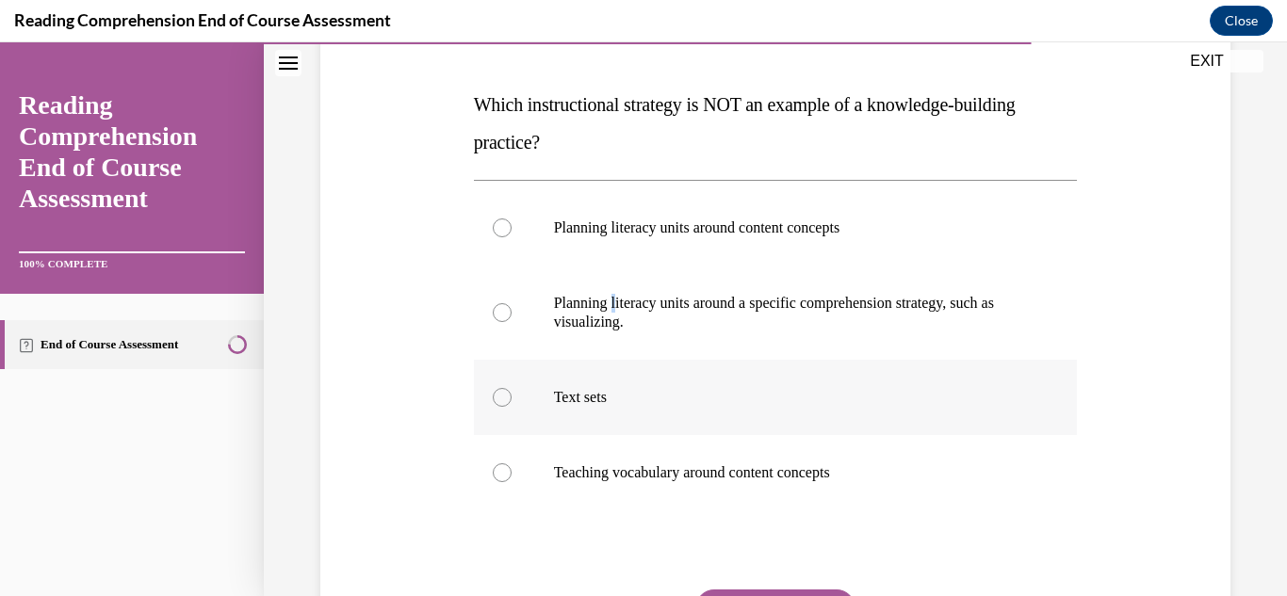
scroll to position [283, 0]
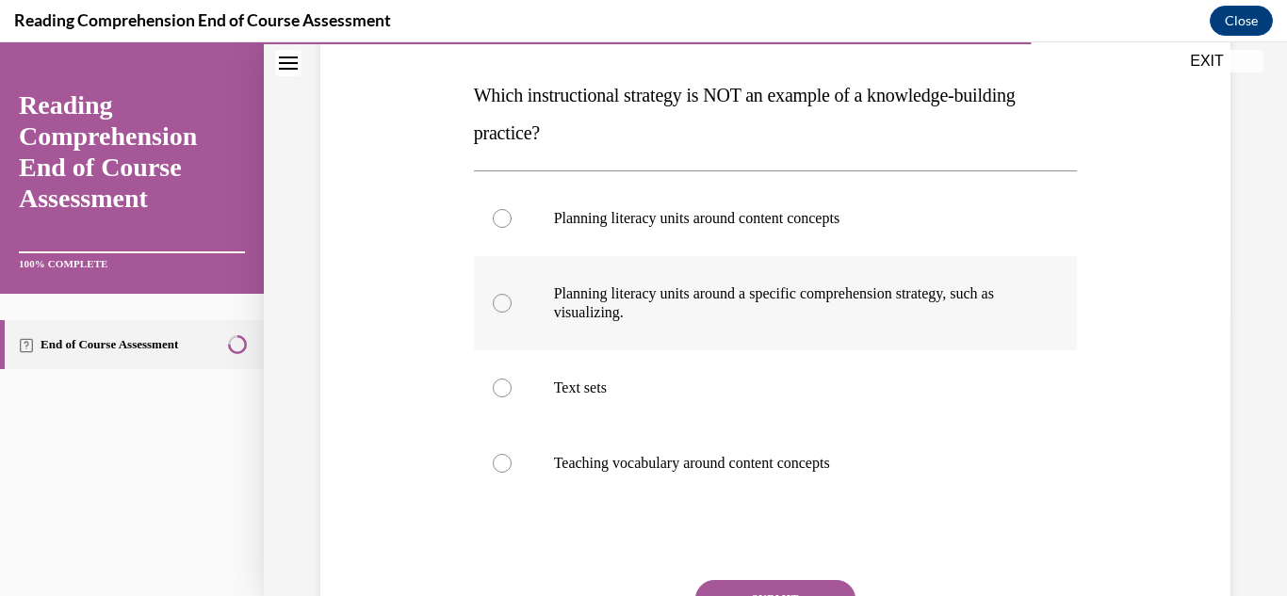
click at [500, 315] on label "Planning literacy units around a specific comprehension strategy, such as visua…" at bounding box center [776, 303] width 604 height 94
click at [500, 313] on input "Planning literacy units around a specific comprehension strategy, such as visua…" at bounding box center [502, 303] width 19 height 19
radio input "true"
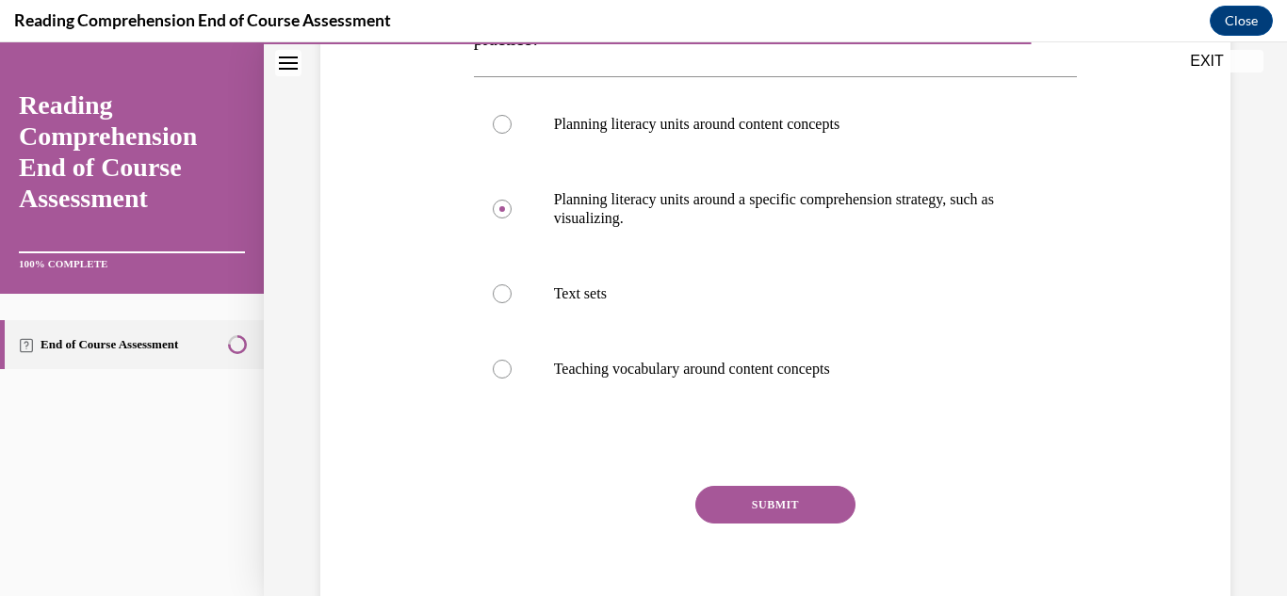
click at [733, 504] on button "SUBMIT" at bounding box center [775, 505] width 160 height 38
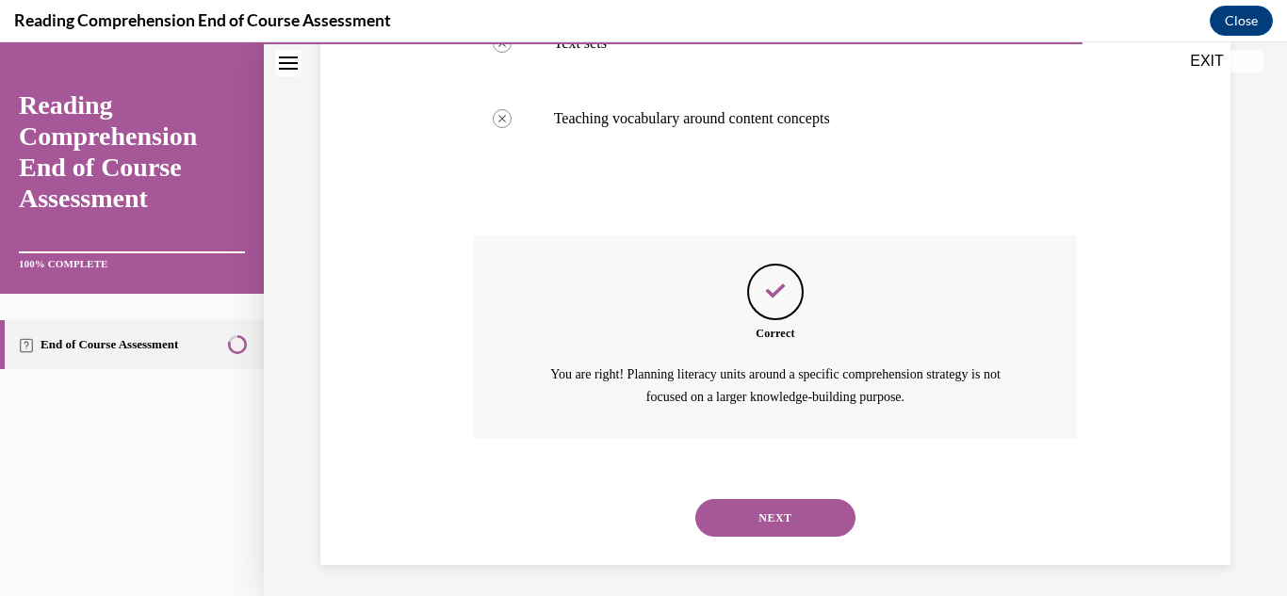
scroll to position [634, 0]
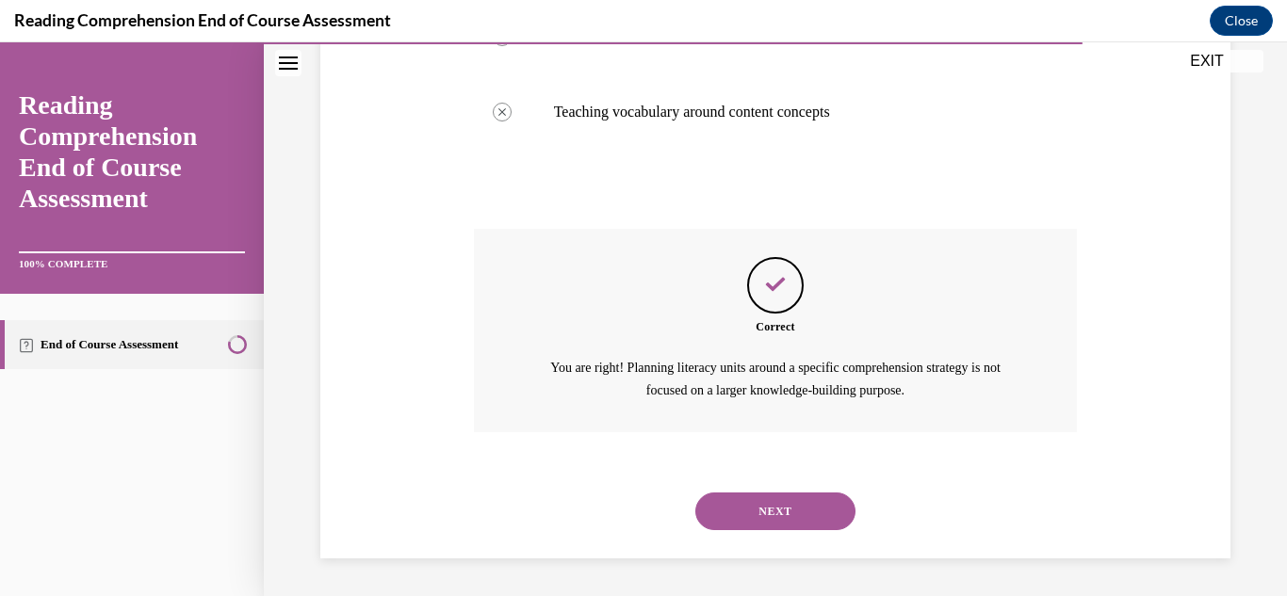
click at [795, 502] on button "NEXT" at bounding box center [775, 512] width 160 height 38
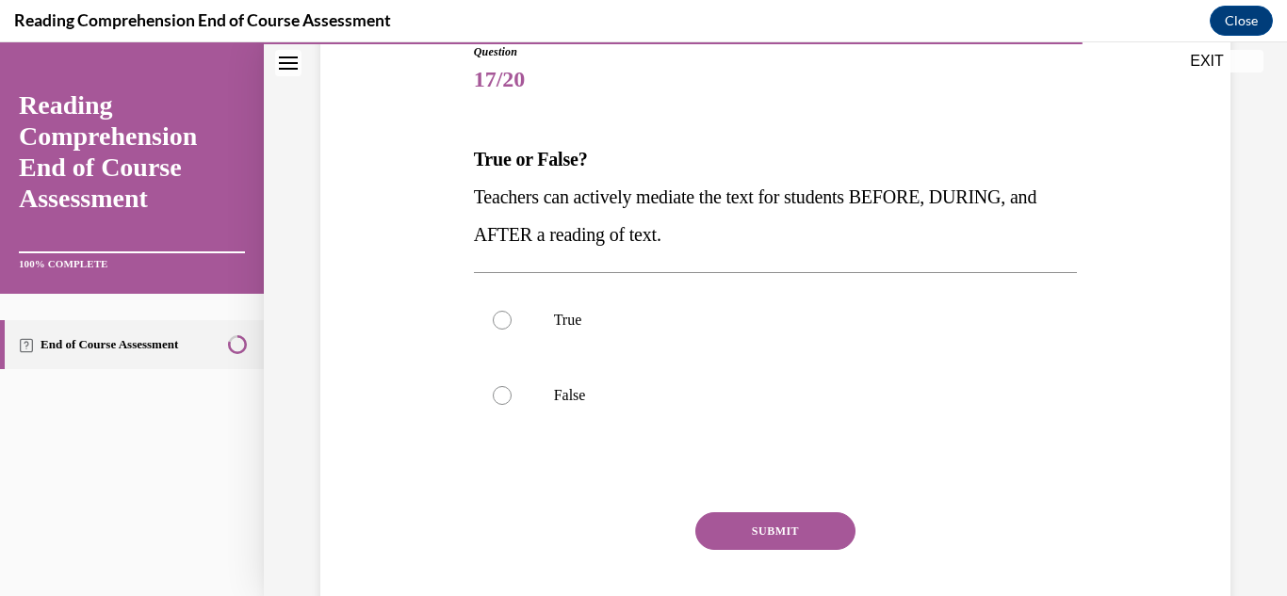
scroll to position [188, 0]
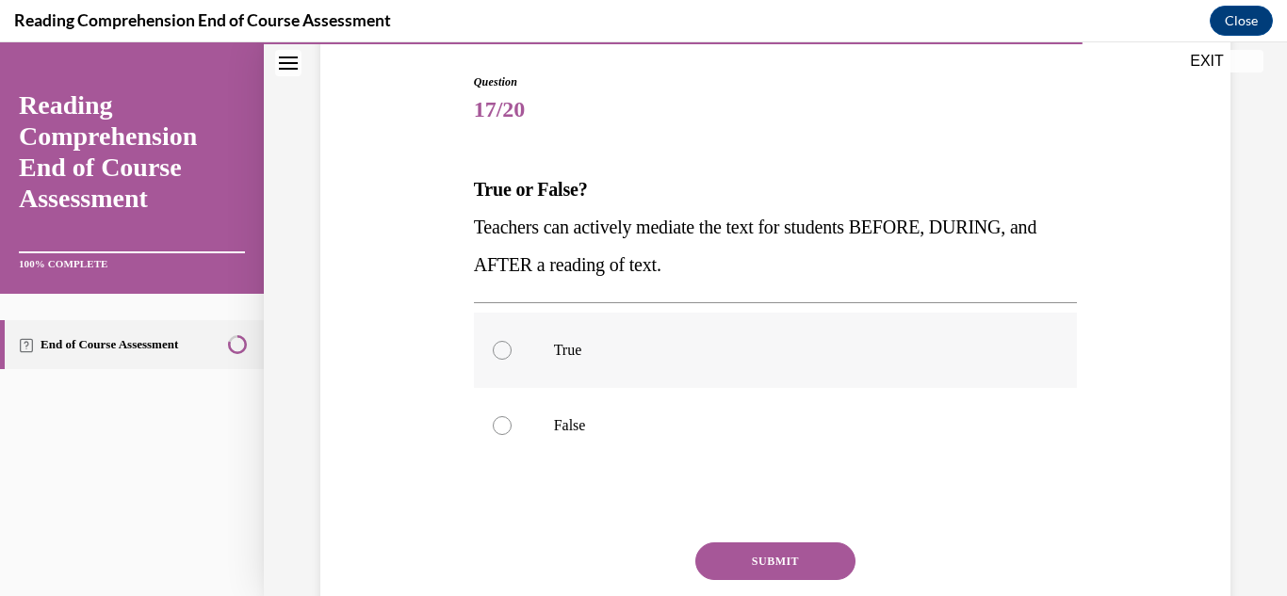
click at [487, 356] on label "True" at bounding box center [776, 350] width 604 height 75
click at [493, 356] on input "True" at bounding box center [502, 350] width 19 height 19
radio input "true"
click at [750, 554] on button "SUBMIT" at bounding box center [775, 562] width 160 height 38
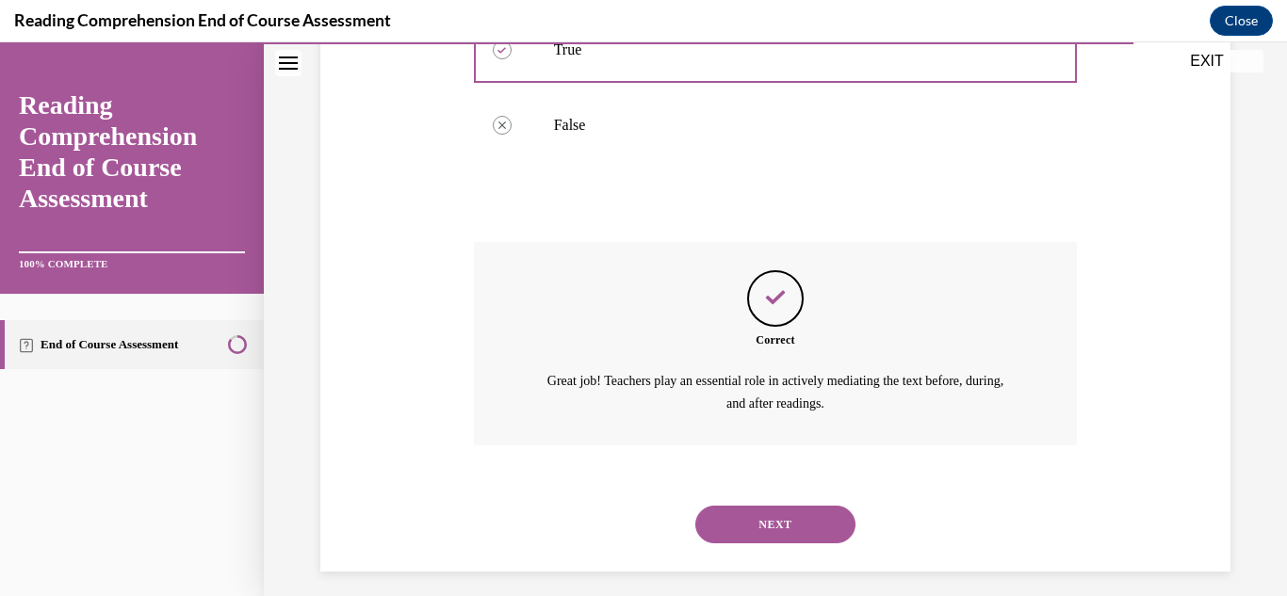
scroll to position [502, 0]
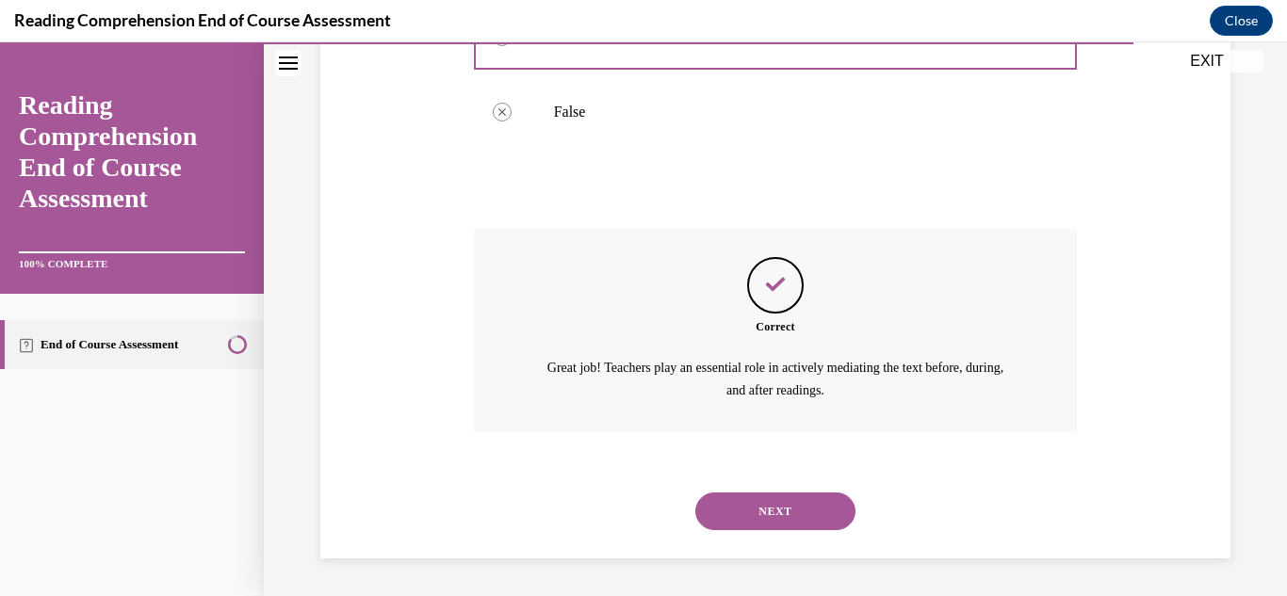
click at [758, 514] on button "NEXT" at bounding box center [775, 512] width 160 height 38
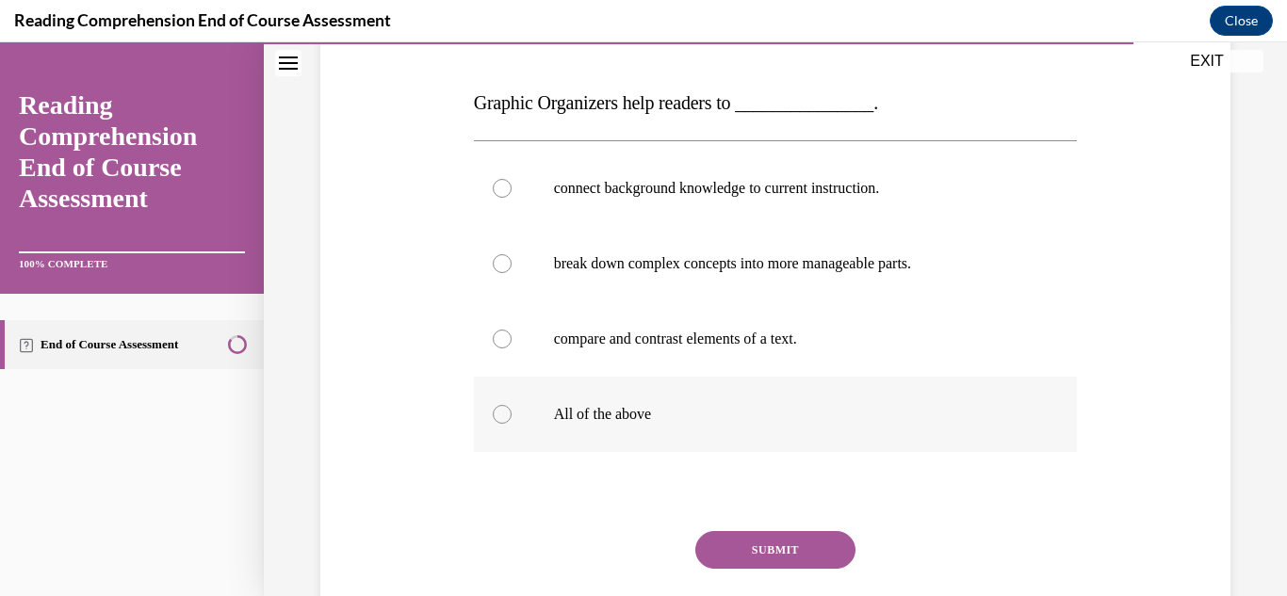
scroll to position [283, 0]
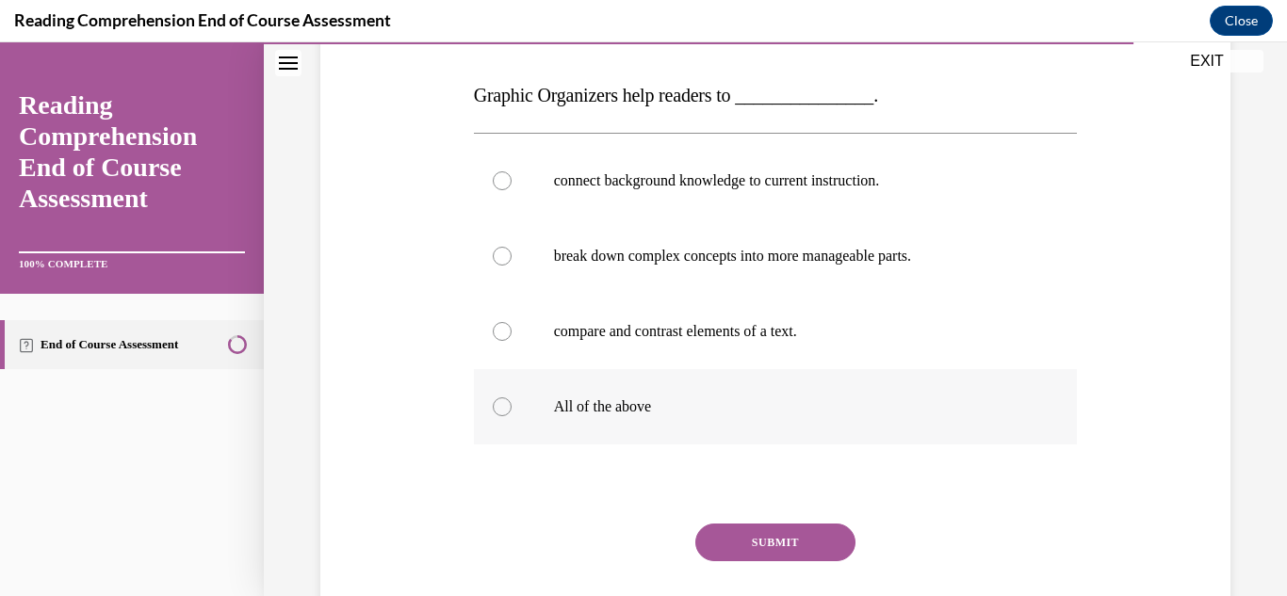
click at [590, 409] on p "All of the above" at bounding box center [792, 407] width 477 height 19
click at [512, 409] on input "All of the above" at bounding box center [502, 407] width 19 height 19
radio input "true"
click at [765, 540] on button "SUBMIT" at bounding box center [775, 543] width 160 height 38
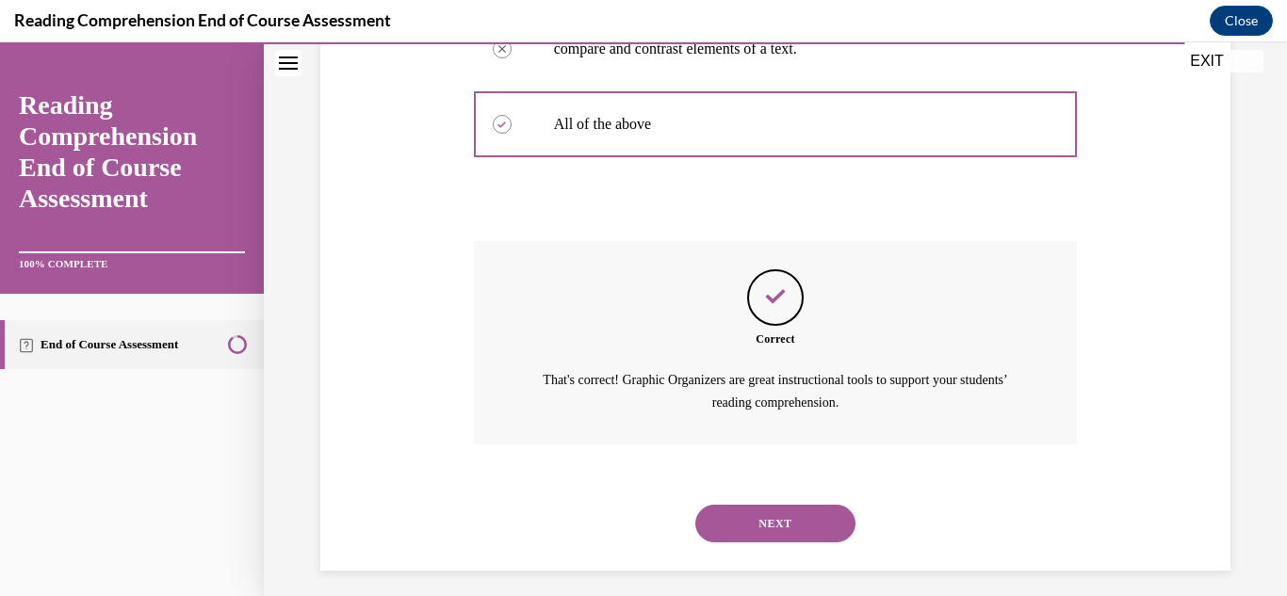
scroll to position [577, 0]
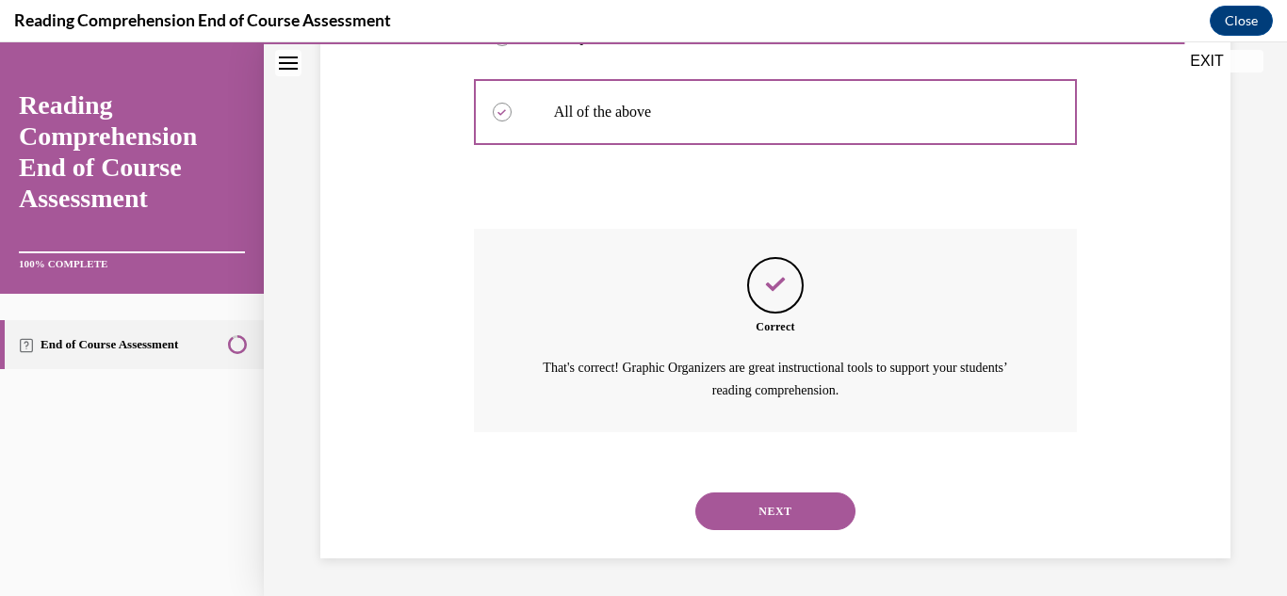
click at [766, 512] on button "NEXT" at bounding box center [775, 512] width 160 height 38
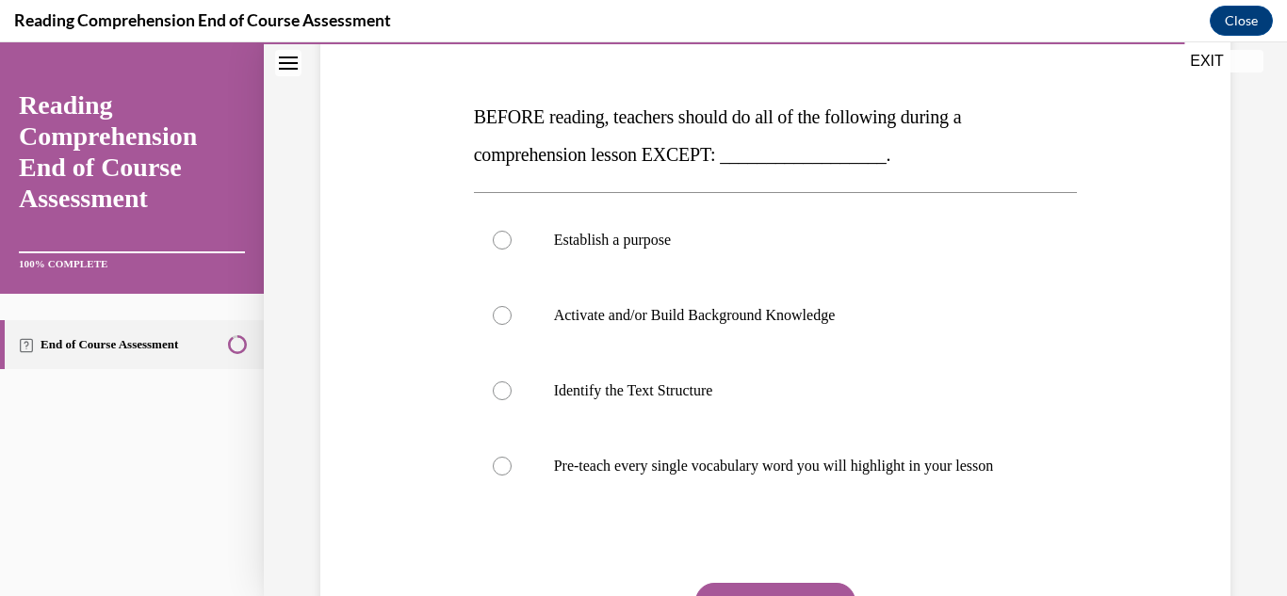
scroll to position [283, 0]
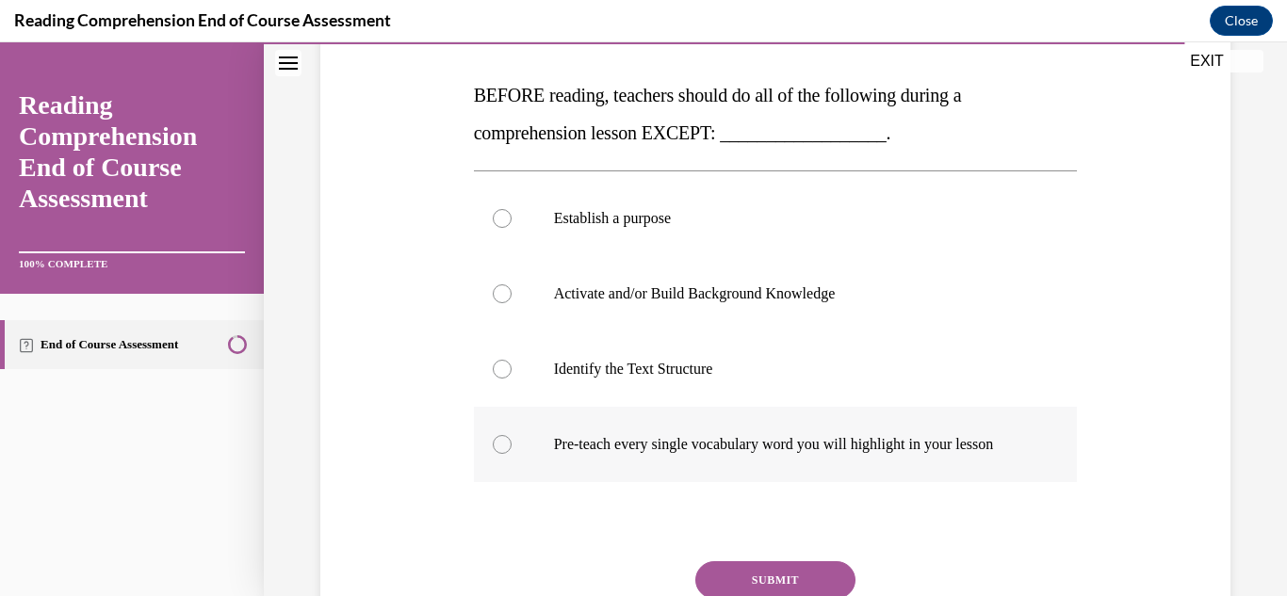
click at [642, 442] on p "Pre-teach every single vocabulary word you will highlight in your lesson" at bounding box center [792, 444] width 477 height 19
click at [512, 442] on input "Pre-teach every single vocabulary word you will highlight in your lesson" at bounding box center [502, 444] width 19 height 19
radio input "true"
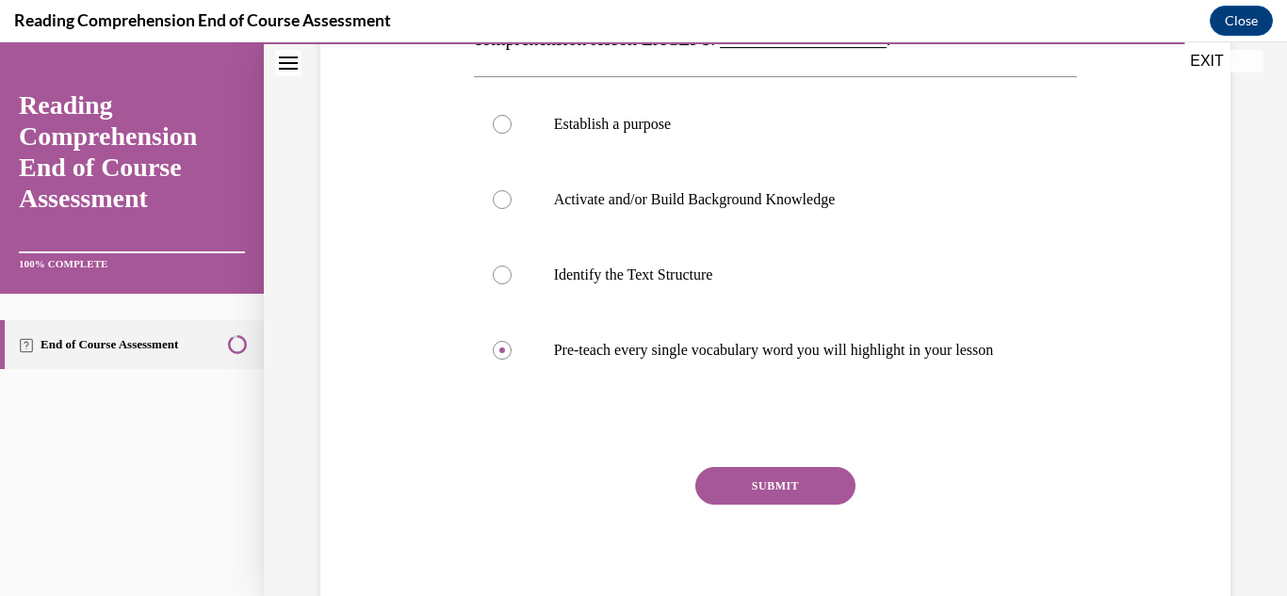
click at [752, 496] on button "SUBMIT" at bounding box center [775, 486] width 160 height 38
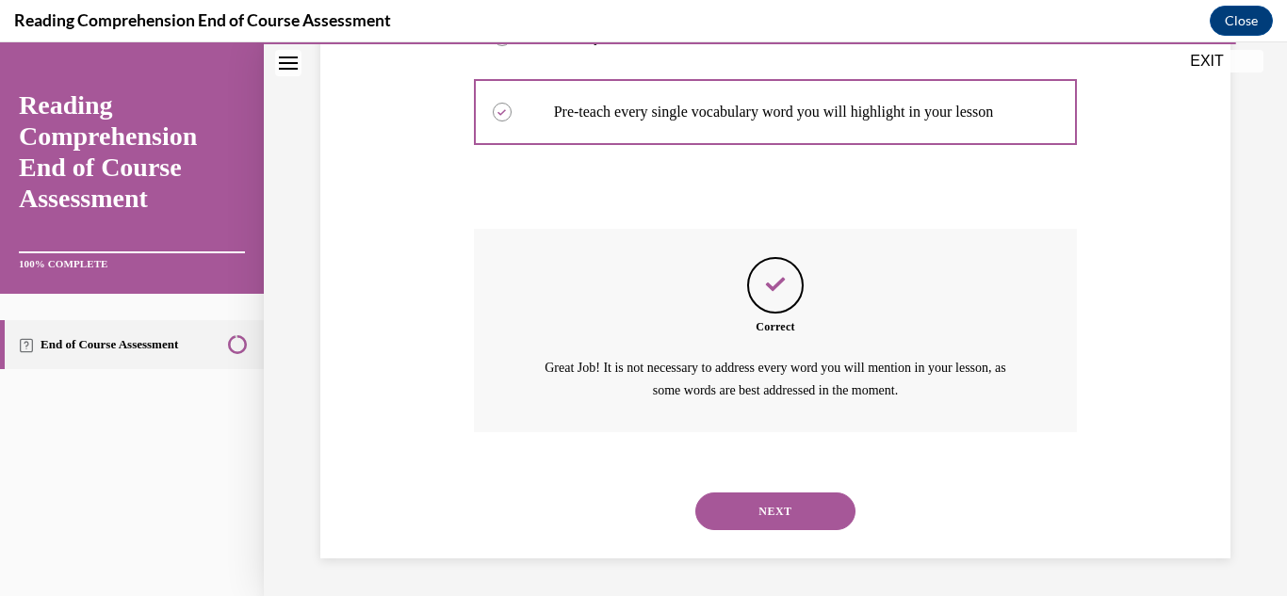
scroll to position [634, 0]
click at [744, 498] on button "NEXT" at bounding box center [775, 512] width 160 height 38
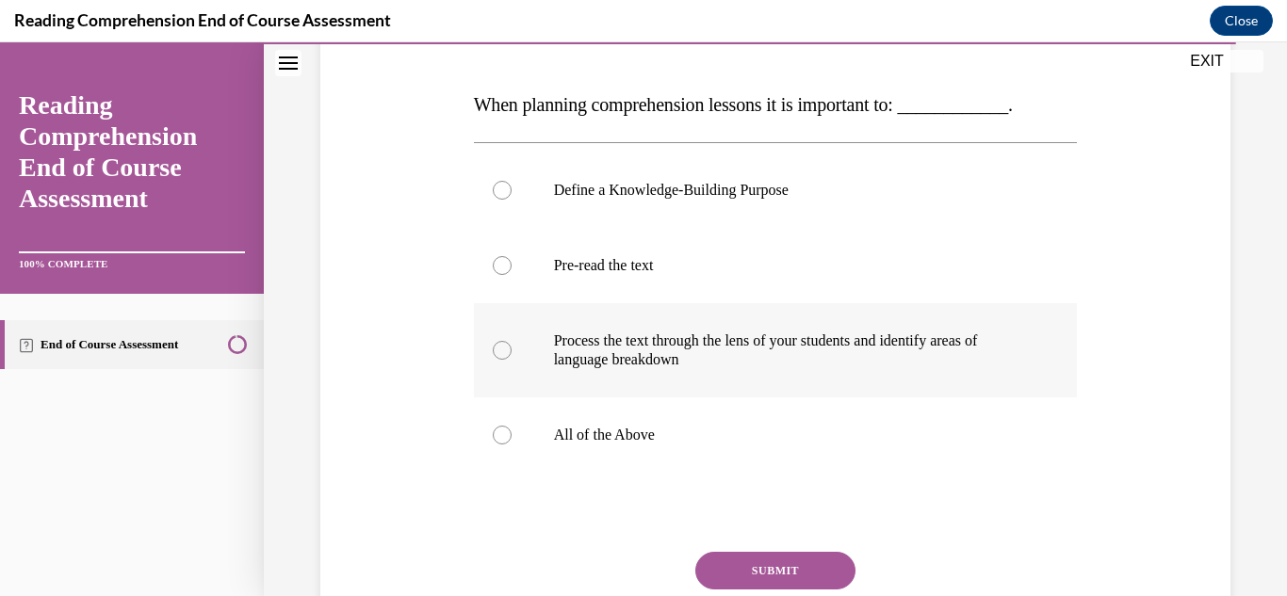
scroll to position [283, 0]
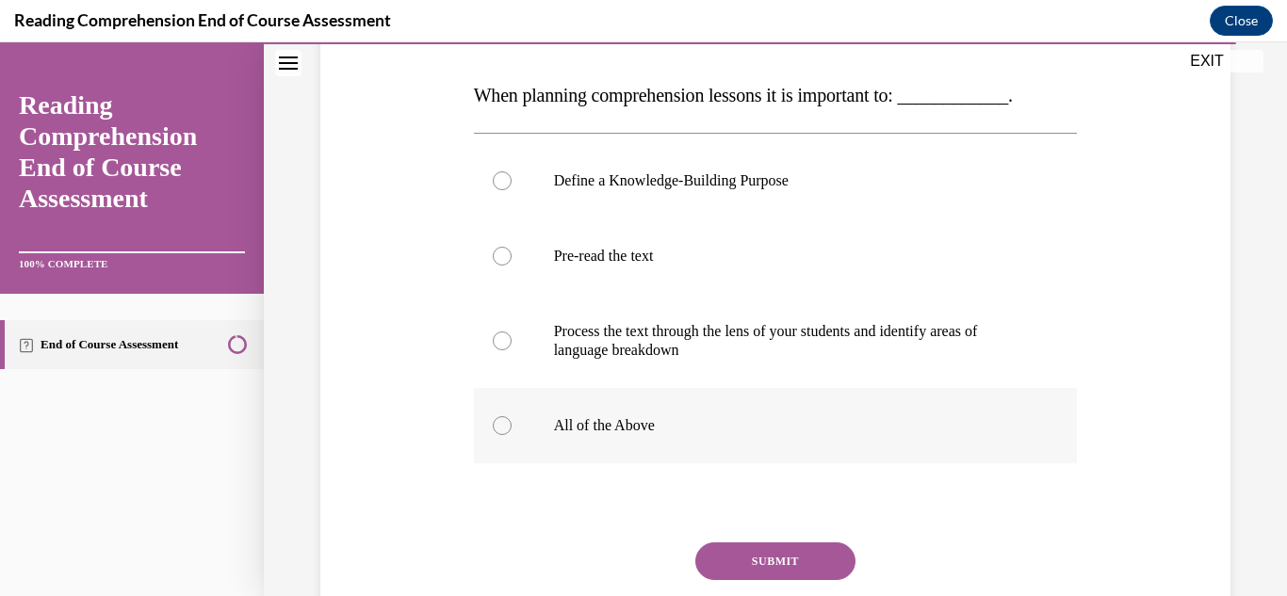
click at [614, 421] on p "All of the Above" at bounding box center [792, 425] width 477 height 19
click at [512, 421] on input "All of the Above" at bounding box center [502, 425] width 19 height 19
radio input "true"
click at [756, 553] on button "SUBMIT" at bounding box center [775, 562] width 160 height 38
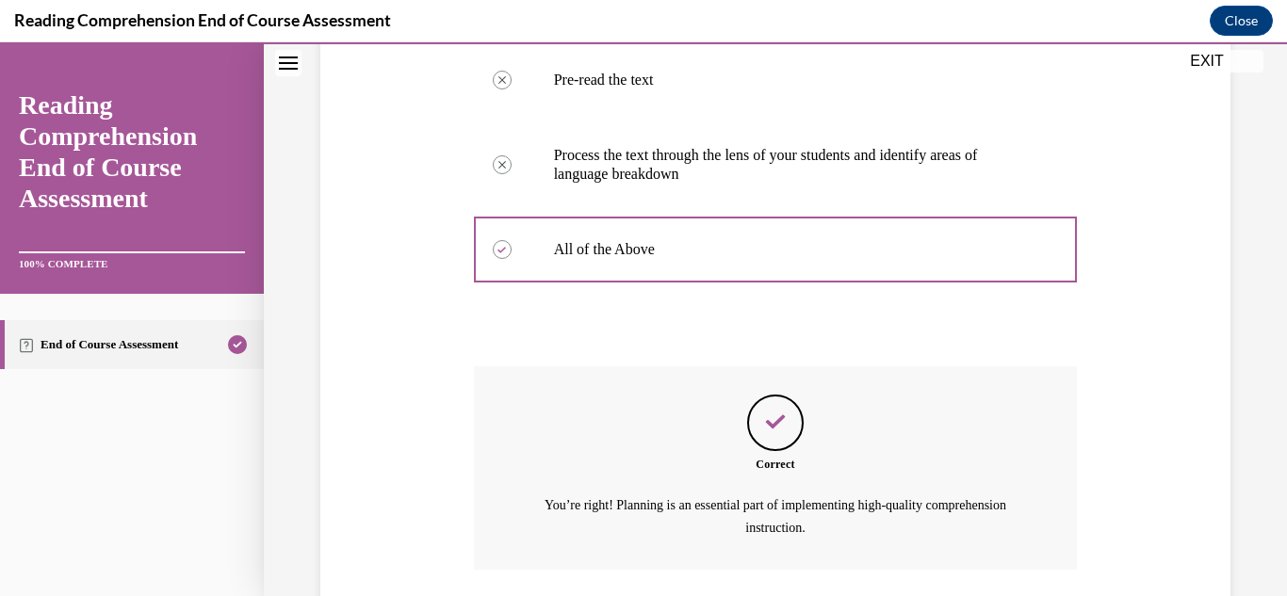
scroll to position [596, 0]
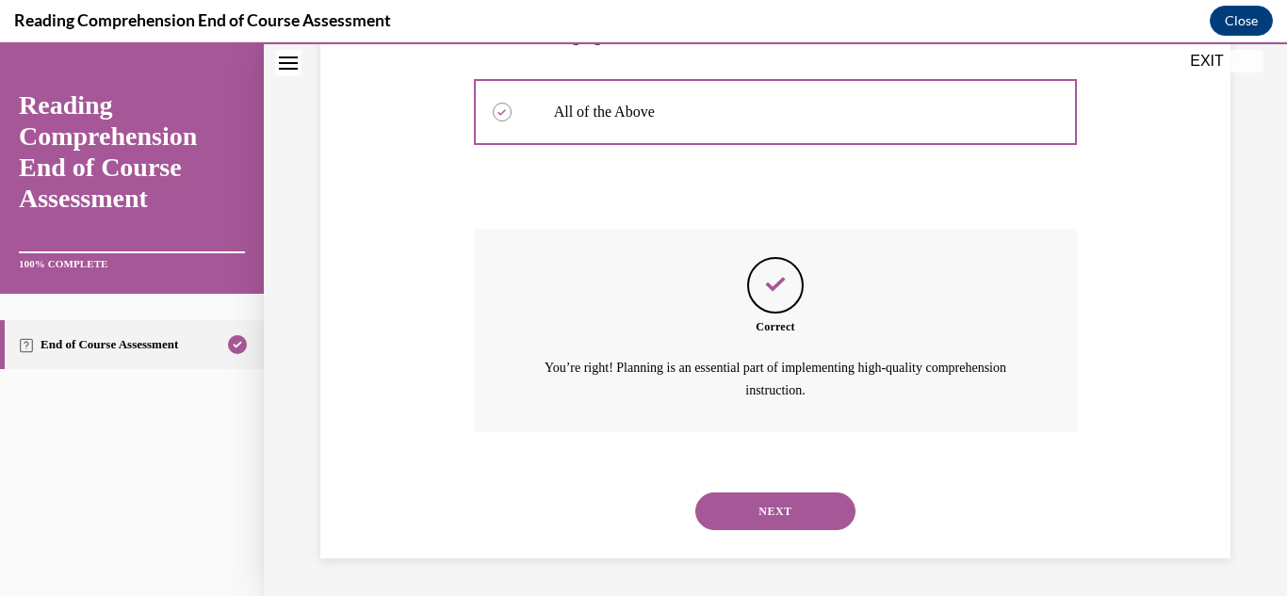
click at [763, 510] on button "NEXT" at bounding box center [775, 512] width 160 height 38
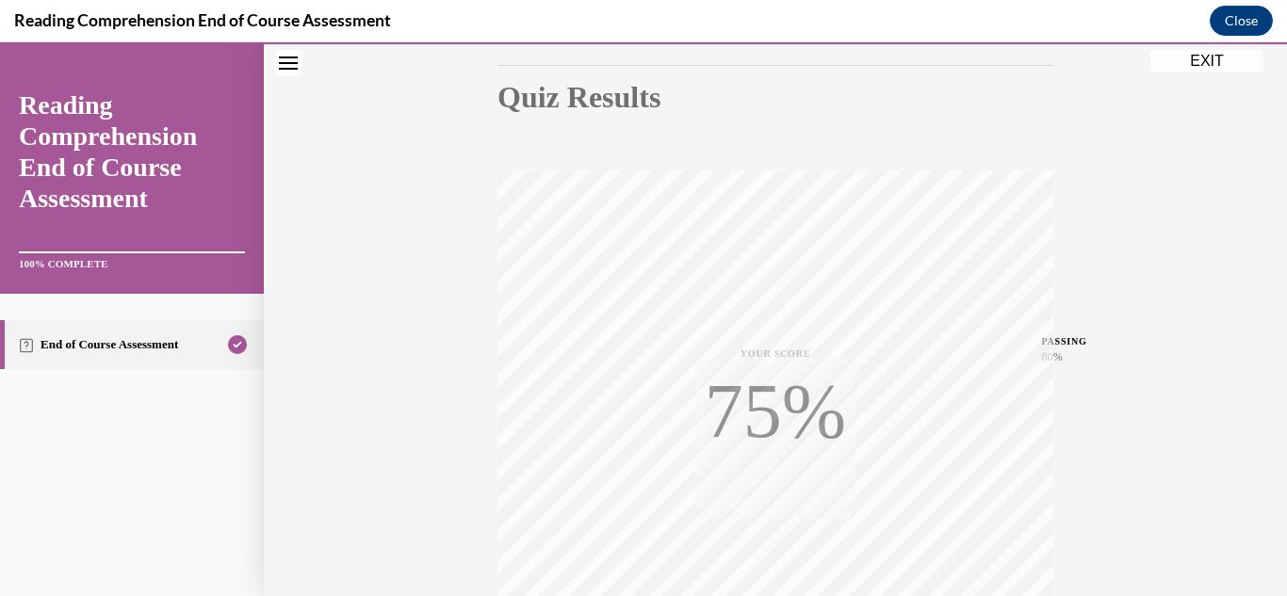
scroll to position [412, 0]
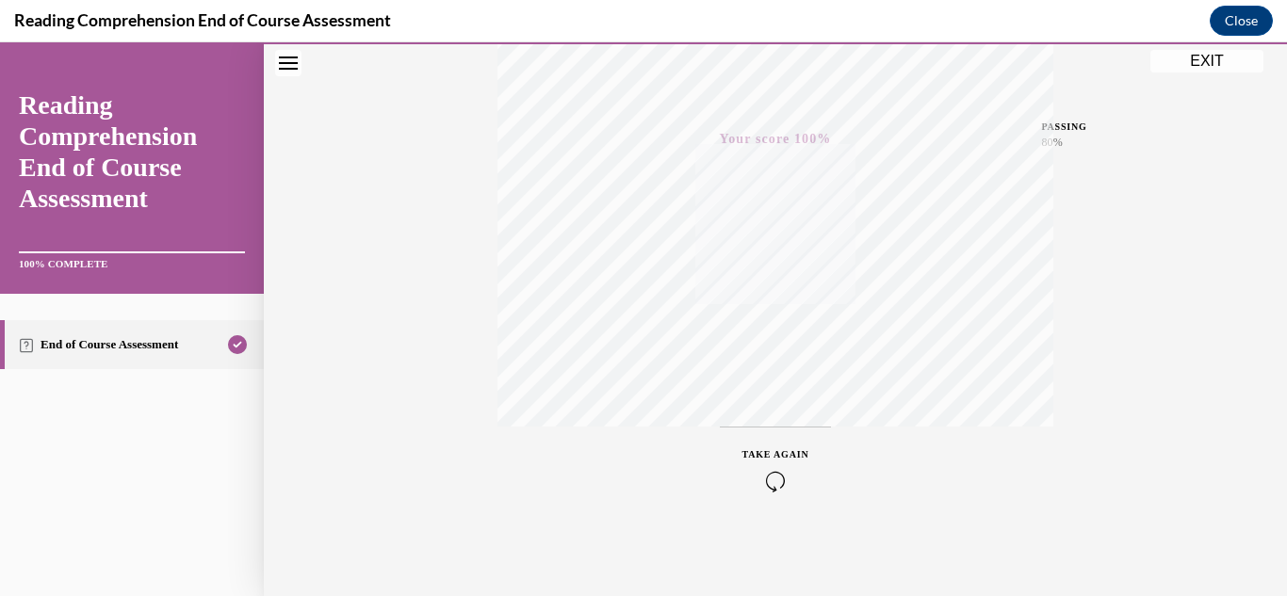
click at [1206, 64] on button "EXIT" at bounding box center [1206, 61] width 113 height 23
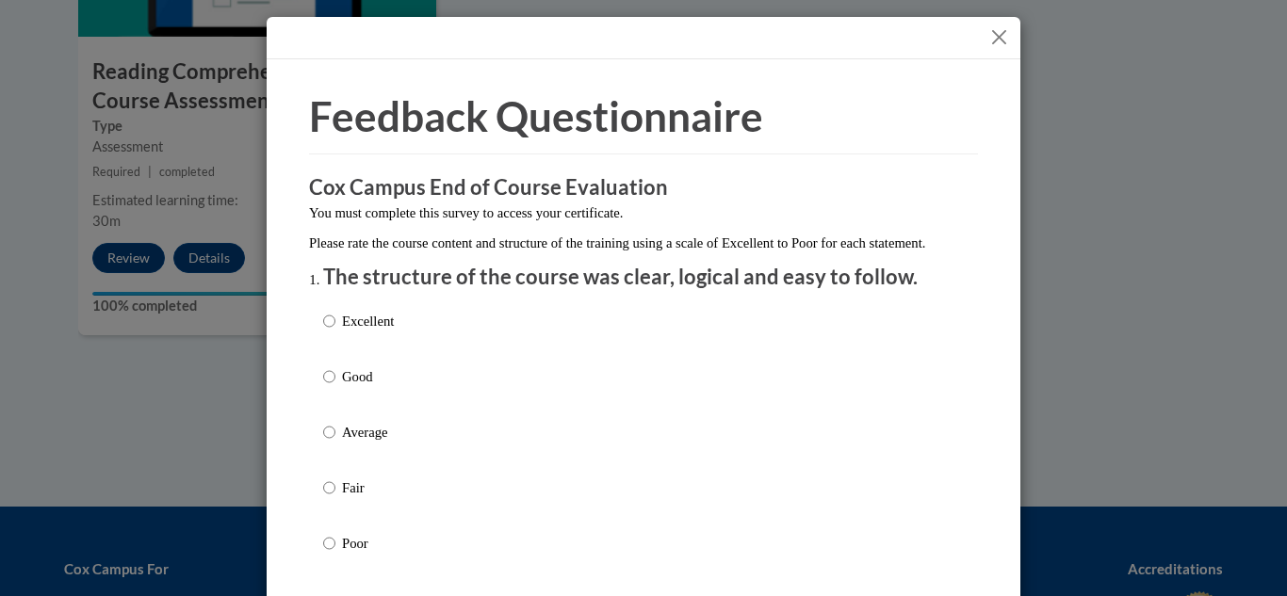
drag, startPoint x: 335, startPoint y: 334, endPoint x: 488, endPoint y: 338, distance: 152.7
click at [342, 332] on p "Excellent" at bounding box center [368, 321] width 52 height 21
click at [335, 332] on input "Excellent" at bounding box center [329, 321] width 12 height 21
radio input "true"
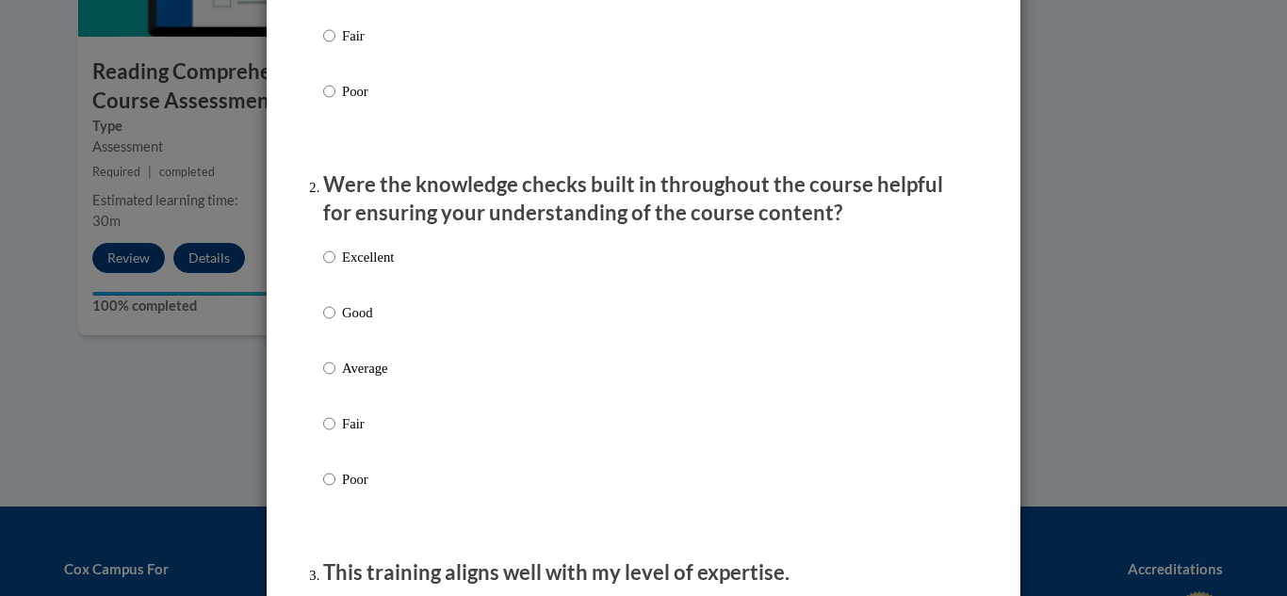
scroll to position [565, 0]
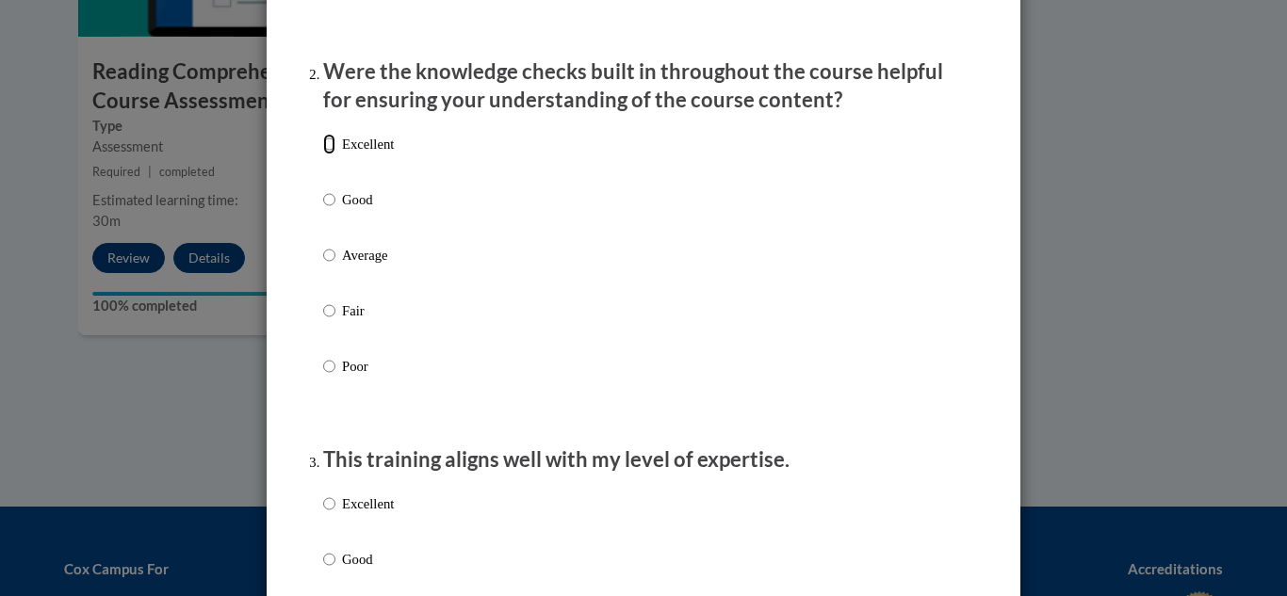
click at [326, 154] on input "Excellent" at bounding box center [329, 144] width 12 height 21
radio input "true"
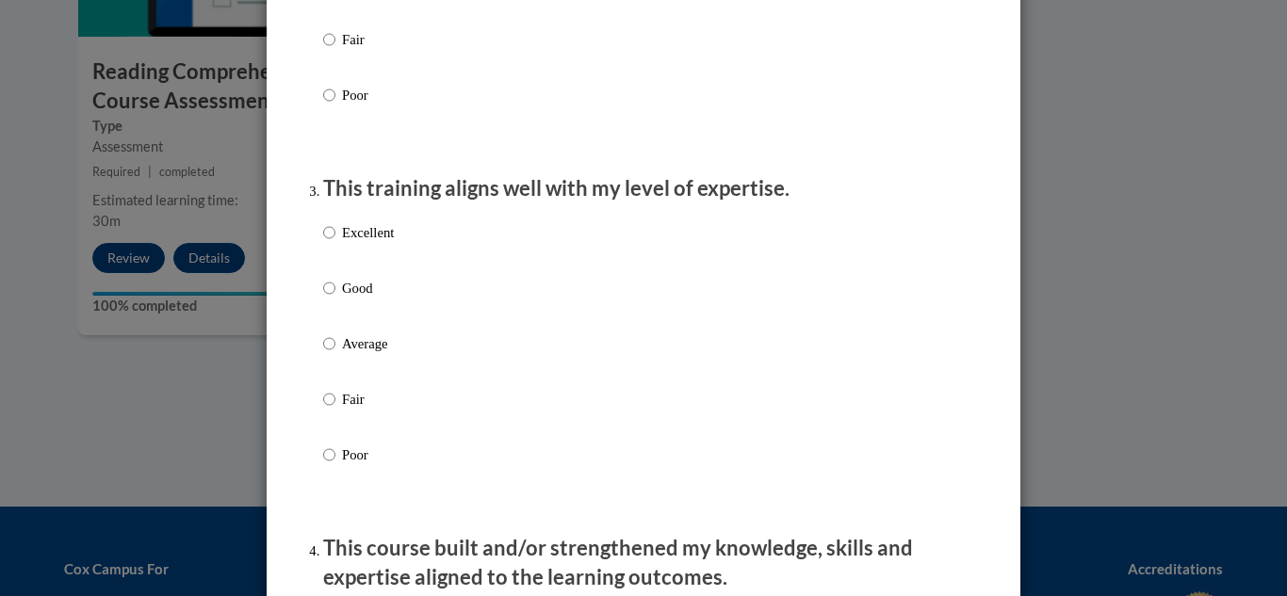
scroll to position [942, 0]
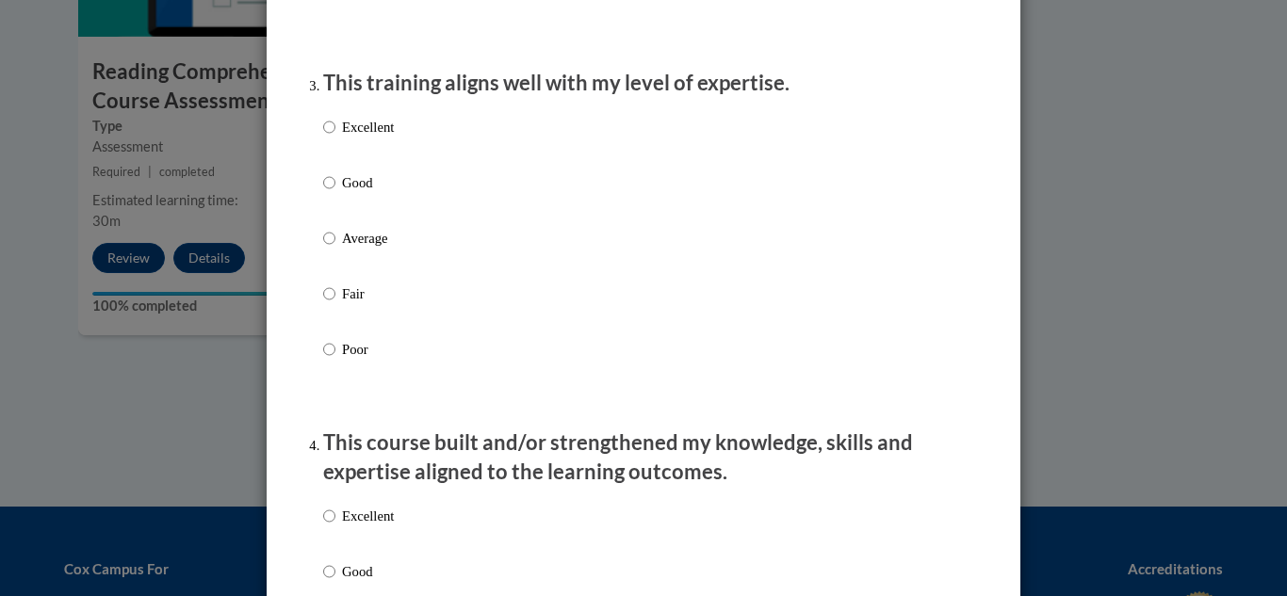
click at [342, 138] on p "Excellent" at bounding box center [368, 127] width 52 height 21
click at [335, 138] on input "Excellent" at bounding box center [329, 127] width 12 height 21
radio input "true"
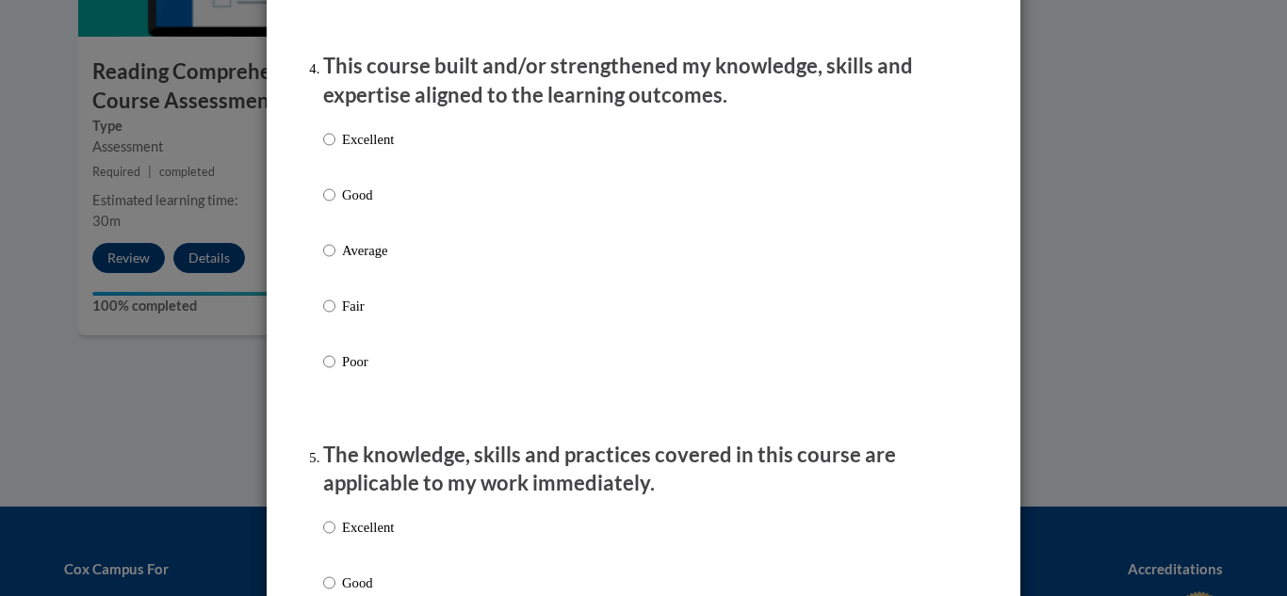
click at [323, 170] on label "Excellent" at bounding box center [358, 154] width 71 height 51
click at [323, 150] on input "Excellent" at bounding box center [329, 139] width 12 height 21
radio input "true"
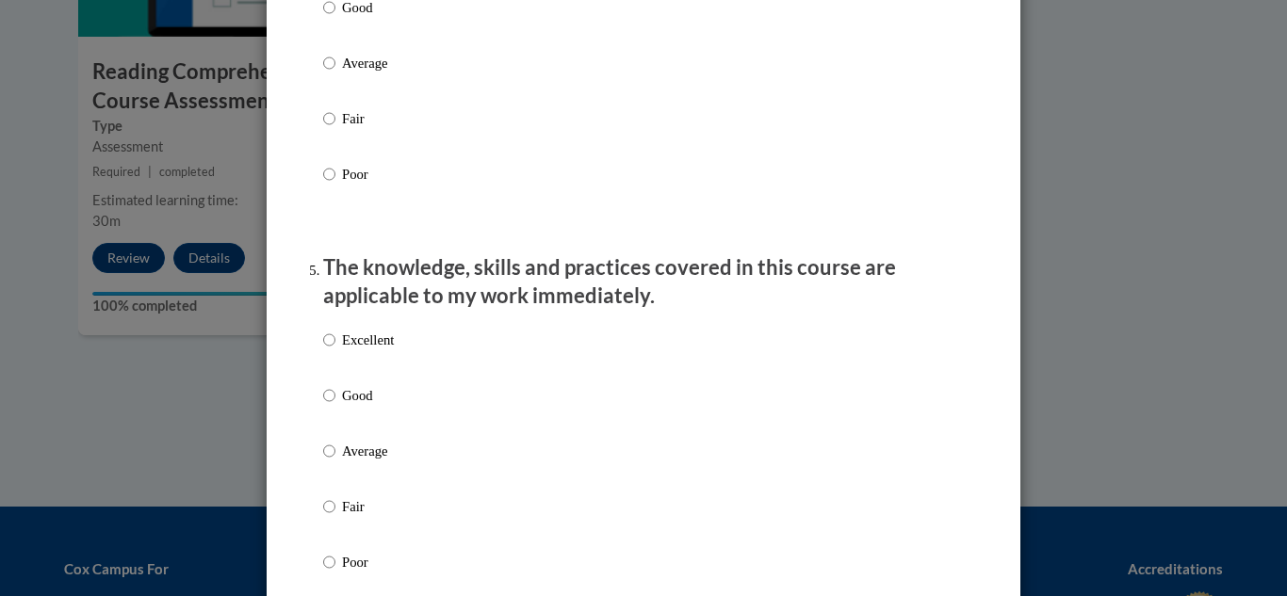
scroll to position [1507, 0]
click at [357, 350] on p "Excellent" at bounding box center [368, 339] width 52 height 21
click at [335, 350] on input "Excellent" at bounding box center [329, 339] width 12 height 21
radio input "true"
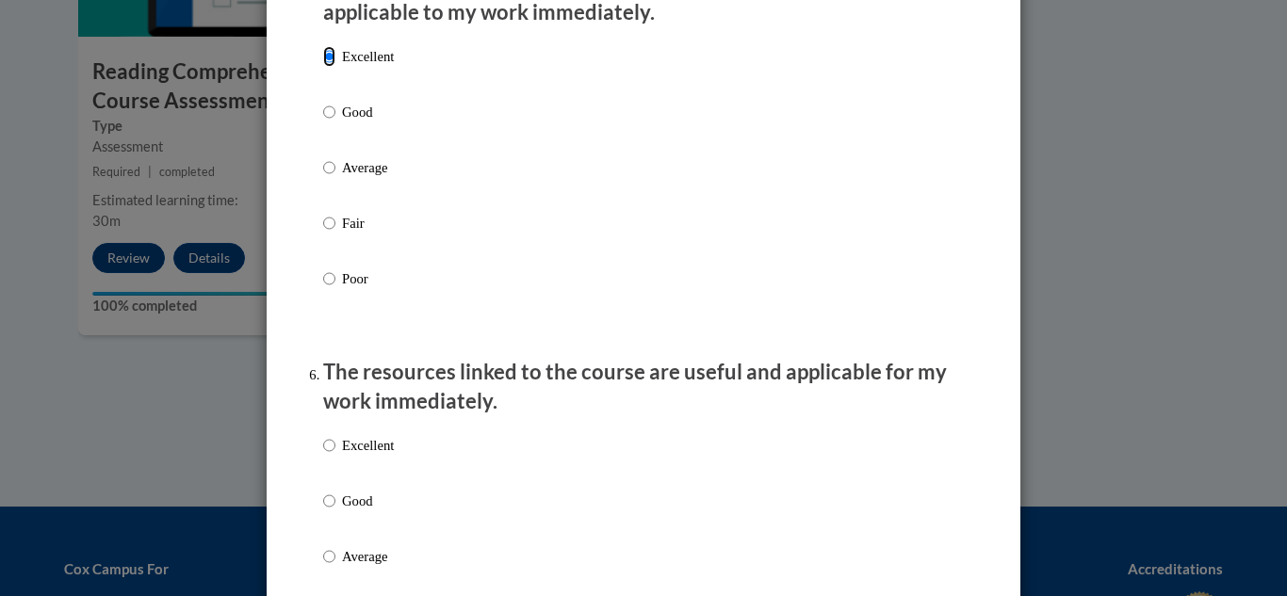
scroll to position [1884, 0]
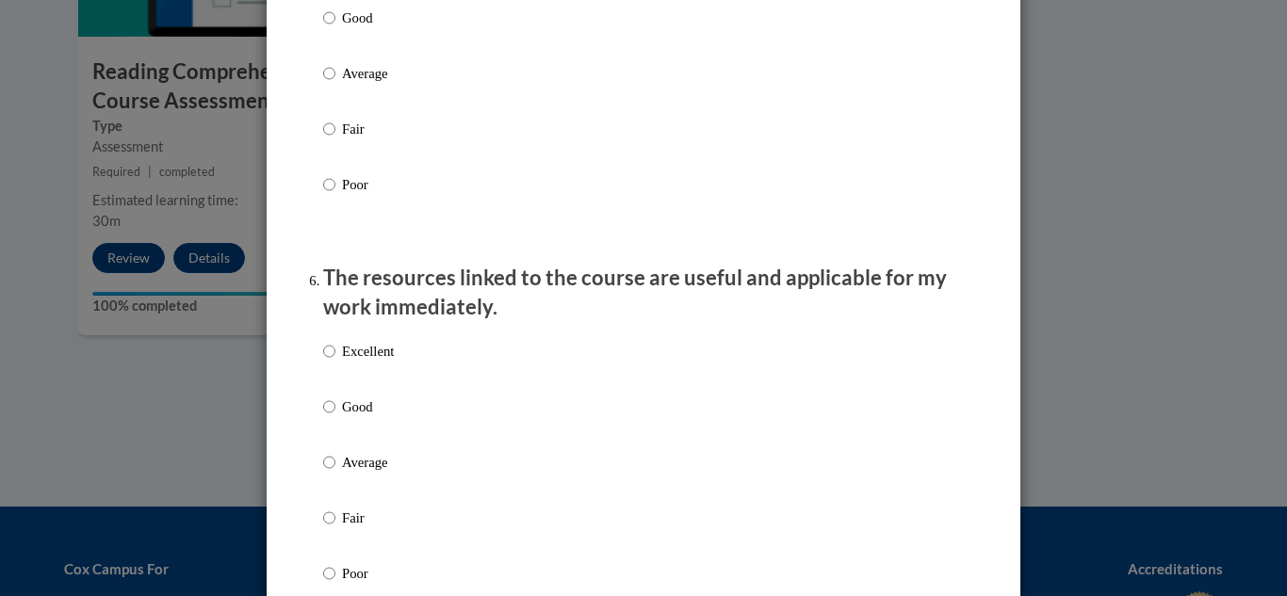
click at [357, 362] on p "Excellent" at bounding box center [368, 351] width 52 height 21
click at [335, 362] on input "Excellent" at bounding box center [329, 351] width 12 height 21
radio input "true"
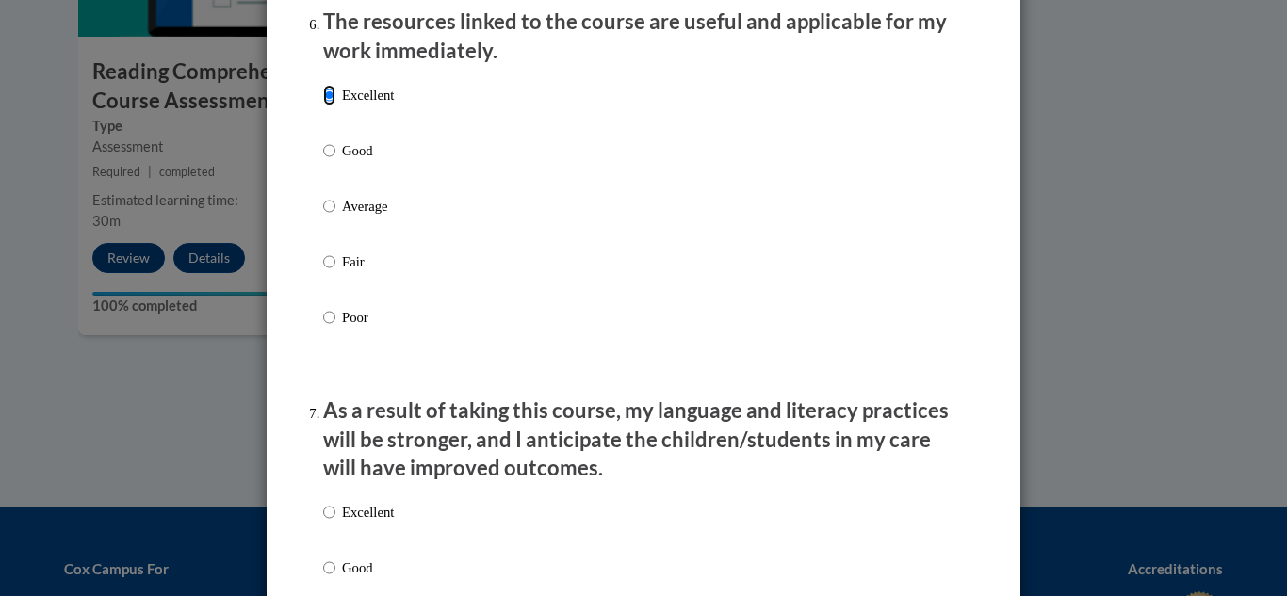
scroll to position [2261, 0]
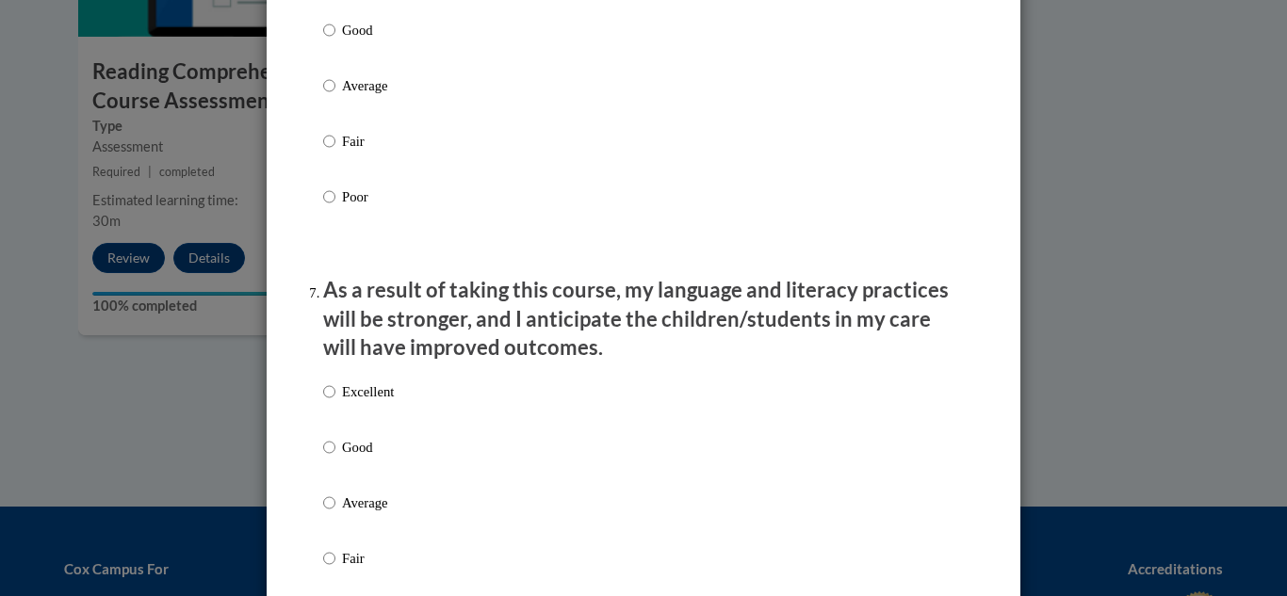
click at [360, 402] on p "Excellent" at bounding box center [368, 392] width 52 height 21
click at [335, 402] on input "Excellent" at bounding box center [329, 392] width 12 height 21
radio input "true"
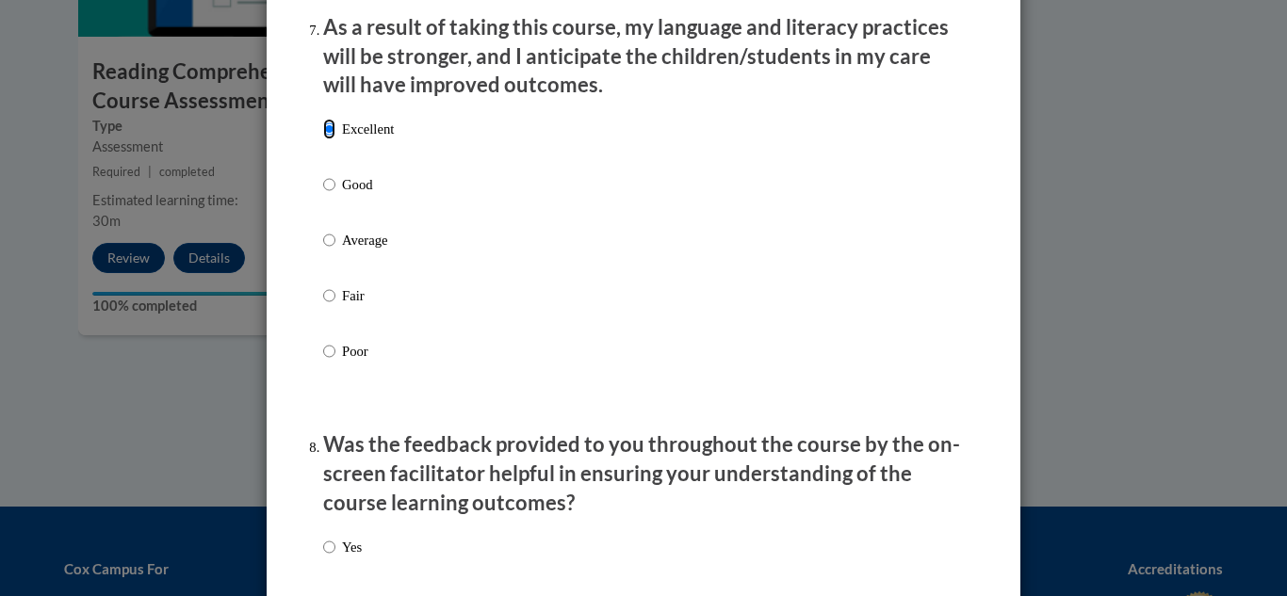
scroll to position [2638, 0]
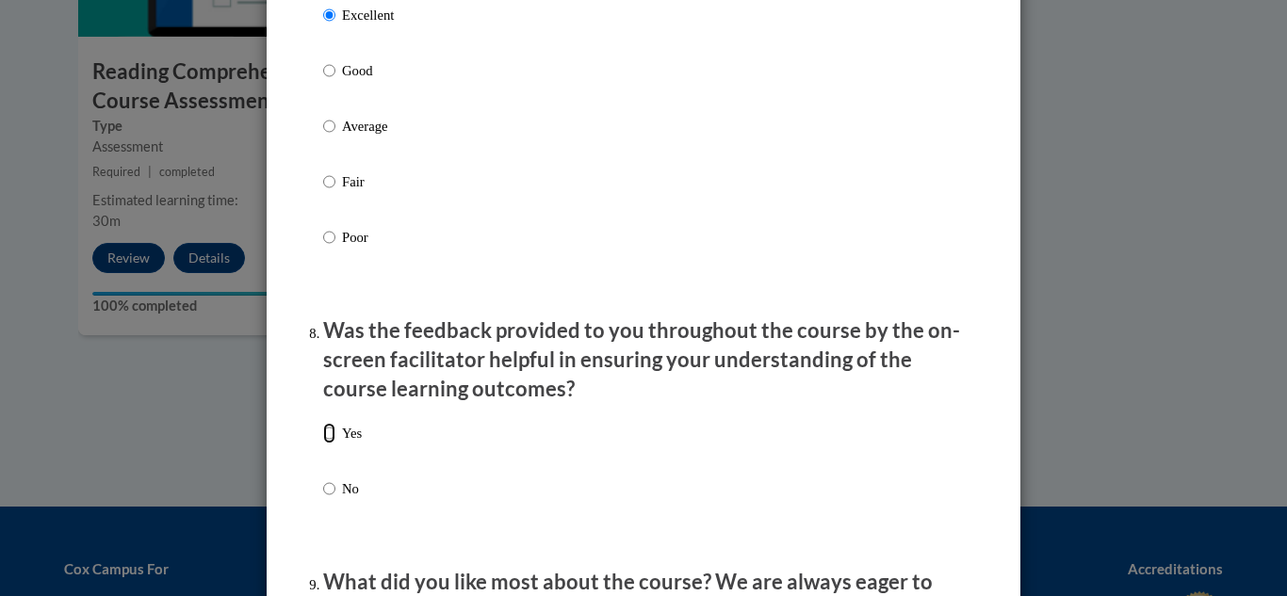
click at [327, 444] on input "Yes" at bounding box center [329, 433] width 12 height 21
radio input "true"
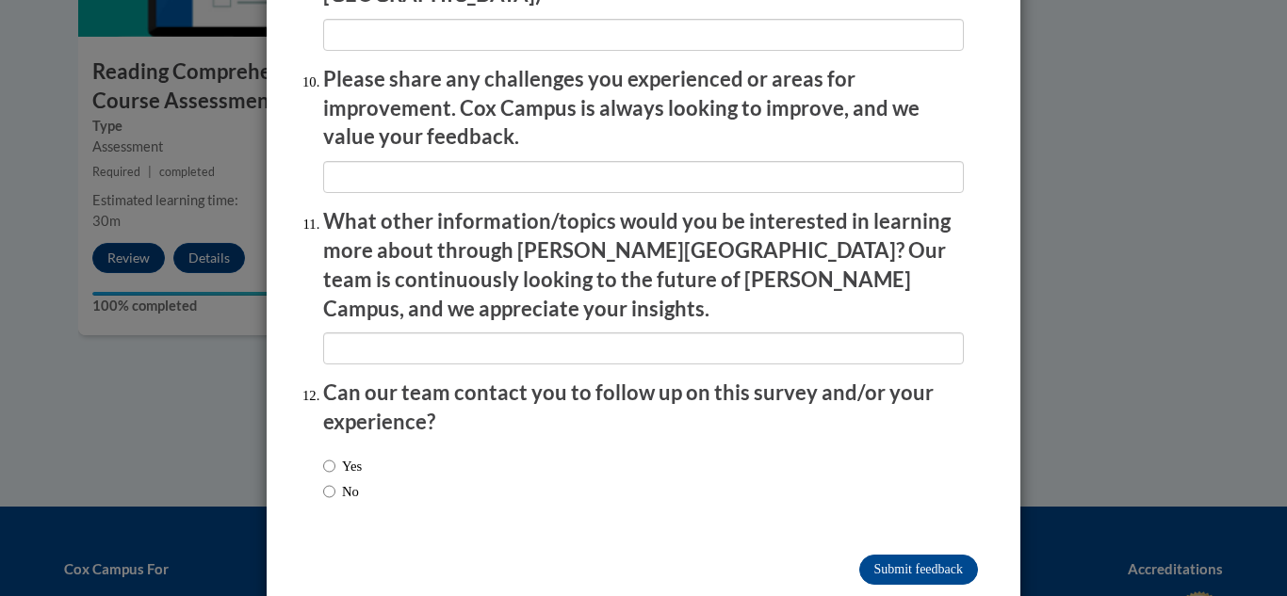
scroll to position [3318, 0]
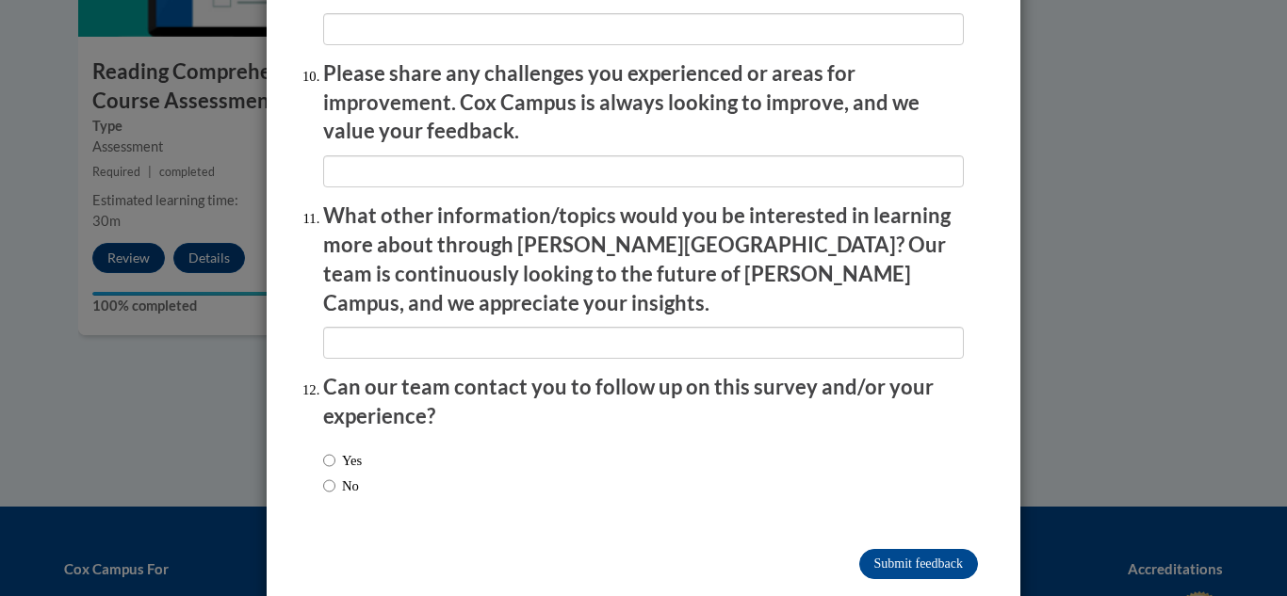
click at [343, 476] on label "No" at bounding box center [341, 486] width 36 height 21
click at [335, 476] on input "No" at bounding box center [329, 486] width 12 height 21
radio input "true"
drag, startPoint x: 854, startPoint y: 506, endPoint x: 873, endPoint y: 518, distance: 23.3
click at [859, 549] on input "Submit feedback" at bounding box center [918, 564] width 119 height 30
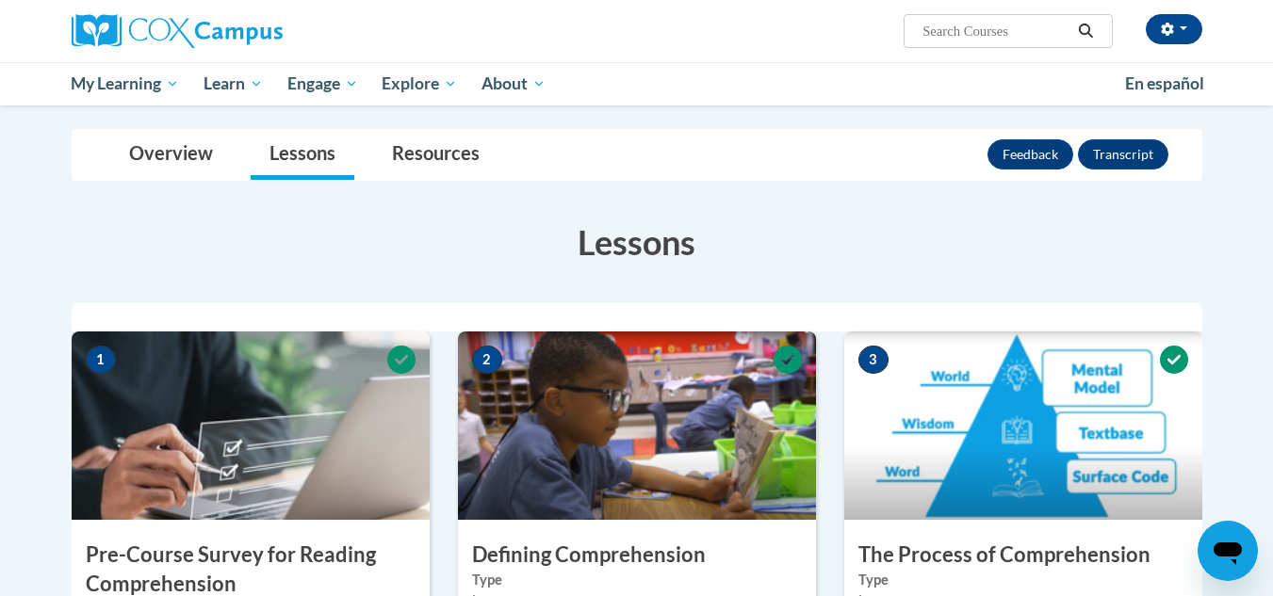
scroll to position [0, 0]
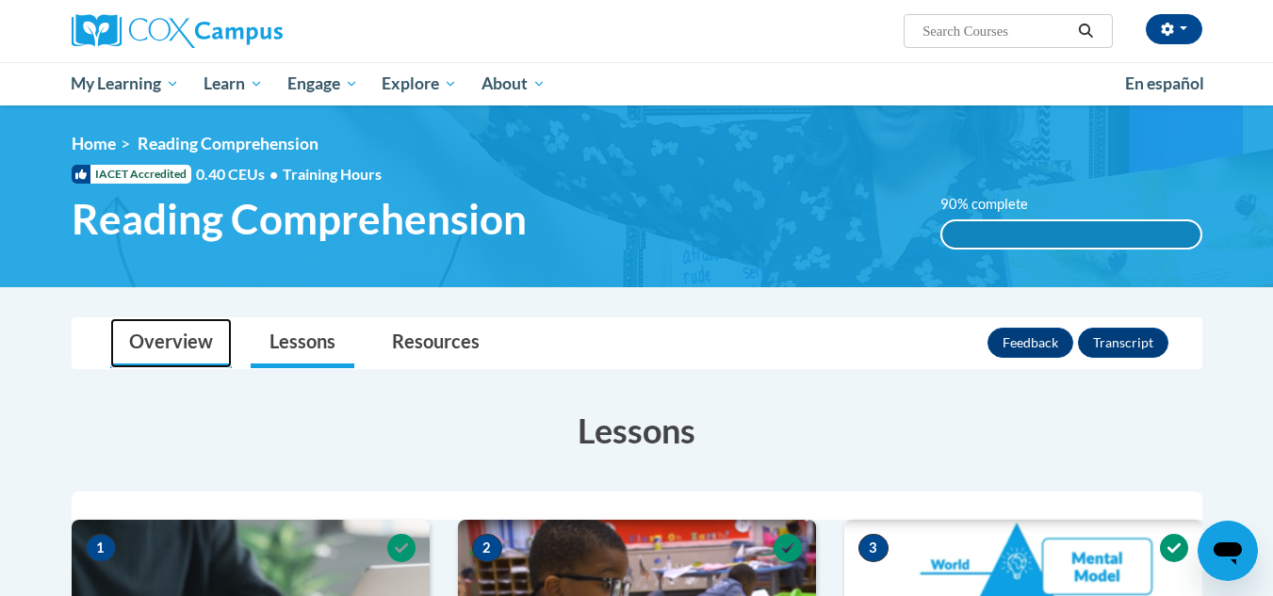
click at [169, 341] on link "Overview" at bounding box center [171, 343] width 122 height 50
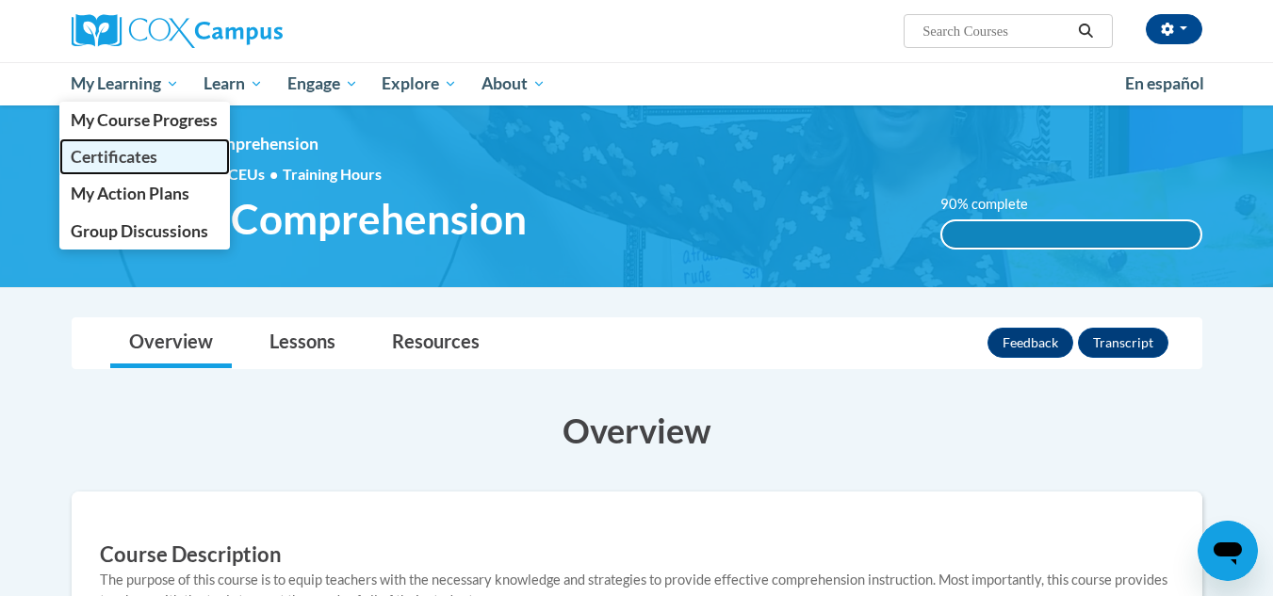
click at [126, 164] on span "Certificates" at bounding box center [114, 157] width 87 height 20
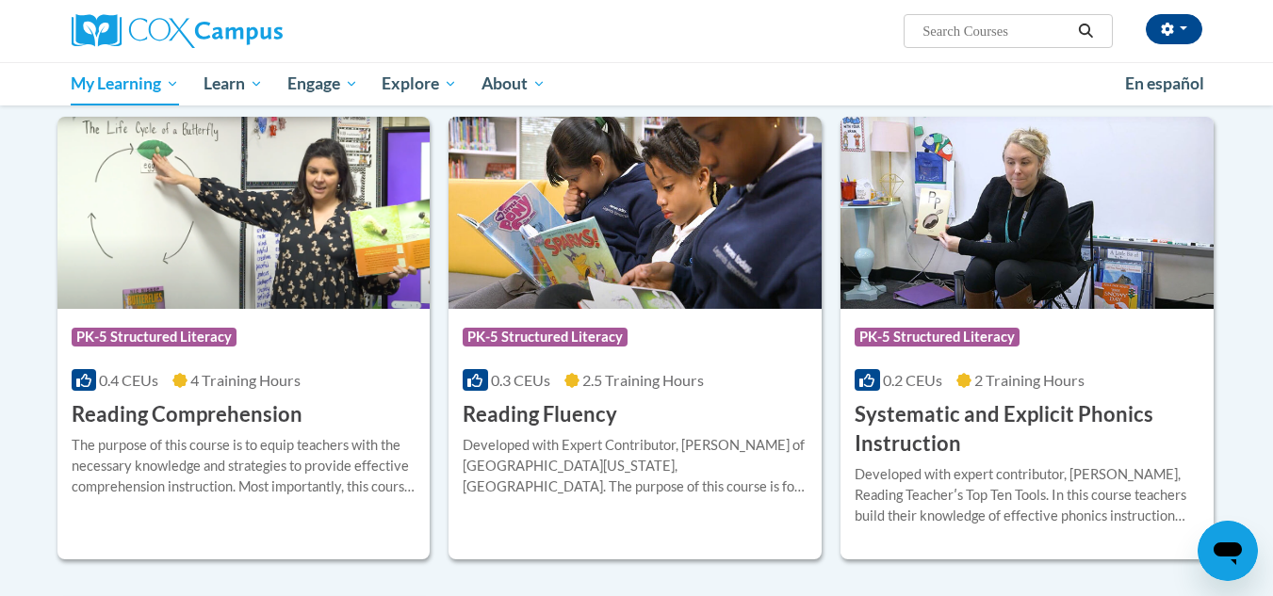
scroll to position [848, 0]
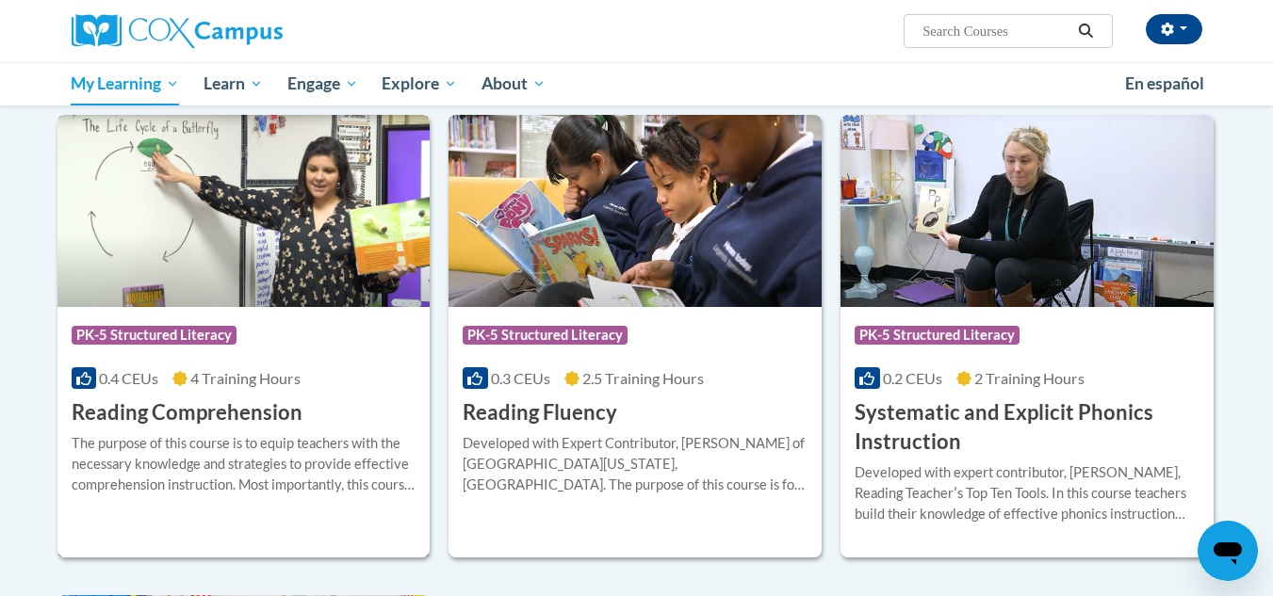
click at [242, 408] on h3 "Reading Comprehension" at bounding box center [187, 412] width 231 height 29
